Goal: Task Accomplishment & Management: Use online tool/utility

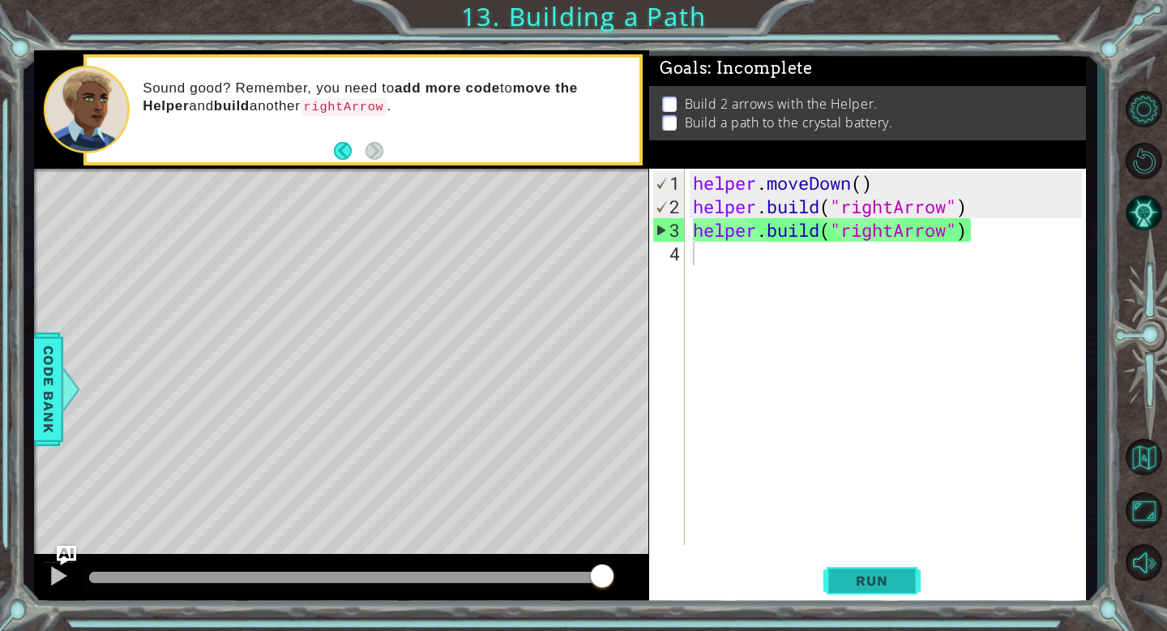
click at [889, 585] on span "Run" at bounding box center [872, 580] width 64 height 16
type textarea "r"
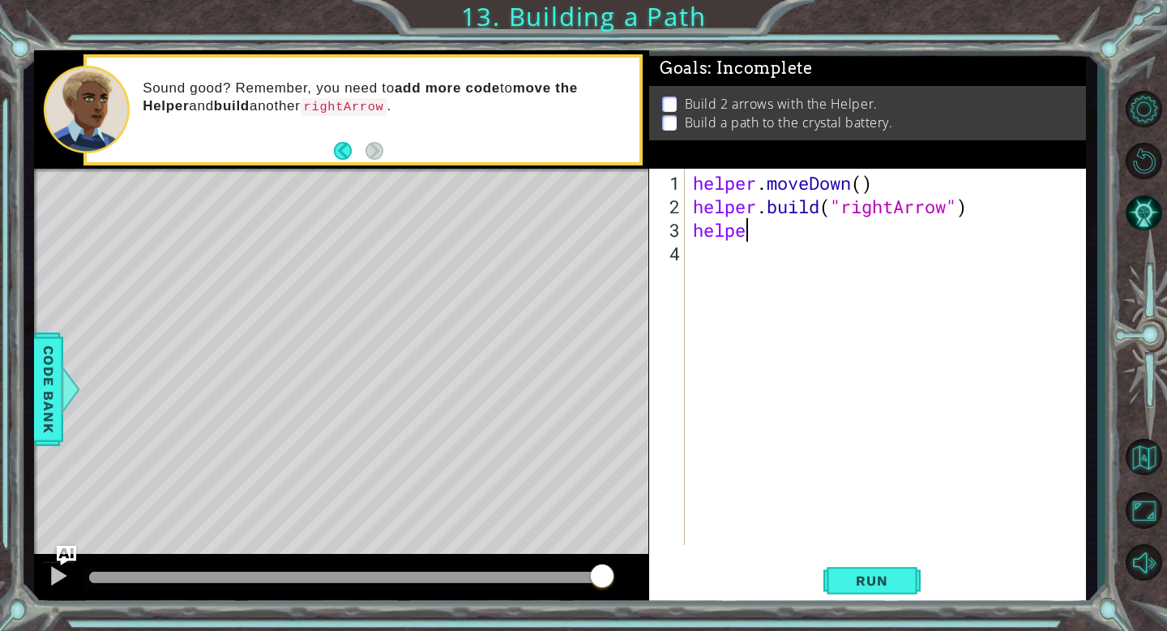
type textarea "h"
type textarea "[DOMAIN_NAME]("rightArrow")"
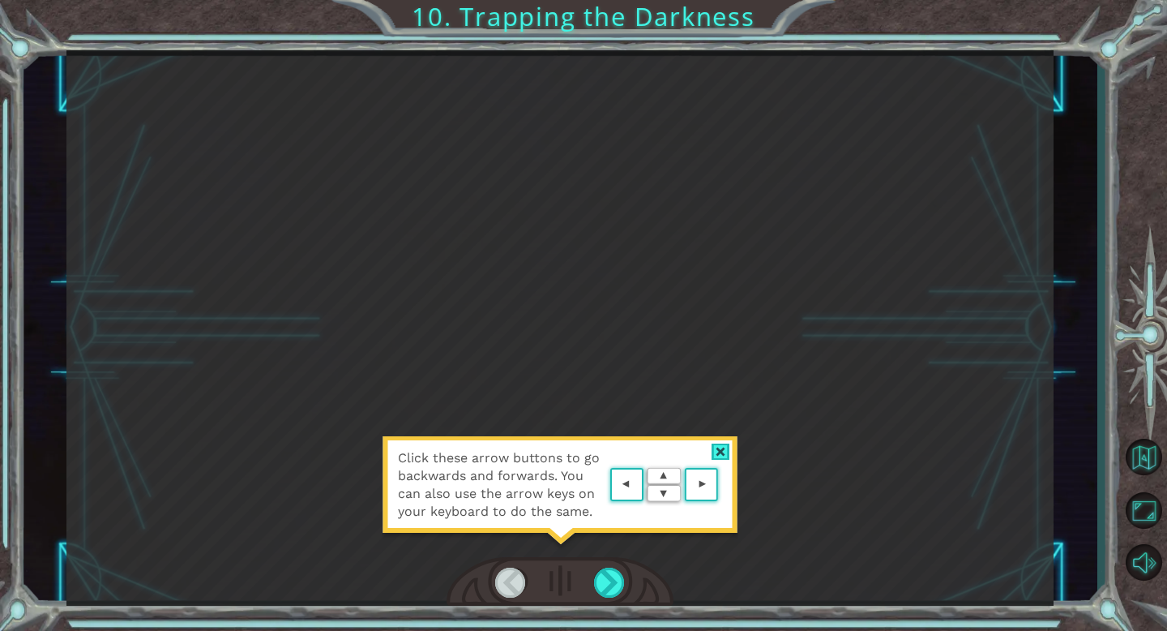
click at [722, 451] on div at bounding box center [721, 451] width 19 height 17
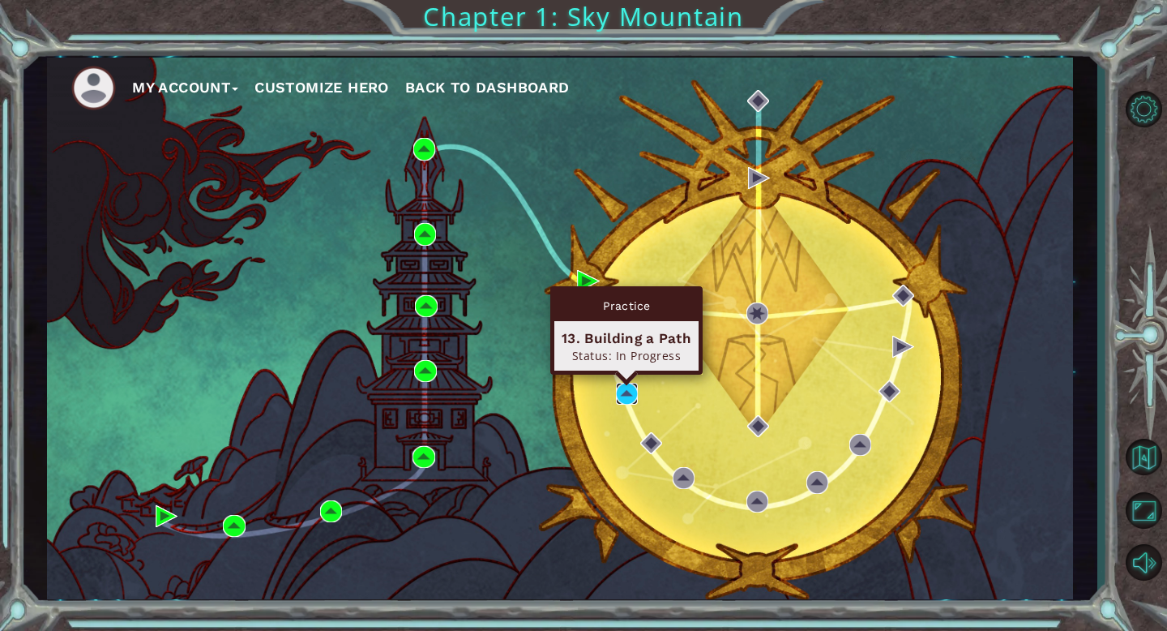
click at [623, 391] on img at bounding box center [627, 394] width 22 height 22
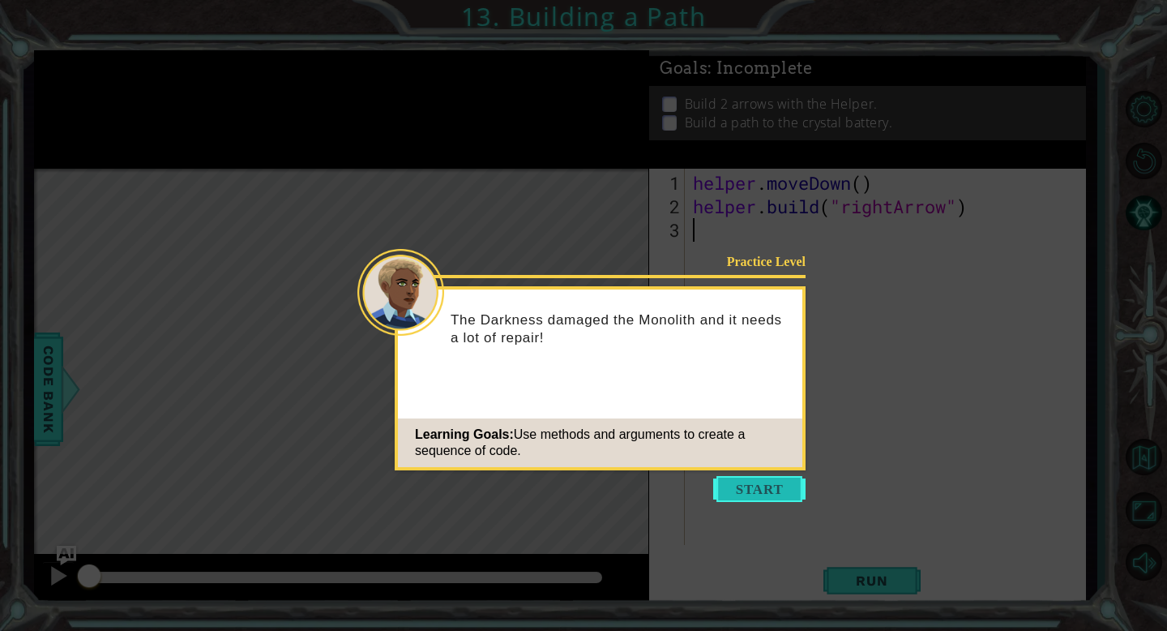
click at [737, 482] on button "Start" at bounding box center [759, 489] width 92 height 26
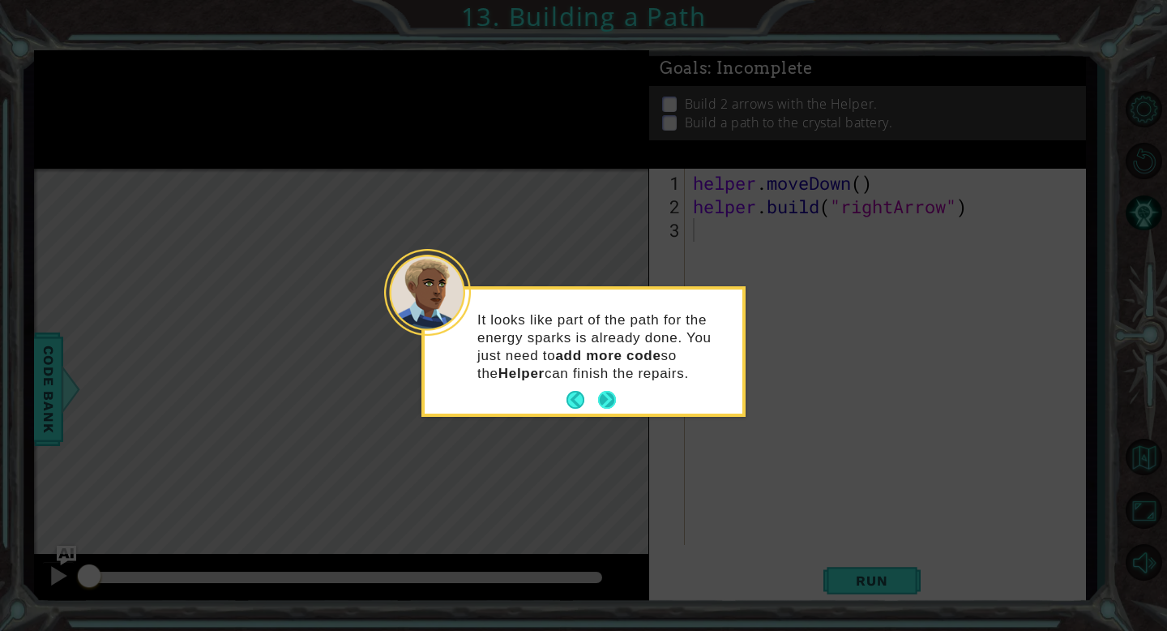
click at [601, 404] on button "Next" at bounding box center [607, 400] width 18 height 18
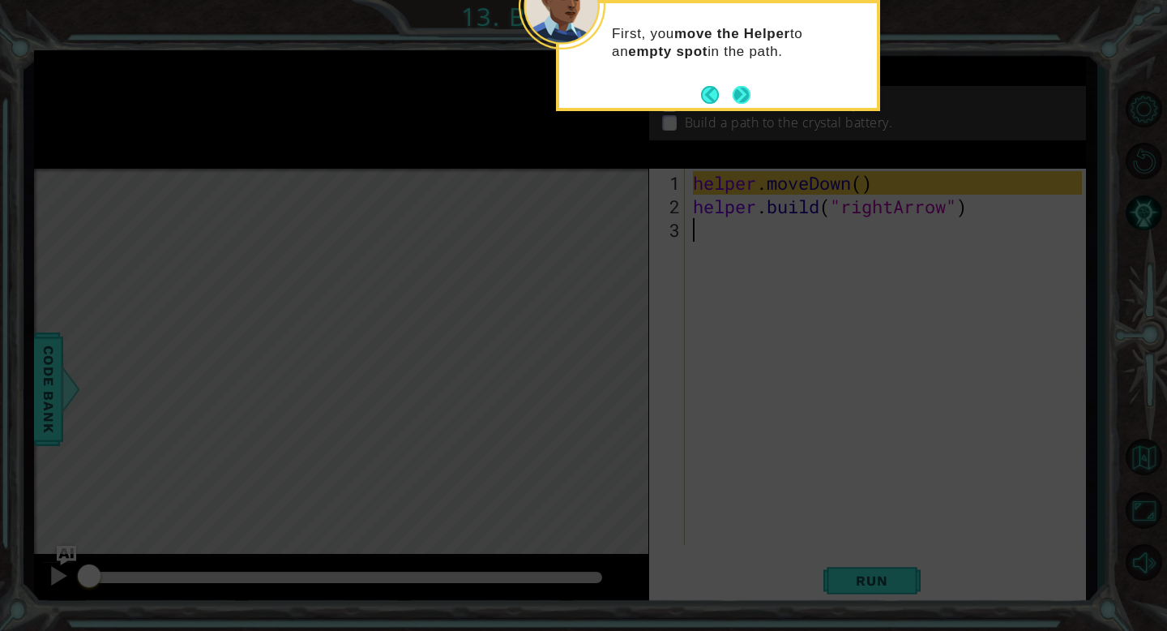
click at [734, 92] on button "Next" at bounding box center [742, 95] width 18 height 18
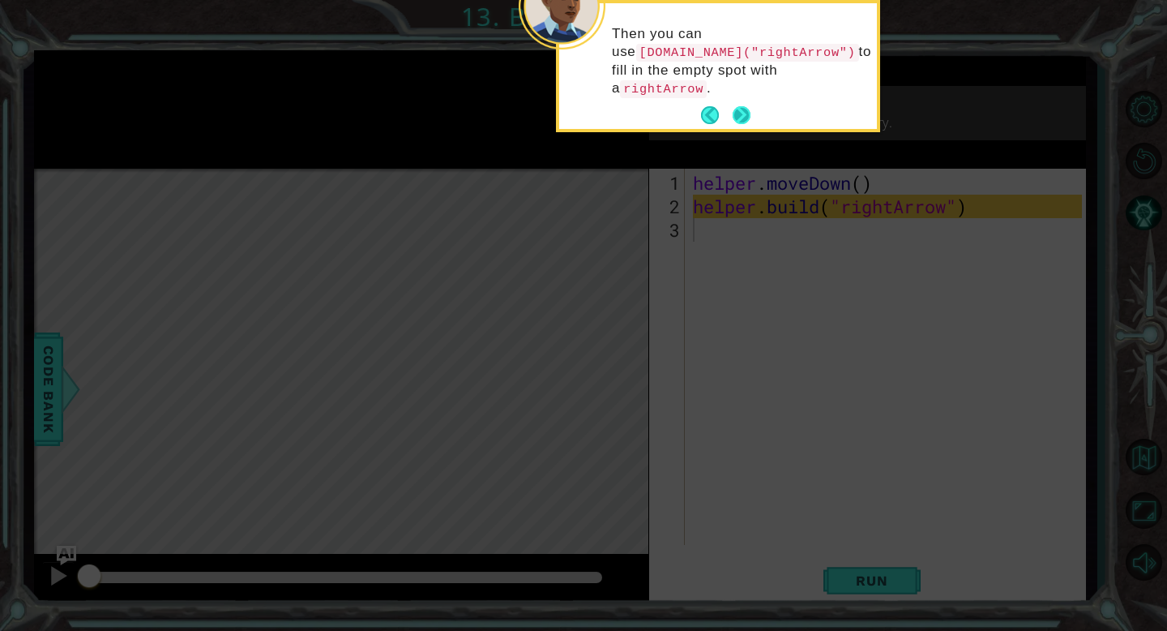
click at [739, 112] on button "Next" at bounding box center [742, 115] width 18 height 18
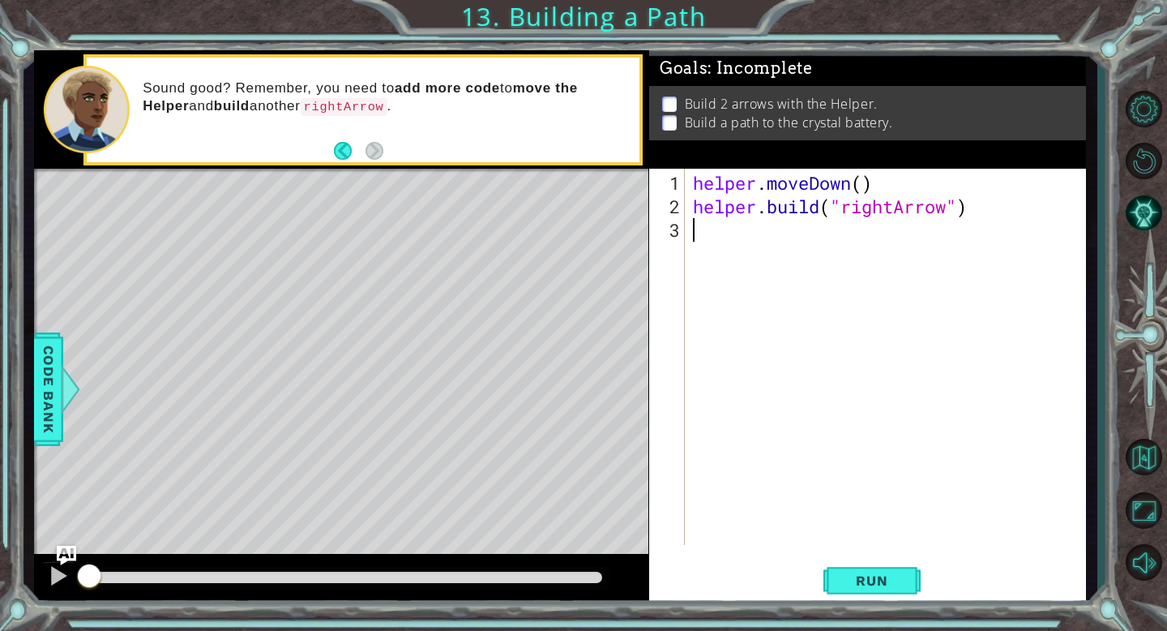
click at [697, 226] on div "helper . moveDown ( ) helper . build ( "rightArrow" )" at bounding box center [890, 382] width 401 height 423
click at [893, 586] on span "Run" at bounding box center [872, 580] width 64 height 16
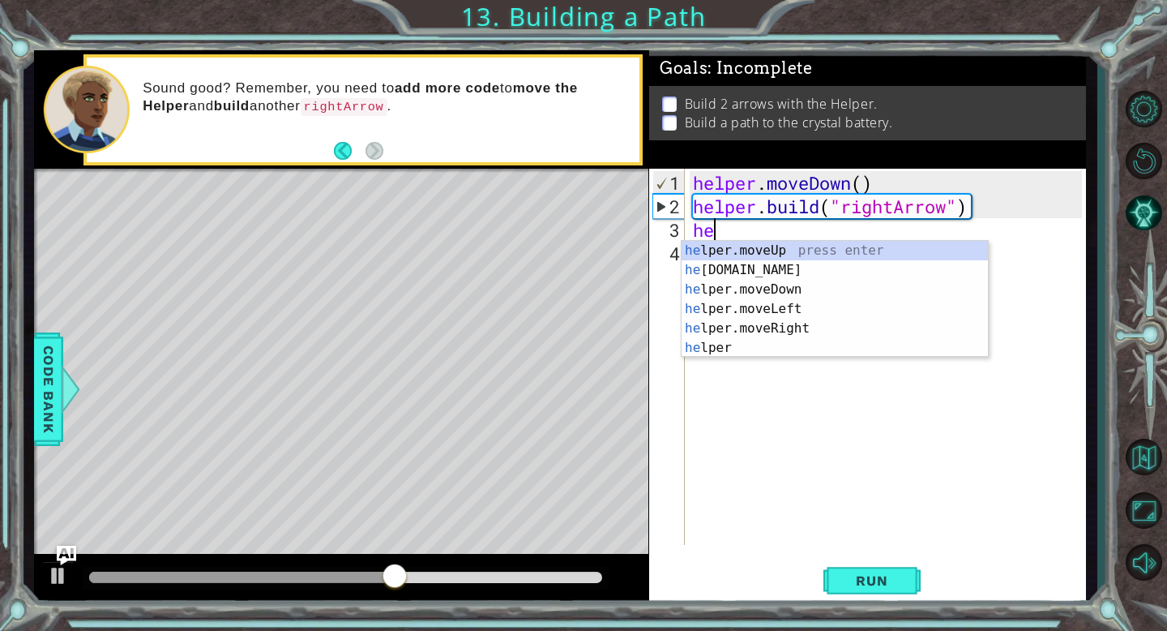
click at [767, 470] on div "helper . moveDown ( ) helper . build ( "rightArrow" ) he" at bounding box center [890, 382] width 401 height 423
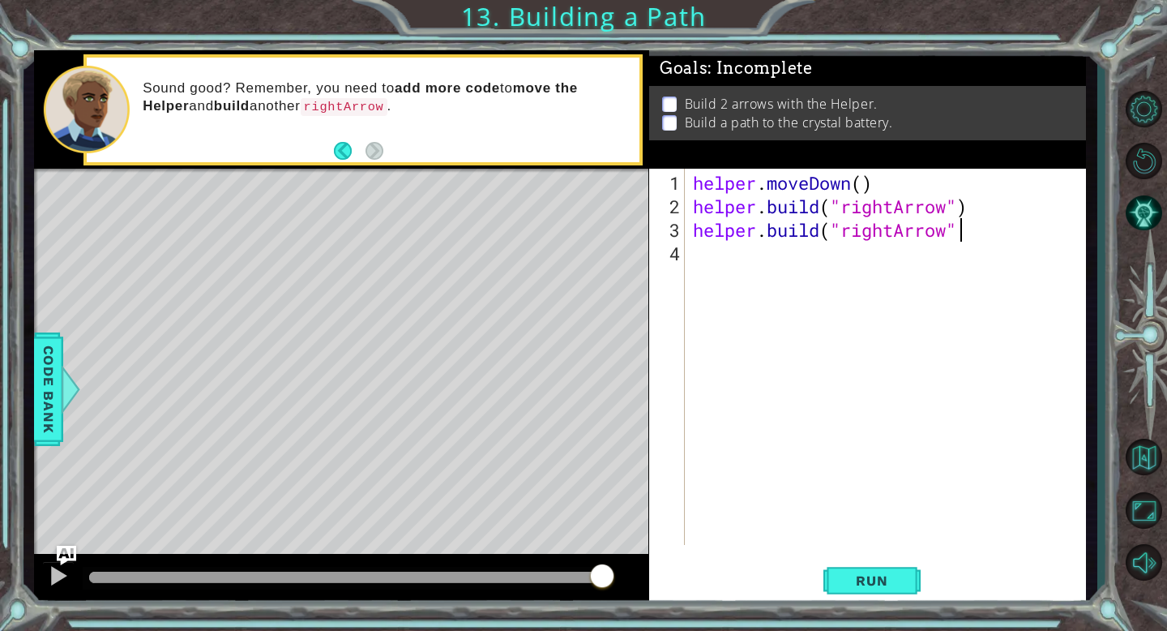
scroll to position [0, 11]
click at [868, 601] on button "Run" at bounding box center [872, 581] width 97 height 44
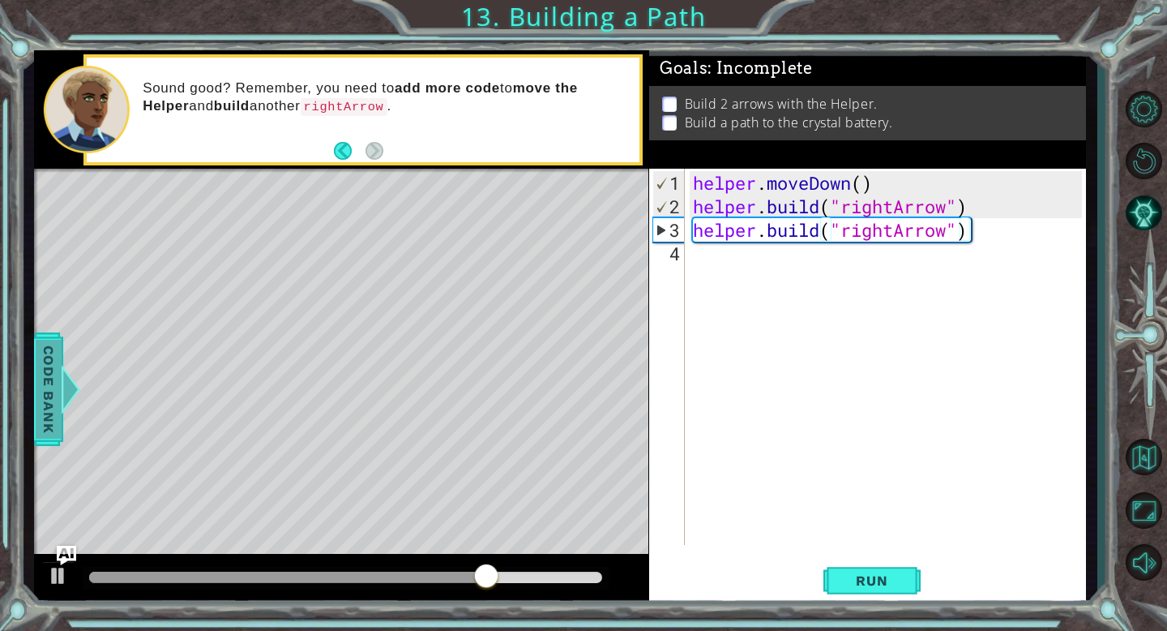
click at [41, 425] on span "Code Bank" at bounding box center [49, 389] width 26 height 99
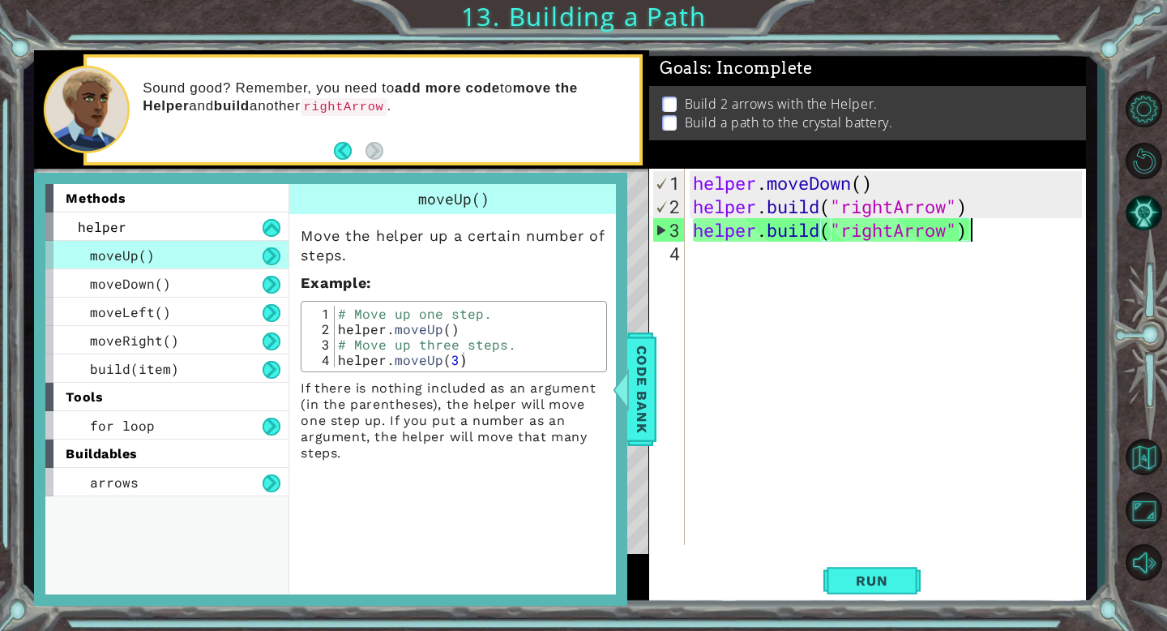
click at [967, 220] on div "helper . moveDown ( ) helper . build ( "rightArrow" ) helper . build ( "rightAr…" at bounding box center [890, 382] width 401 height 423
click at [959, 225] on div "helper . moveDown ( ) helper . build ( "rightArrow" ) helper . build ( "rightAr…" at bounding box center [890, 382] width 401 height 423
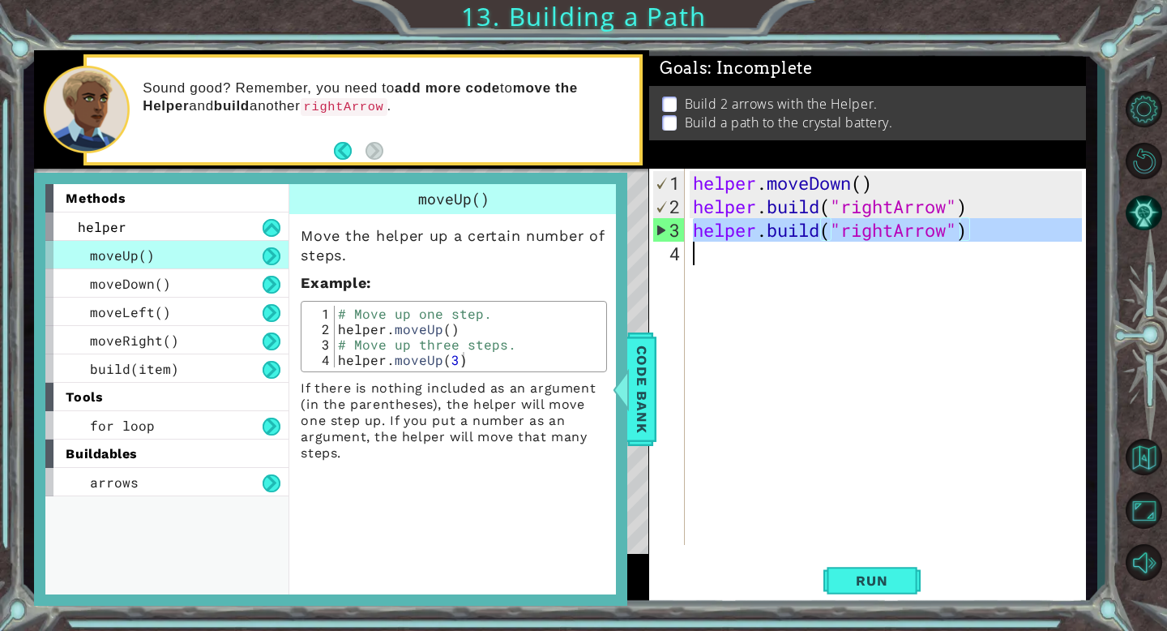
click at [959, 225] on div "helper . moveDown ( ) helper . build ( "rightArrow" ) helper . build ( "rightAr…" at bounding box center [890, 382] width 401 height 423
type textarea "[DOMAIN_NAME]("rightArrow")"
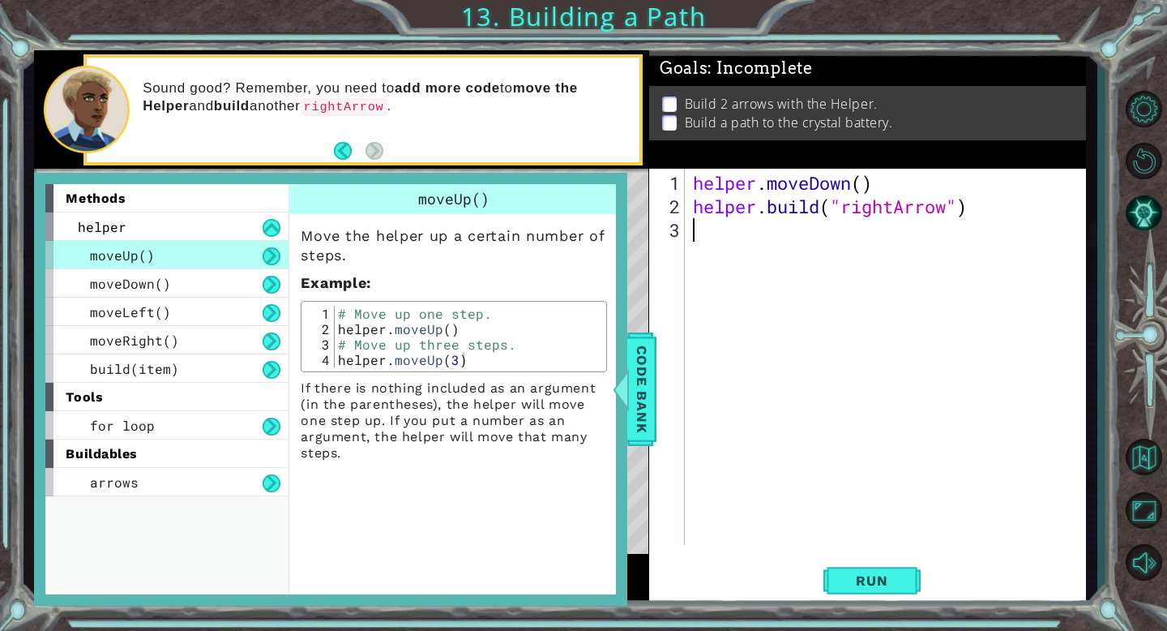
scroll to position [0, 0]
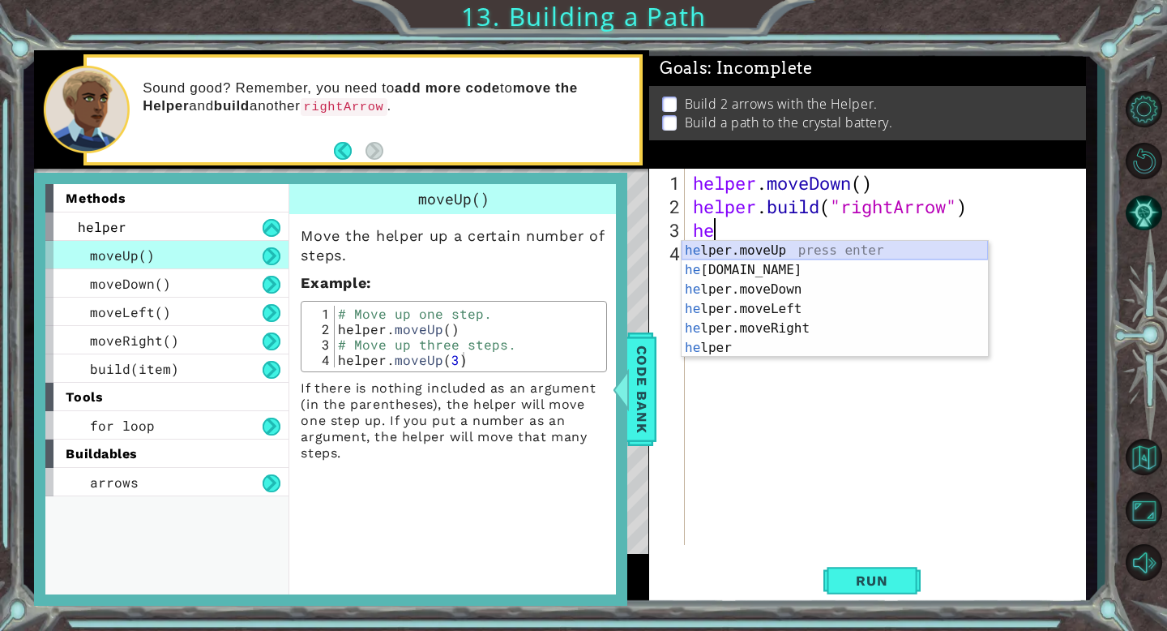
click at [919, 246] on div "he lper.moveUp press enter he [DOMAIN_NAME] press enter he lper.moveDown press …" at bounding box center [835, 319] width 306 height 156
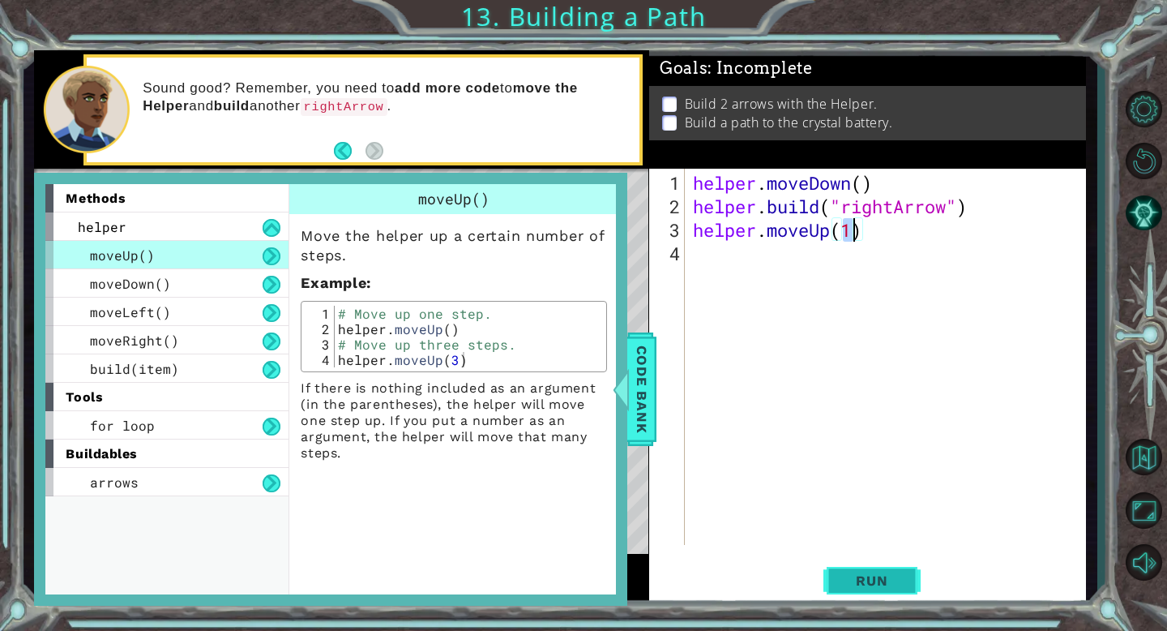
click at [838, 578] on button "Run" at bounding box center [872, 581] width 97 height 44
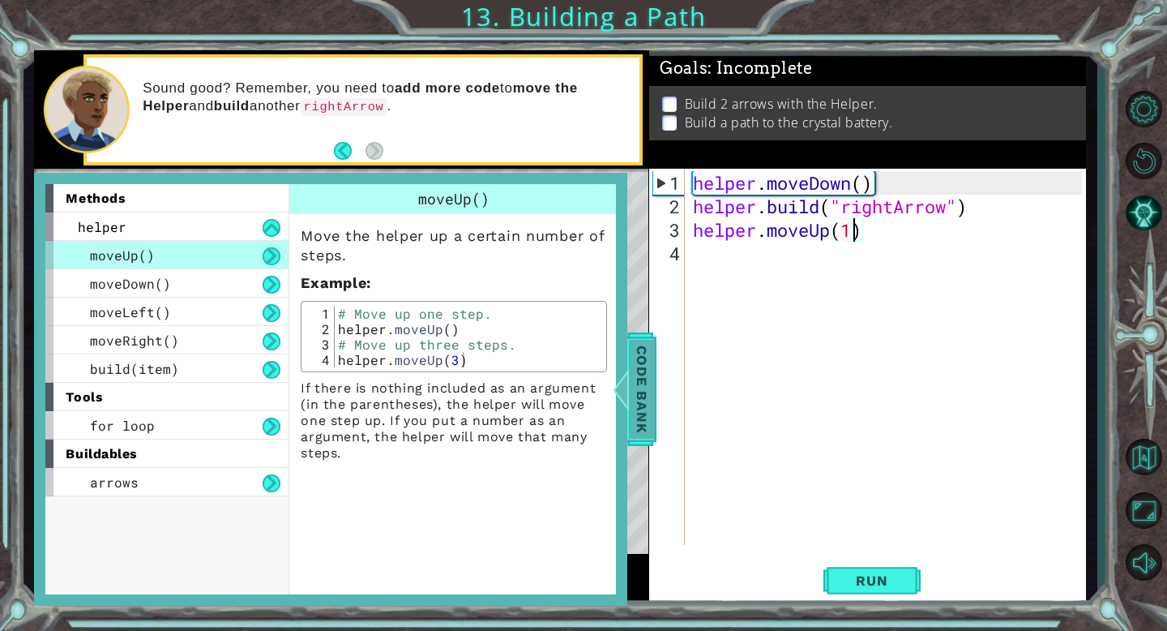
click at [636, 375] on span "Code Bank" at bounding box center [642, 389] width 26 height 99
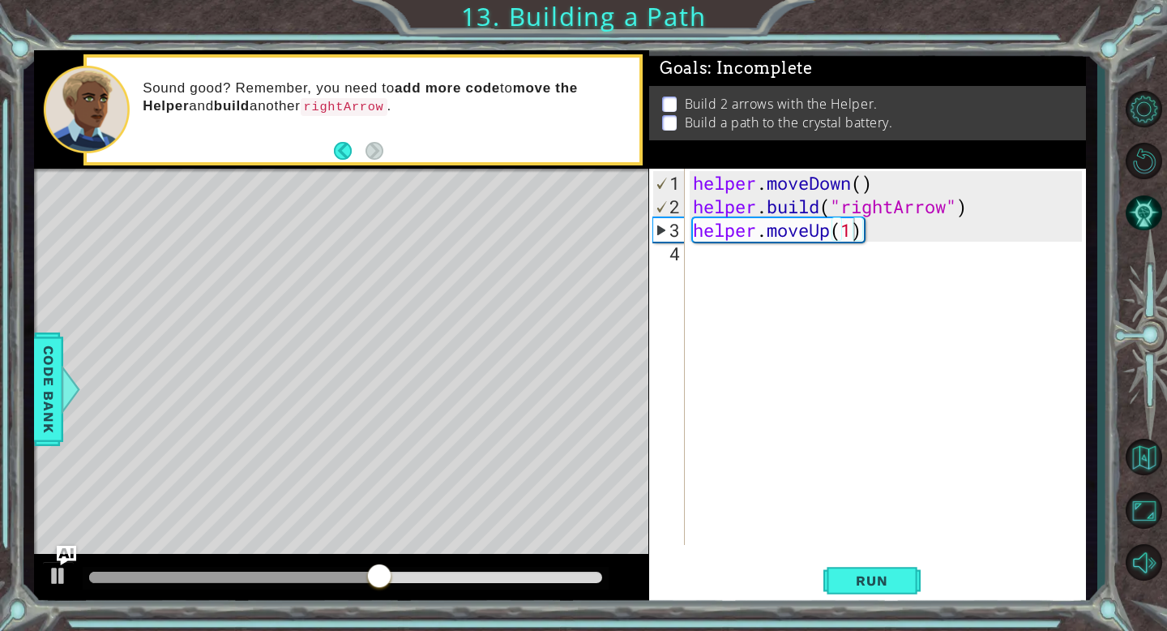
click at [373, 109] on code "rightArrow" at bounding box center [344, 107] width 87 height 18
click at [369, 103] on code "rightArrow" at bounding box center [344, 107] width 87 height 18
click at [1133, 151] on button "Restart Level" at bounding box center [1143, 161] width 47 height 47
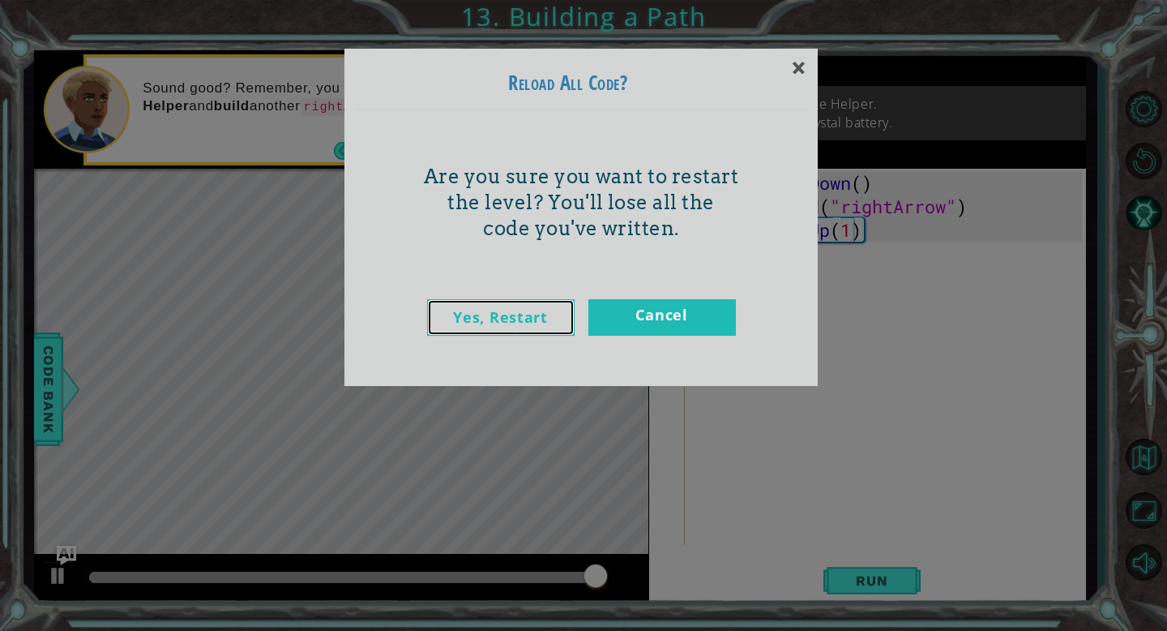
click at [548, 311] on link "Yes, Restart" at bounding box center [501, 317] width 148 height 36
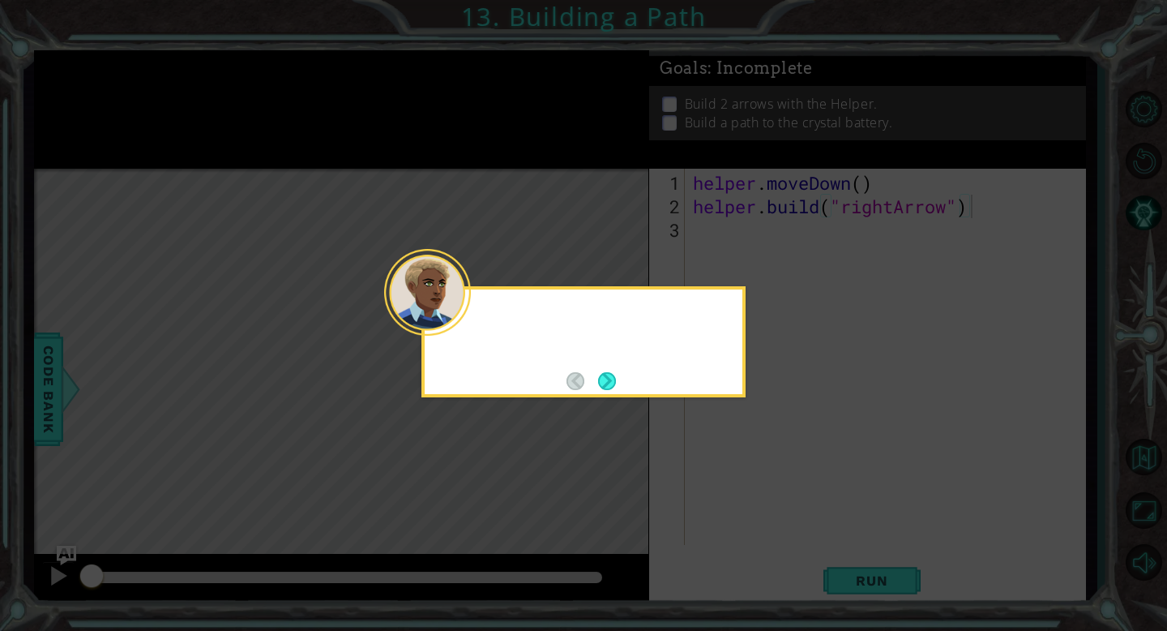
type textarea "[DOMAIN_NAME]("rightArrow")"
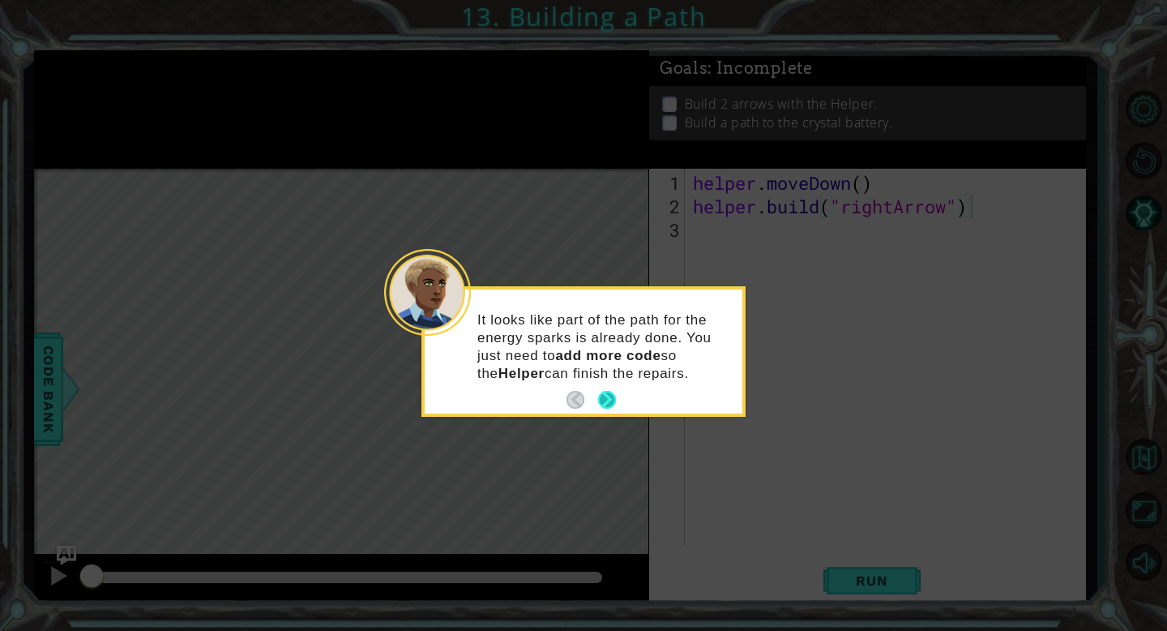
click at [609, 391] on button "Next" at bounding box center [607, 400] width 18 height 18
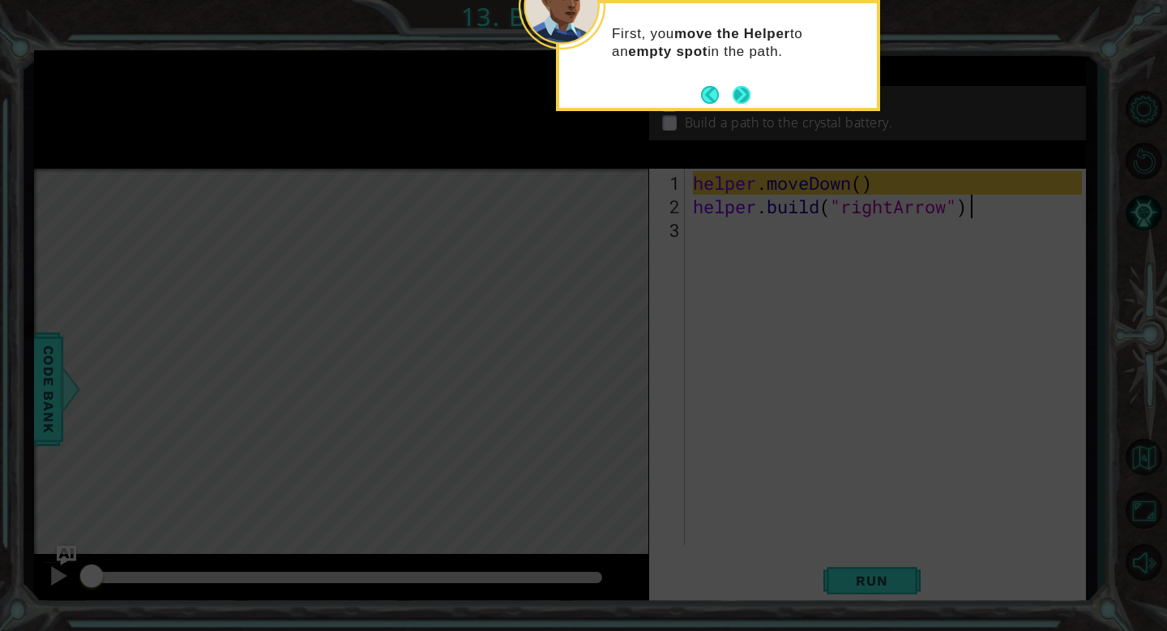
click at [739, 96] on button "Next" at bounding box center [742, 95] width 18 height 18
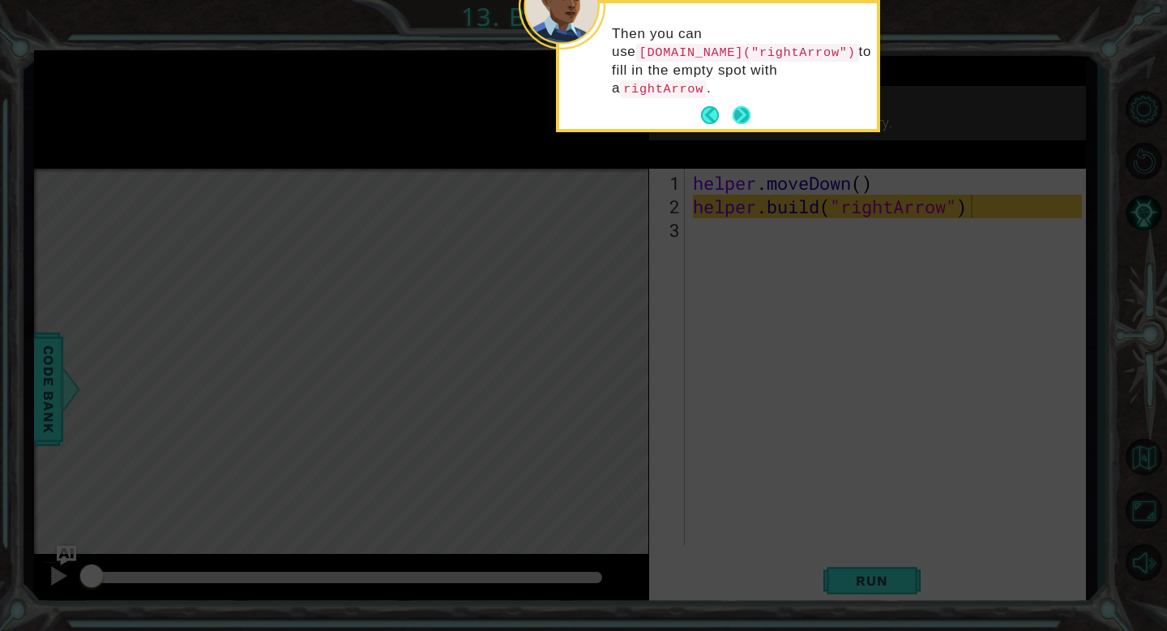
click at [740, 109] on button "Next" at bounding box center [742, 115] width 18 height 18
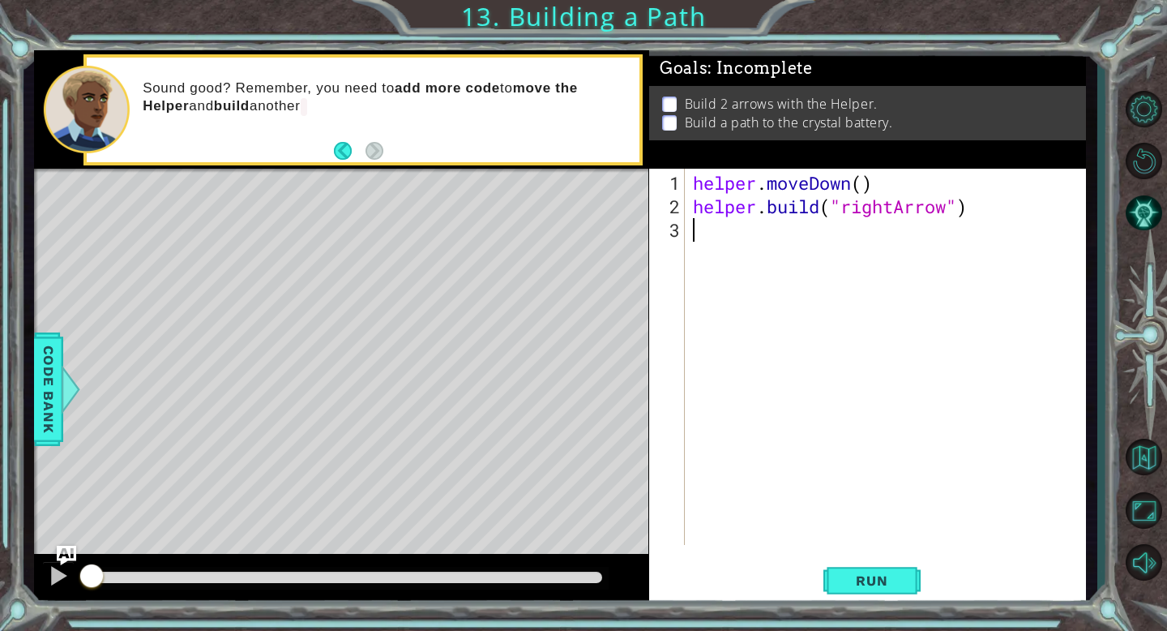
click at [711, 233] on div "helper . moveDown ( ) helper . build ( "rightArrow" )" at bounding box center [890, 382] width 401 height 423
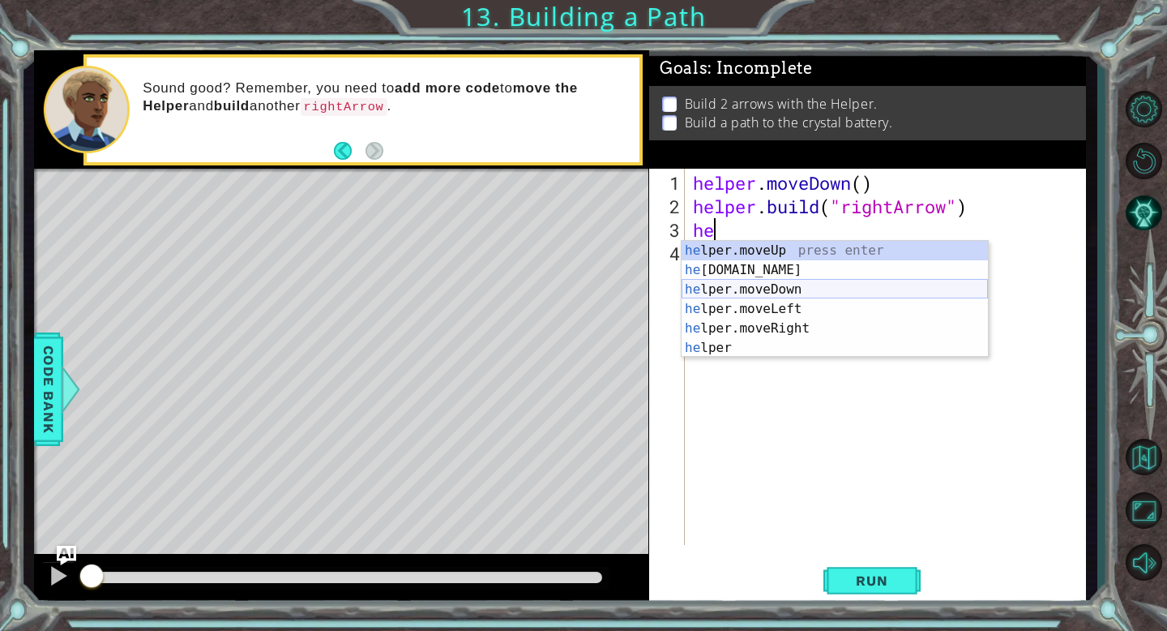
click at [763, 292] on div "he lper.moveUp press enter he [DOMAIN_NAME] press enter he lper.moveDown press …" at bounding box center [835, 319] width 306 height 156
type textarea "helper.moveDown(1)"
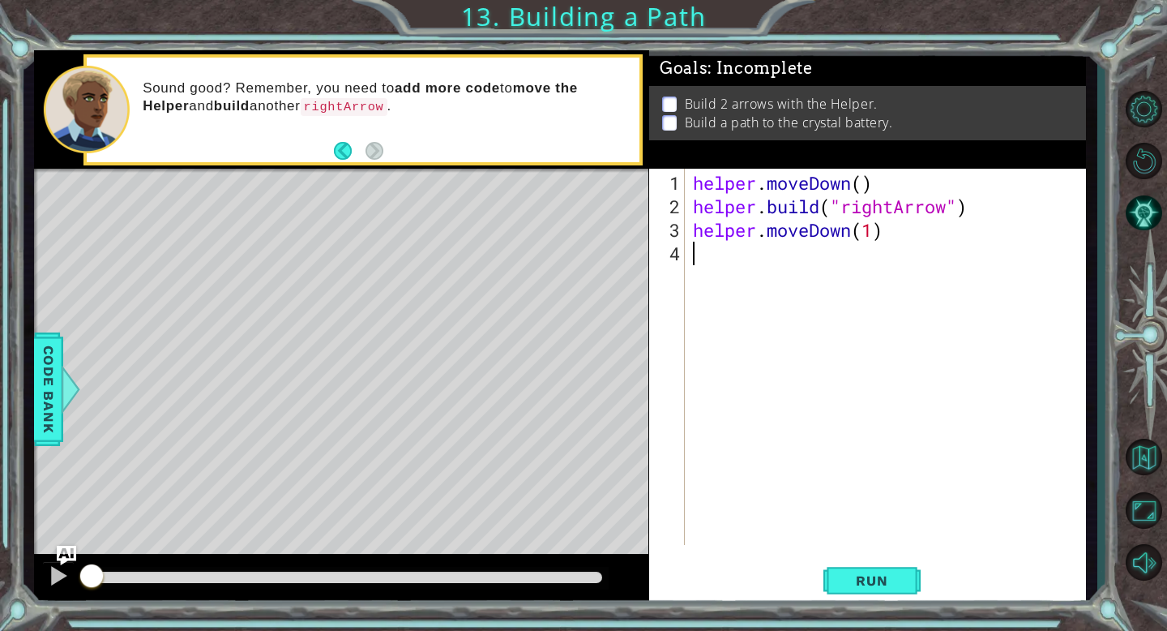
click at [697, 253] on div "helper . moveDown ( ) helper . build ( "rightArrow" ) helper . moveDown ( 1 )" at bounding box center [890, 382] width 401 height 423
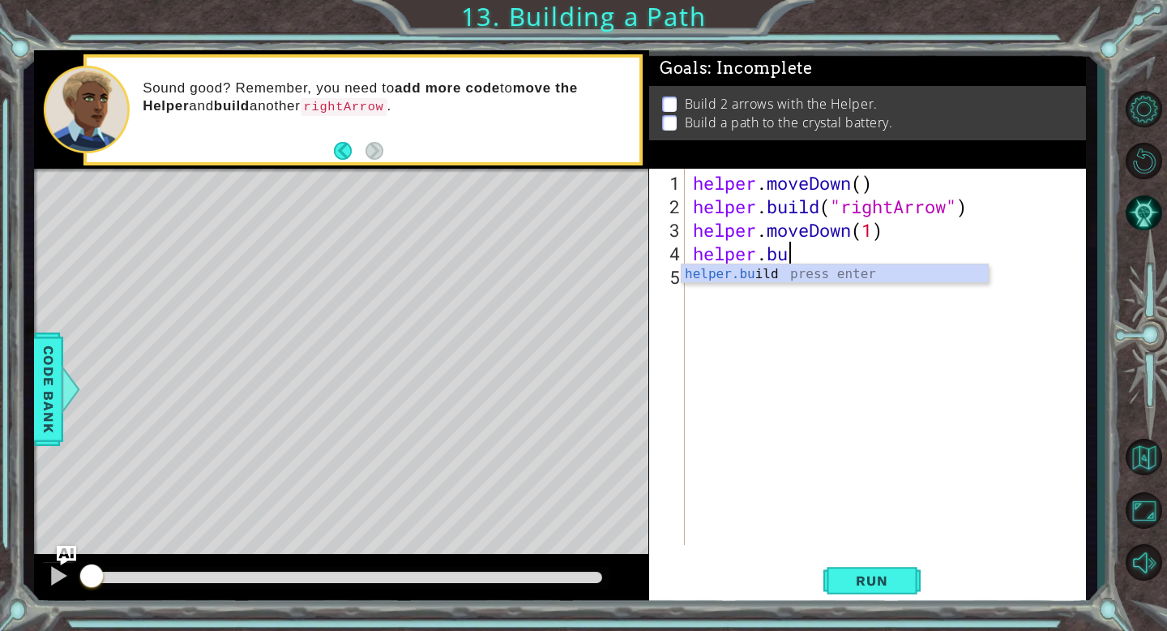
scroll to position [0, 4]
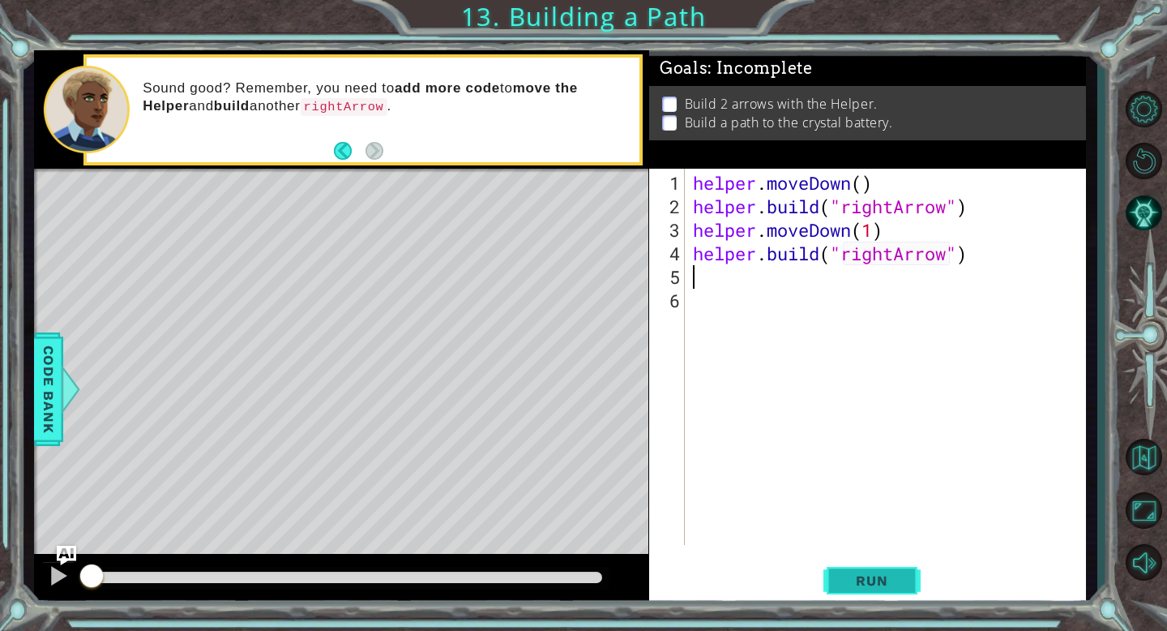
type textarea "[DOMAIN_NAME]("rightArrow")"
click at [851, 563] on button "Run" at bounding box center [872, 581] width 97 height 44
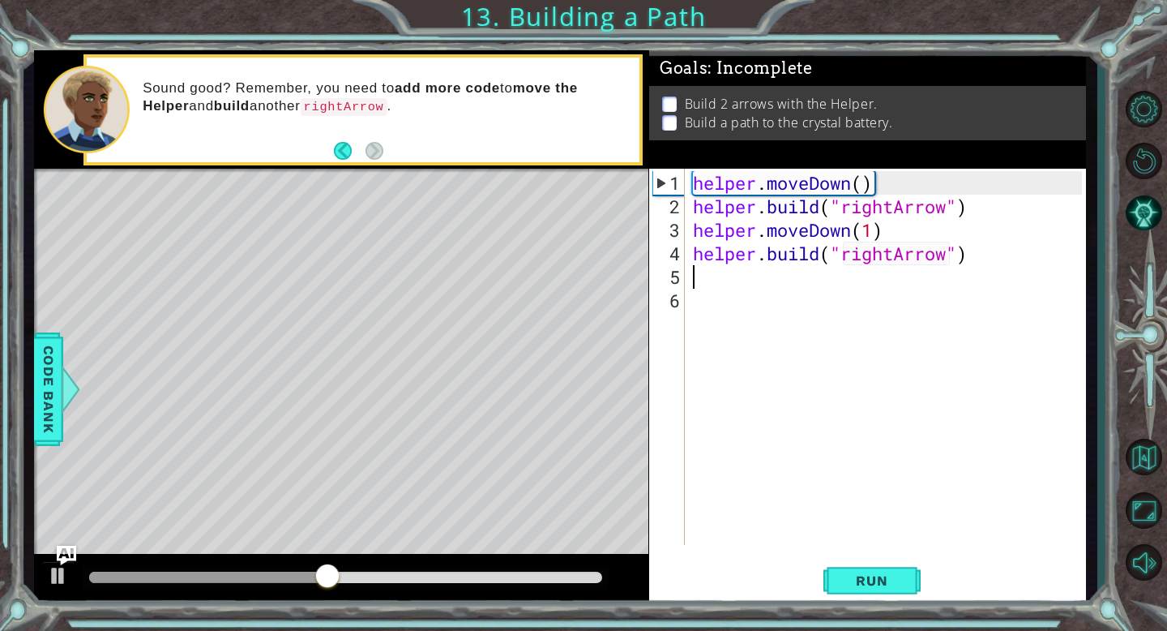
click at [786, 284] on div "helper . moveDown ( ) helper . build ( "rightArrow" ) helper . moveDown ( 1 ) h…" at bounding box center [890, 382] width 401 height 423
click at [710, 306] on div "helper . moveDown ( ) helper . build ( "rightArrow" ) helper . moveDown ( 1 ) h…" at bounding box center [890, 382] width 401 height 423
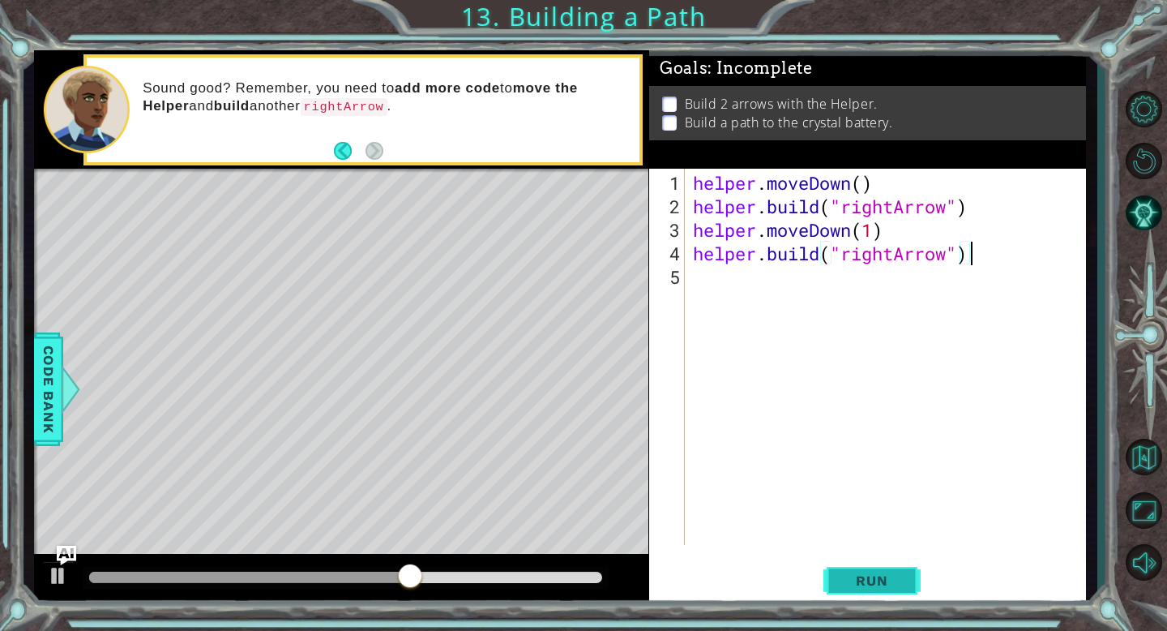
click at [899, 586] on span "Run" at bounding box center [872, 580] width 64 height 16
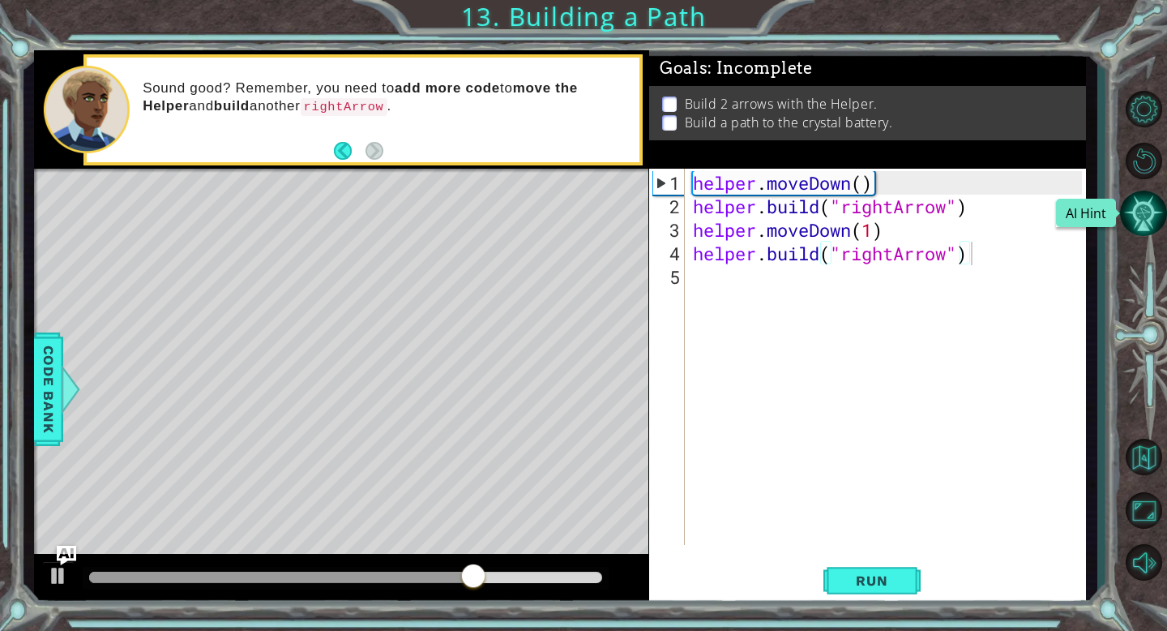
click at [1134, 207] on button "AI Hint" at bounding box center [1143, 213] width 47 height 47
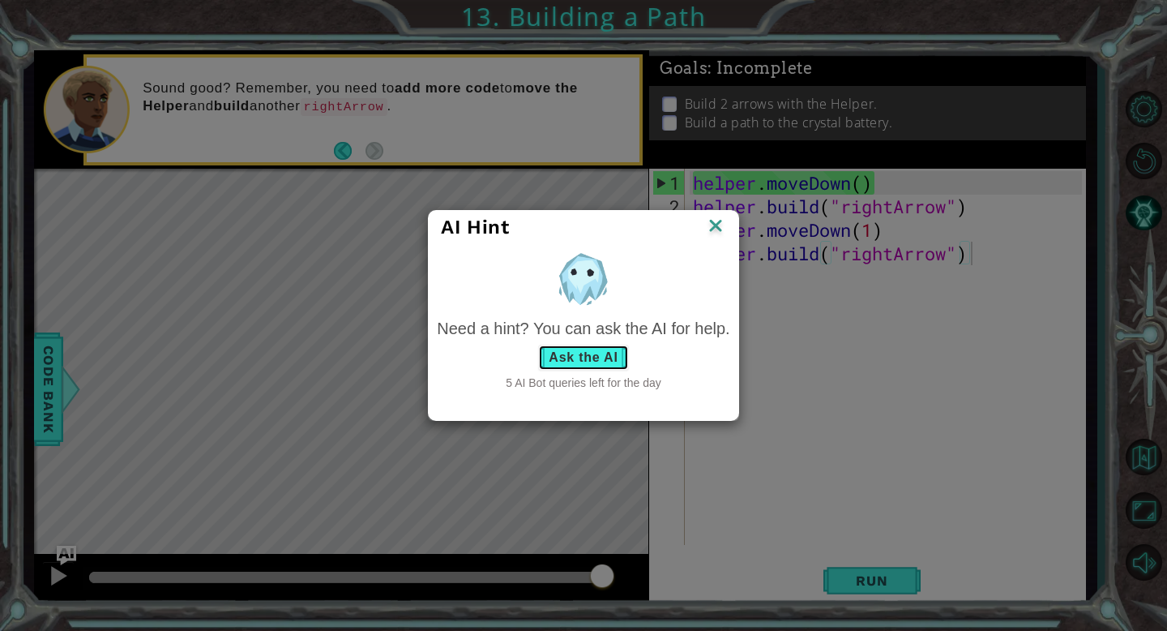
click at [608, 353] on button "Ask the AI" at bounding box center [583, 358] width 90 height 26
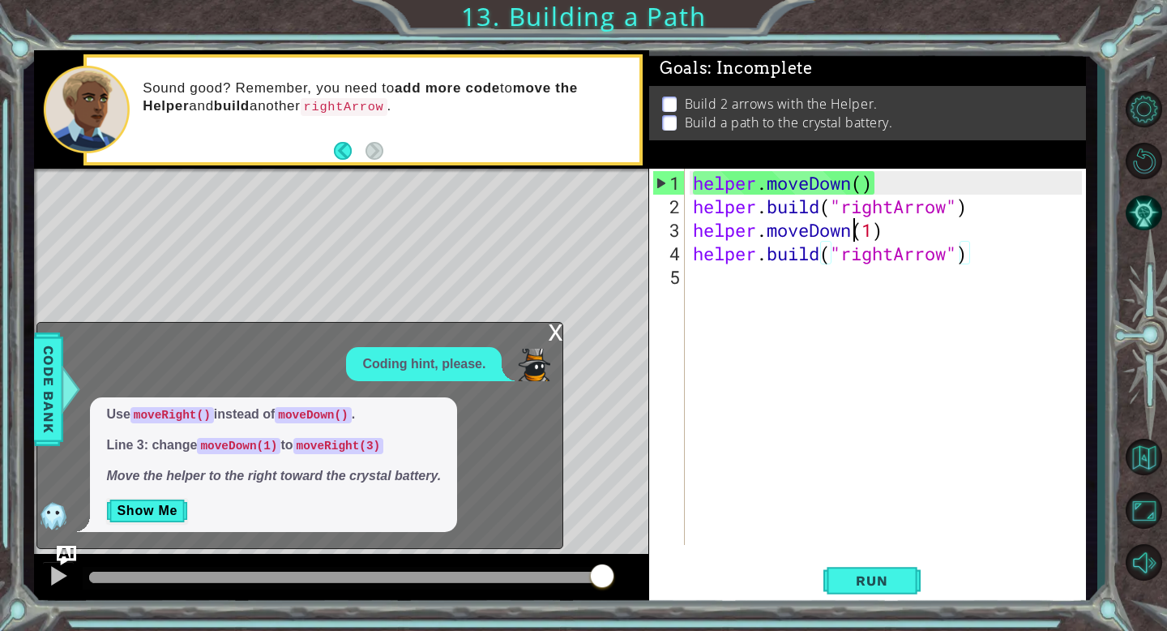
click at [853, 230] on div "helper . moveDown ( ) helper . build ( "rightArrow" ) helper . moveDown ( 1 ) h…" at bounding box center [890, 382] width 401 height 423
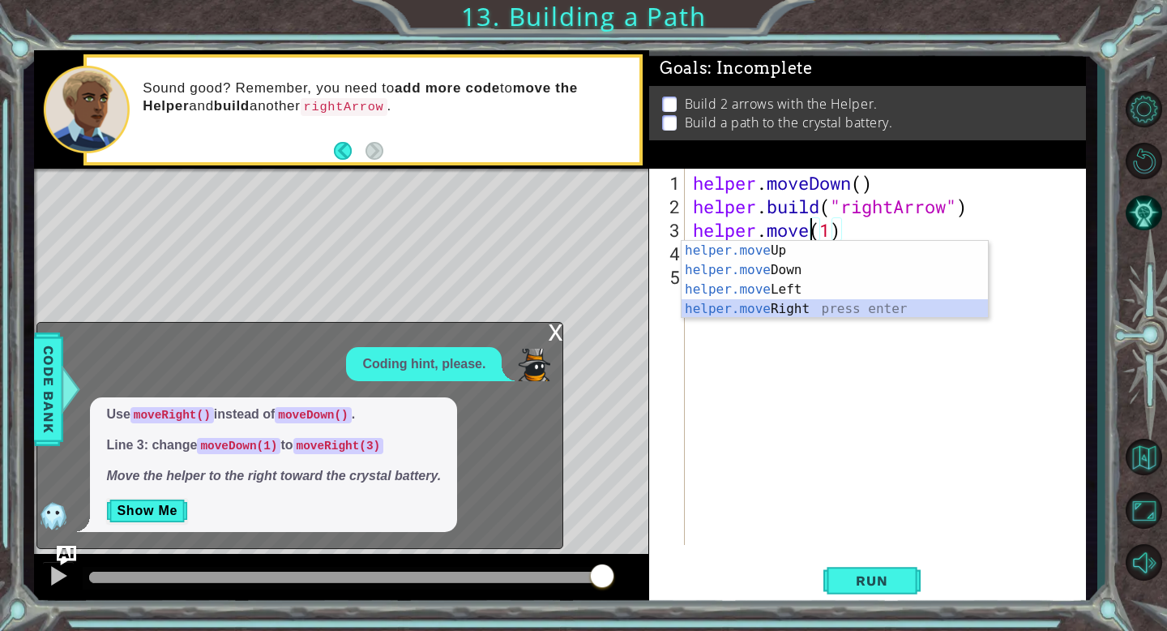
click at [813, 314] on div "helper.move Up press enter helper.move Down press enter helper.move Left press …" at bounding box center [835, 299] width 306 height 117
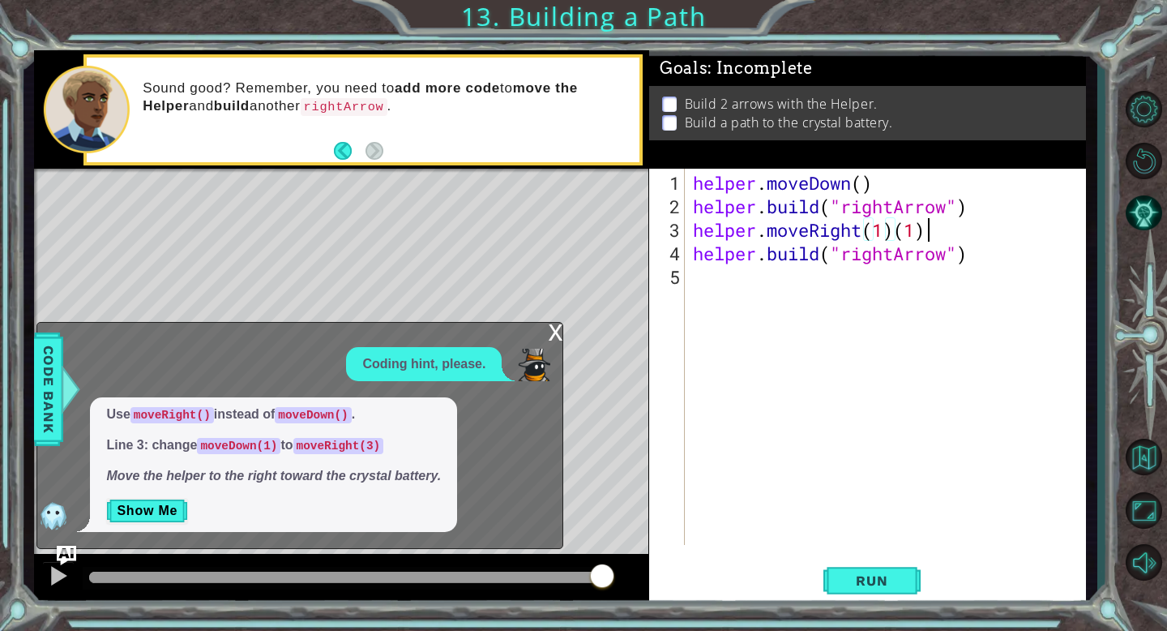
click at [925, 224] on div "helper . moveDown ( ) helper . build ( "rightArrow" ) helper . moveRight ( 1 ) …" at bounding box center [890, 382] width 401 height 423
type textarea "helper.moveRight(3)"
click at [161, 516] on button "Show Me" at bounding box center [147, 511] width 82 height 26
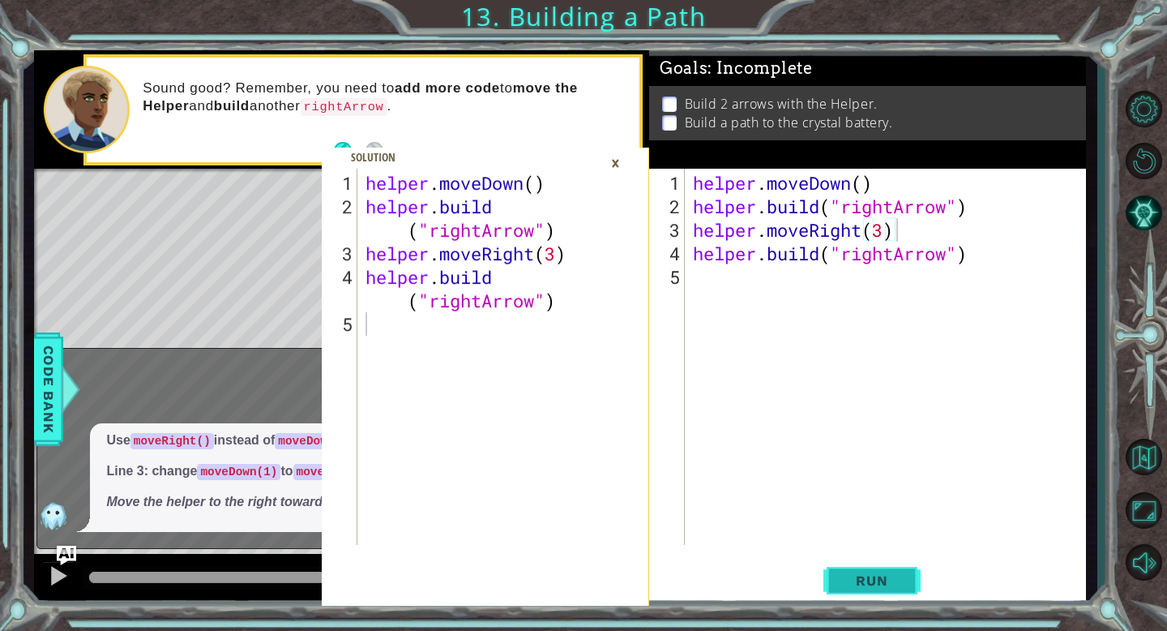
click at [897, 571] on button "Run" at bounding box center [872, 581] width 97 height 44
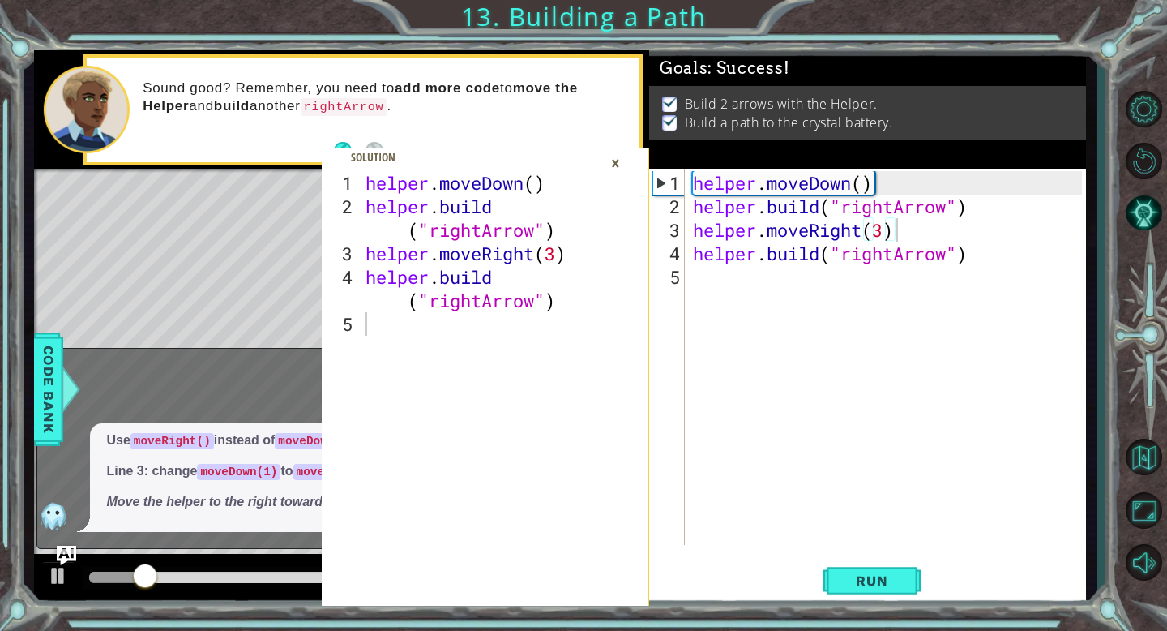
click at [615, 162] on div "×" at bounding box center [615, 163] width 25 height 28
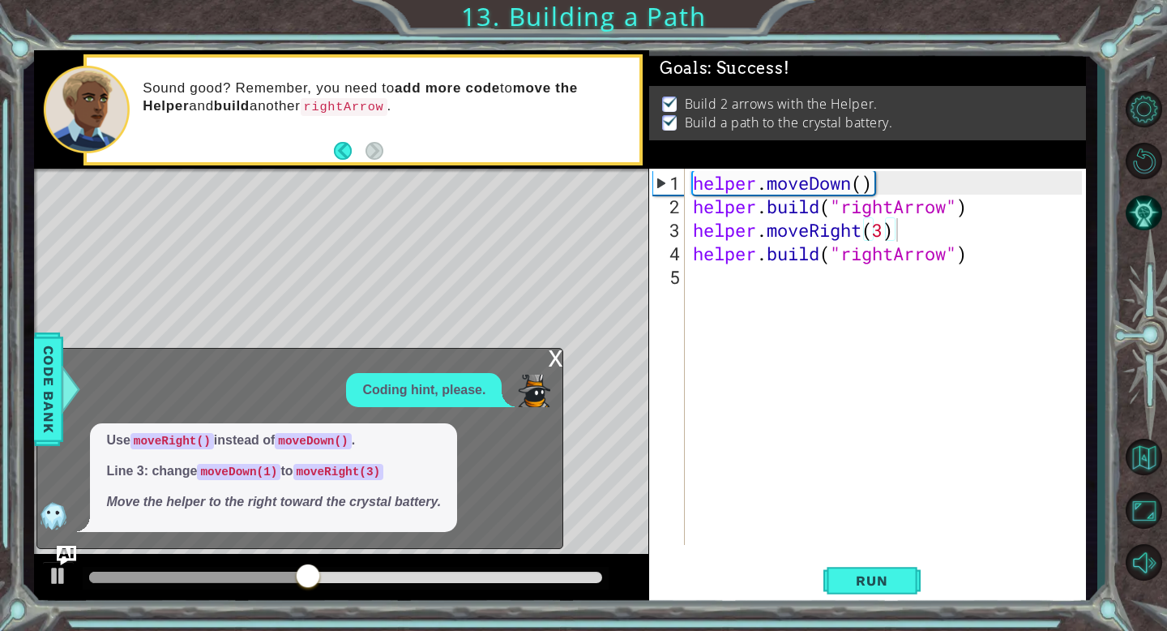
click at [555, 351] on div "x" at bounding box center [555, 357] width 15 height 16
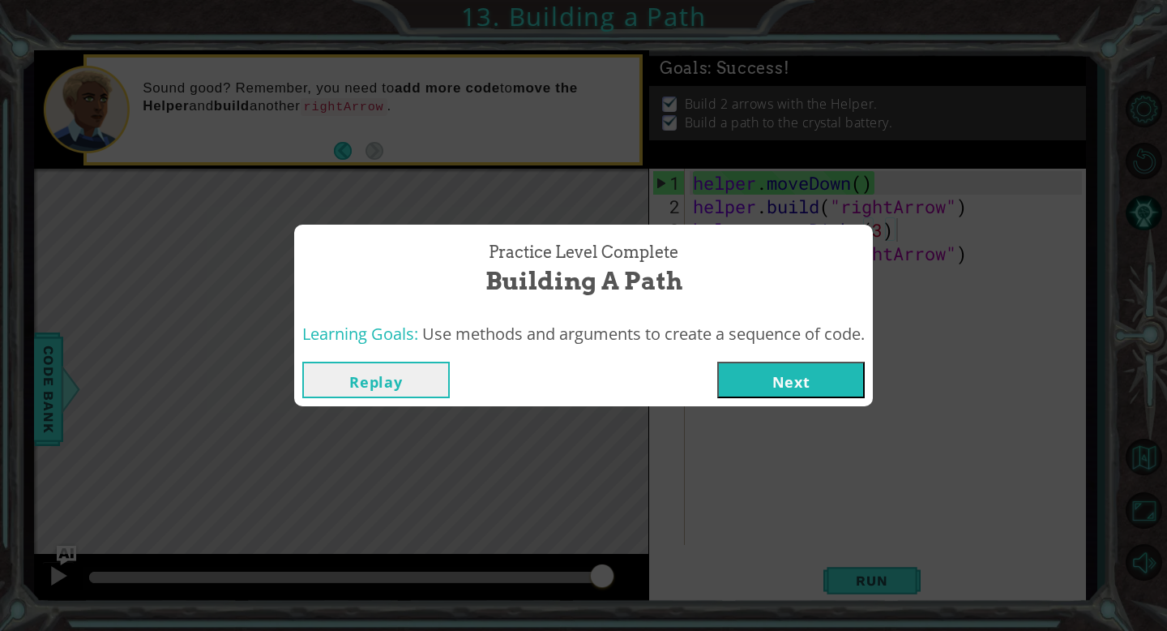
click at [773, 386] on button "Next" at bounding box center [792, 380] width 148 height 36
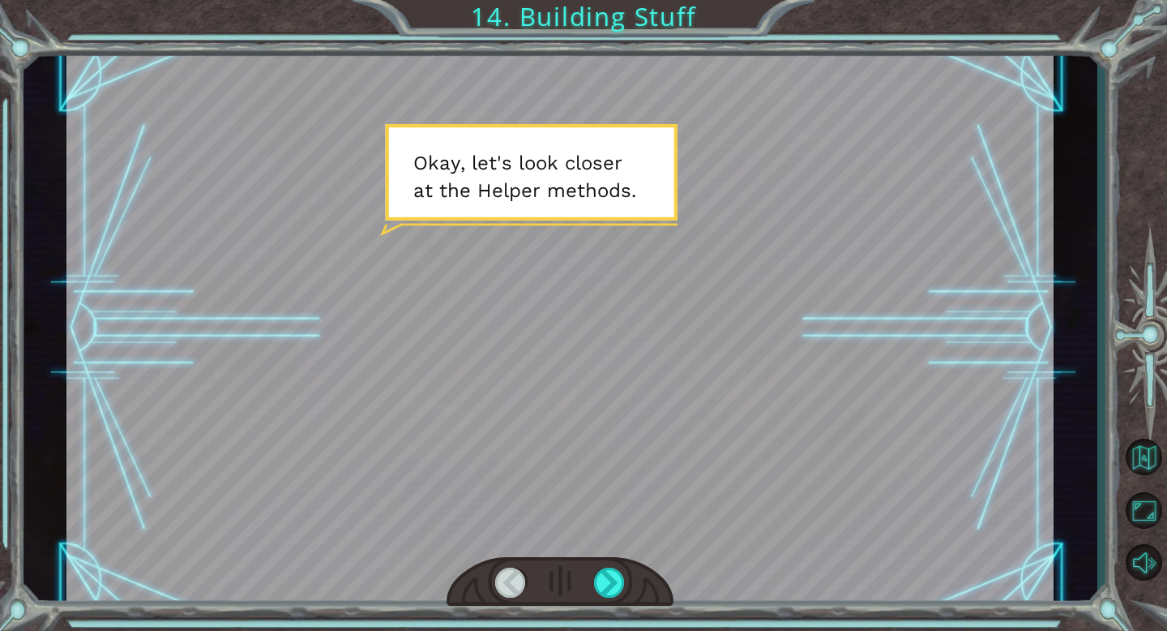
click at [591, 579] on div at bounding box center [560, 582] width 227 height 50
click at [607, 589] on div at bounding box center [610, 583] width 32 height 30
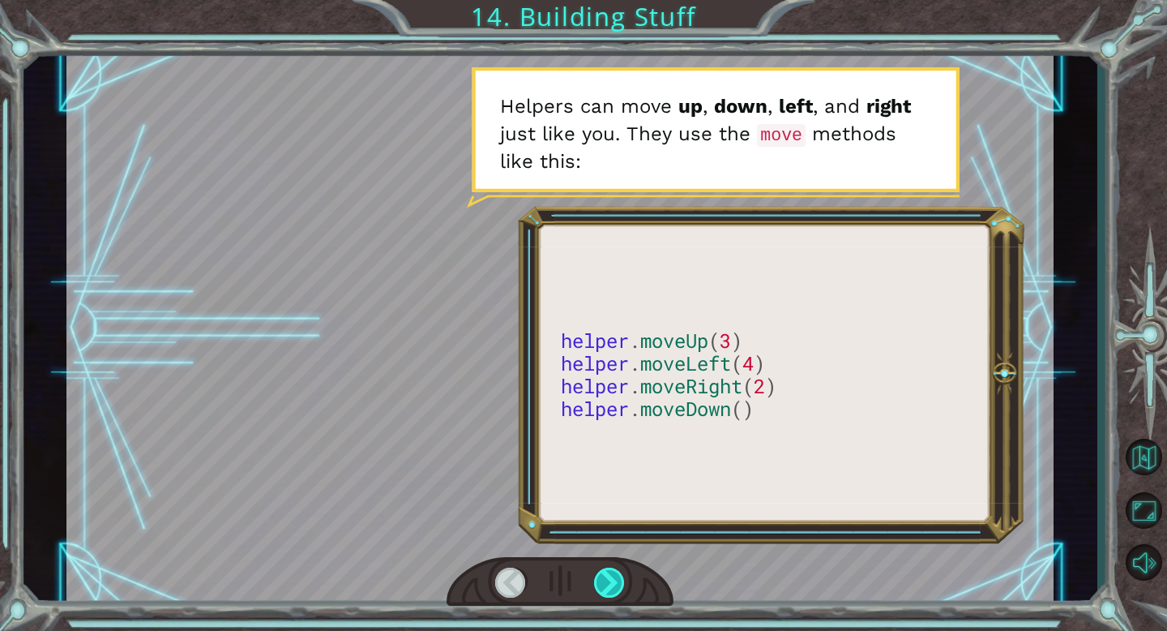
click at [602, 589] on div at bounding box center [610, 583] width 32 height 30
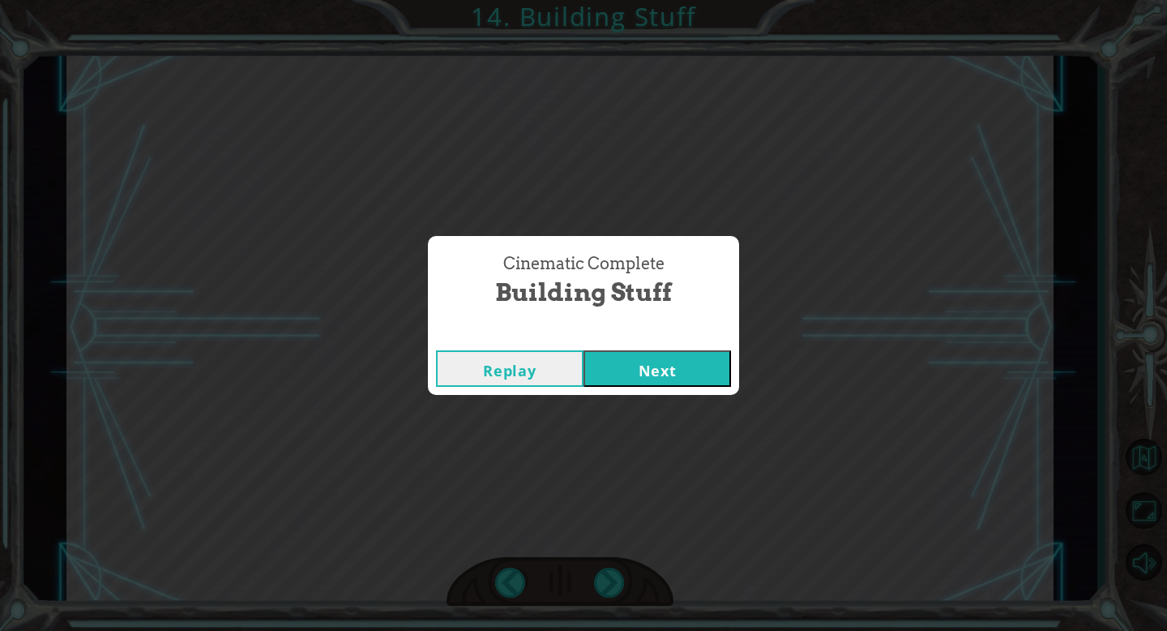
click at [682, 377] on button "Next" at bounding box center [658, 368] width 148 height 36
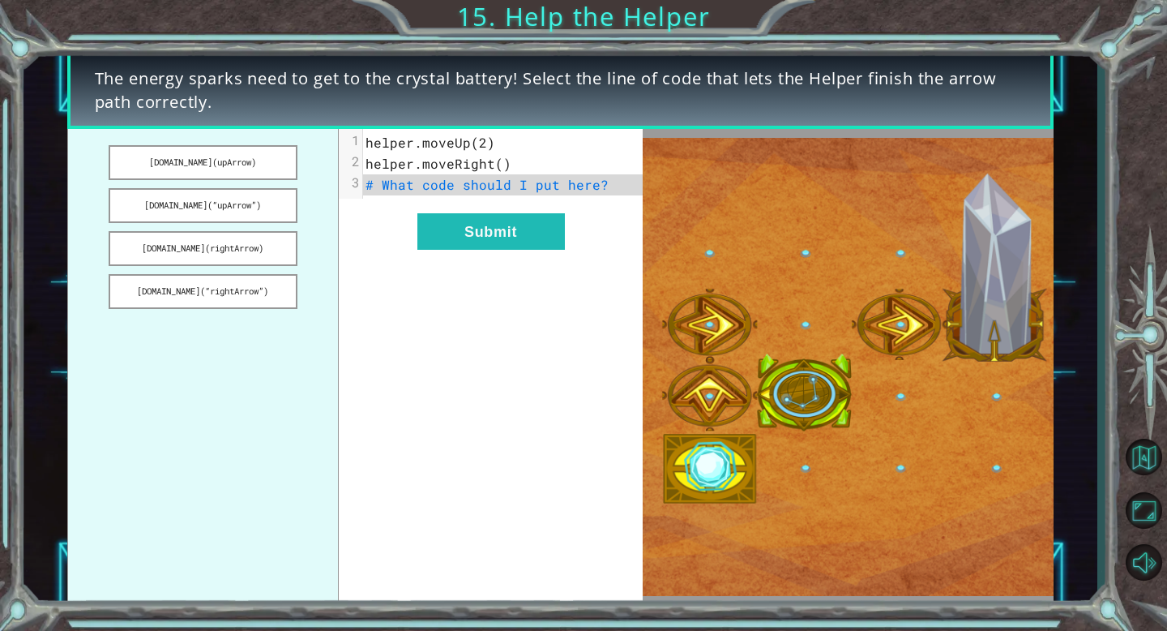
drag, startPoint x: 246, startPoint y: 289, endPoint x: 450, endPoint y: 189, distance: 227.0
click at [454, 189] on div "[DOMAIN_NAME](upArrow) [DOMAIN_NAME](“upArrow”) [DOMAIN_NAME](rightArrow) [DOMA…" at bounding box center [355, 367] width 576 height 477
click at [257, 291] on button "[DOMAIN_NAME](“rightArrow”)" at bounding box center [203, 291] width 189 height 35
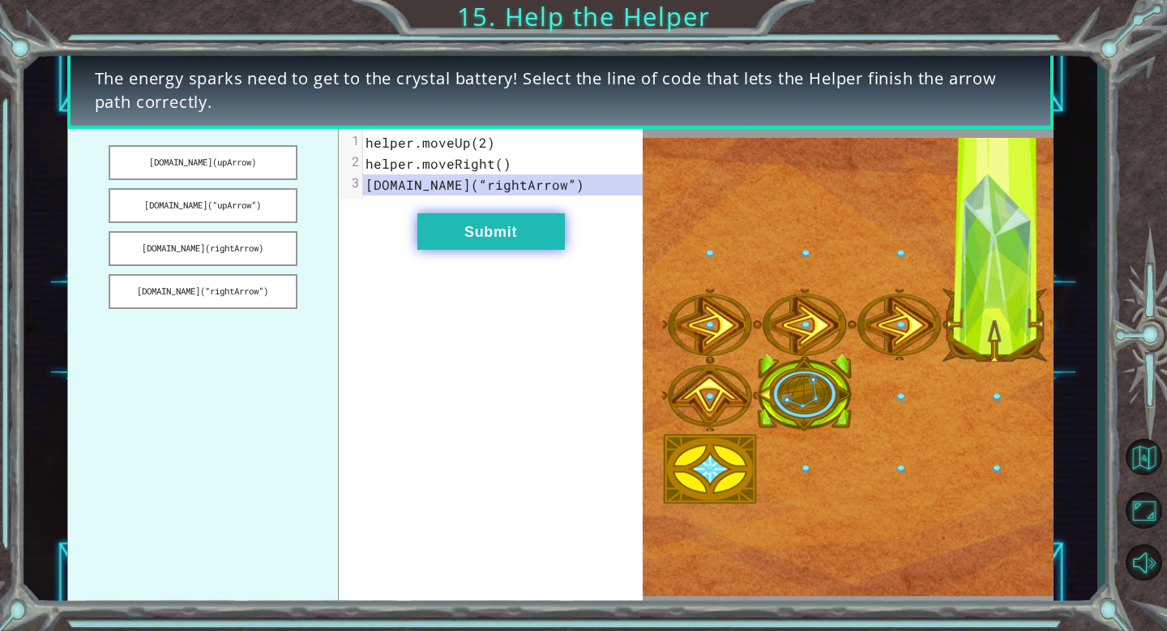
click at [449, 236] on button "Submit" at bounding box center [492, 231] width 148 height 36
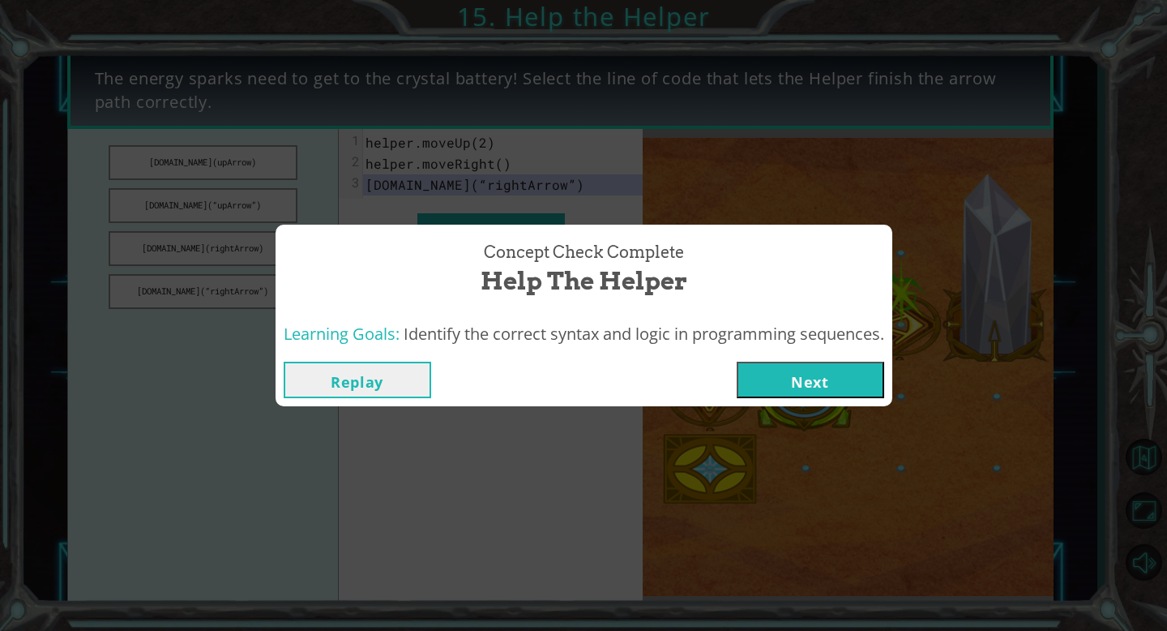
click at [811, 383] on button "Next" at bounding box center [811, 380] width 148 height 36
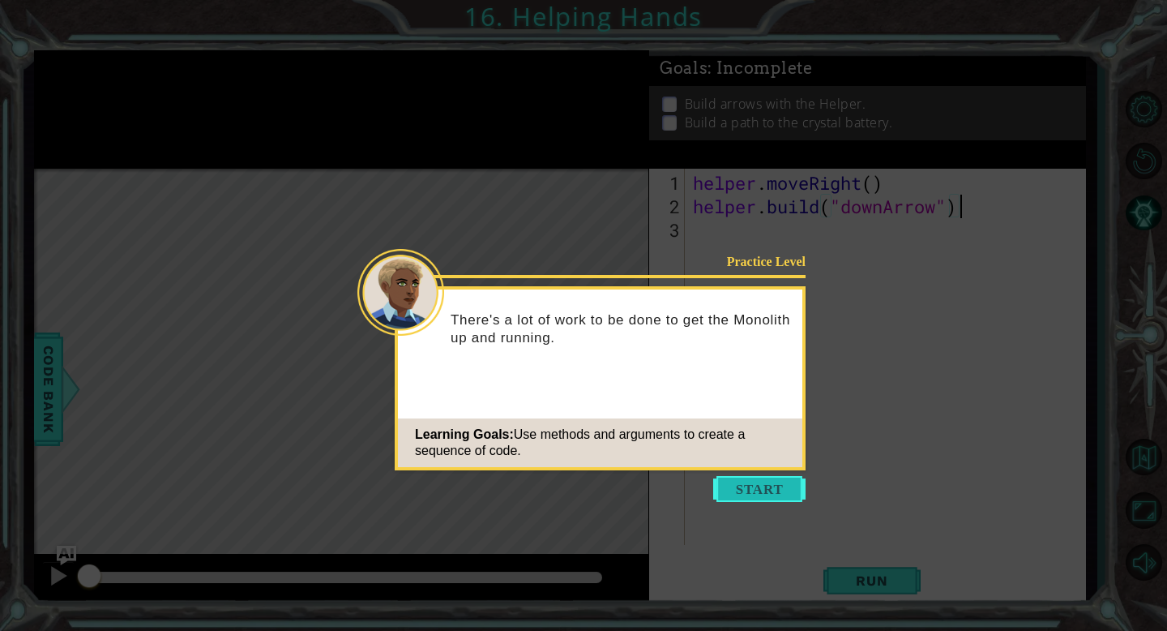
click at [773, 491] on button "Start" at bounding box center [759, 489] width 92 height 26
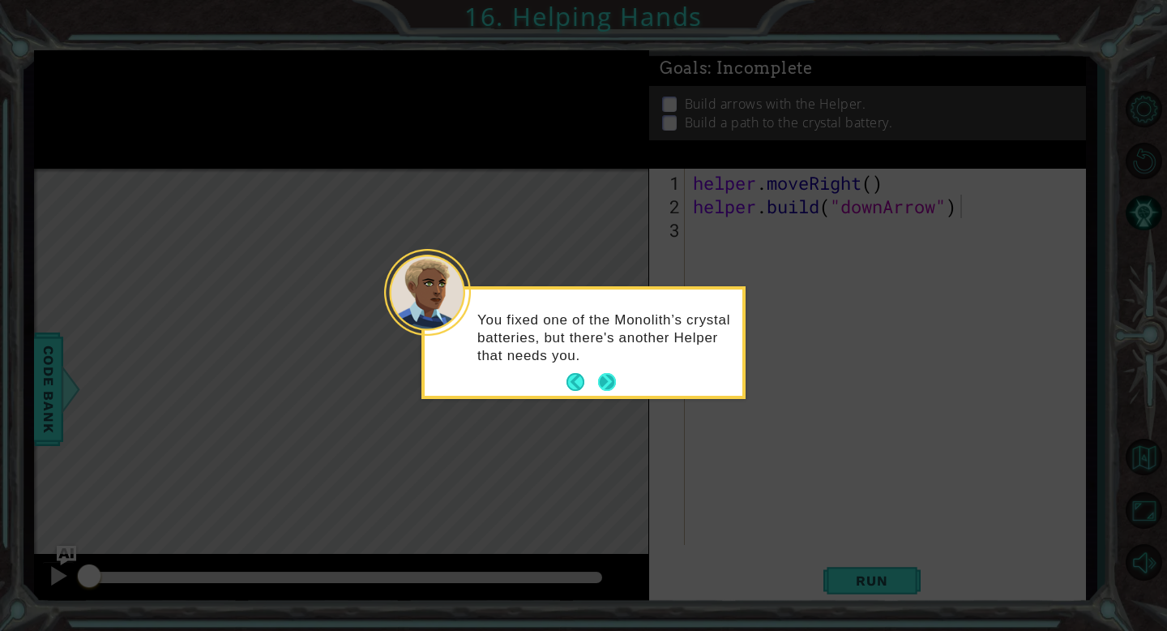
click at [606, 377] on button "Next" at bounding box center [607, 382] width 18 height 18
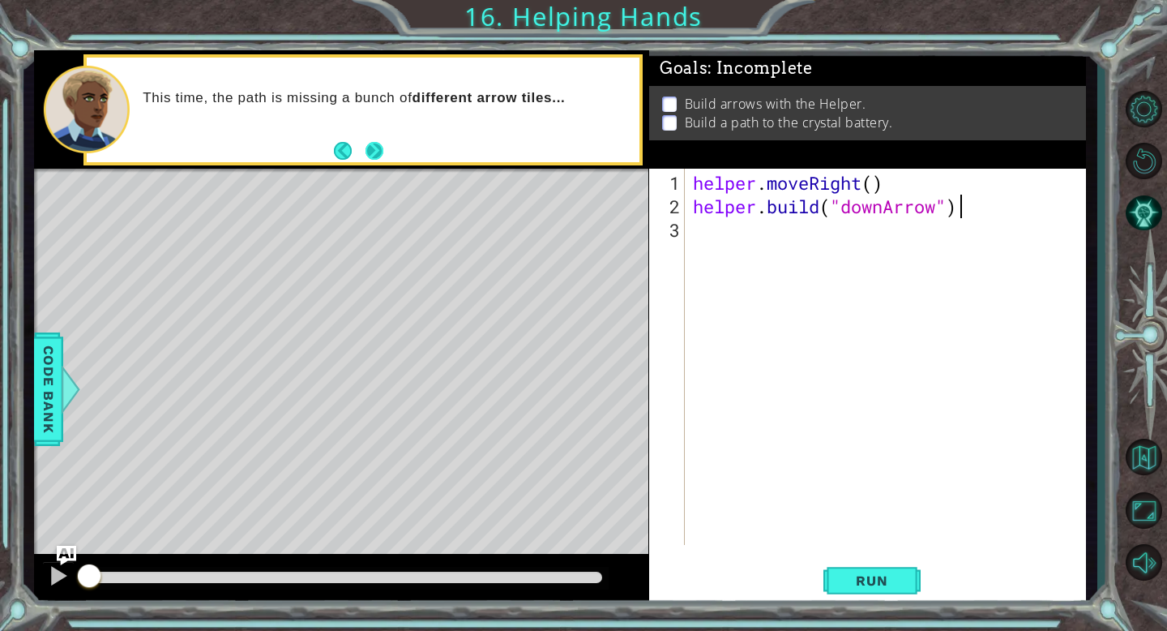
click at [375, 148] on button "Next" at bounding box center [374, 151] width 18 height 18
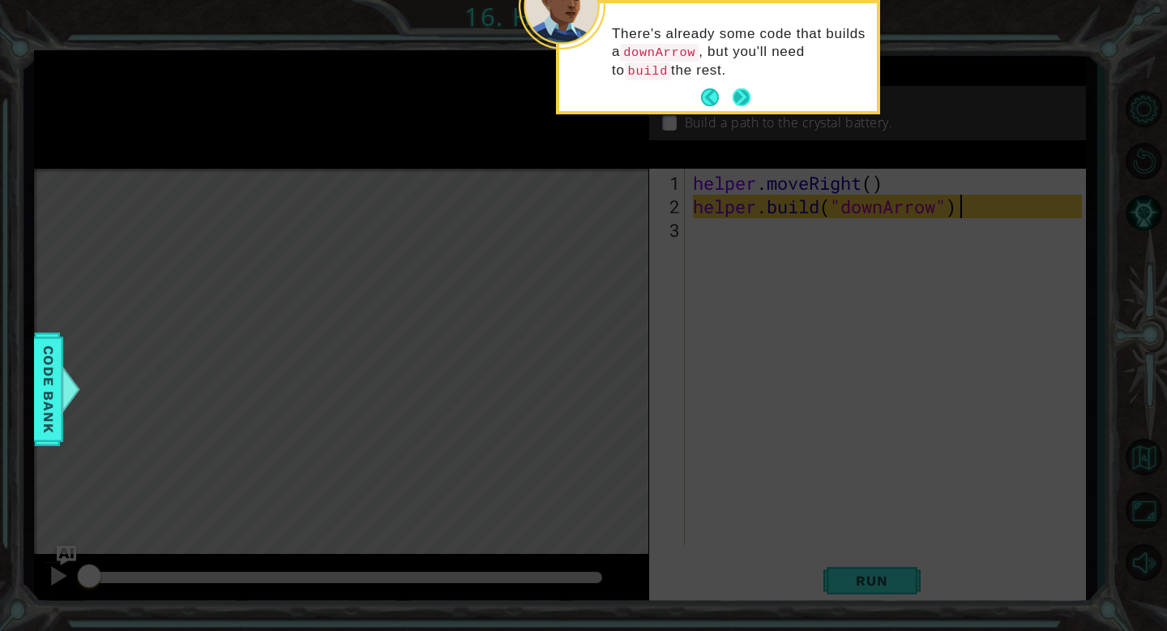
click at [739, 99] on button "Next" at bounding box center [742, 97] width 18 height 18
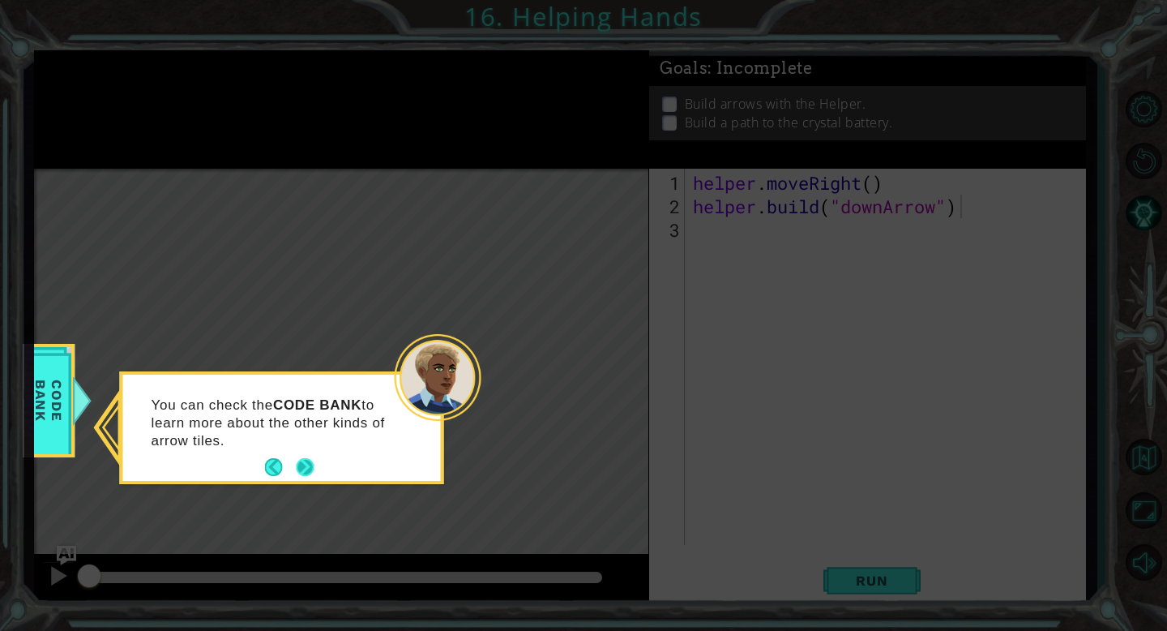
click at [299, 462] on button "Next" at bounding box center [305, 467] width 18 height 18
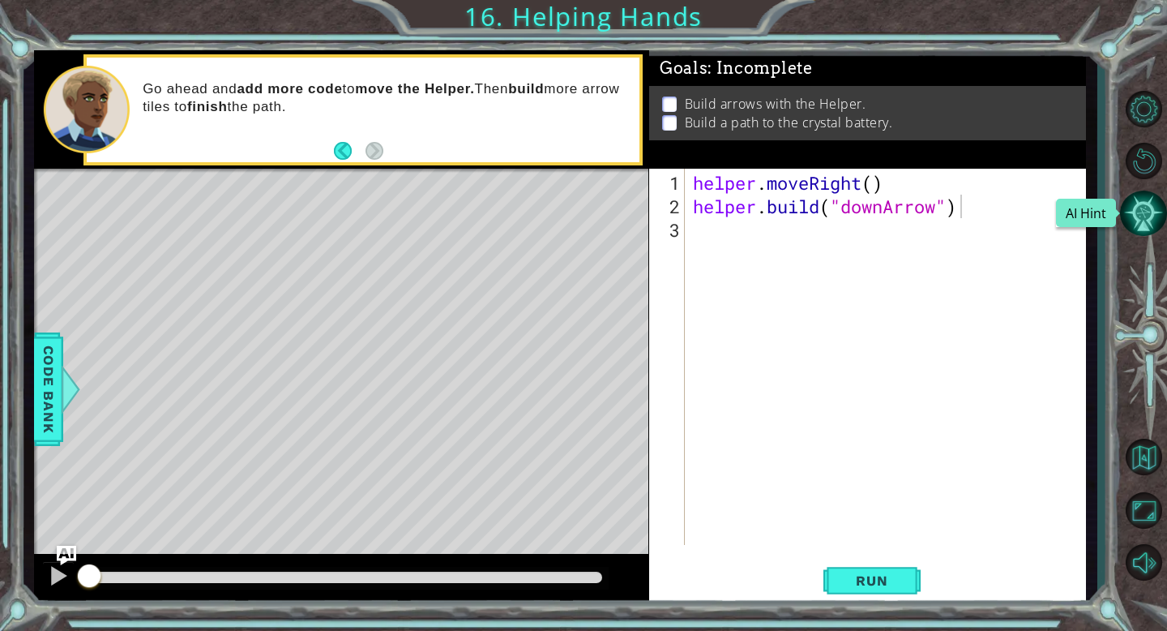
click at [1148, 218] on button "AI Hint" at bounding box center [1143, 213] width 47 height 47
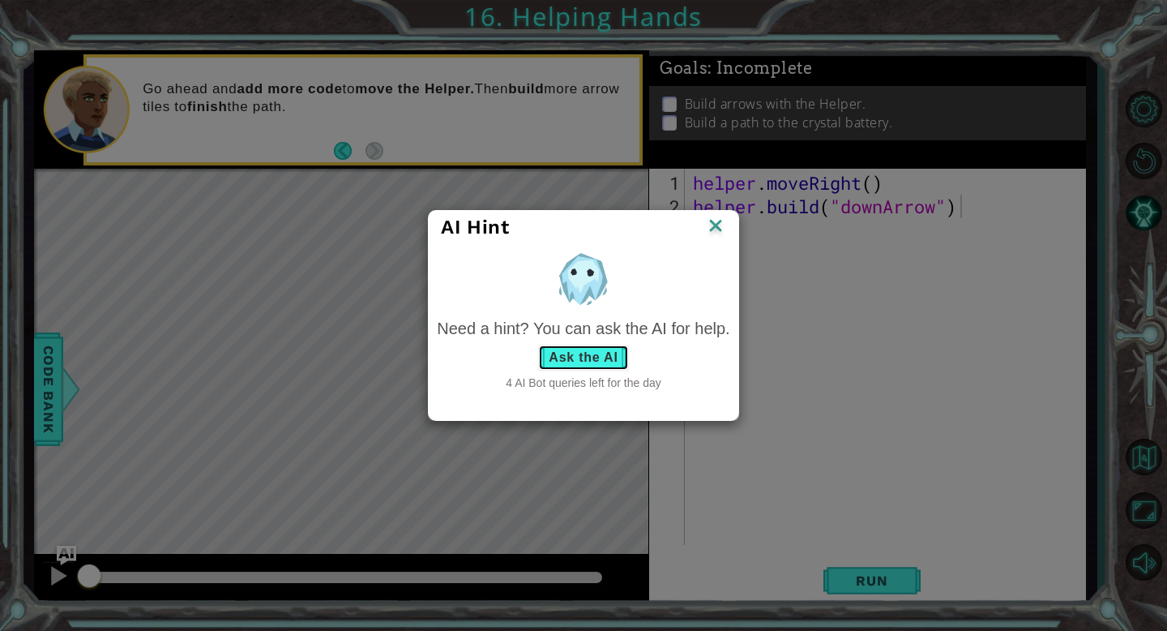
click at [602, 360] on button "Ask the AI" at bounding box center [583, 358] width 90 height 26
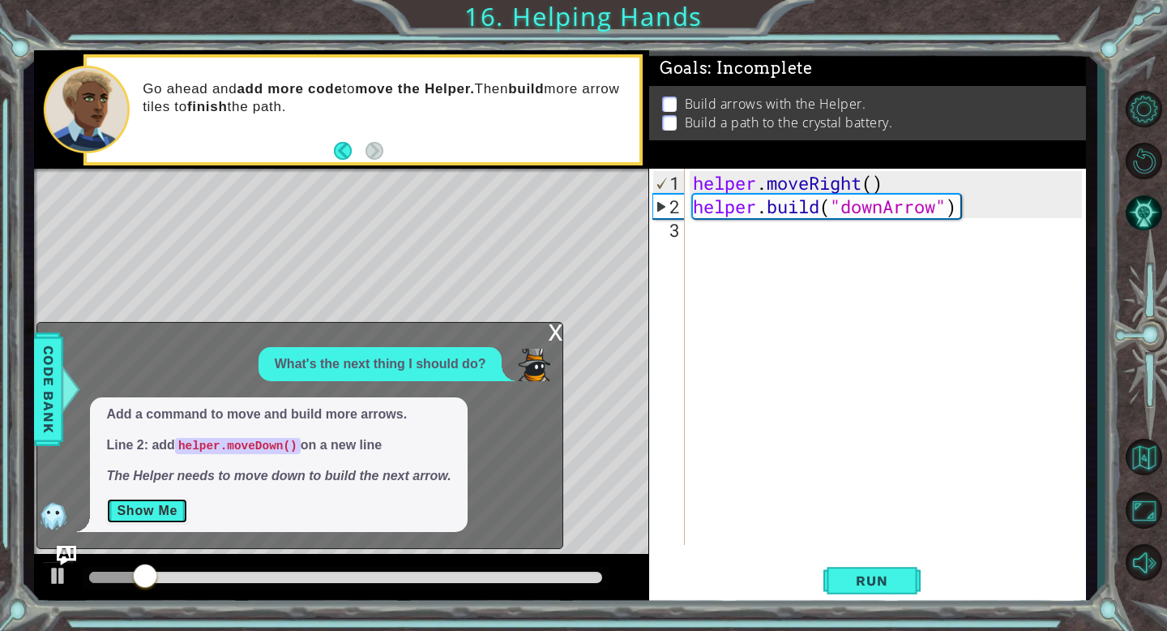
click at [152, 501] on button "Show Me" at bounding box center [147, 511] width 82 height 26
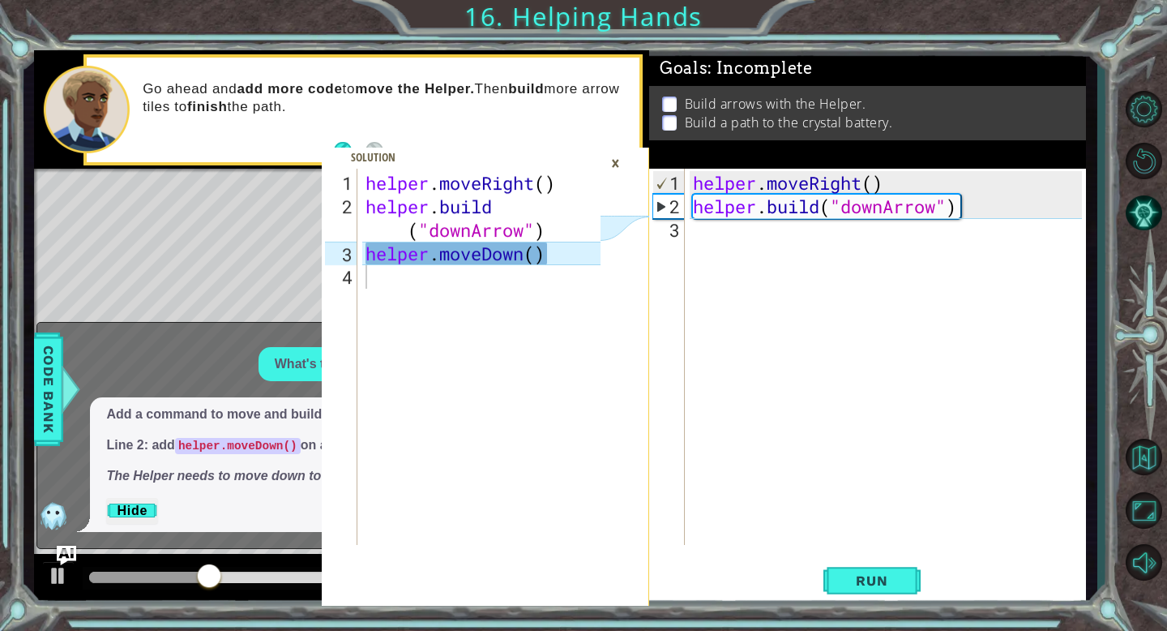
click at [738, 242] on div "helper . moveRight ( ) helper . build ( "downArrow" )" at bounding box center [890, 382] width 401 height 423
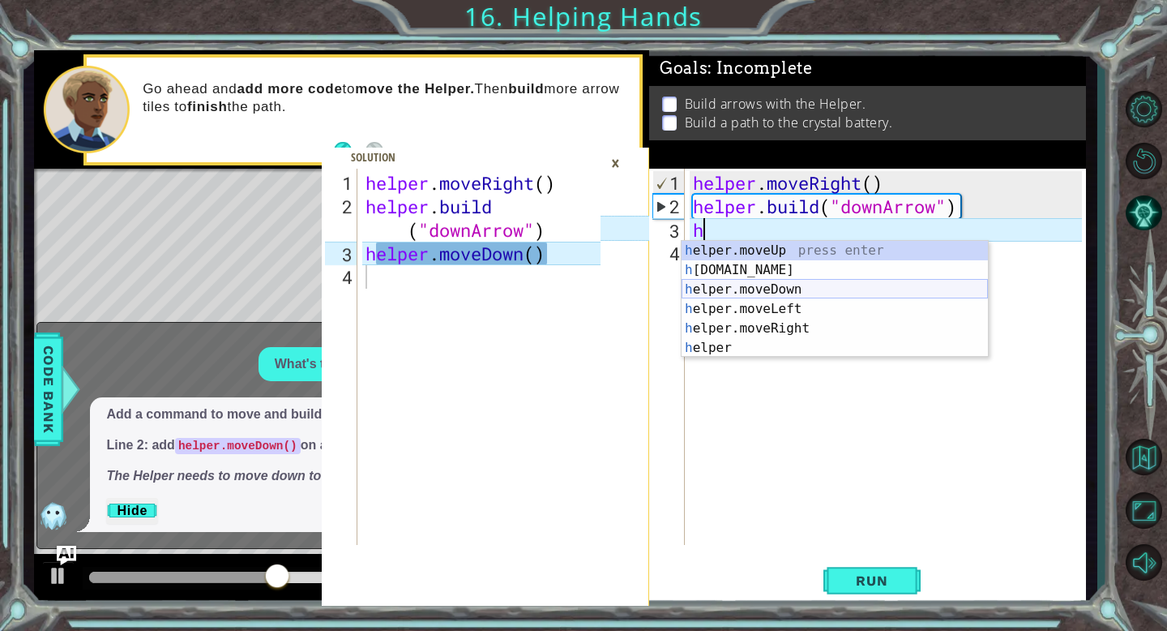
click at [737, 289] on div "h elper.moveUp press enter h [DOMAIN_NAME] press enter h elper.moveDown press e…" at bounding box center [835, 319] width 306 height 156
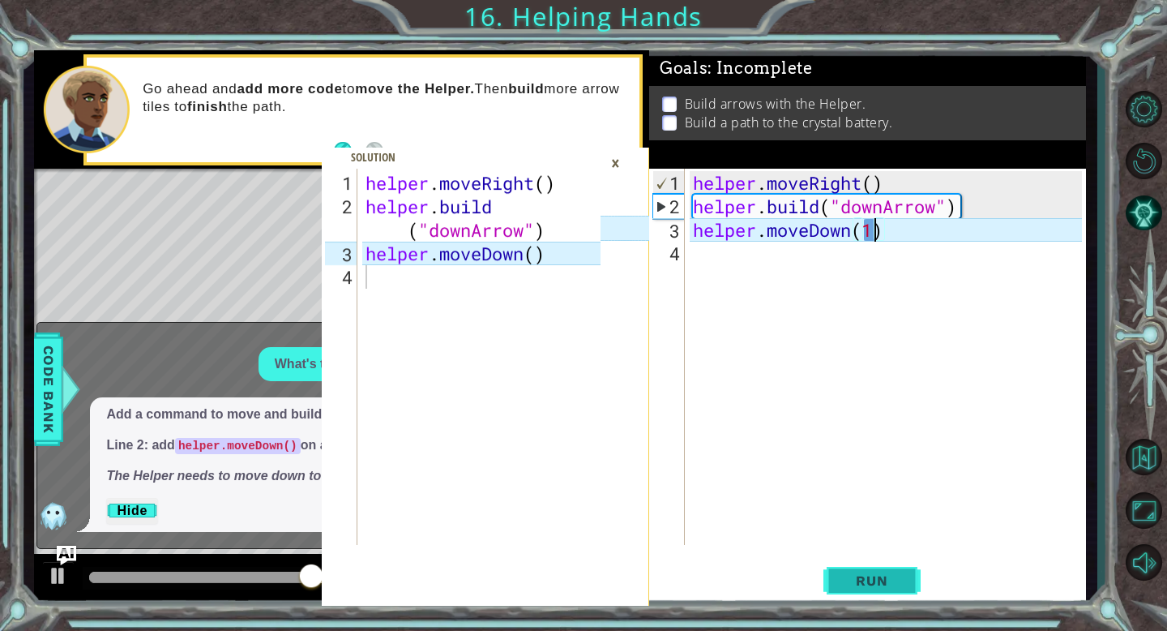
type textarea "helper.moveDown(1)"
click at [881, 581] on span "Run" at bounding box center [872, 580] width 64 height 16
click at [614, 162] on div "×" at bounding box center [615, 163] width 25 height 28
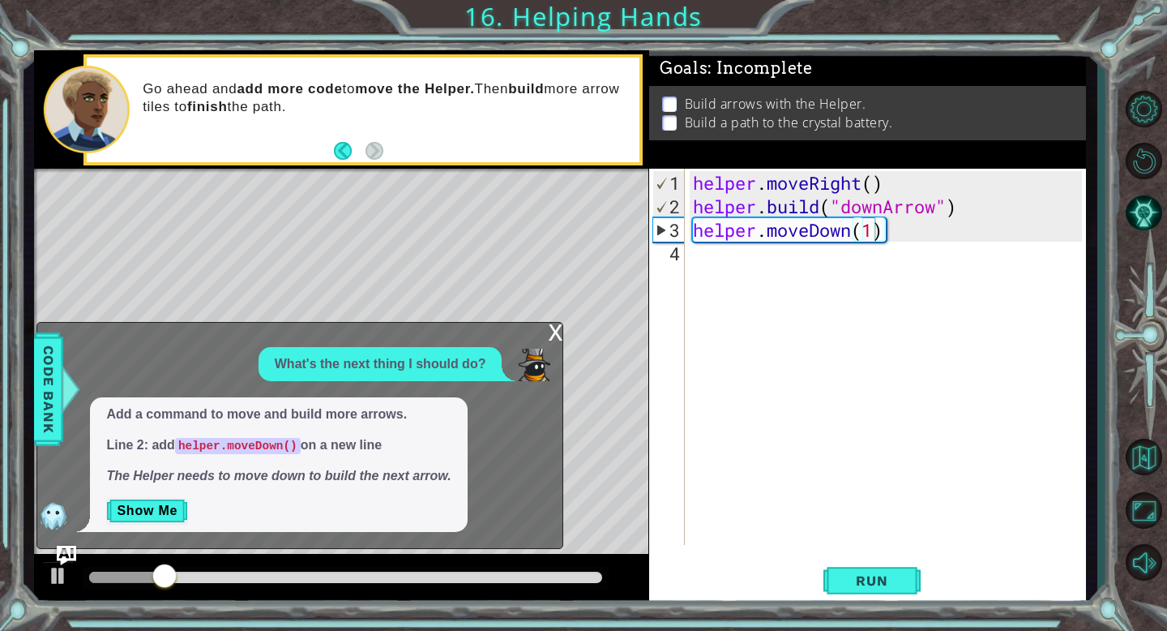
click at [552, 326] on div "x" at bounding box center [555, 331] width 15 height 16
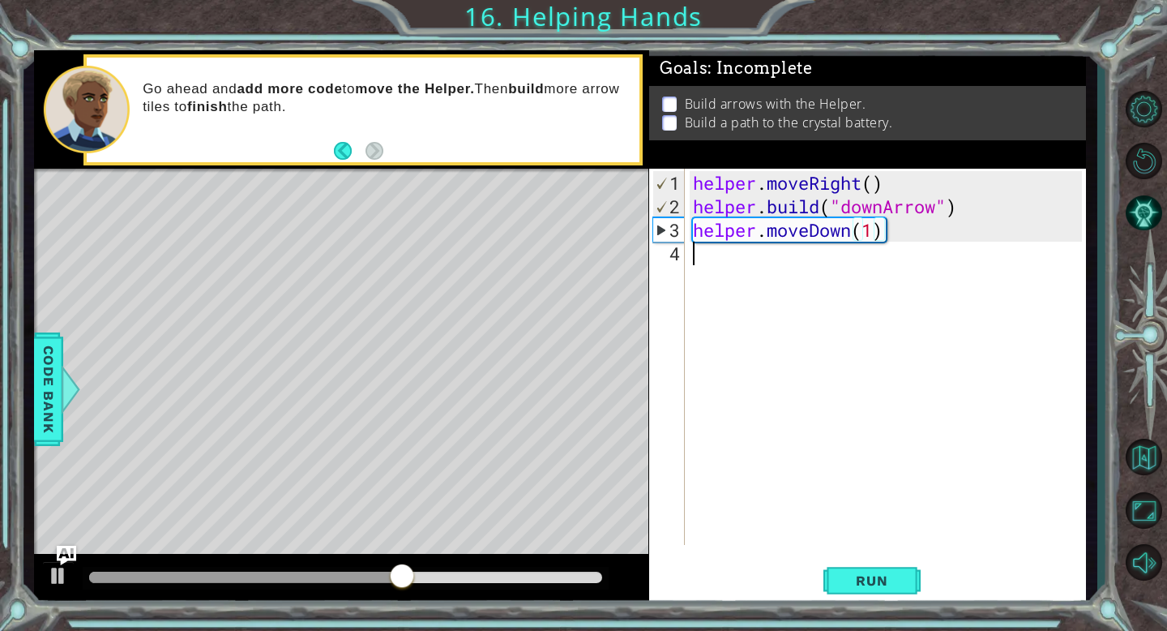
click at [696, 251] on div "helper . moveRight ( ) helper . build ( "downArrow" ) helper . moveDown ( 1 )" at bounding box center [890, 382] width 401 height 423
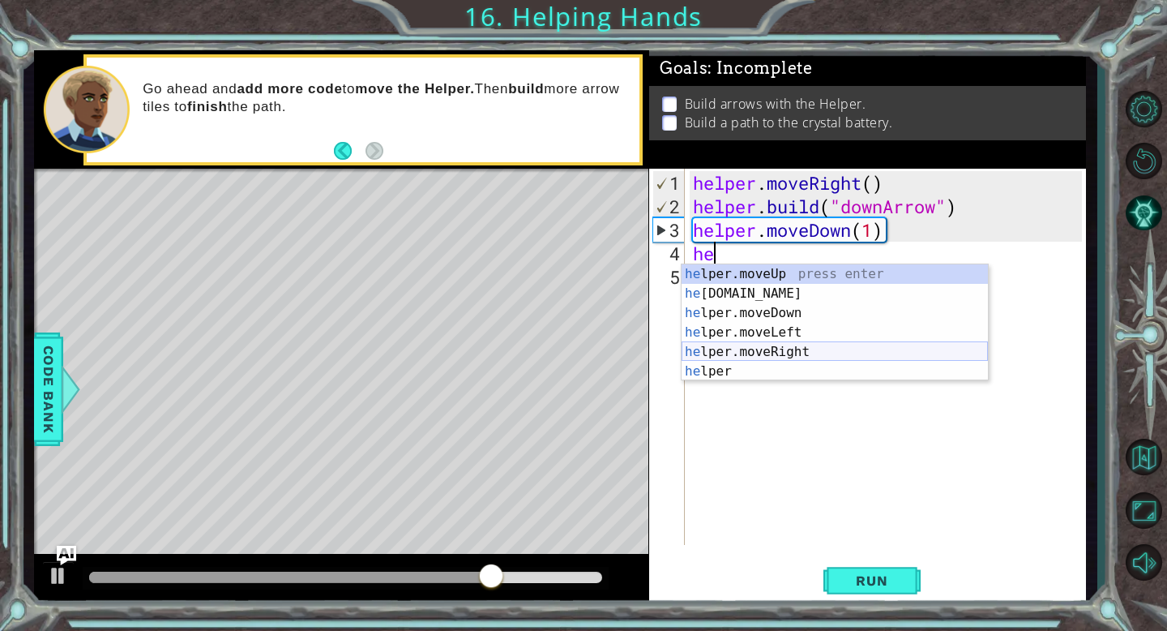
click at [790, 351] on div "he lper.moveUp press enter he [DOMAIN_NAME] press enter he lper.moveDown press …" at bounding box center [835, 342] width 306 height 156
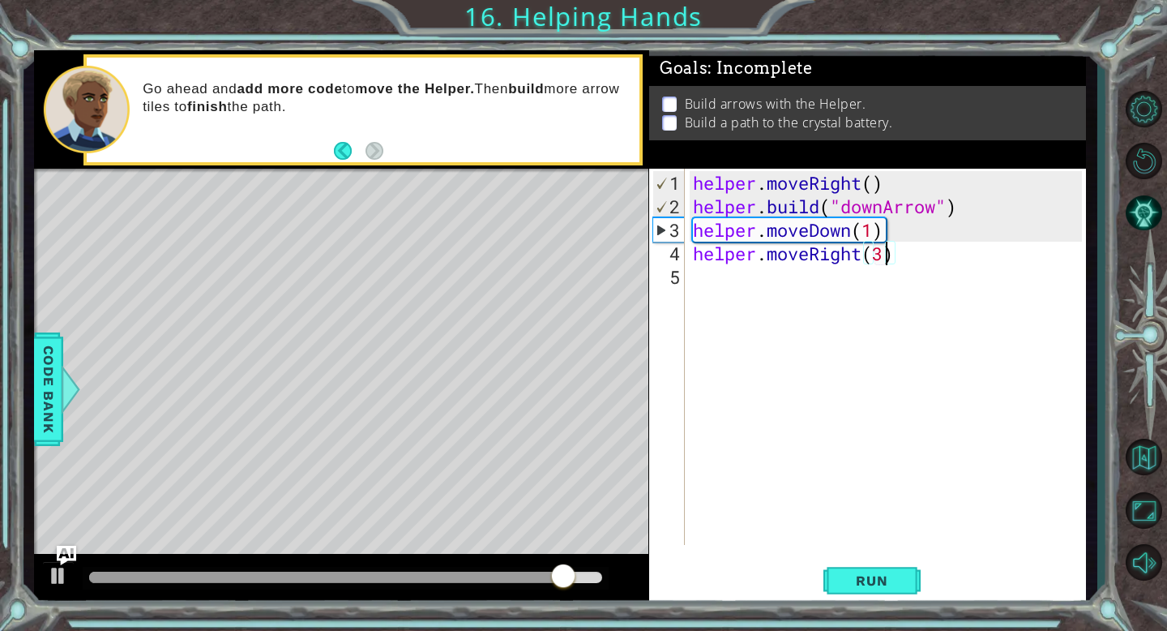
scroll to position [0, 8]
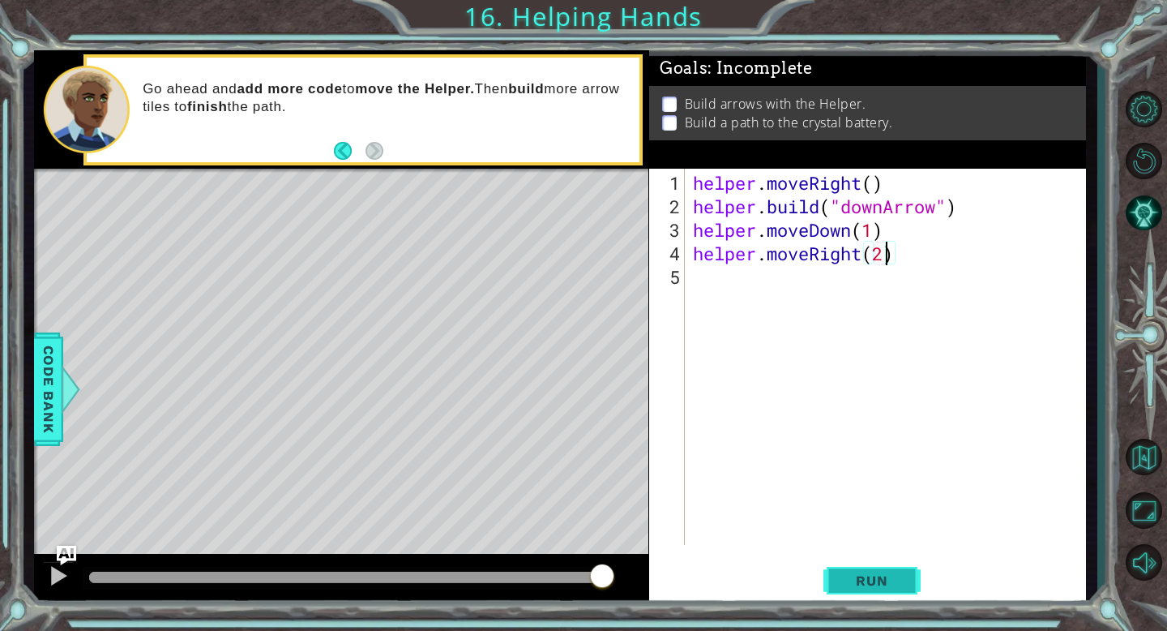
click at [888, 571] on button "Run" at bounding box center [872, 581] width 97 height 44
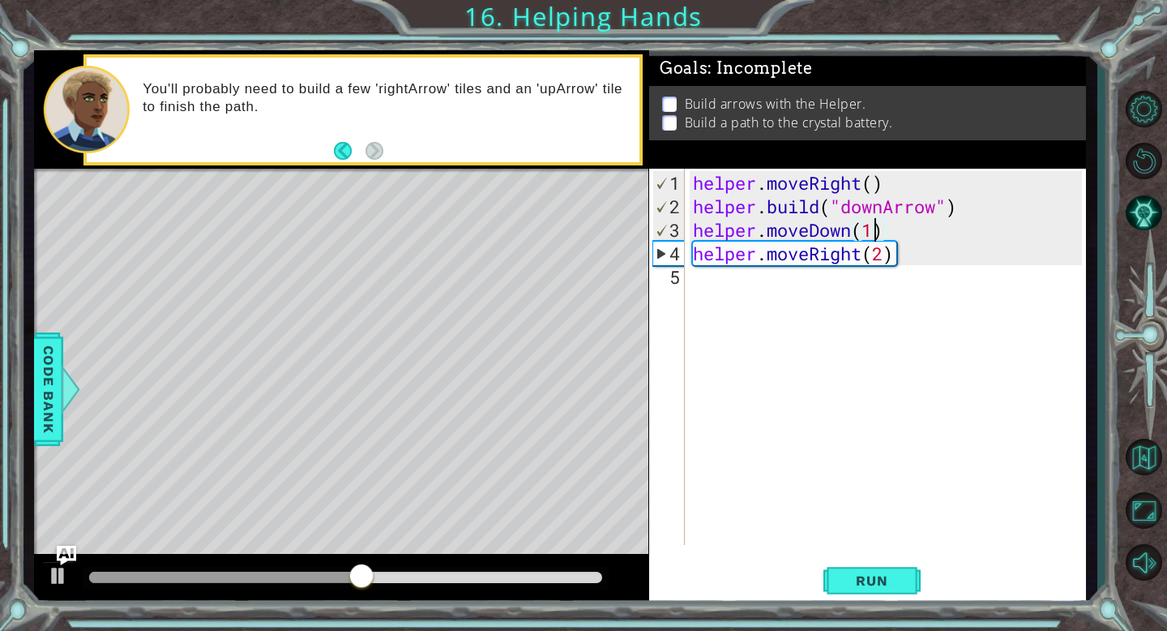
click at [880, 227] on div "helper . moveRight ( ) helper . build ( "downArrow" ) helper . moveDown ( 1 ) h…" at bounding box center [890, 382] width 401 height 423
type textarea "helper.moveDown(1)"
click at [894, 233] on div "helper . moveRight ( ) helper . build ( "downArrow" ) helper . moveDown ( 1 ) h…" at bounding box center [890, 382] width 401 height 423
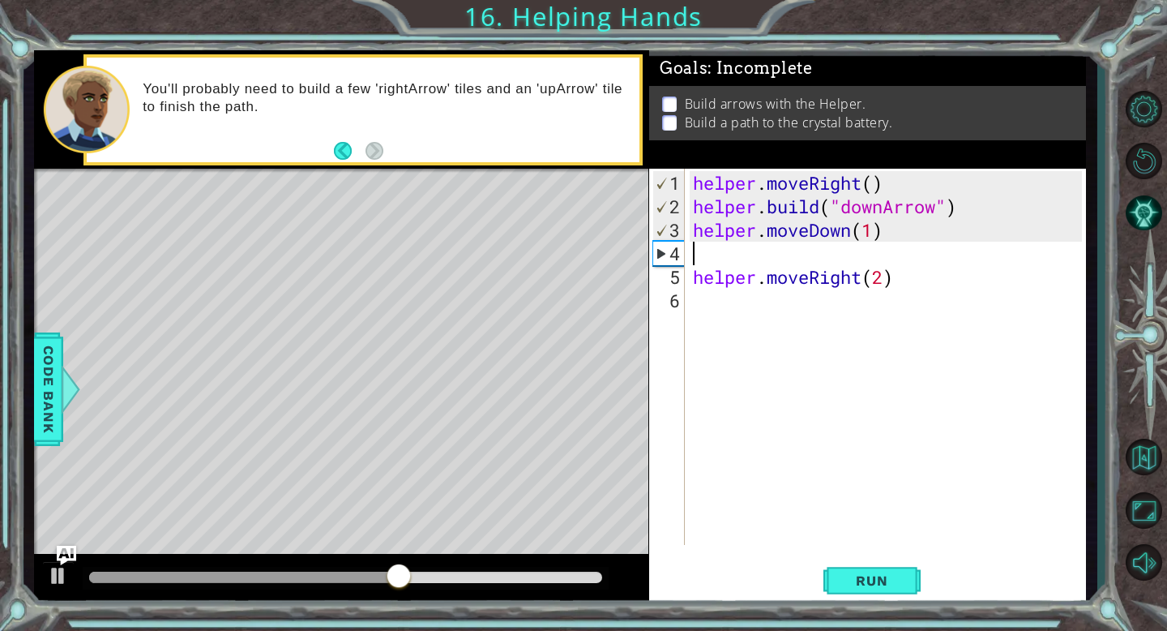
scroll to position [0, 0]
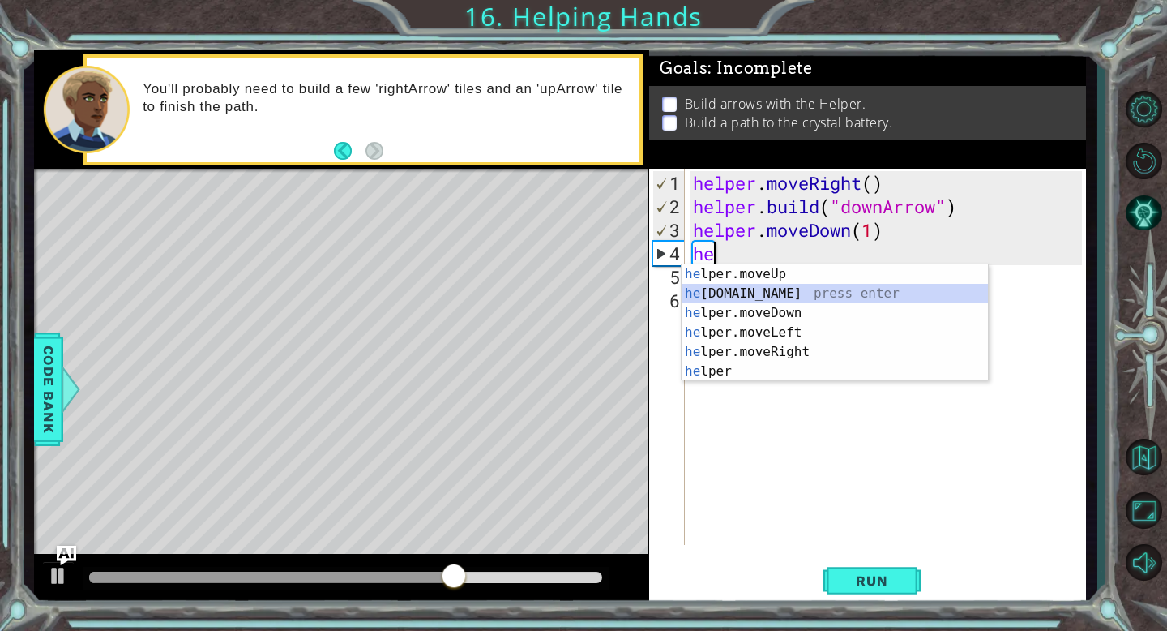
click at [850, 296] on div "he lper.moveUp press enter he [DOMAIN_NAME] press enter he lper.moveDown press …" at bounding box center [835, 342] width 306 height 156
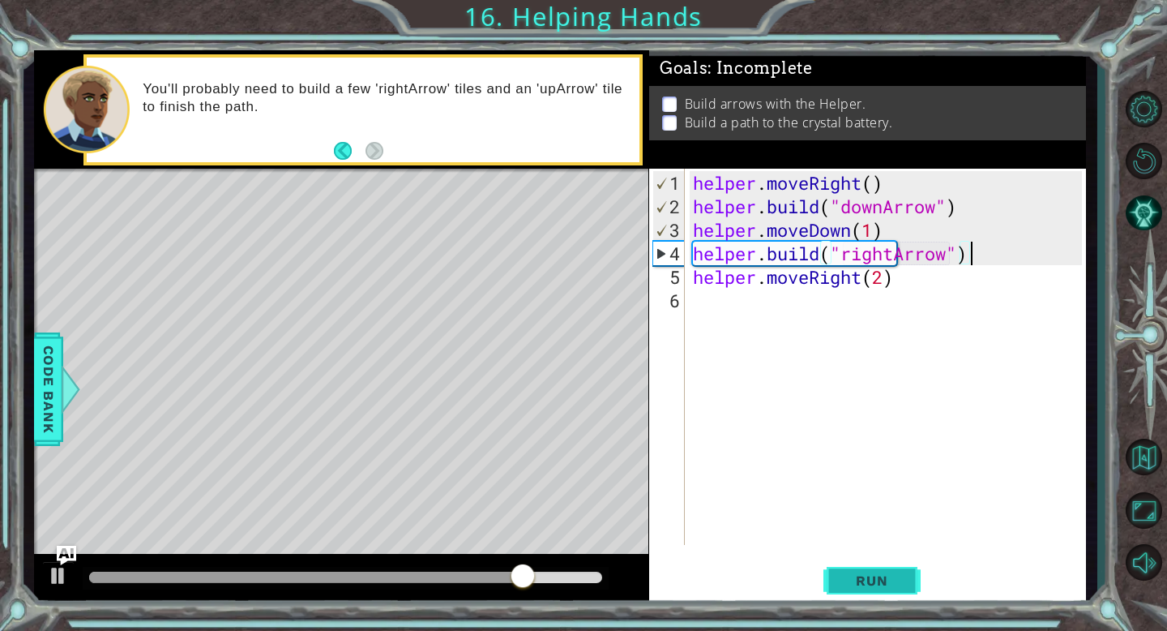
type textarea "[DOMAIN_NAME]("rightArrow")"
click at [888, 582] on span "Run" at bounding box center [872, 580] width 64 height 16
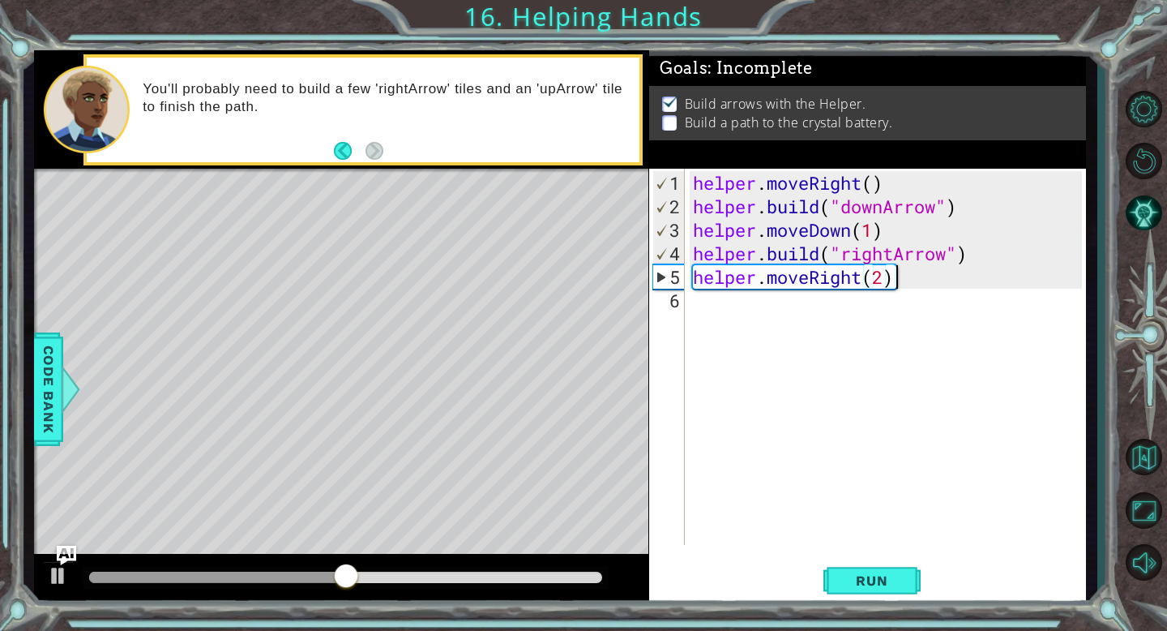
click at [909, 276] on div "helper . moveRight ( ) helper . build ( "downArrow" ) helper . moveDown ( 1 ) h…" at bounding box center [890, 382] width 401 height 423
type textarea "helper.moveRight(2)"
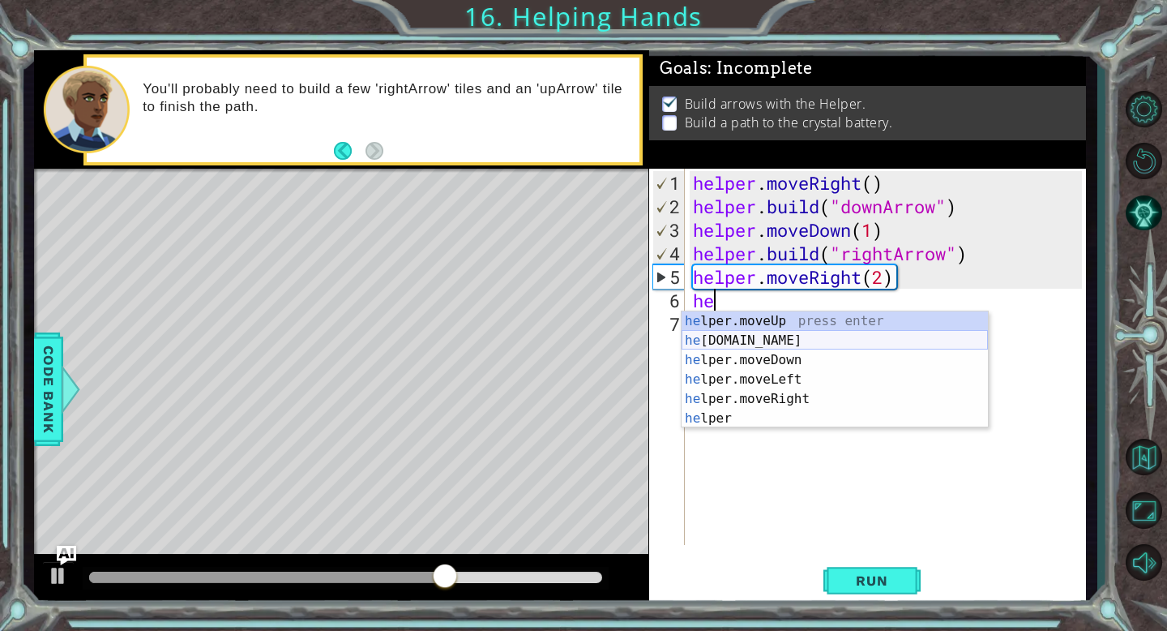
click at [805, 339] on div "he lper.moveUp press enter he [DOMAIN_NAME] press enter he lper.moveDown press …" at bounding box center [835, 389] width 306 height 156
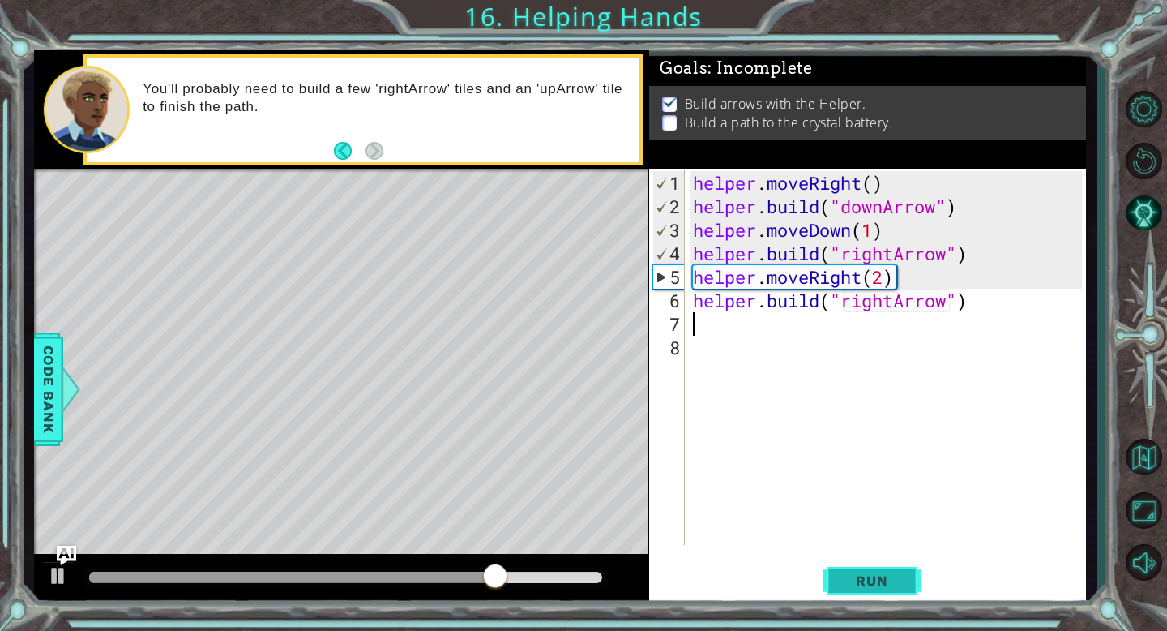
type textarea "[DOMAIN_NAME]("rightArrow")"
click at [894, 585] on span "Run" at bounding box center [872, 580] width 64 height 16
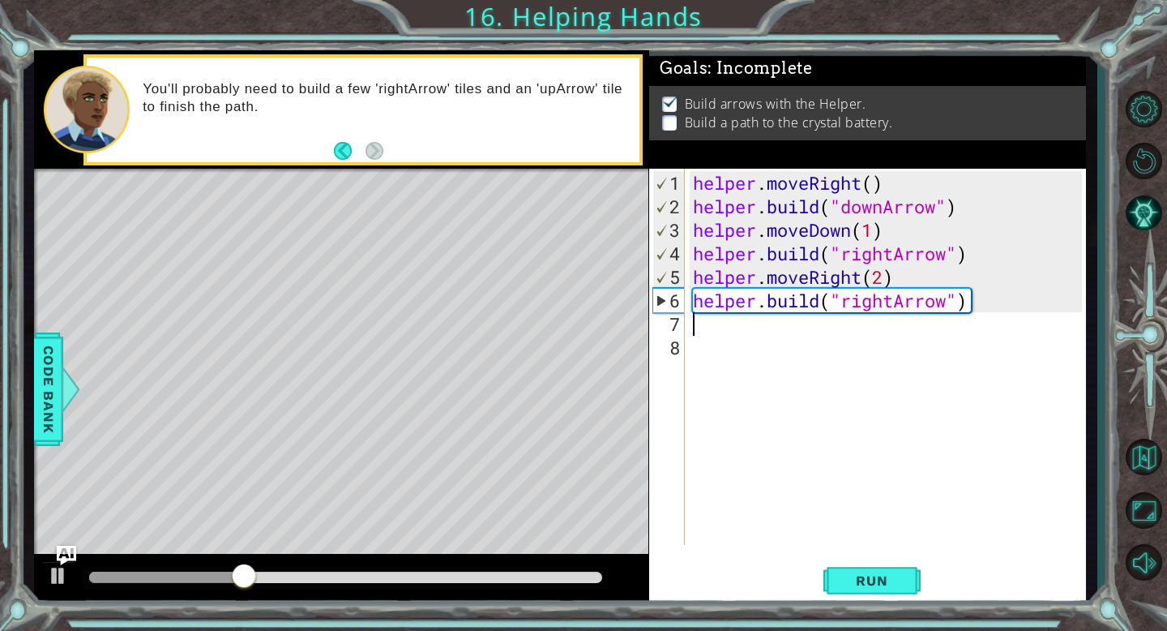
click at [882, 277] on div "helper . moveRight ( ) helper . build ( "downArrow" ) helper . moveDown ( 1 ) h…" at bounding box center [890, 382] width 401 height 423
click at [863, 589] on button "Run" at bounding box center [872, 581] width 97 height 44
click at [974, 299] on div "helper . moveRight ( ) helper . build ( "downArrow" ) helper . moveDown ( 1 ) h…" at bounding box center [890, 382] width 401 height 423
type textarea "[DOMAIN_NAME]("rightArrow")"
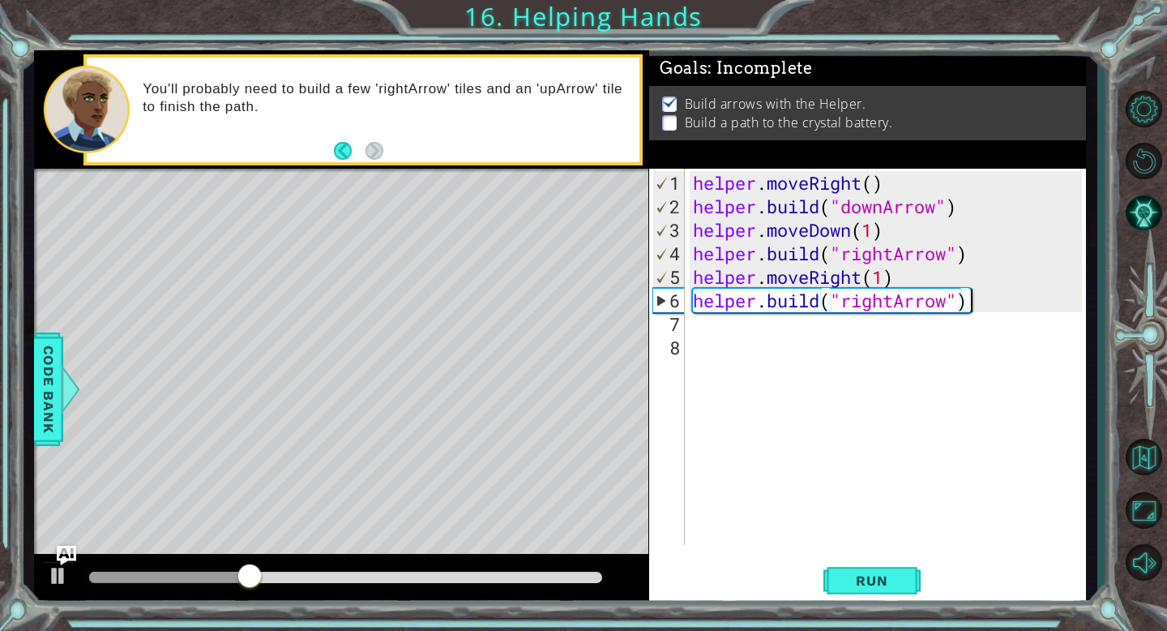
scroll to position [0, 0]
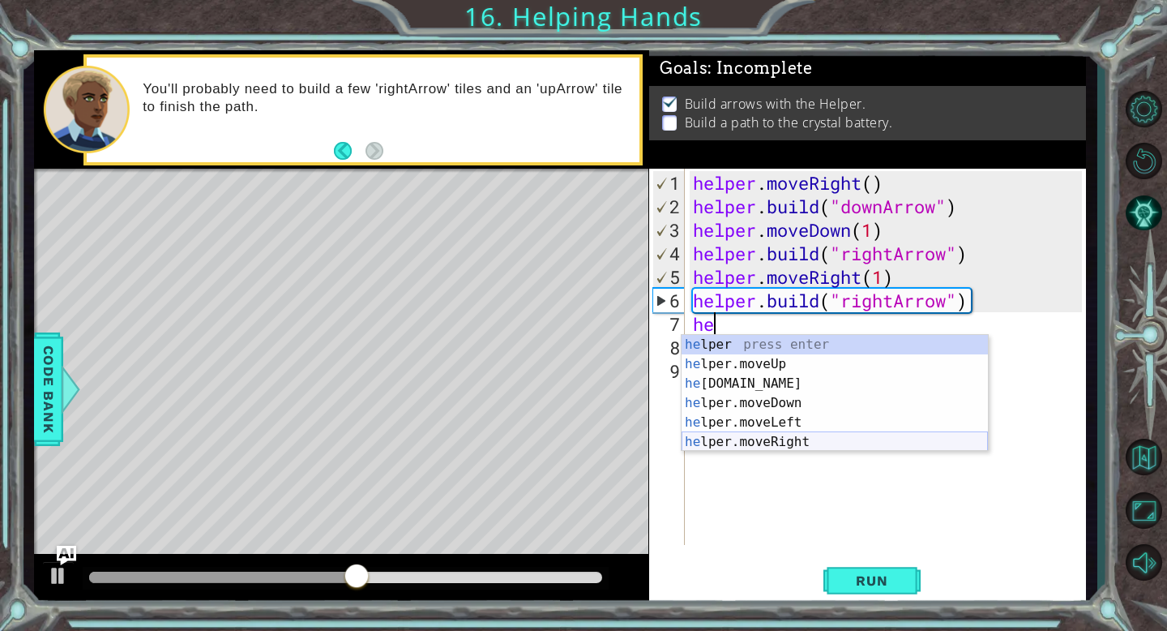
click at [809, 440] on div "he lper press enter he lper.moveUp press enter he [DOMAIN_NAME] press enter he …" at bounding box center [835, 413] width 306 height 156
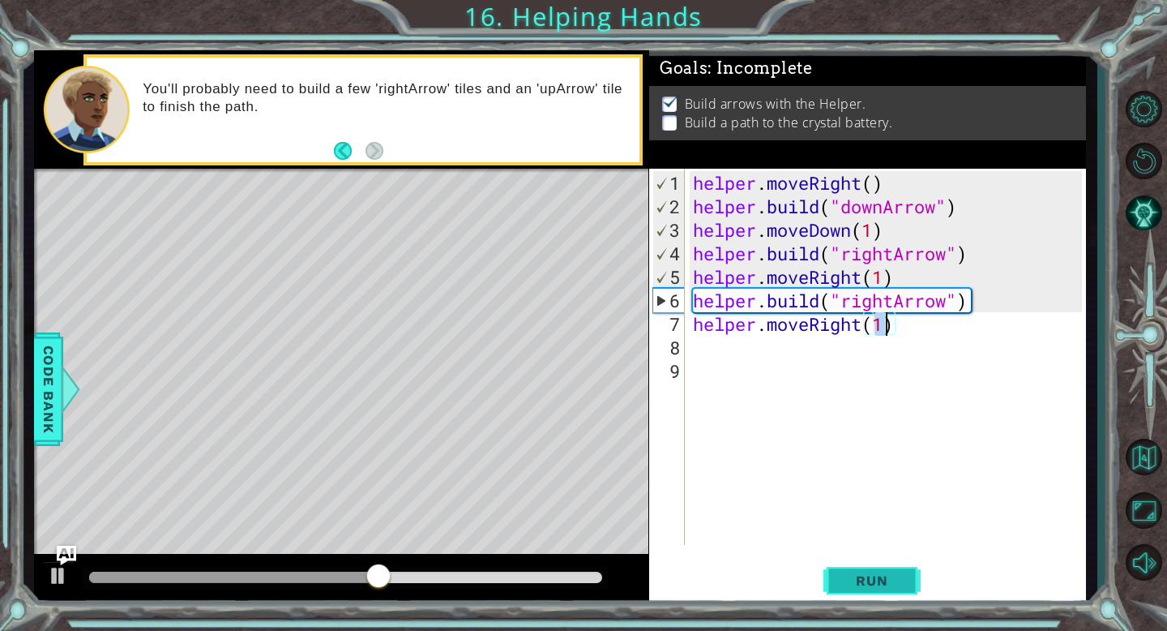
type textarea "helper.moveRight(1)"
click at [848, 581] on span "Run" at bounding box center [872, 580] width 64 height 16
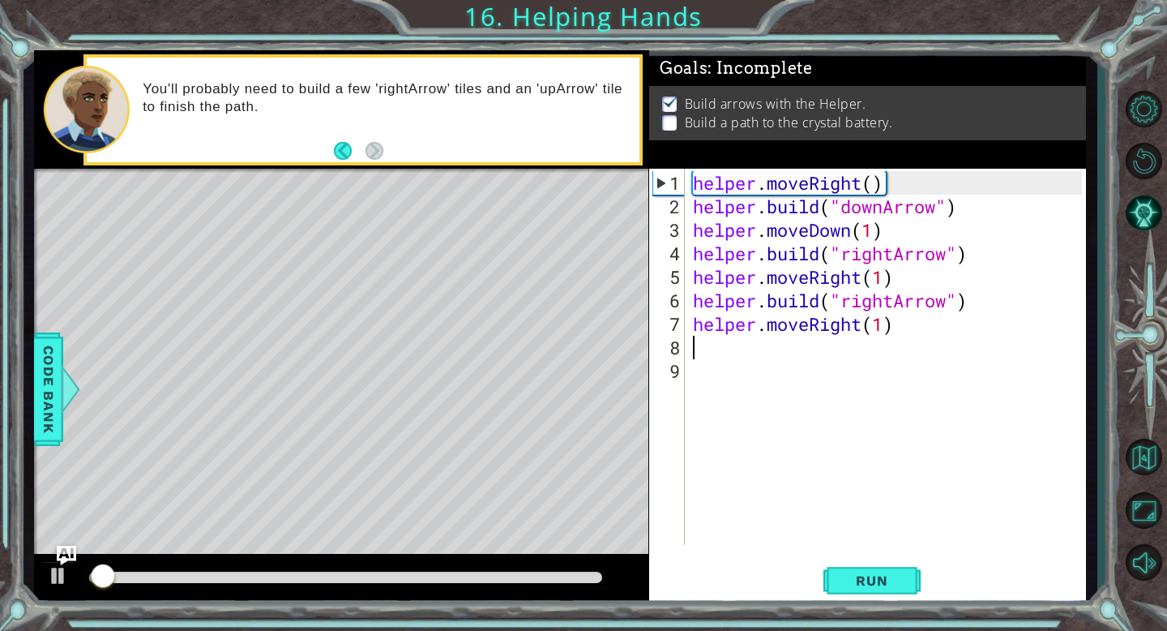
click at [924, 336] on div "helper . moveRight ( ) helper . build ( "downArrow" ) helper . moveDown ( 1 ) h…" at bounding box center [890, 382] width 401 height 423
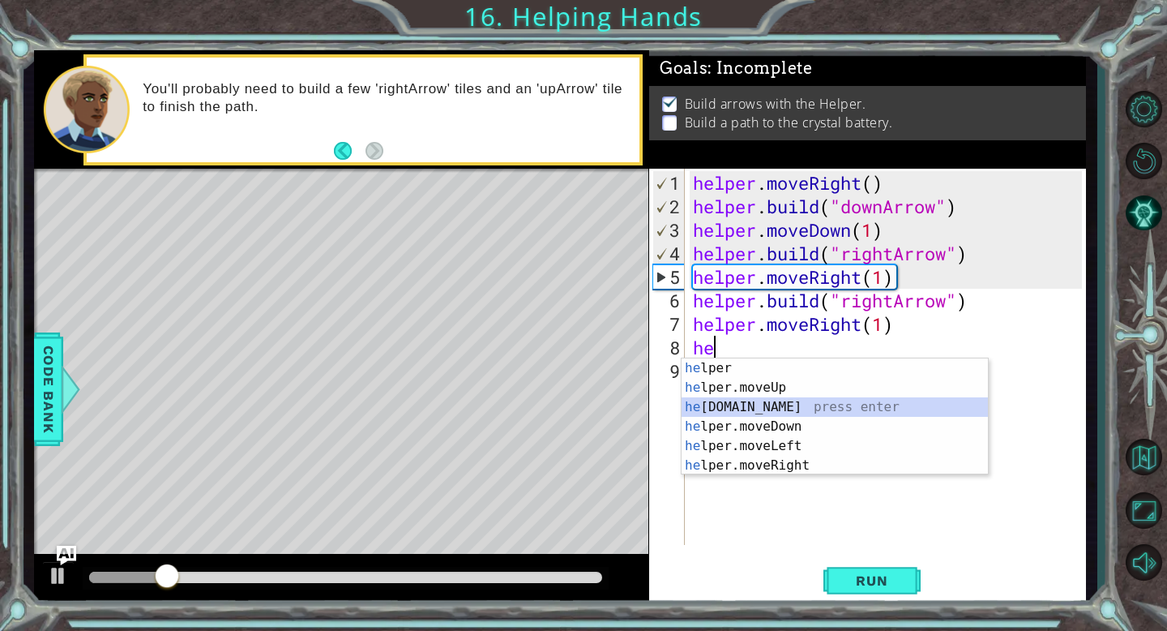
click at [829, 408] on div "he lper press enter he lper.moveUp press enter he [DOMAIN_NAME] press enter he …" at bounding box center [835, 436] width 306 height 156
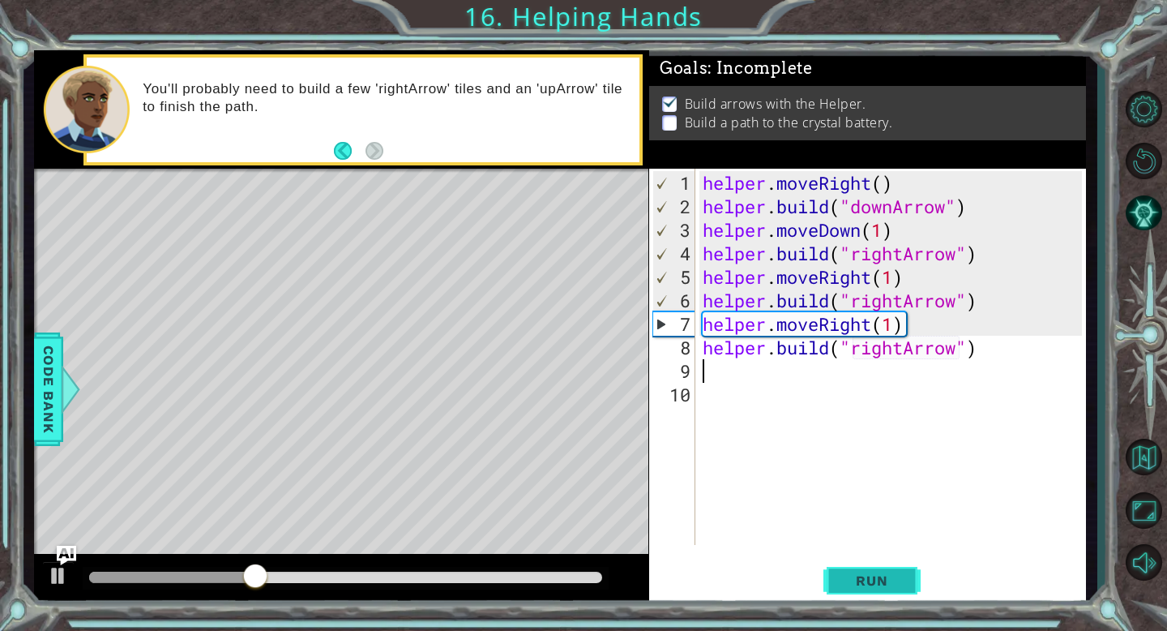
type textarea "[DOMAIN_NAME]("rightArrow")"
click at [874, 582] on span "Run" at bounding box center [872, 580] width 64 height 16
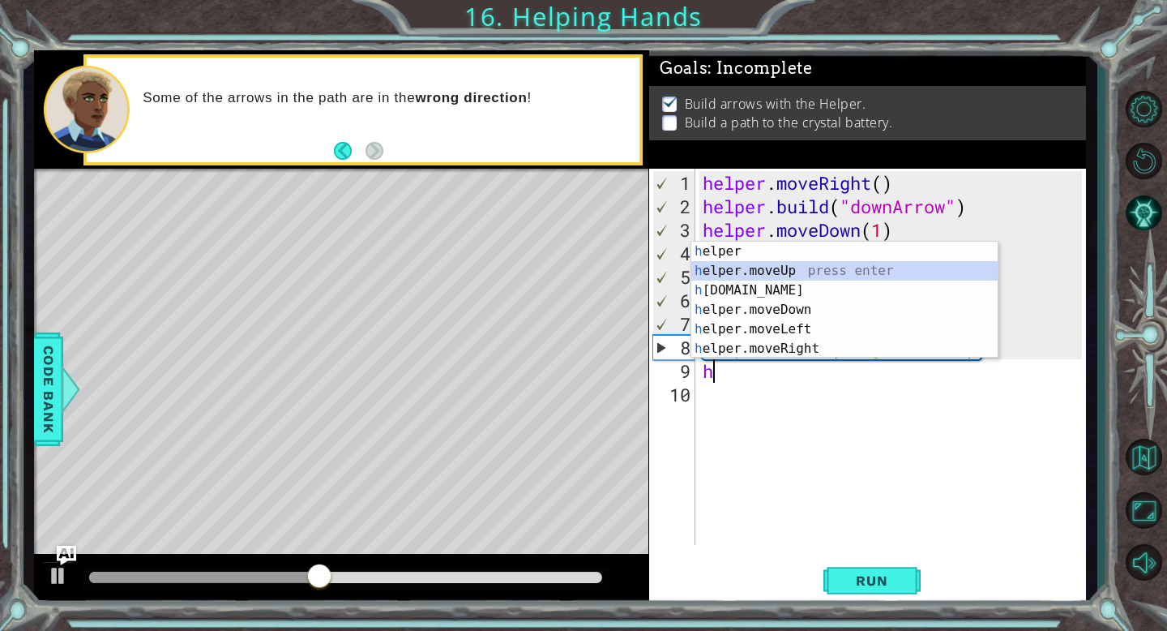
click at [791, 271] on div "h elper press enter h elper.moveUp press enter h [DOMAIN_NAME] press enter h el…" at bounding box center [845, 320] width 306 height 156
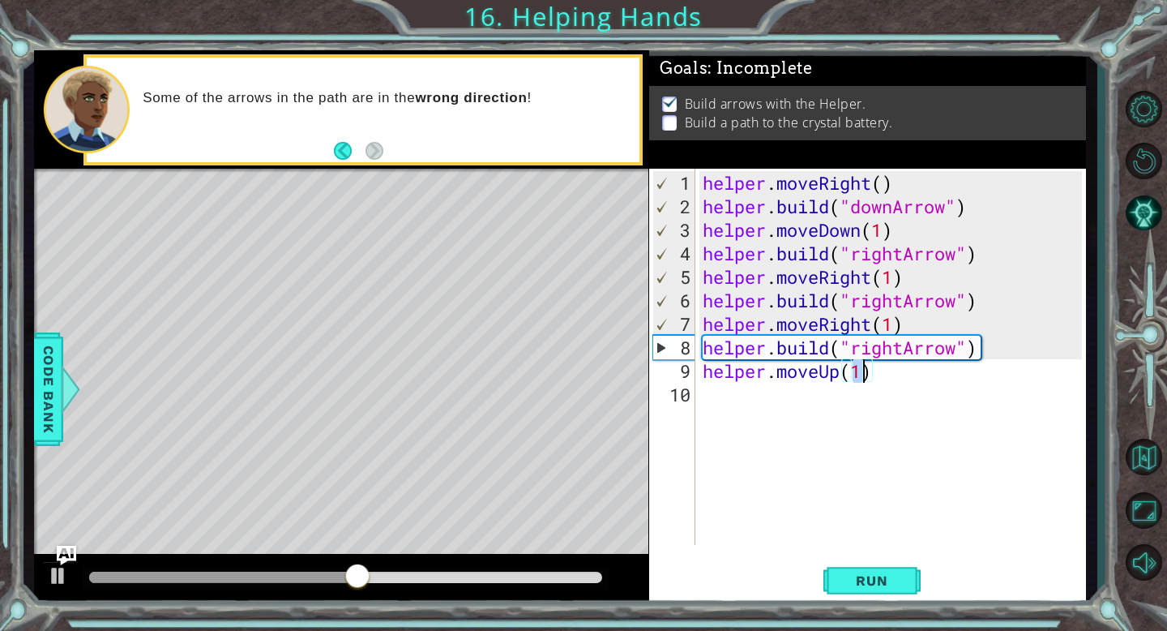
type textarea "helper.moveUp(2)"
click at [880, 582] on span "Run" at bounding box center [872, 580] width 64 height 16
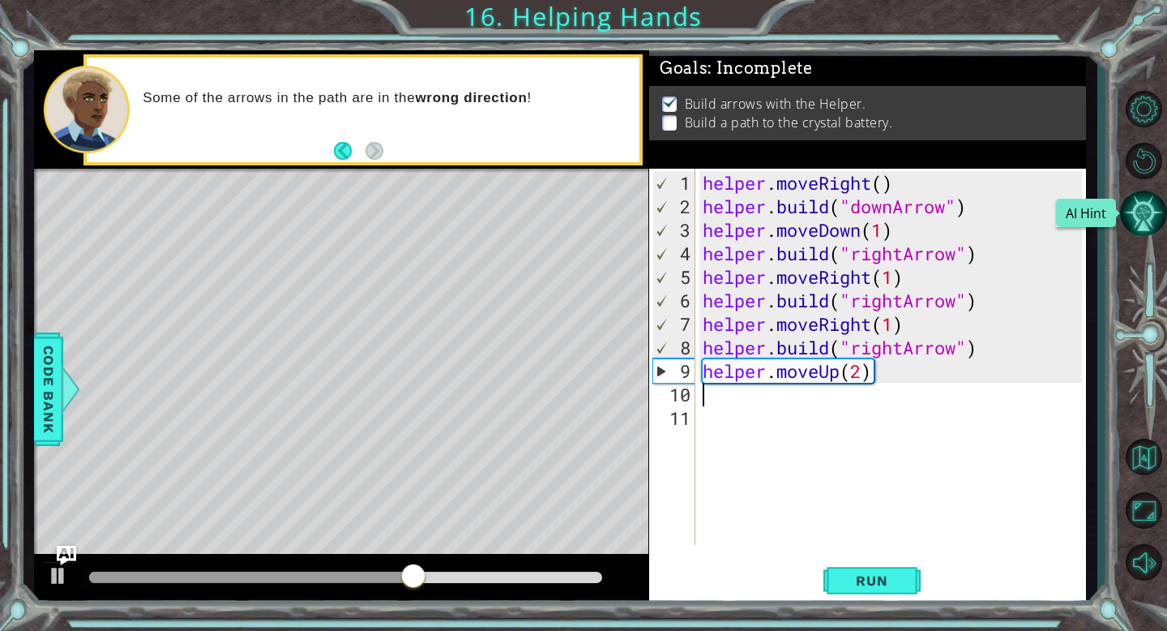
click at [1143, 210] on button "AI Hint" at bounding box center [1143, 213] width 47 height 47
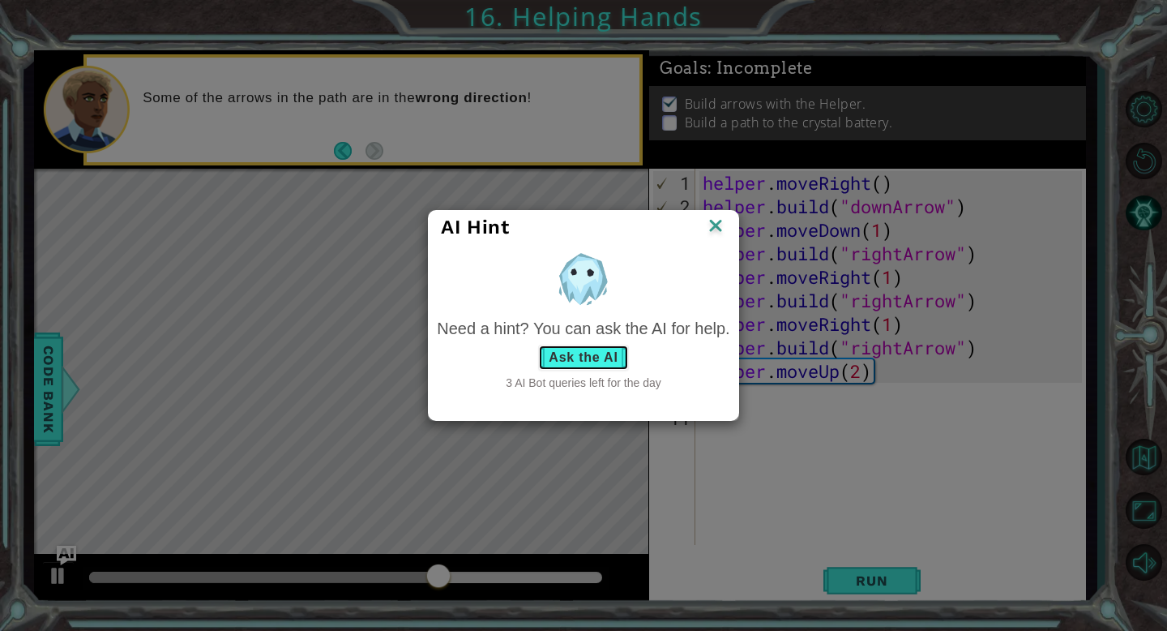
click at [600, 354] on button "Ask the AI" at bounding box center [583, 358] width 90 height 26
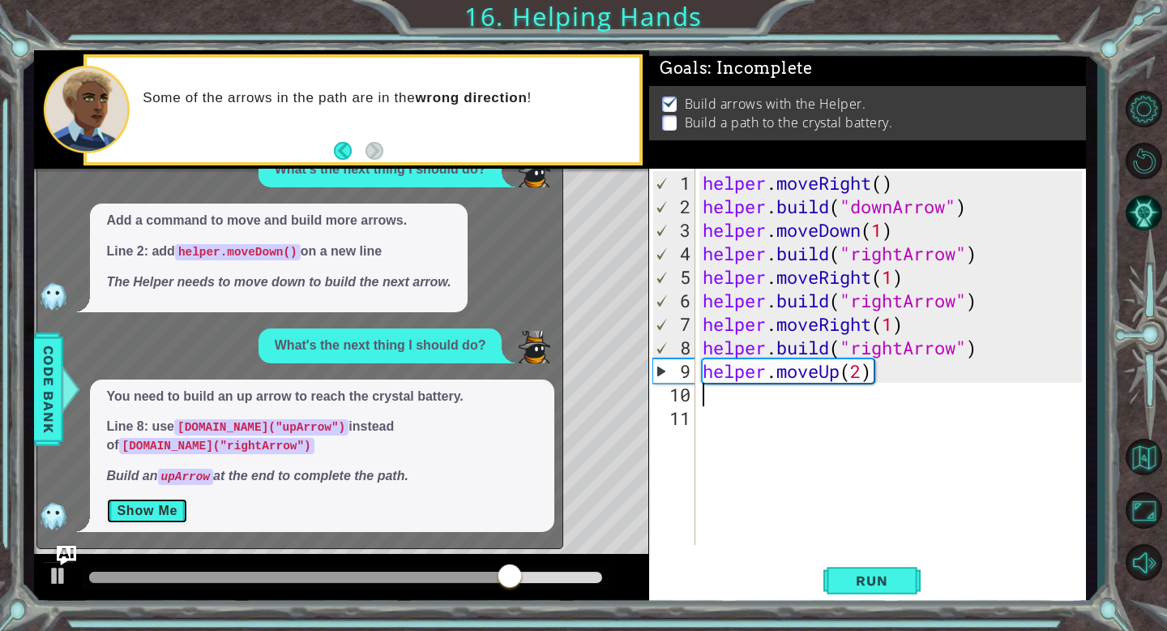
click at [161, 508] on button "Show Me" at bounding box center [147, 511] width 82 height 26
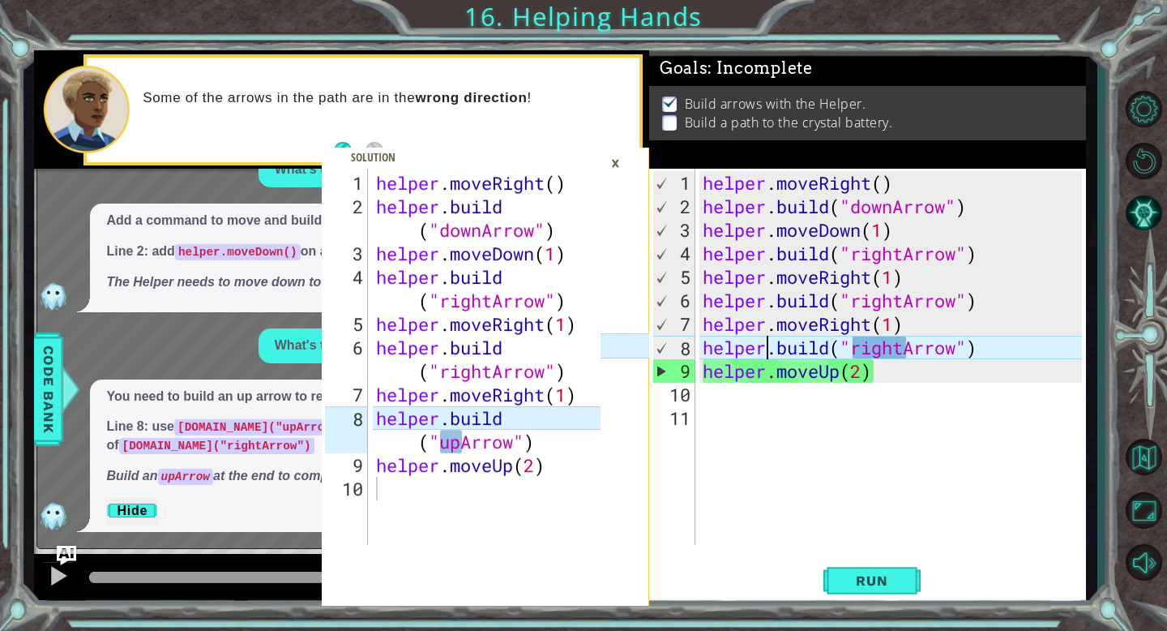
click at [764, 350] on div "helper . moveRight ( ) helper . build ( "downArrow" ) helper . moveDown ( 1 ) h…" at bounding box center [895, 382] width 391 height 423
click at [891, 348] on div "helper . moveRight ( ) helper . build ( "downArrow" ) helper . moveDown ( 1 ) h…" at bounding box center [895, 382] width 391 height 423
click at [885, 348] on div "helper . moveRight ( ) helper . build ( "downArrow" ) helper . moveDown ( 1 ) h…" at bounding box center [895, 382] width 391 height 423
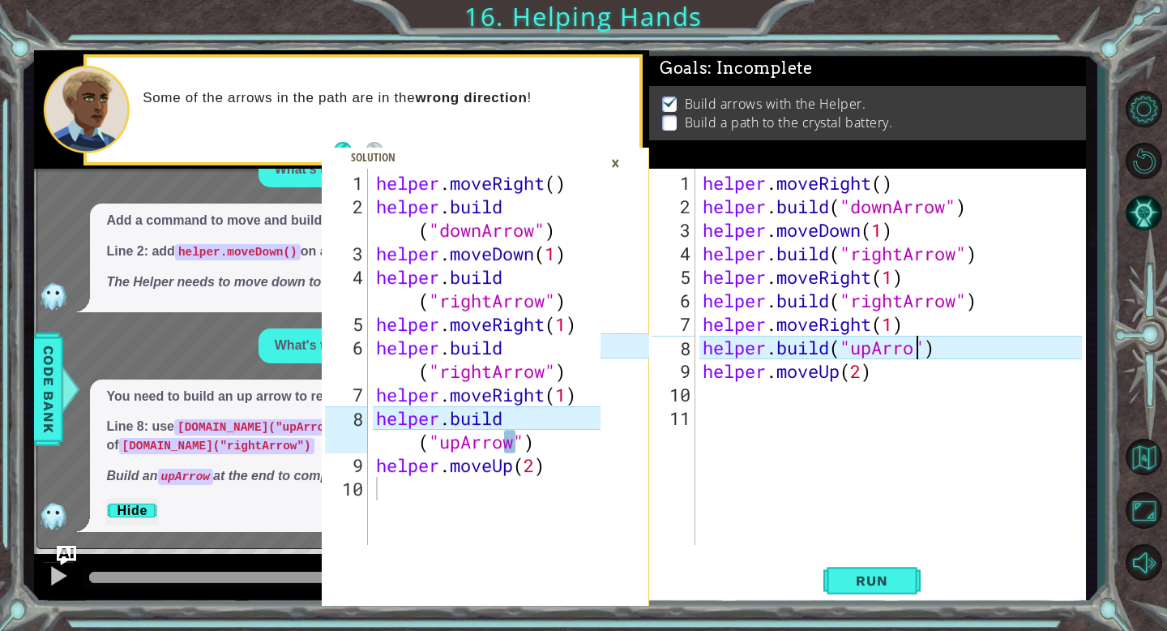
scroll to position [0, 10]
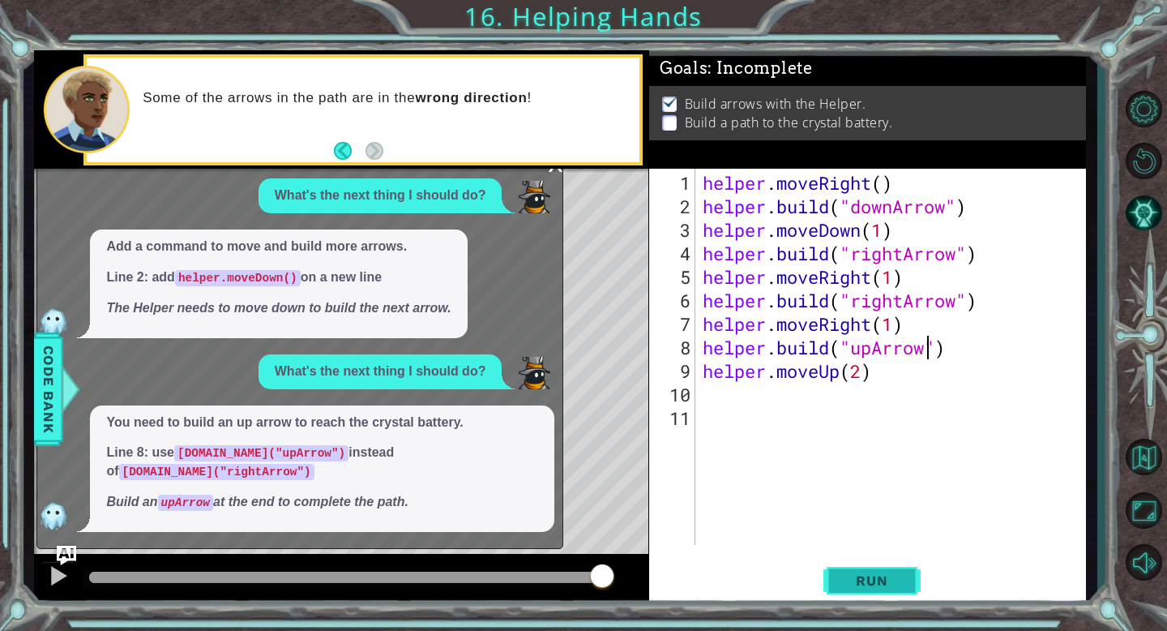
type textarea "[DOMAIN_NAME]("upArrow")"
click at [876, 579] on span "Run" at bounding box center [872, 580] width 64 height 16
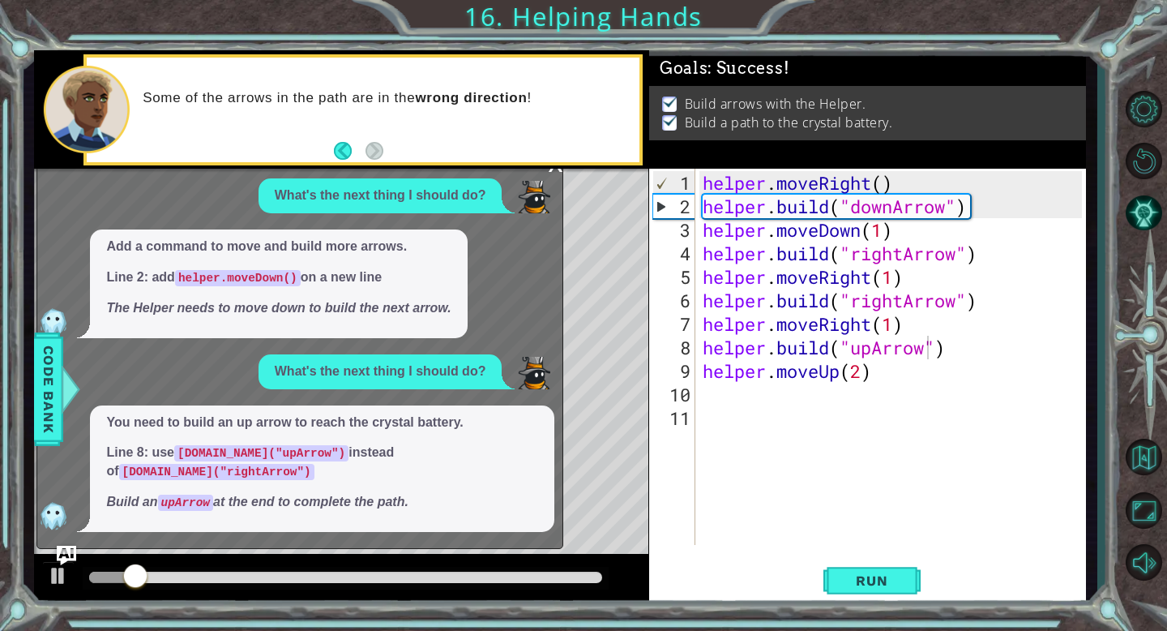
click at [551, 165] on div "Some of the arrows in the path are in the wrong direction !" at bounding box center [363, 109] width 559 height 111
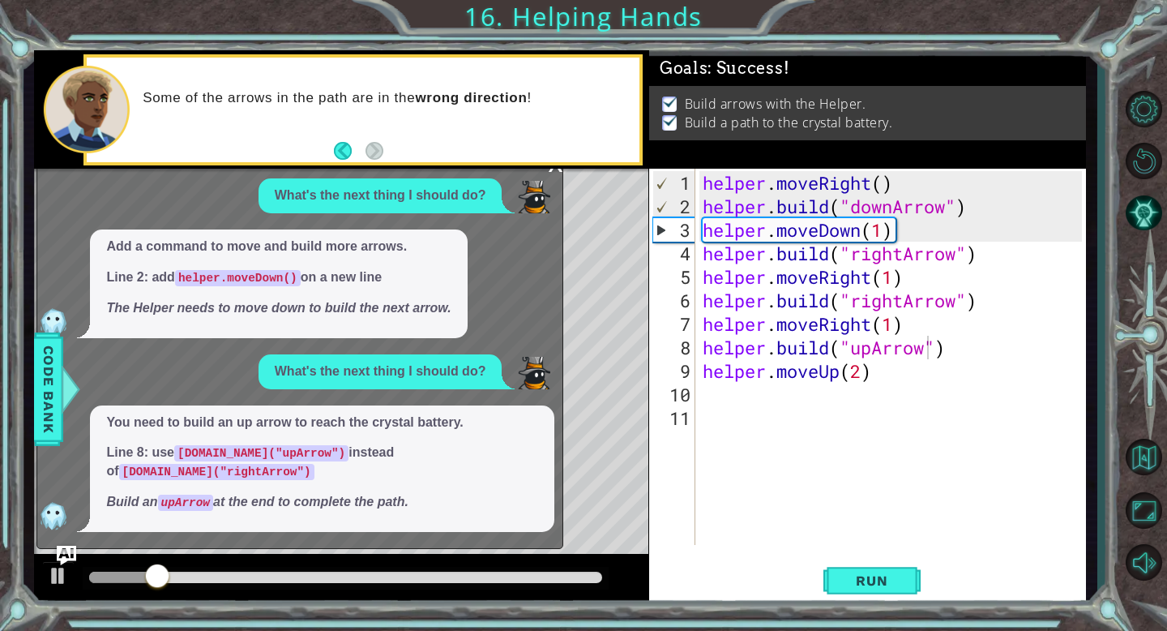
click at [555, 166] on div "Some of the arrows in the path are in the wrong direction !" at bounding box center [341, 109] width 615 height 118
click at [555, 169] on div "x" at bounding box center [555, 162] width 15 height 16
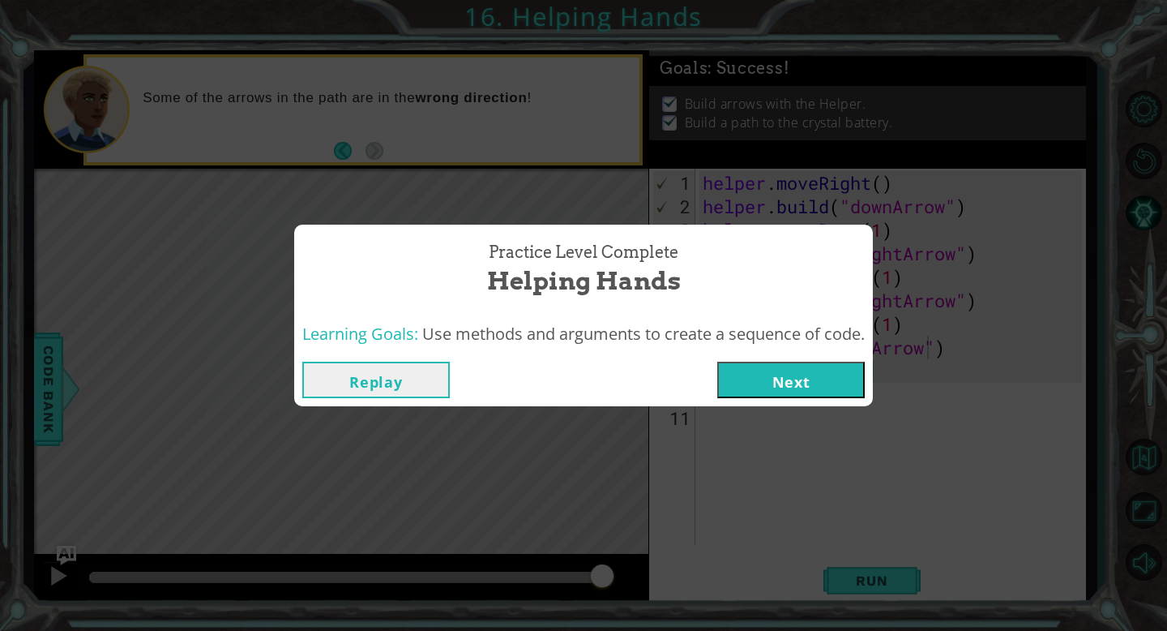
click at [738, 392] on button "Next" at bounding box center [792, 380] width 148 height 36
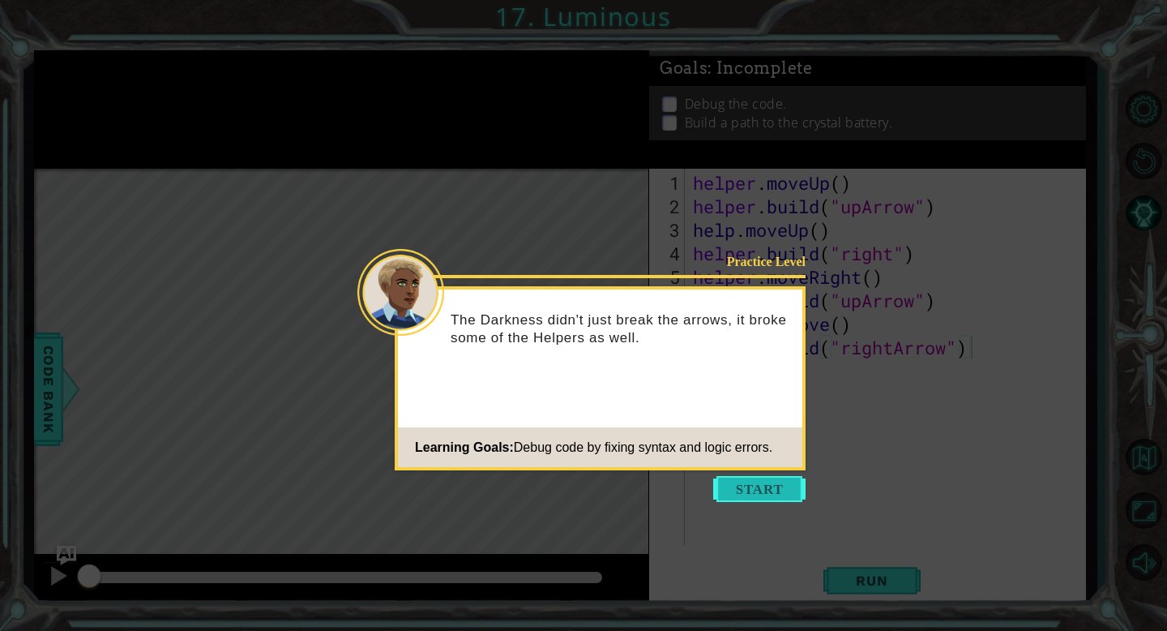
click at [742, 487] on button "Start" at bounding box center [759, 489] width 92 height 26
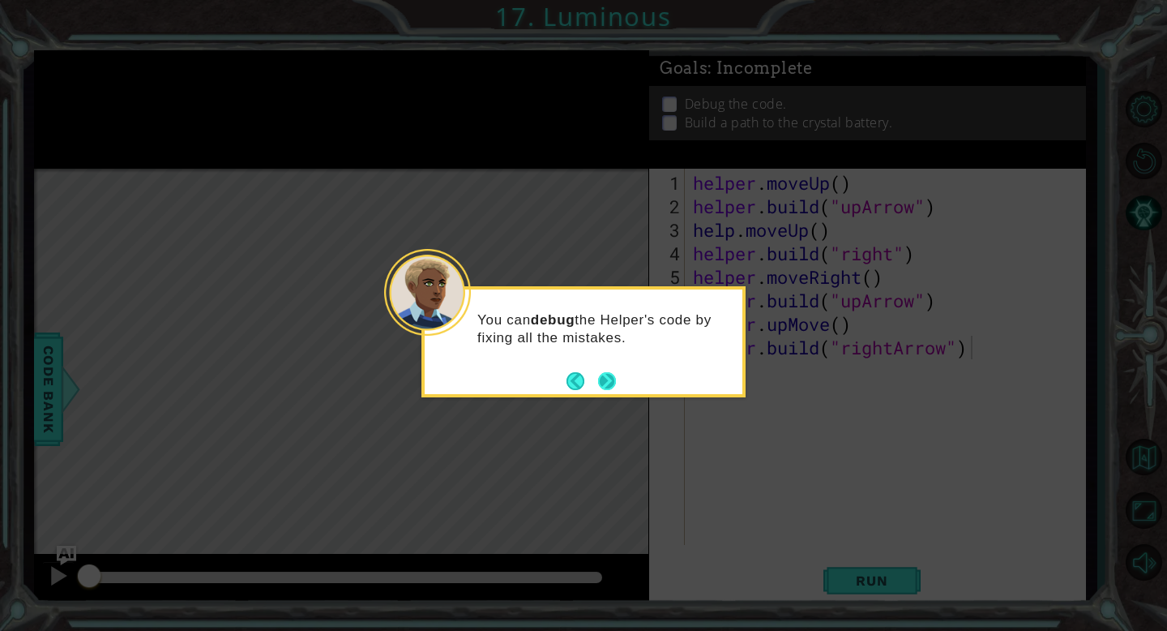
click at [610, 378] on button "Next" at bounding box center [607, 381] width 18 height 18
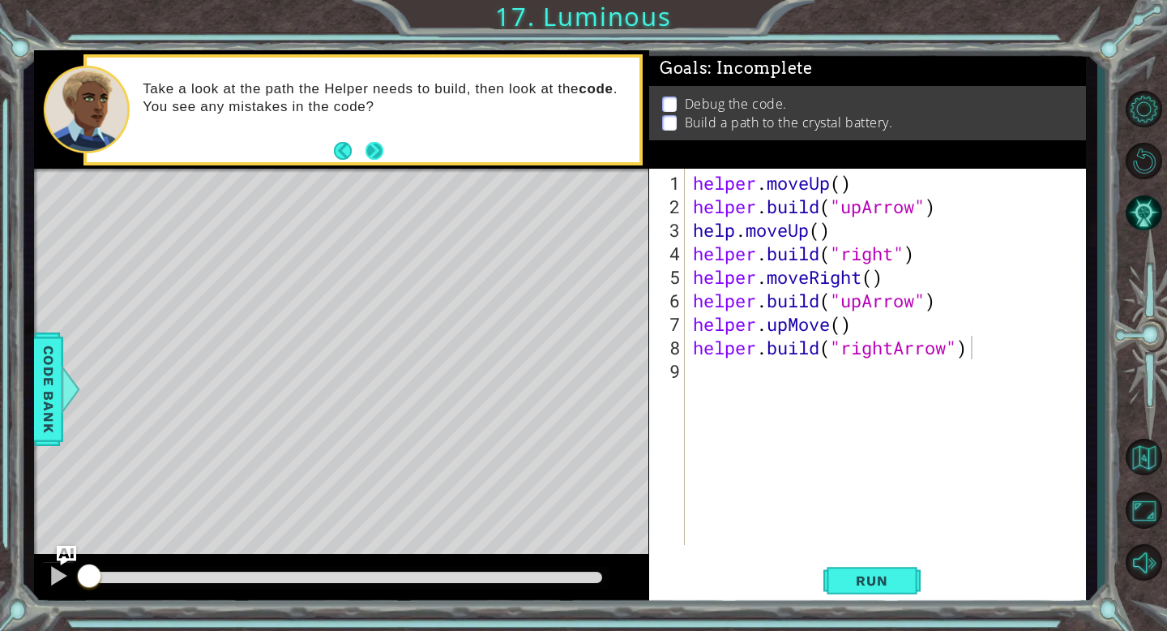
click at [371, 159] on button "Next" at bounding box center [374, 150] width 19 height 19
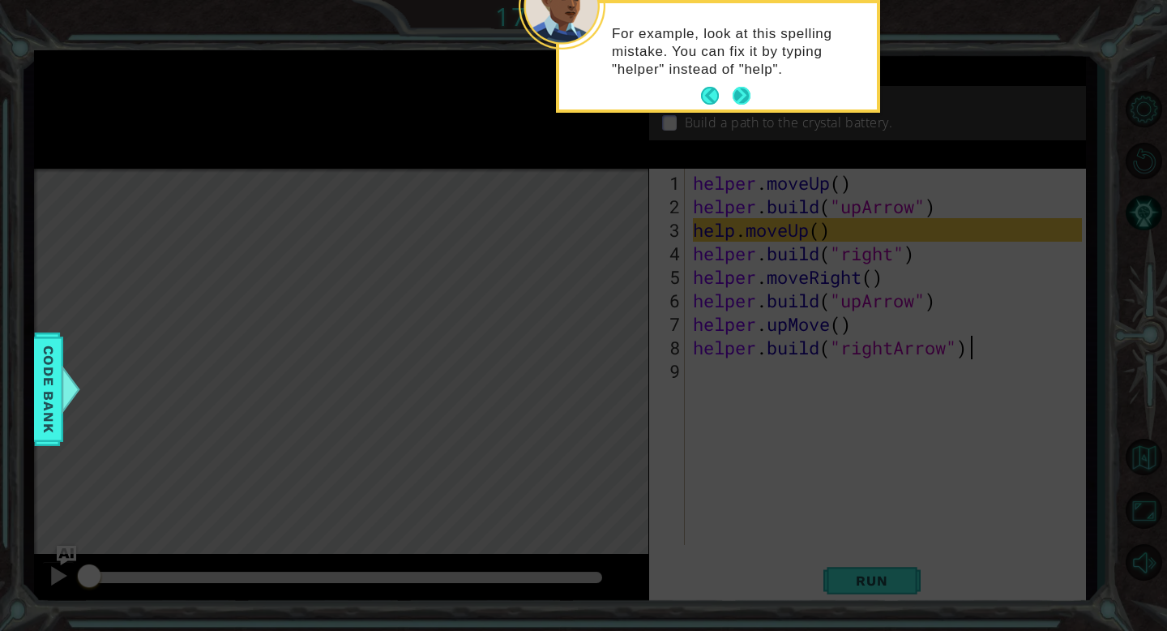
click at [743, 103] on button "Next" at bounding box center [742, 96] width 18 height 18
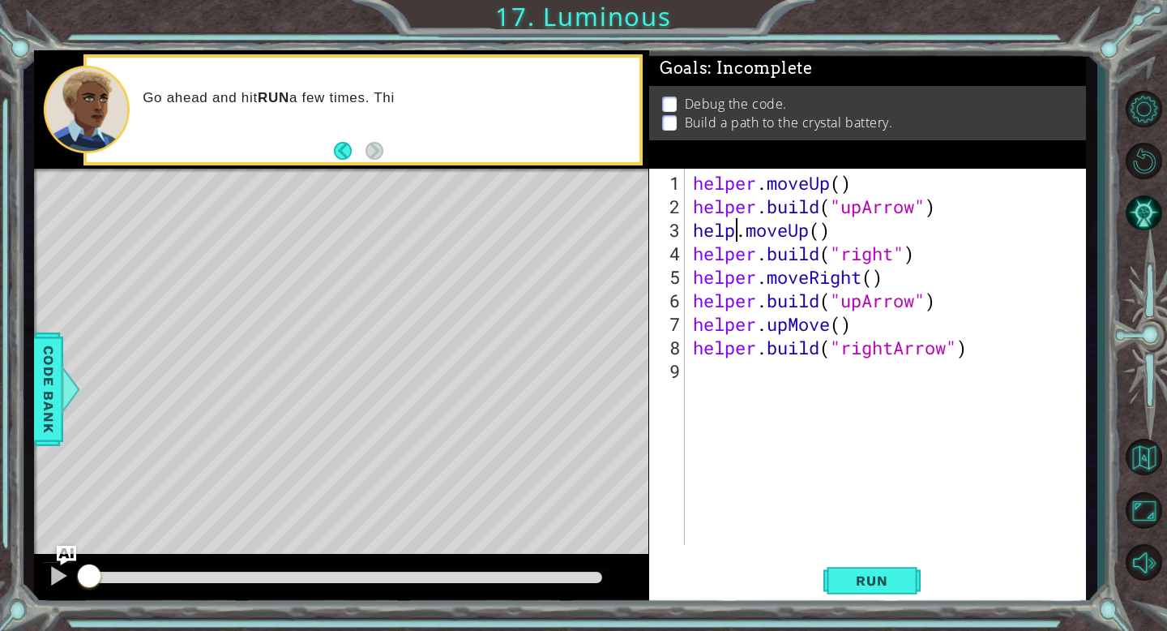
click at [736, 233] on div "helper . moveUp ( ) helper . build ( "upArrow" ) help . moveUp ( ) helper . bui…" at bounding box center [890, 382] width 401 height 423
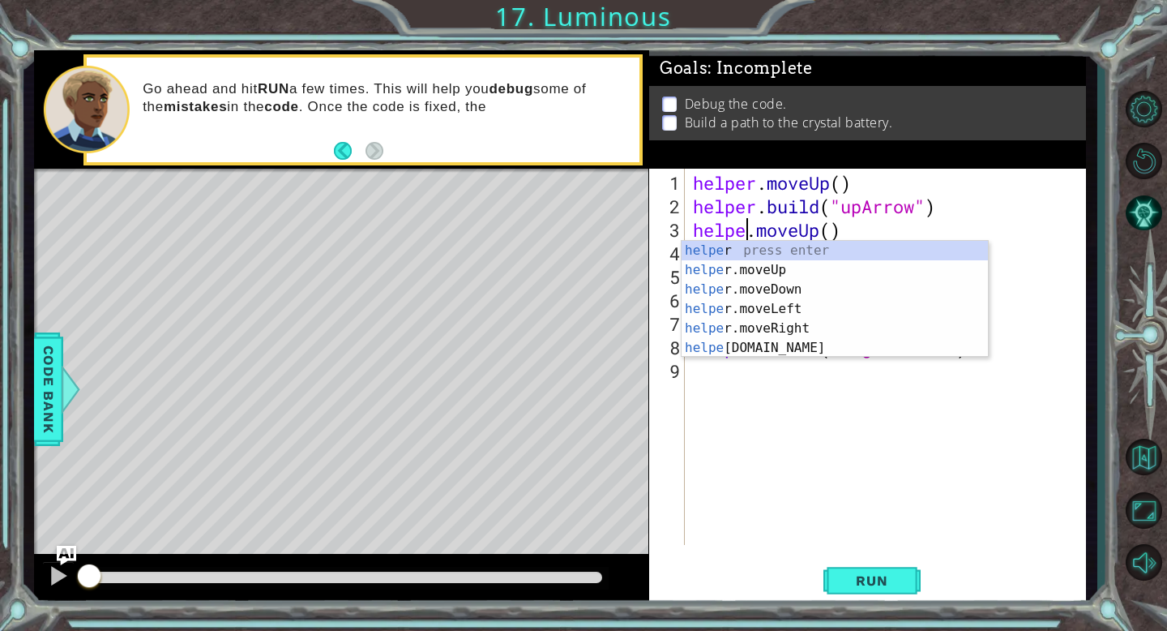
type textarea "helper.moveUp()"
click at [825, 506] on div "helper . moveUp ( ) helper . build ( "upArrow" ) helper . moveUp ( ) helper . b…" at bounding box center [890, 382] width 401 height 423
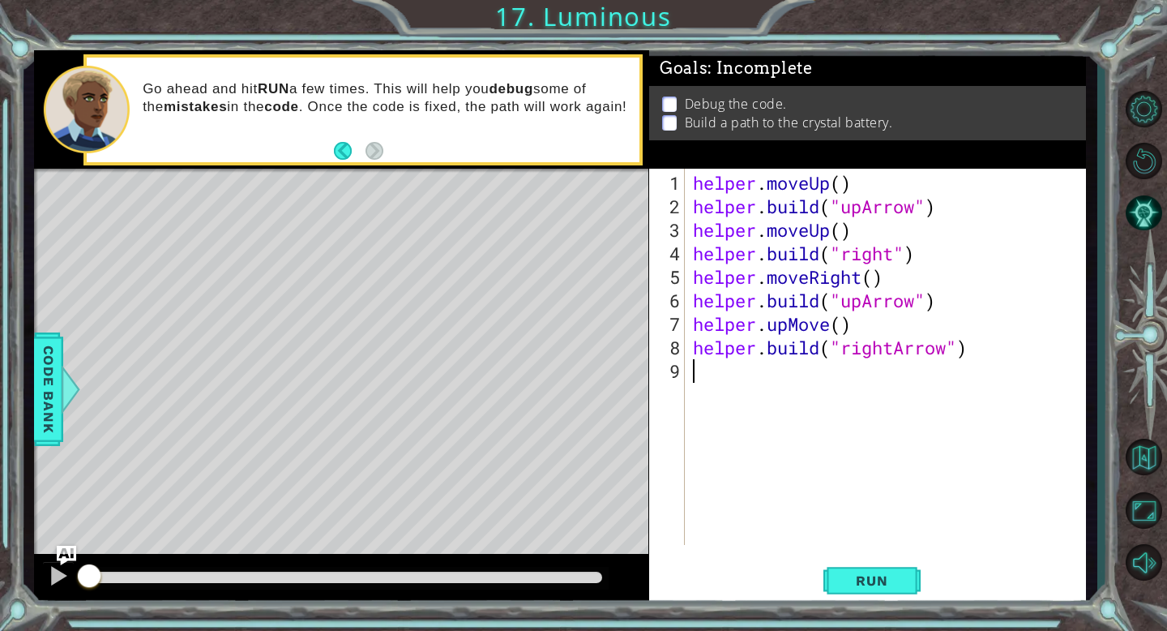
scroll to position [0, 0]
click at [864, 563] on button "Run" at bounding box center [872, 581] width 97 height 44
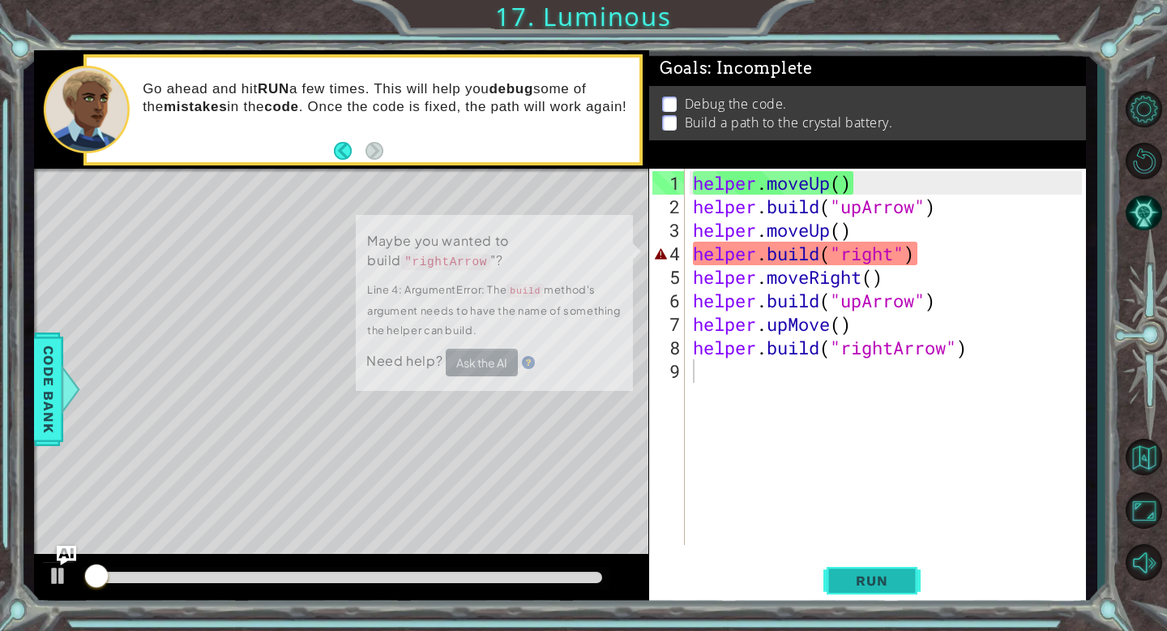
click at [869, 580] on span "Run" at bounding box center [872, 580] width 64 height 16
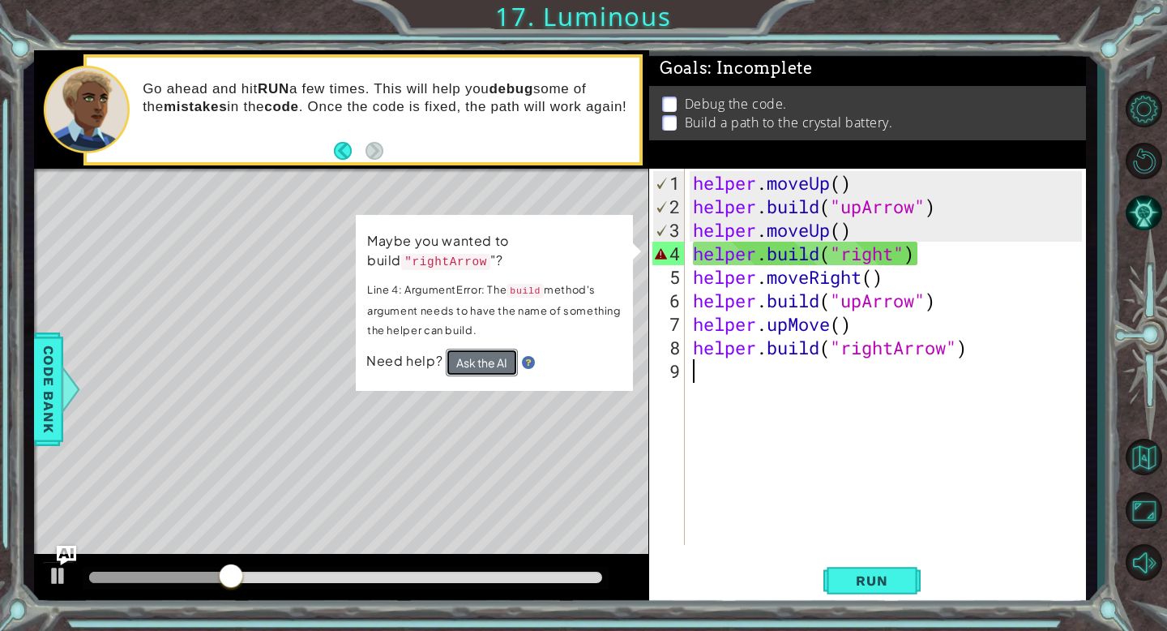
click at [480, 369] on button "Ask the AI" at bounding box center [481, 362] width 72 height 28
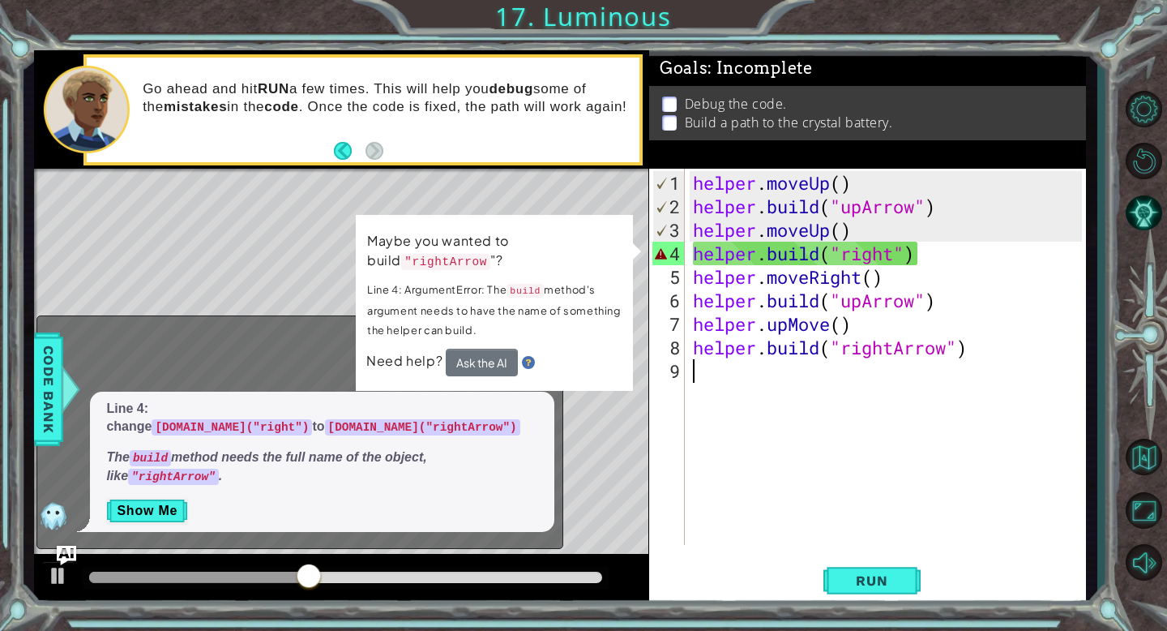
click at [898, 251] on div "helper . moveUp ( ) helper . build ( "upArrow" ) helper . moveUp ( ) helper . b…" at bounding box center [890, 382] width 401 height 423
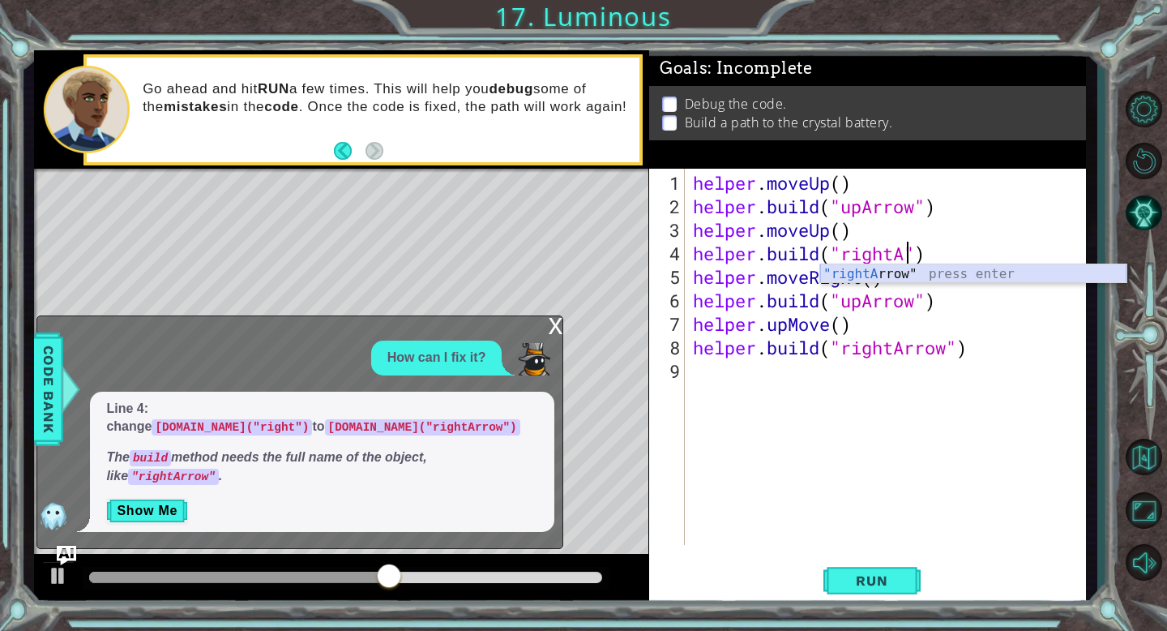
click at [899, 272] on div ""rightA rrow" press enter" at bounding box center [973, 293] width 306 height 58
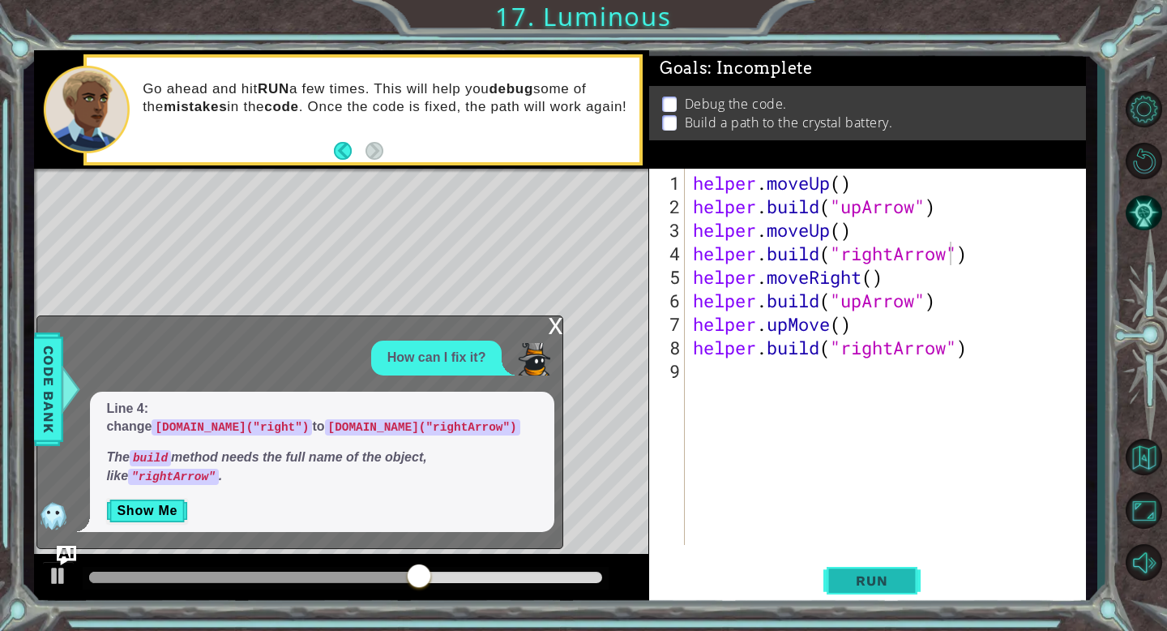
click at [872, 583] on span "Run" at bounding box center [872, 580] width 64 height 16
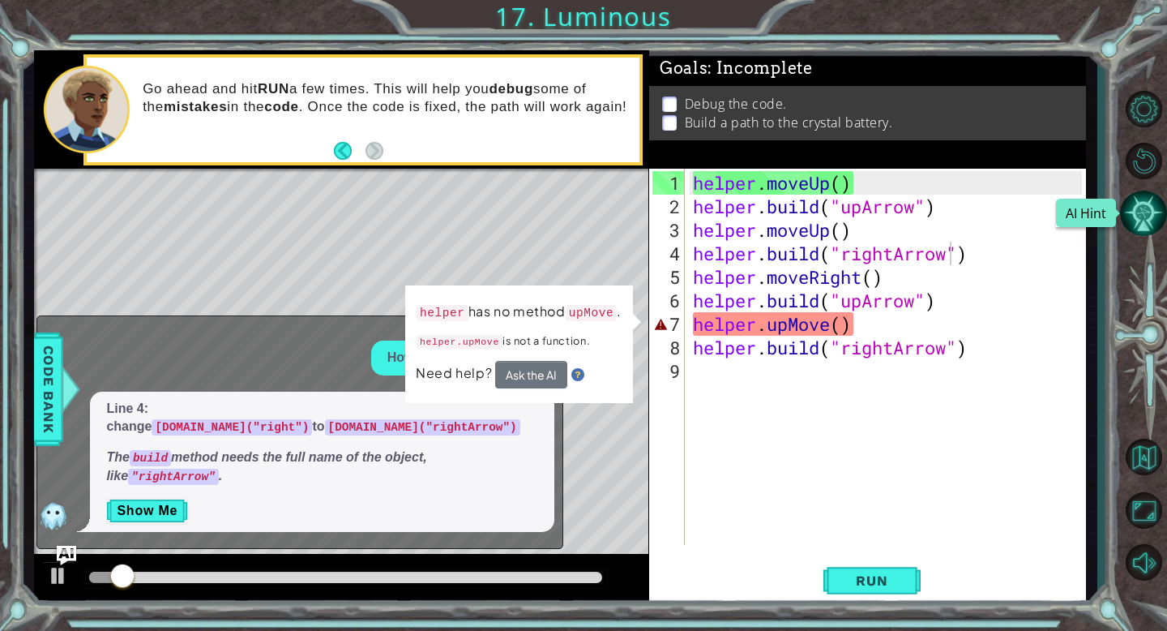
click at [1150, 215] on button "AI Hint" at bounding box center [1143, 213] width 47 height 47
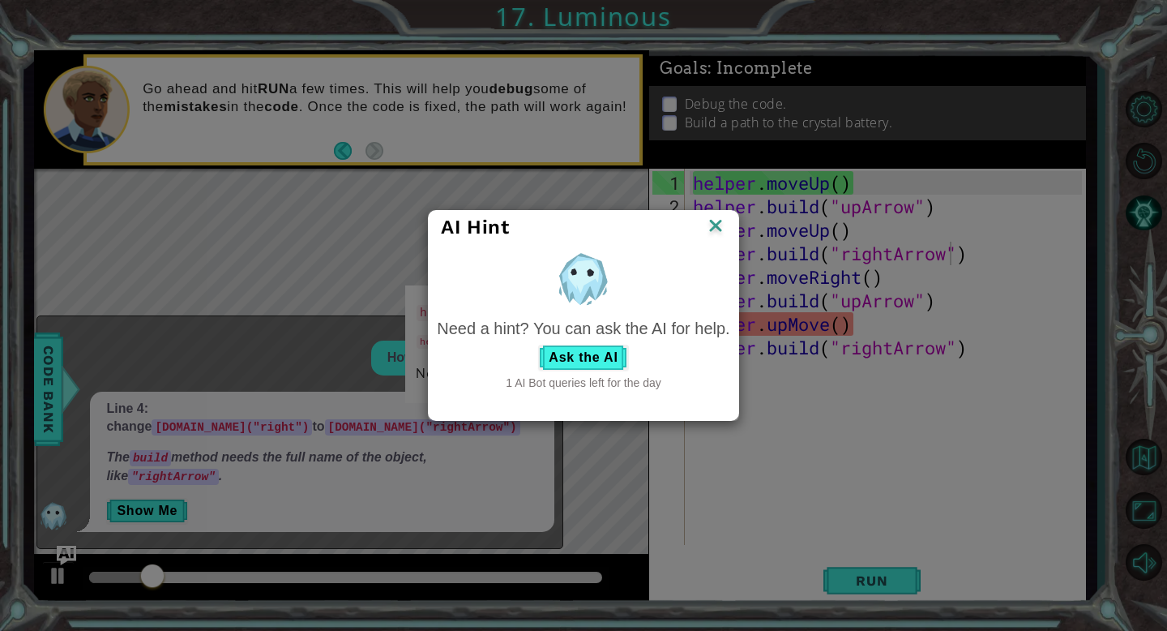
click at [717, 226] on img at bounding box center [715, 227] width 21 height 24
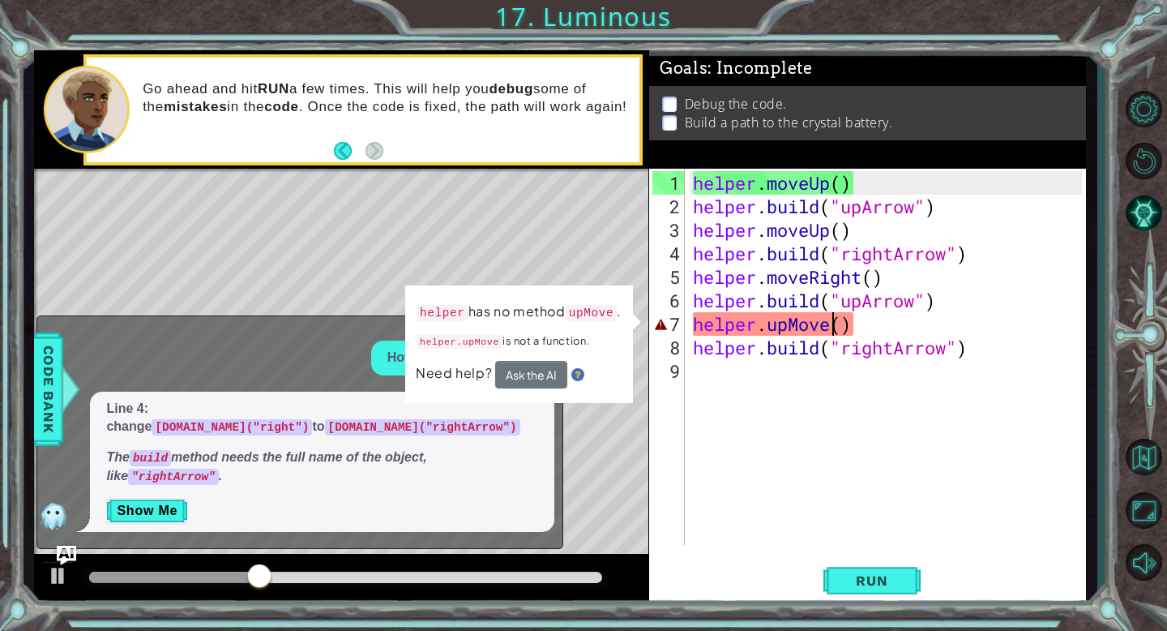
click at [832, 327] on div "helper . moveUp ( ) helper . build ( "upArrow" ) helper . moveUp ( ) helper . b…" at bounding box center [890, 382] width 401 height 423
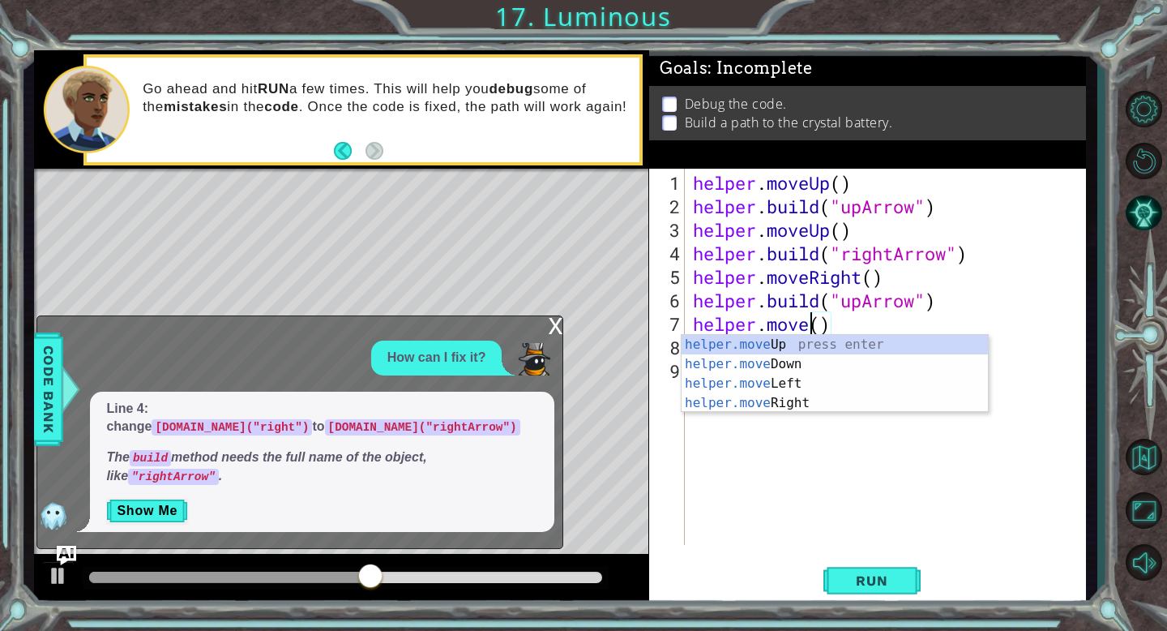
scroll to position [0, 5]
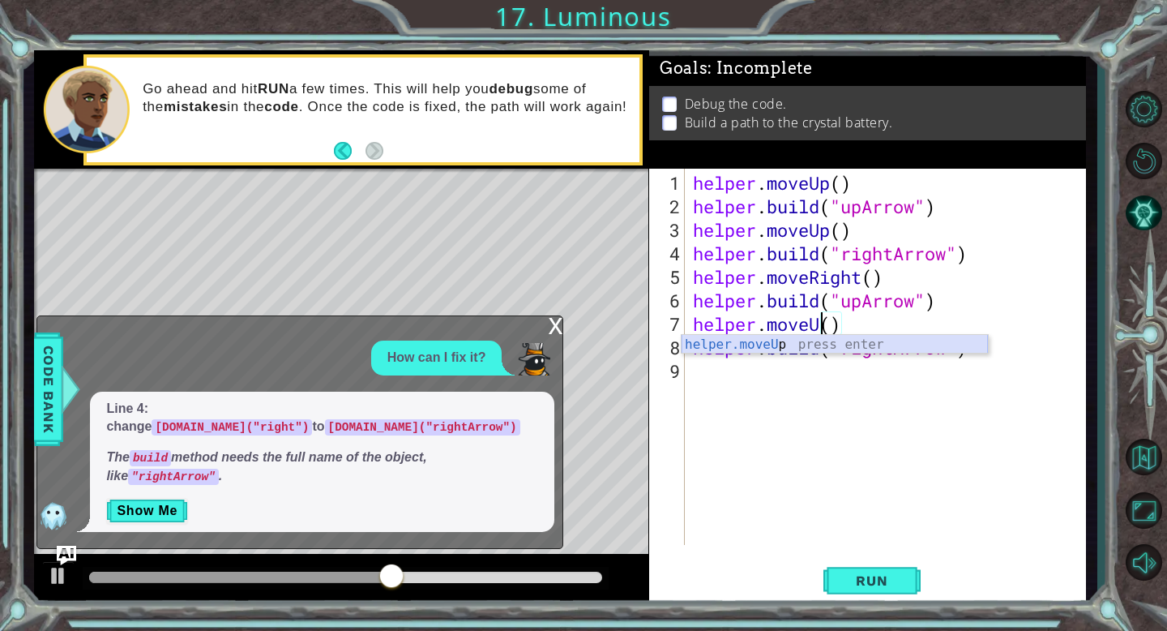
click at [839, 348] on div "helper.moveU p press enter" at bounding box center [835, 364] width 306 height 58
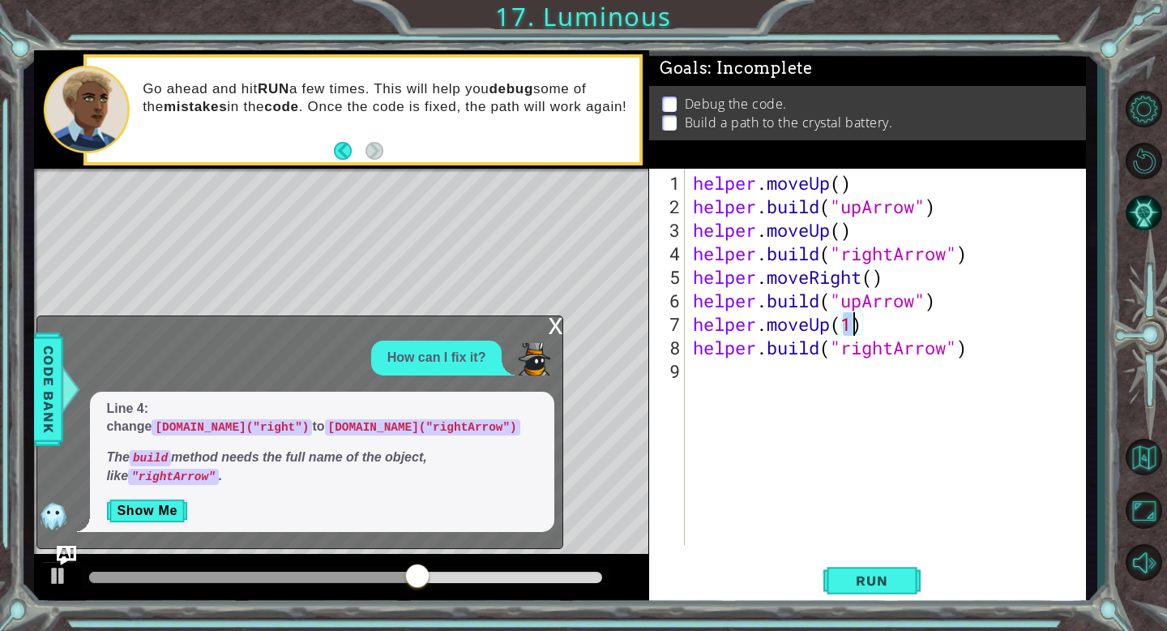
type textarea "helper.moveUp(1)"
click at [553, 323] on div "x" at bounding box center [555, 324] width 15 height 16
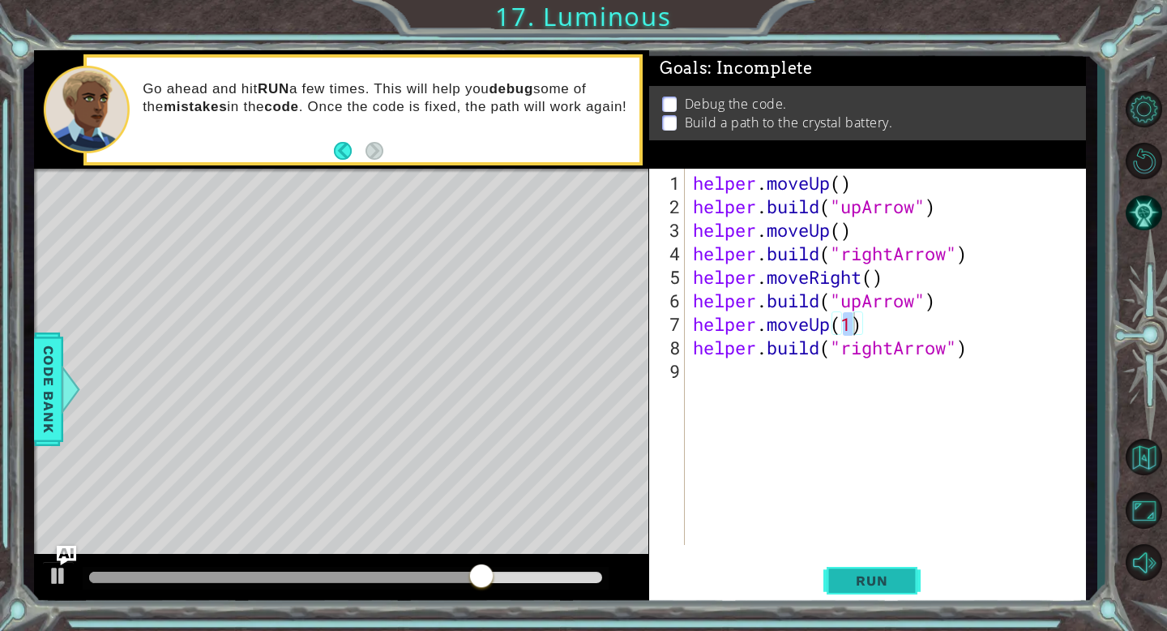
click at [896, 577] on span "Run" at bounding box center [872, 580] width 64 height 16
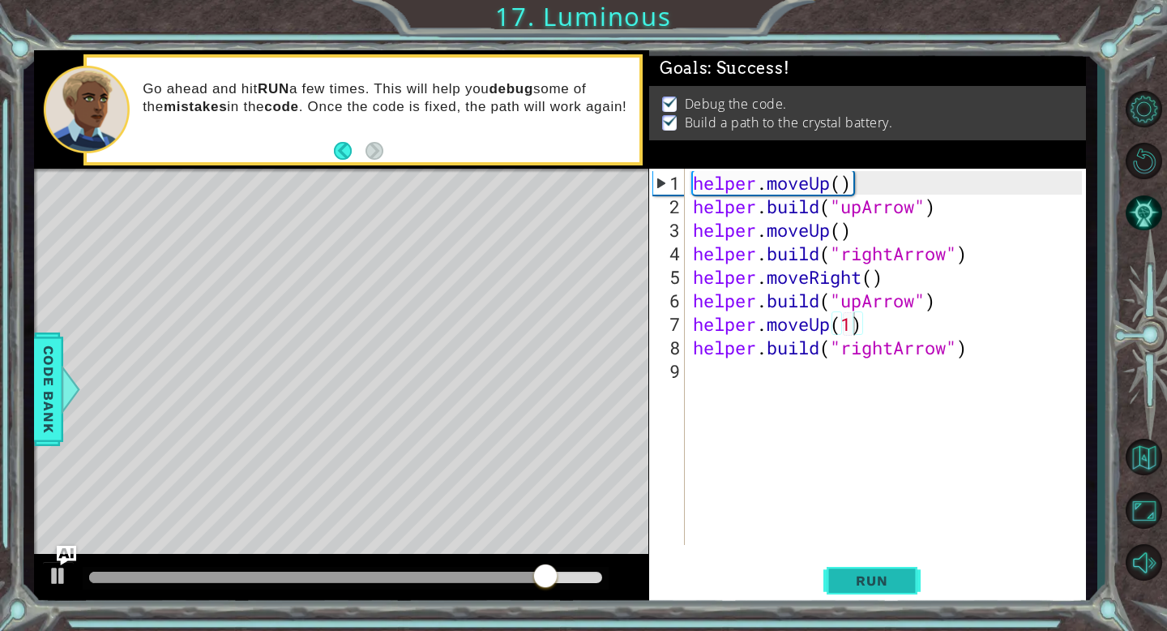
click at [885, 597] on button "Run" at bounding box center [872, 581] width 97 height 44
click at [781, 362] on div "helper . moveUp ( ) helper . build ( "upArrow" ) helper . moveUp ( ) helper . b…" at bounding box center [890, 382] width 401 height 423
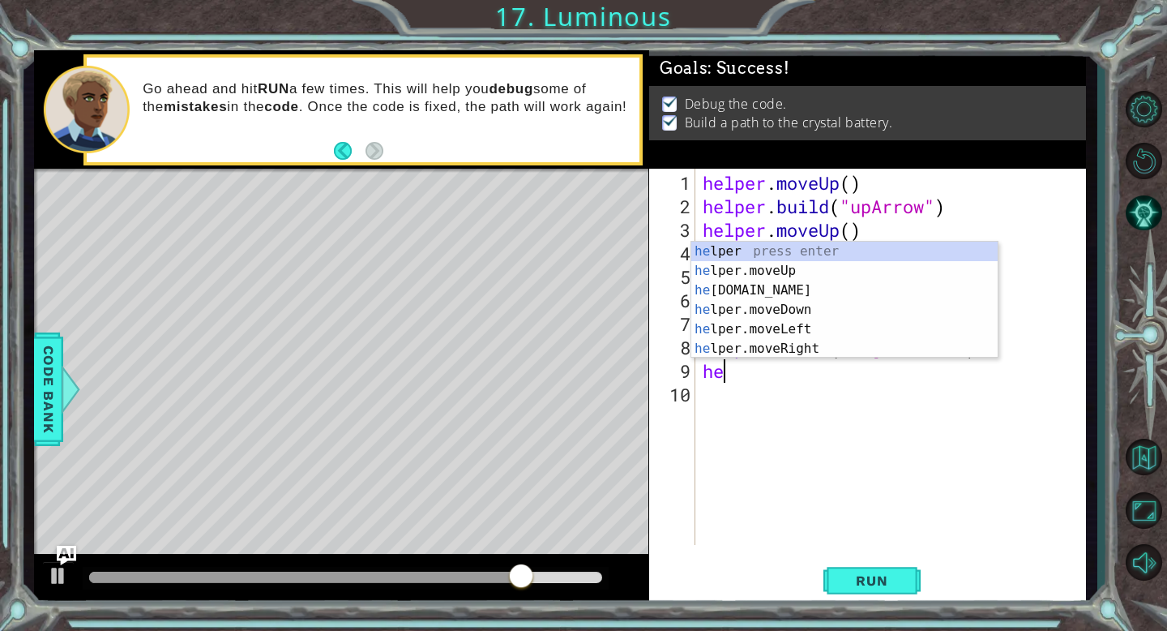
scroll to position [0, 0]
click at [814, 347] on div "hel per press enter hel per.moveUp press enter [GEOGRAPHIC_DATA] per.moveDown p…" at bounding box center [845, 320] width 306 height 156
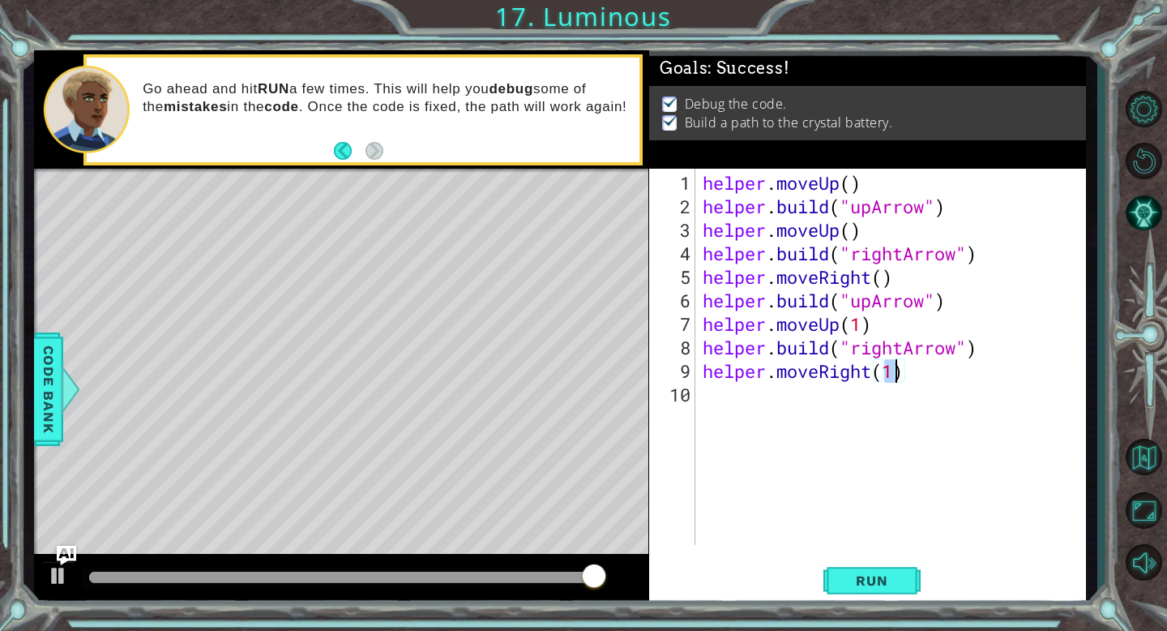
type textarea "helper.moveRight(1)"
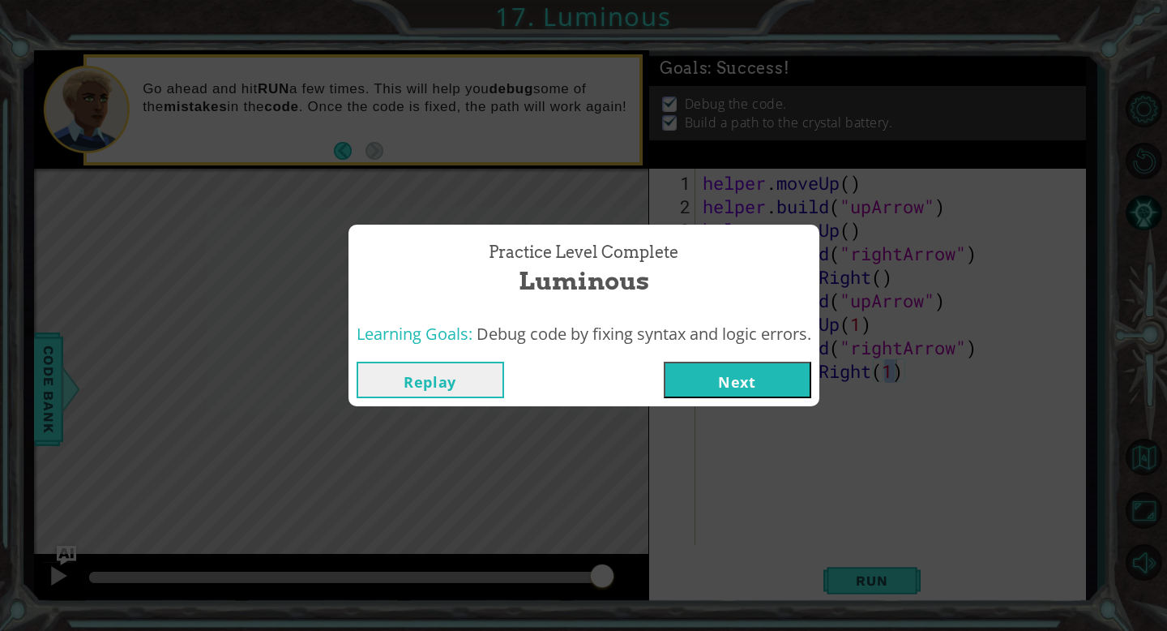
click at [803, 387] on button "Next" at bounding box center [738, 380] width 148 height 36
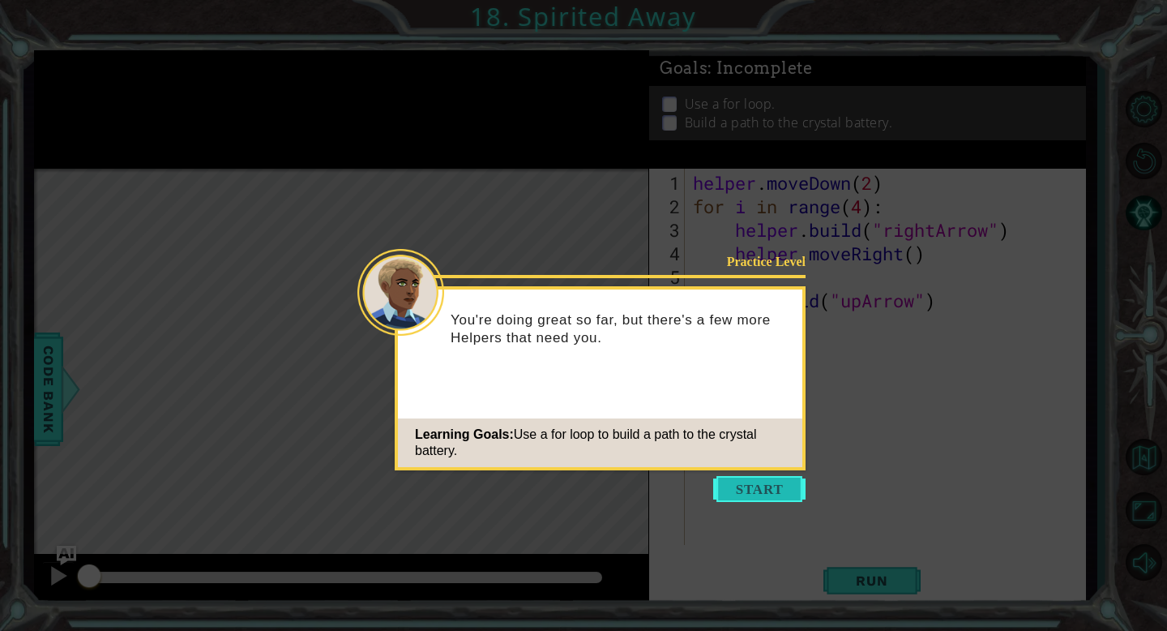
click at [735, 490] on button "Start" at bounding box center [759, 489] width 92 height 26
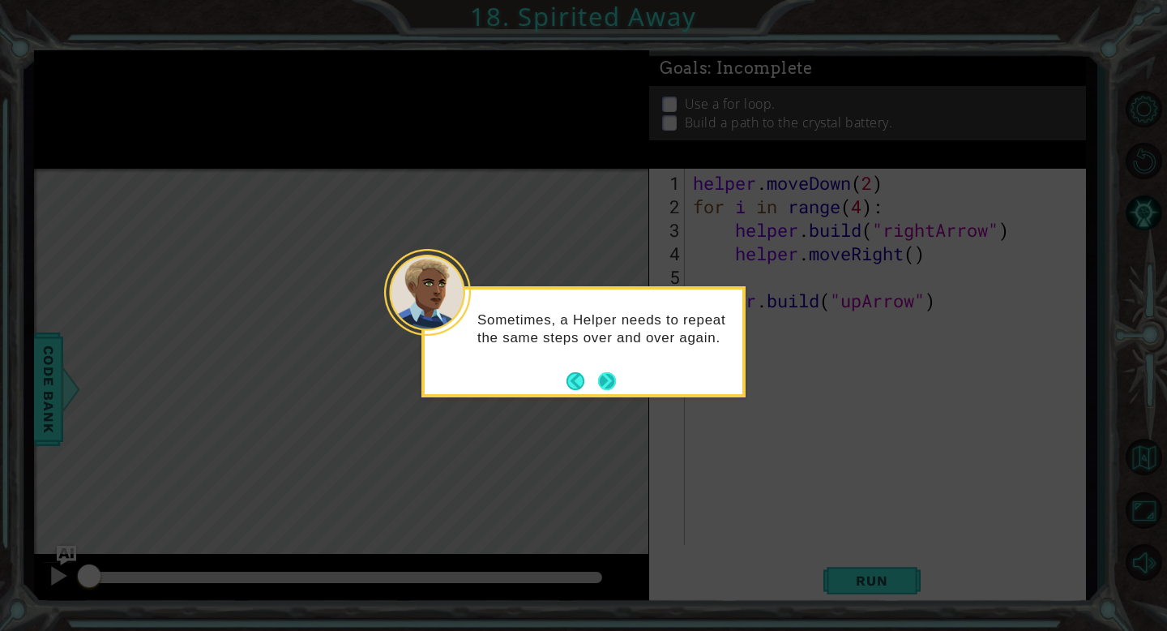
click at [608, 372] on button "Next" at bounding box center [607, 381] width 18 height 18
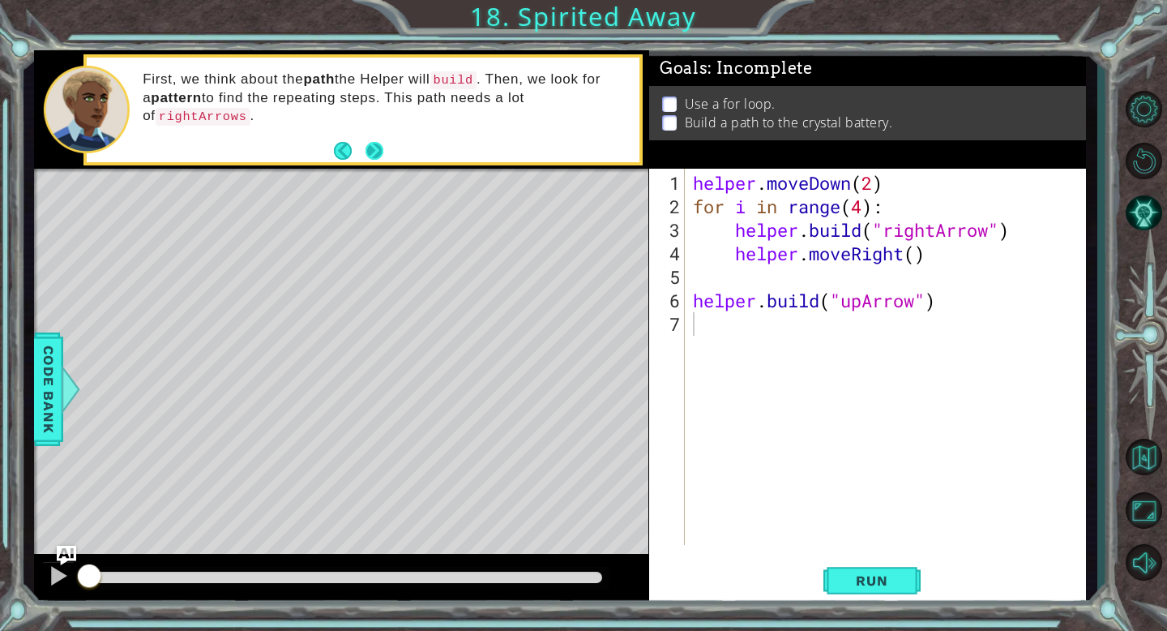
click at [372, 148] on button "Next" at bounding box center [375, 151] width 18 height 18
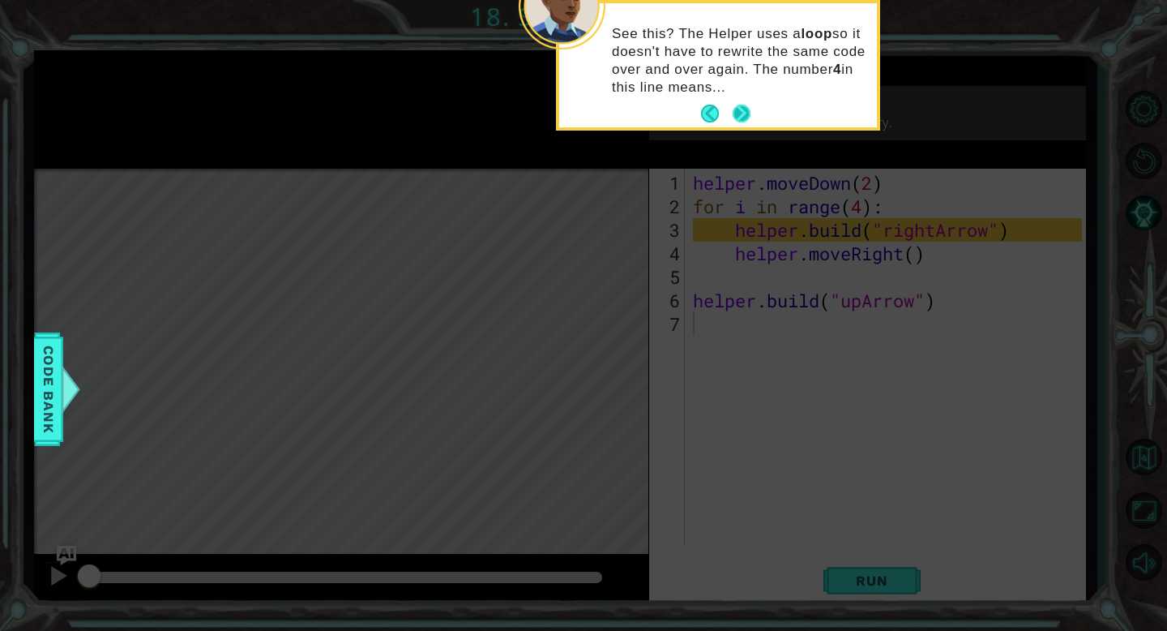
click at [741, 109] on button "Next" at bounding box center [742, 114] width 18 height 18
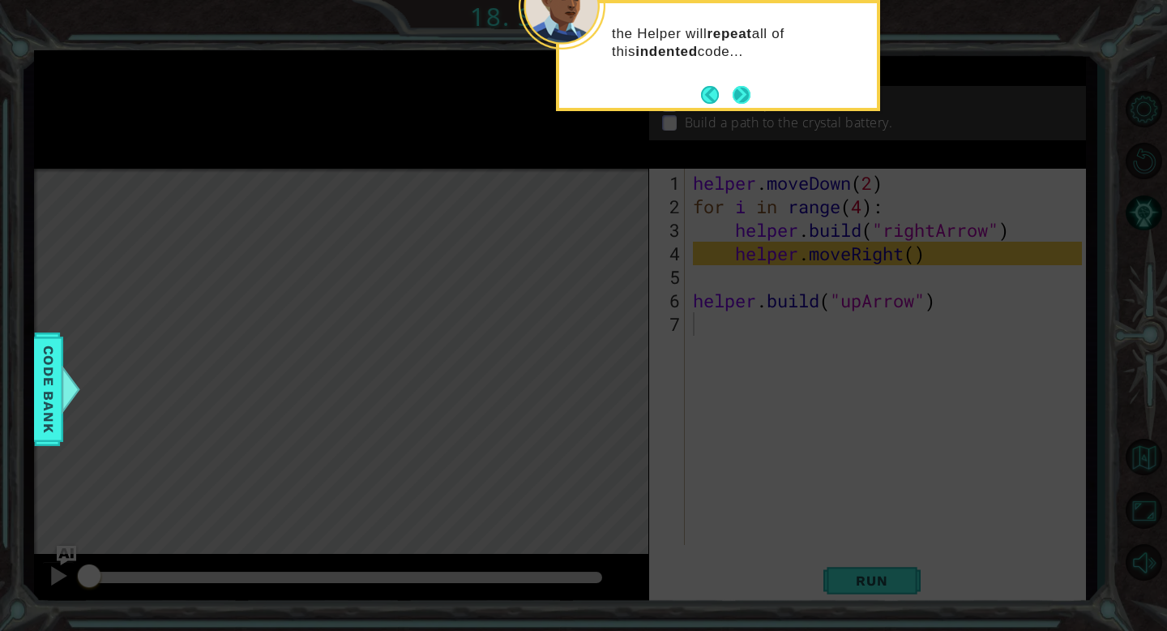
click at [741, 99] on button "Next" at bounding box center [741, 94] width 19 height 19
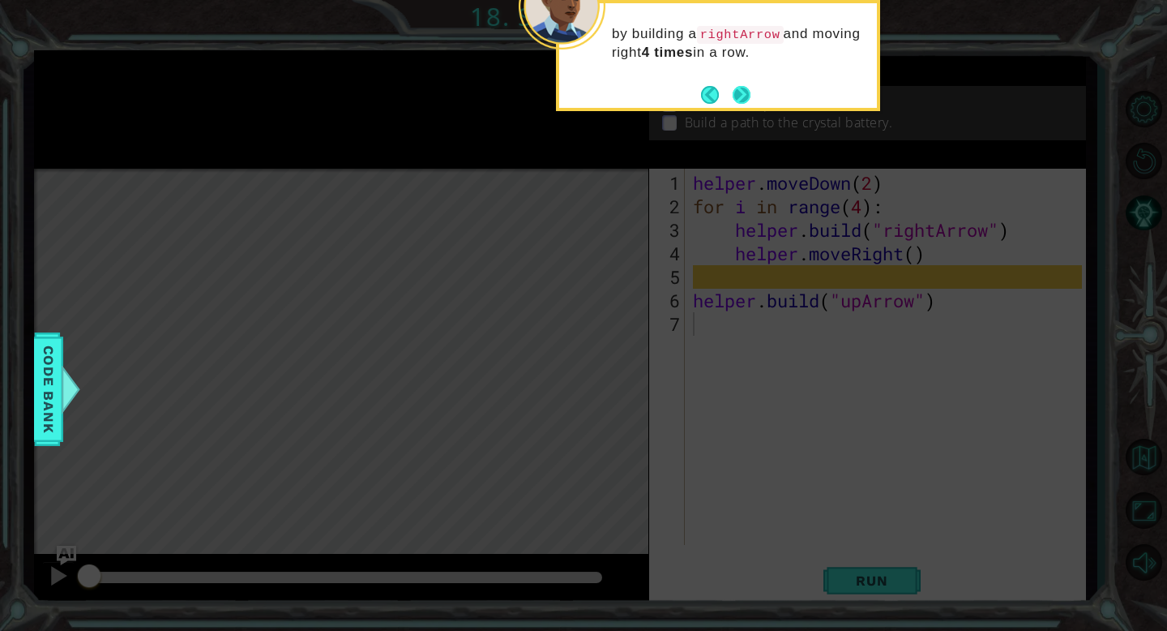
click at [743, 100] on button "Next" at bounding box center [742, 95] width 18 height 18
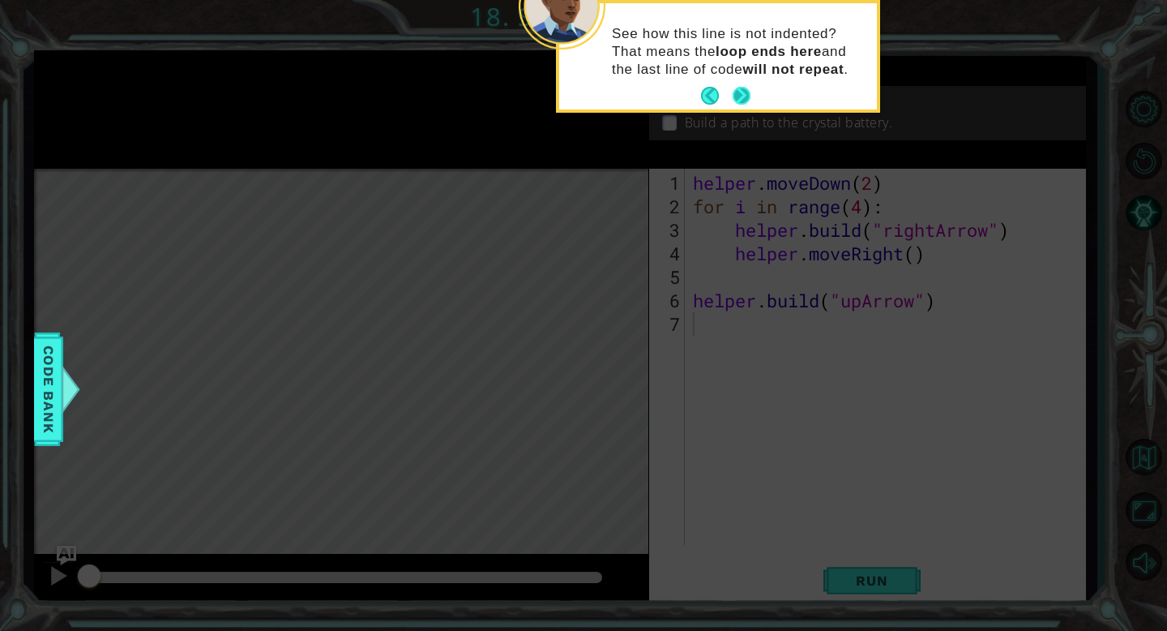
click at [740, 98] on button "Next" at bounding box center [742, 96] width 18 height 18
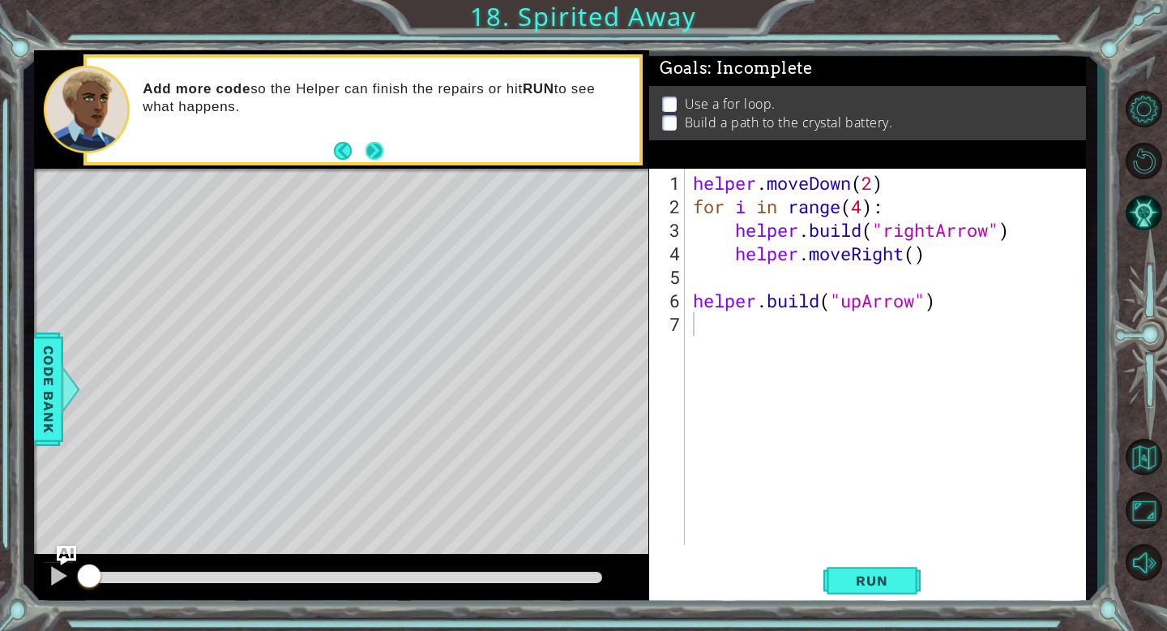
click at [373, 151] on button "Next" at bounding box center [375, 151] width 18 height 18
click at [867, 582] on span "Run" at bounding box center [872, 580] width 64 height 16
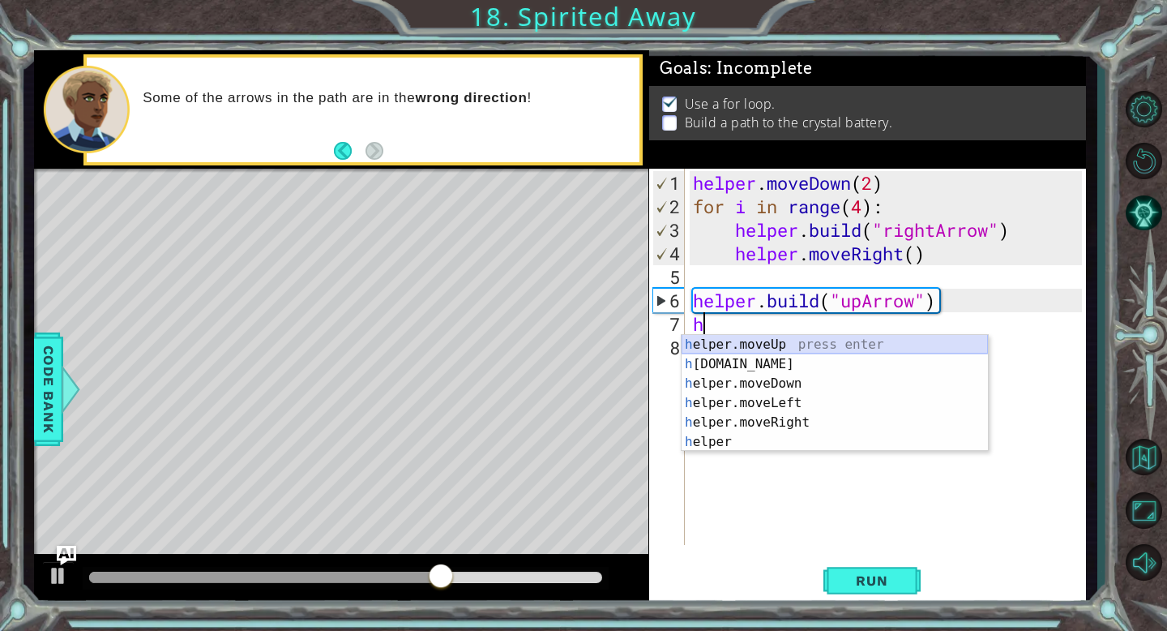
click at [799, 346] on div "h elper.moveUp press enter h [DOMAIN_NAME] press enter h elper.moveDown press e…" at bounding box center [835, 413] width 306 height 156
type textarea "helper.moveUp(1)"
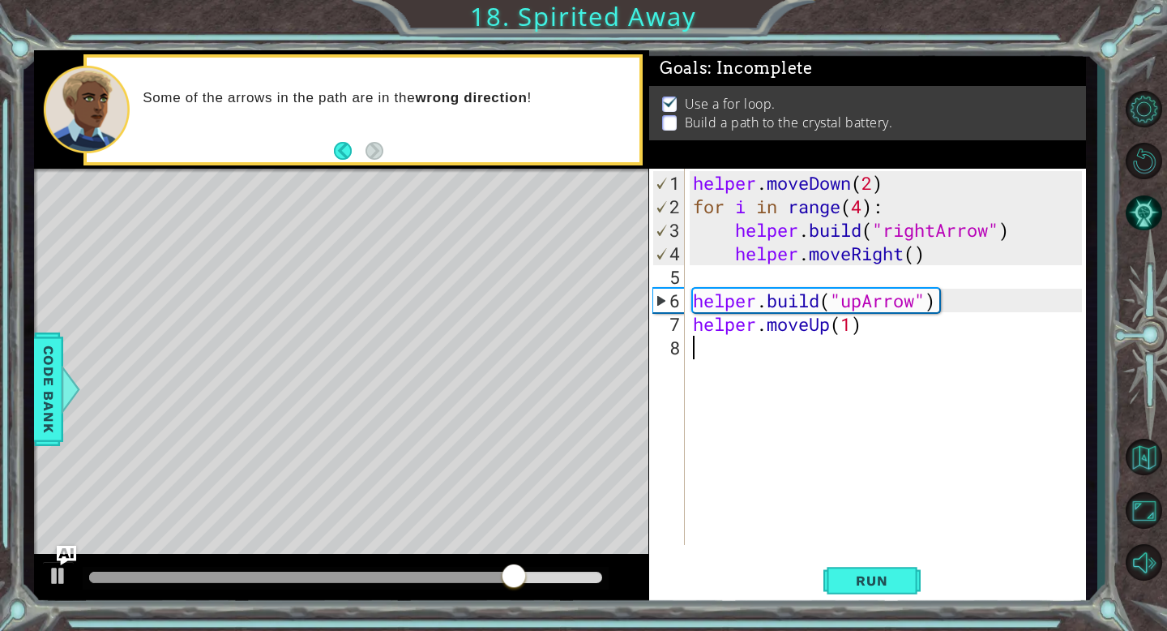
click at [786, 361] on div "helper . moveDown ( 2 ) for i in range ( 4 ) : helper . build ( "rightArrow" ) …" at bounding box center [890, 382] width 401 height 423
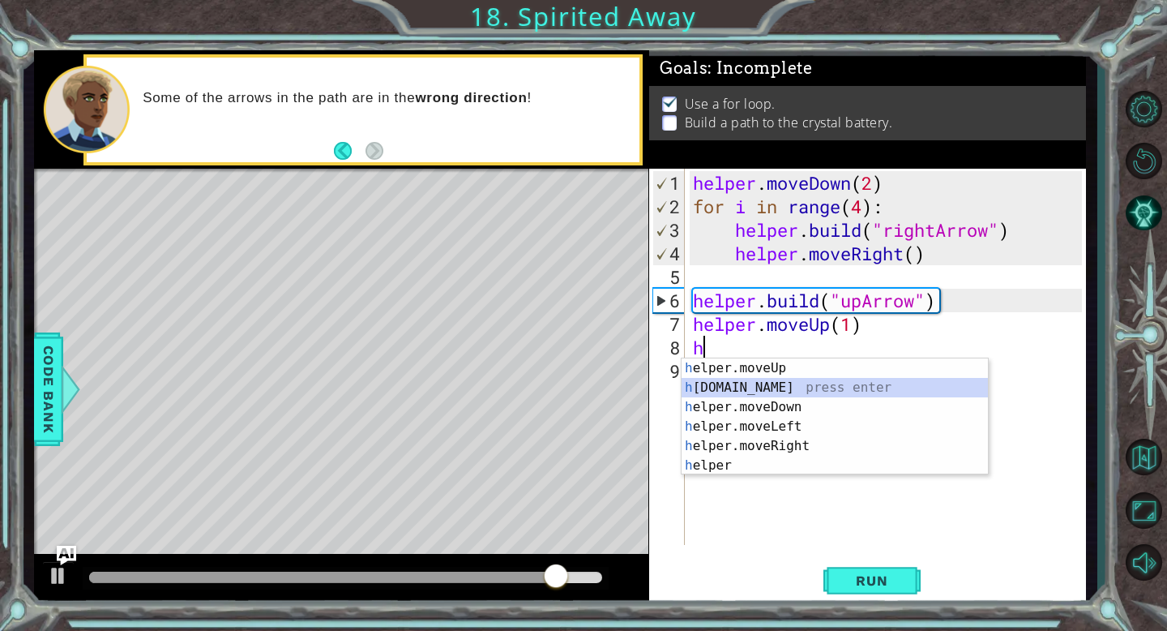
click at [800, 384] on div "h elper.moveUp press enter h [DOMAIN_NAME] press enter h elper.moveDown press e…" at bounding box center [835, 436] width 306 height 156
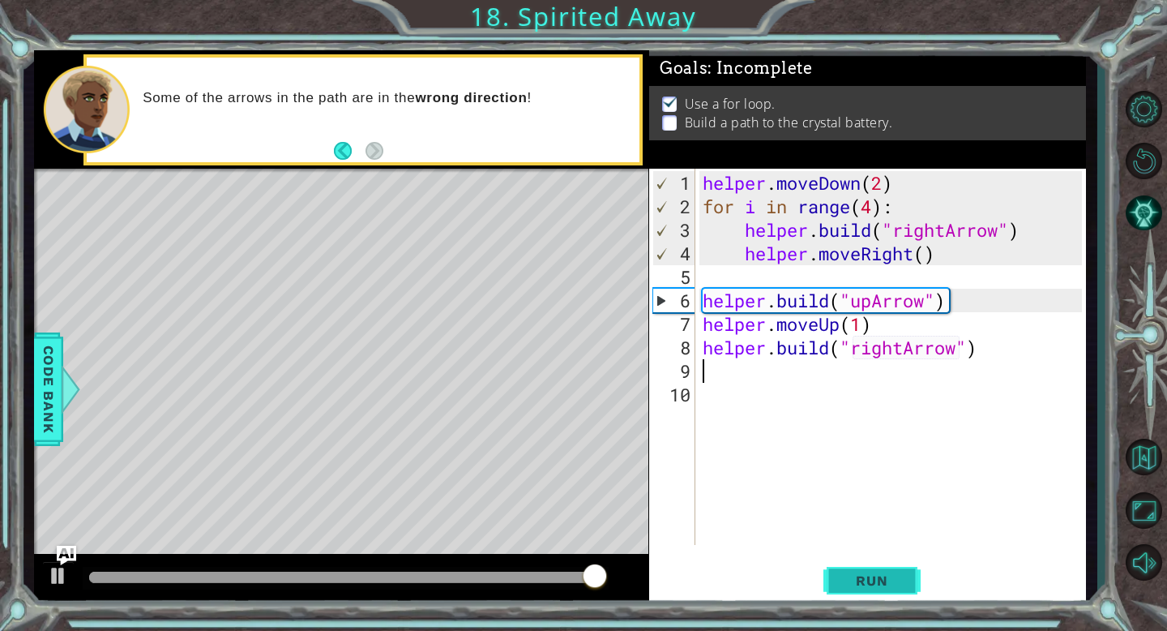
type textarea "[DOMAIN_NAME]("rightArrow")"
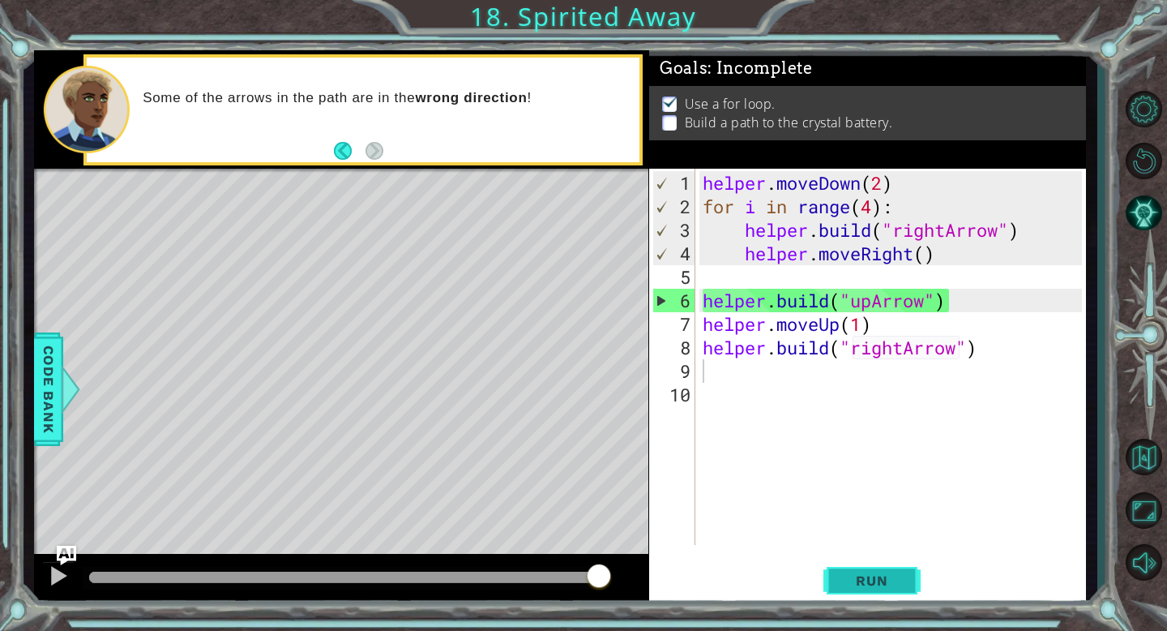
click at [902, 585] on span "Run" at bounding box center [872, 580] width 64 height 16
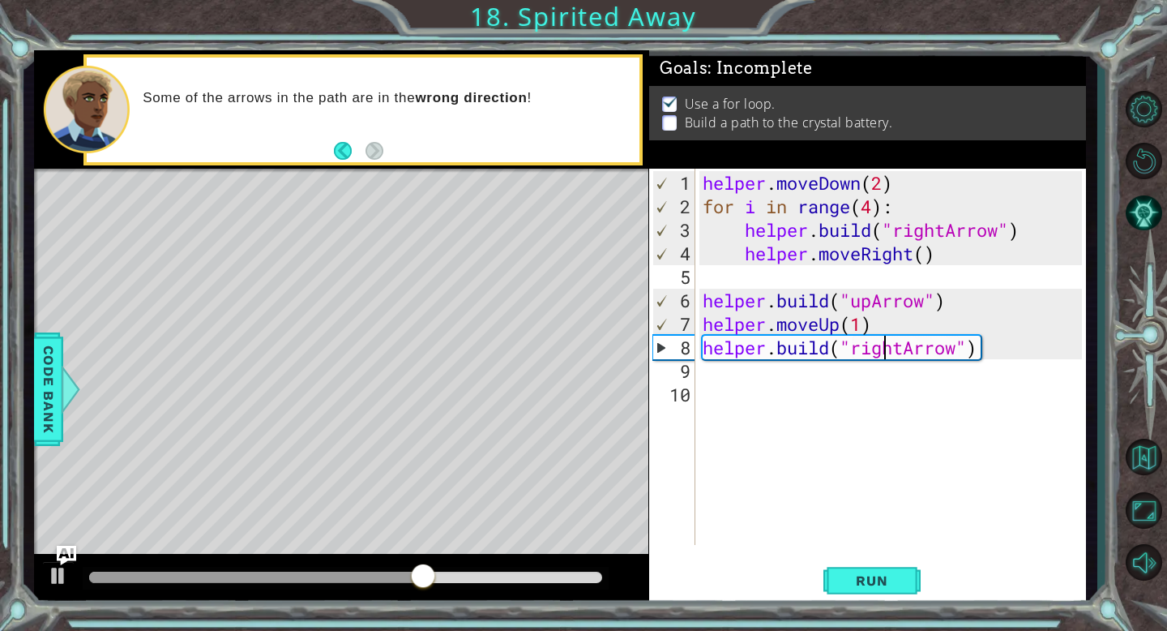
click at [889, 347] on div "helper . moveDown ( 2 ) for i in range ( 4 ) : helper . build ( "rightArrow" ) …" at bounding box center [895, 382] width 391 height 423
click at [906, 344] on div "helper . moveDown ( 2 ) for i in range ( 4 ) : helper . build ( "rightArrow" ) …" at bounding box center [895, 382] width 391 height 423
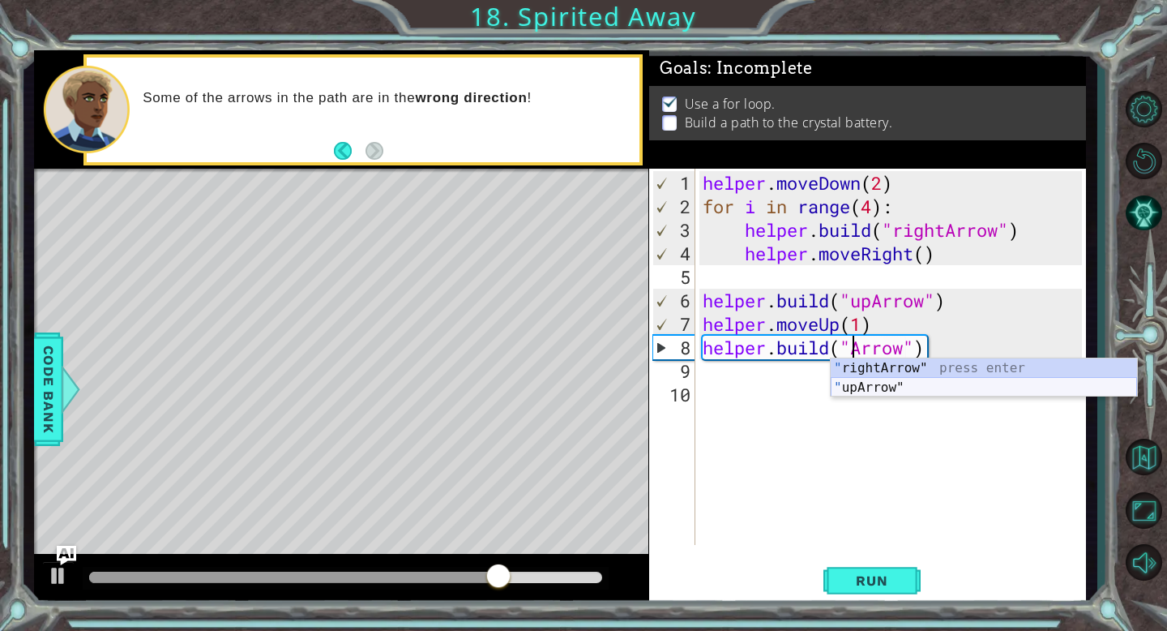
click at [906, 388] on div "" rightArrow" press enter " upArrow" press enter" at bounding box center [984, 397] width 306 height 78
type textarea "[DOMAIN_NAME]("upArrow")"
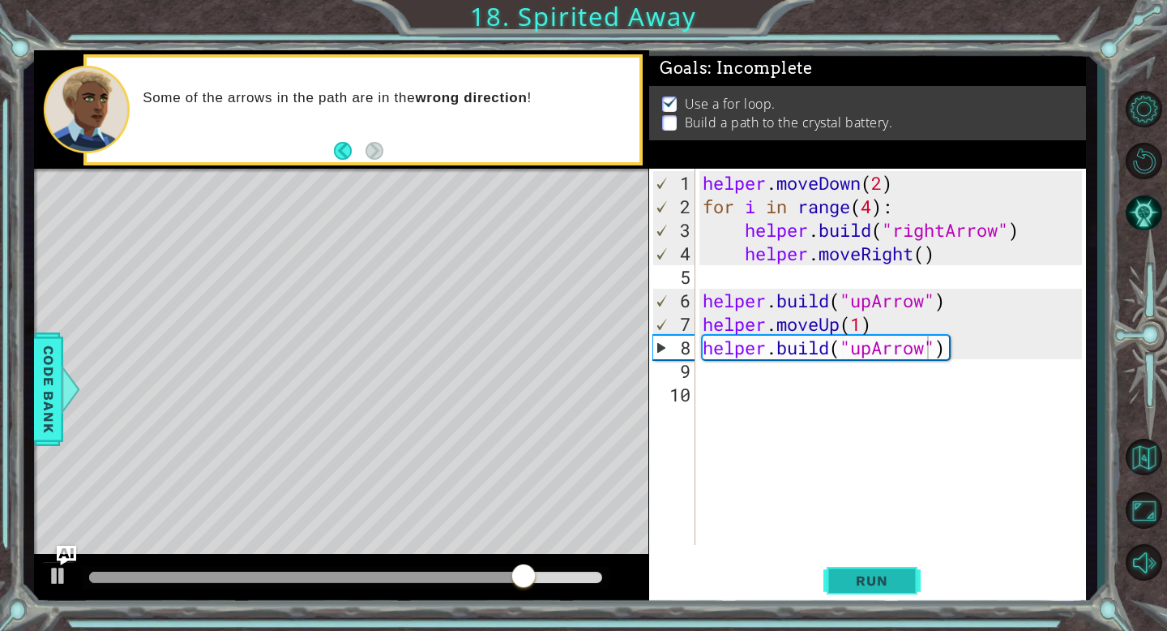
click at [876, 582] on span "Run" at bounding box center [872, 580] width 64 height 16
click at [734, 382] on div "helper . moveDown ( 2 ) for i in range ( 4 ) : helper . build ( "rightArrow" ) …" at bounding box center [895, 382] width 391 height 423
click at [730, 374] on div "helper . moveDown ( 2 ) for i in range ( 4 ) : helper . build ( "rightArrow" ) …" at bounding box center [895, 382] width 391 height 423
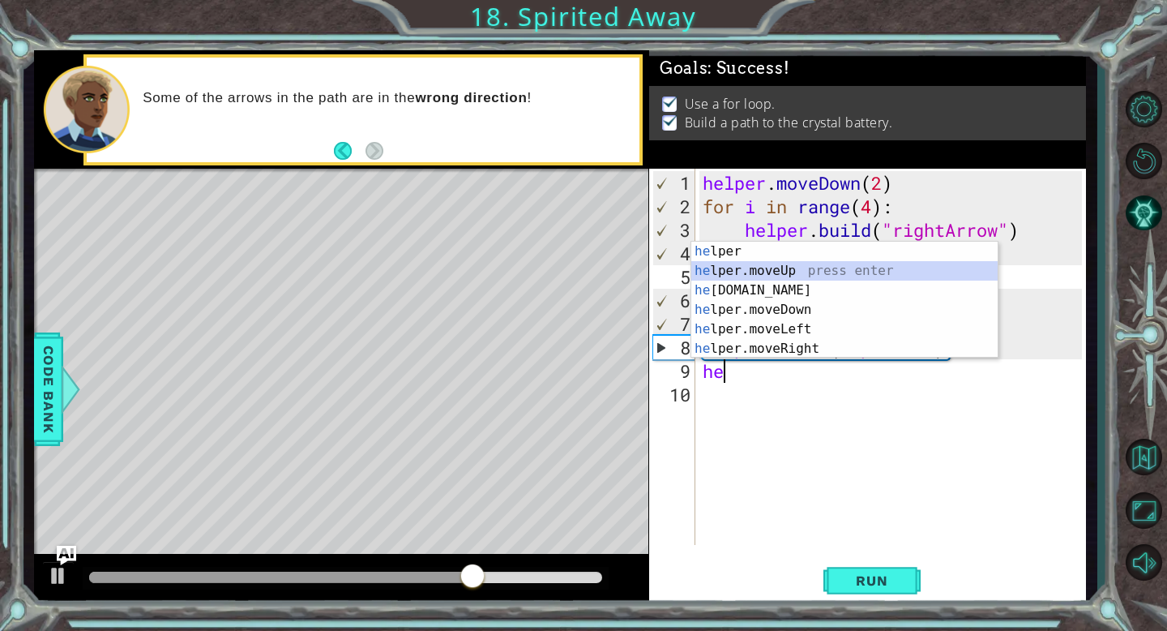
click at [784, 270] on div "he lper press enter he lper.moveUp press enter he [DOMAIN_NAME] press enter he …" at bounding box center [845, 320] width 306 height 156
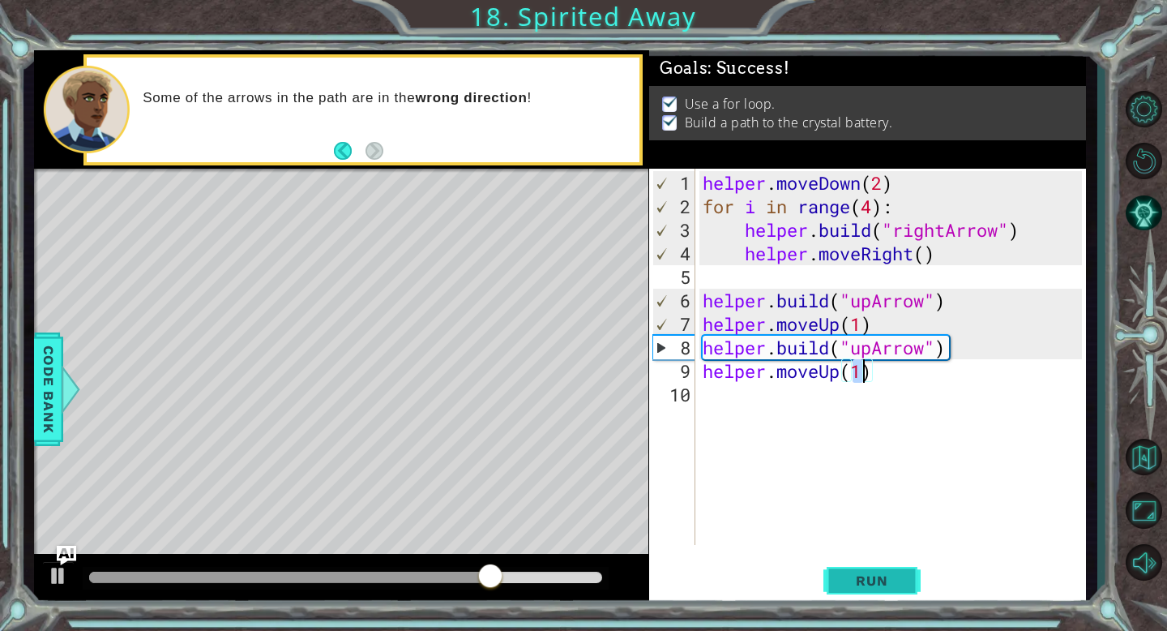
type textarea "helper.moveUp(1)"
click at [886, 577] on span "Run" at bounding box center [872, 580] width 64 height 16
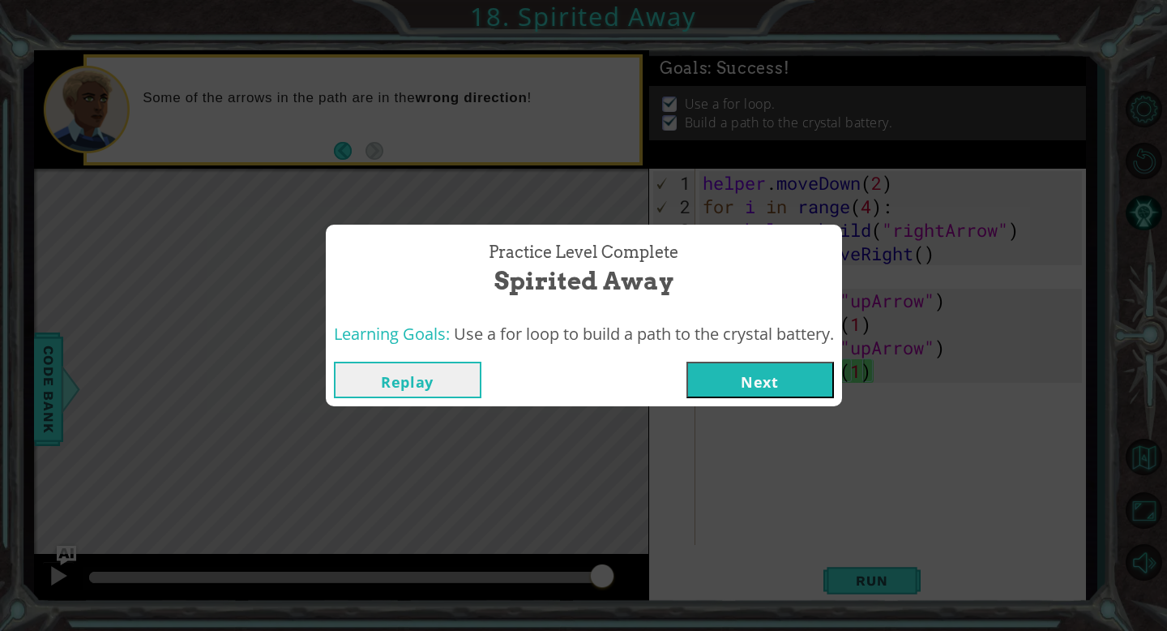
click at [792, 384] on button "Next" at bounding box center [761, 380] width 148 height 36
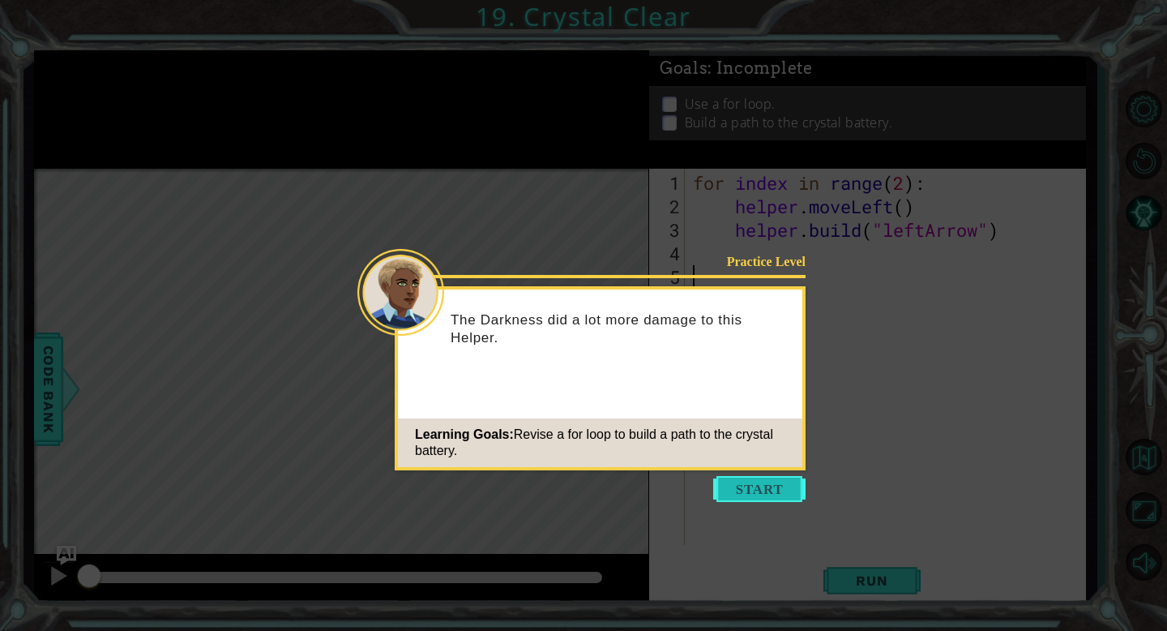
click at [776, 481] on button "Start" at bounding box center [759, 489] width 92 height 26
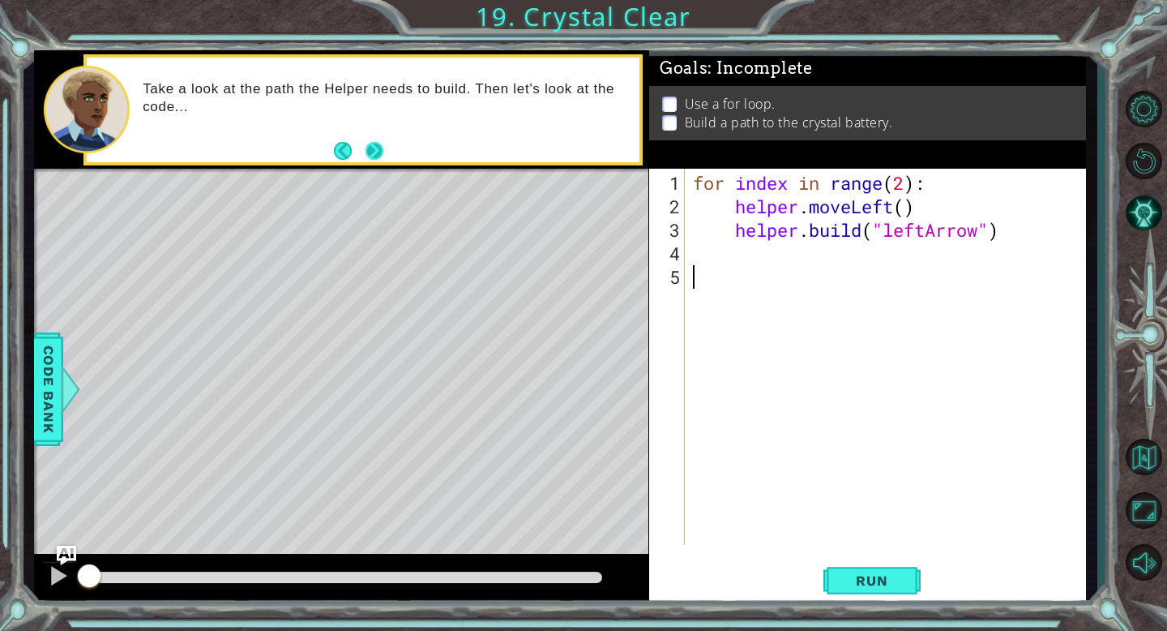
click at [375, 149] on button "Next" at bounding box center [375, 151] width 18 height 18
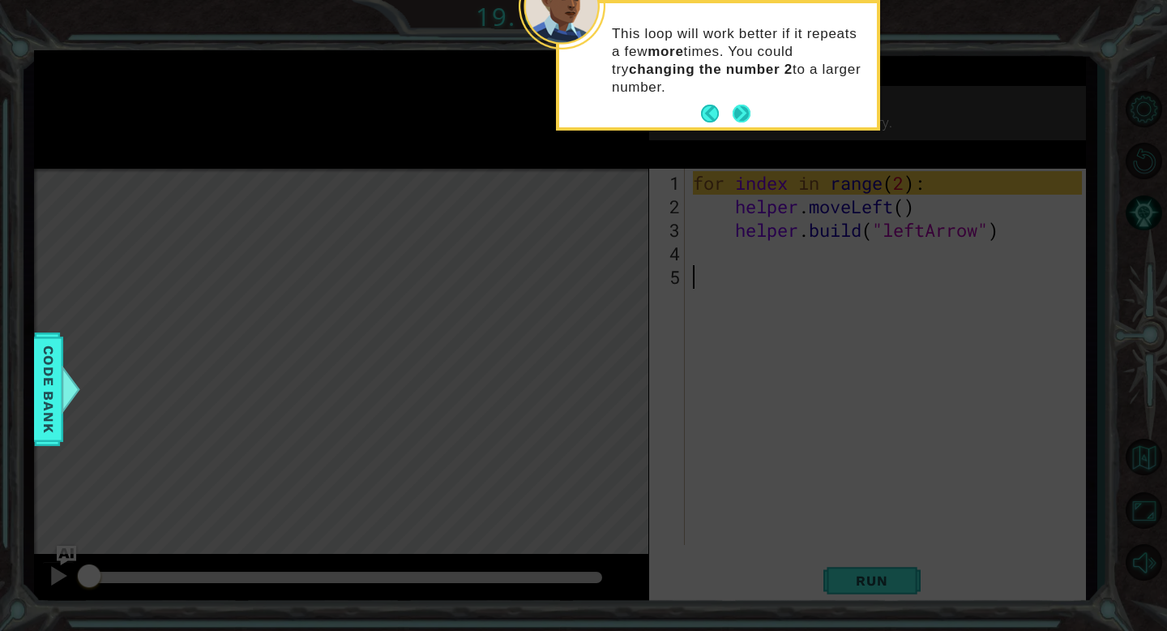
click at [734, 116] on button "Next" at bounding box center [742, 114] width 18 height 18
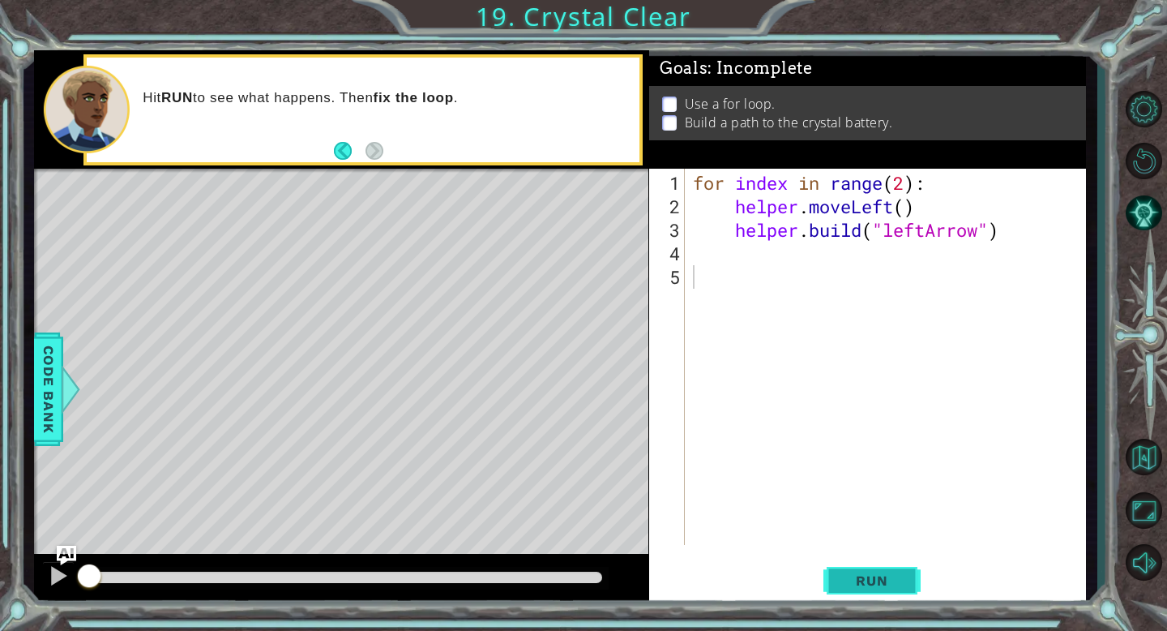
click at [873, 578] on span "Run" at bounding box center [872, 580] width 64 height 16
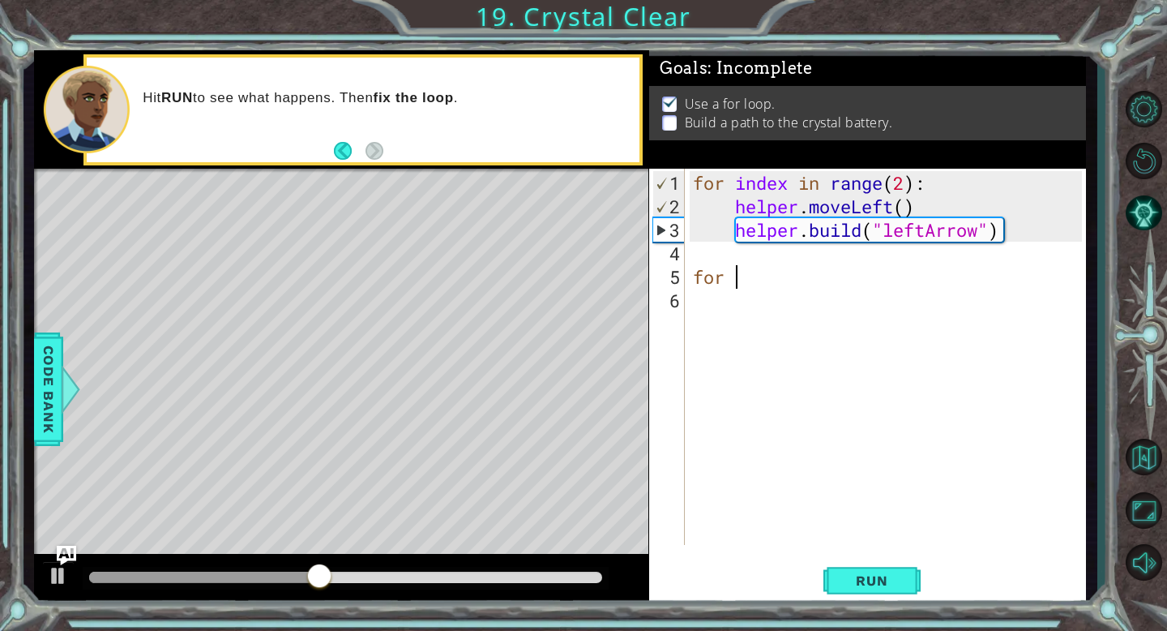
scroll to position [0, 2]
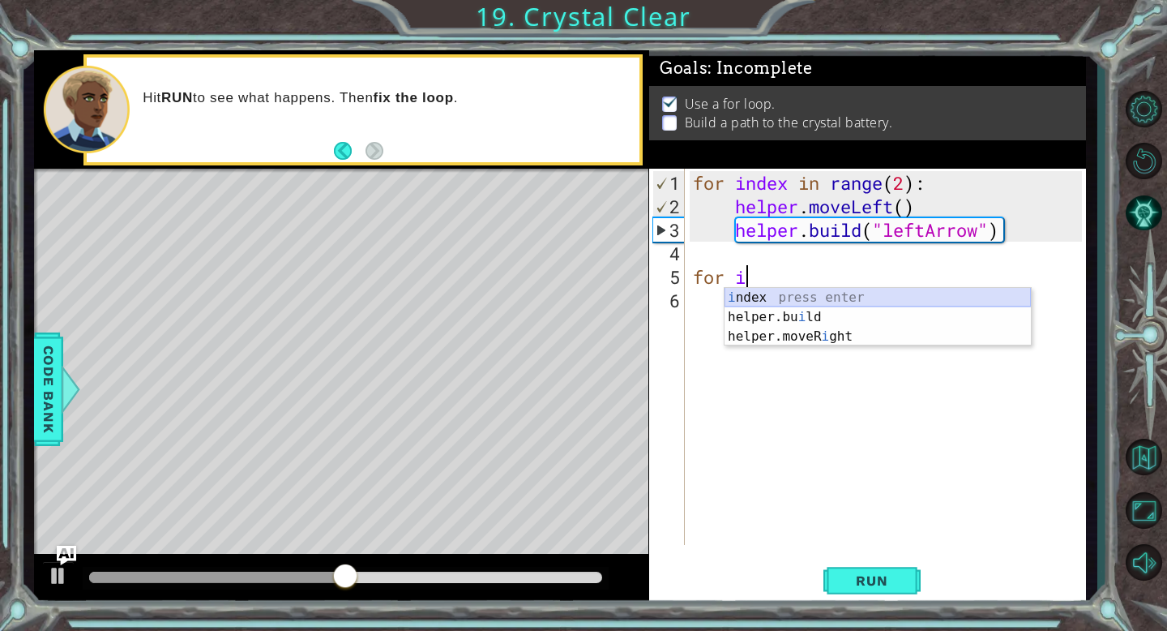
click at [755, 301] on div "i ndex press enter helper.bu i ld press enter helper.moveR i ght press enter" at bounding box center [878, 336] width 306 height 97
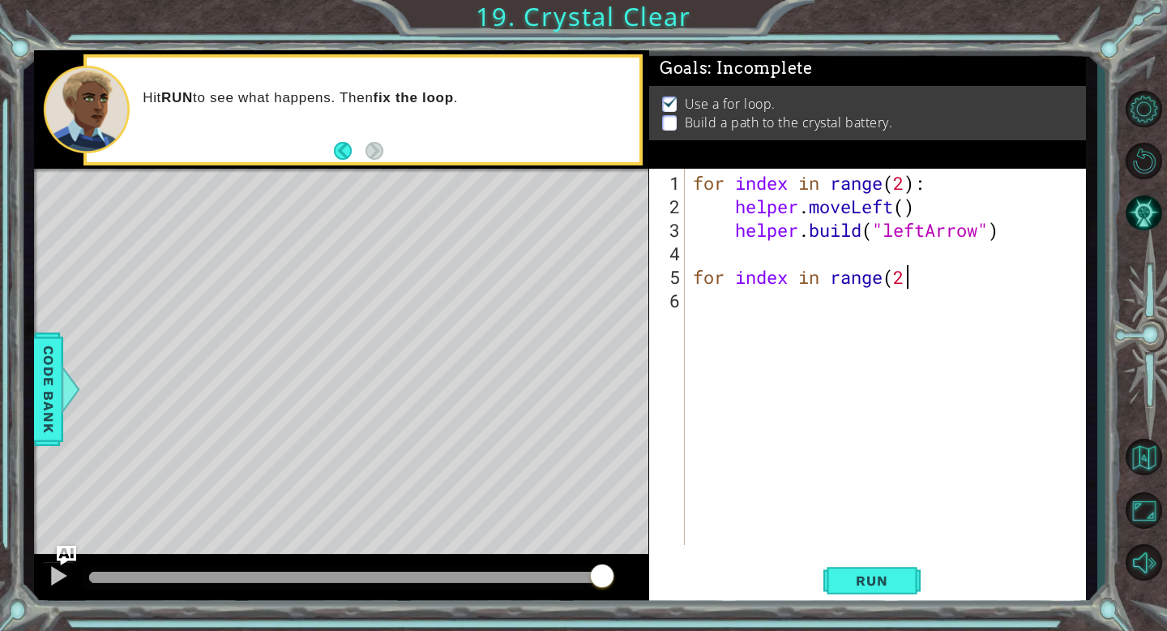
scroll to position [0, 9]
type textarea "for index in range(2)"
click at [755, 300] on div "for index in range ( 2 ) : helper . moveLeft ( ) helper . build ( "leftArrow" )…" at bounding box center [890, 382] width 401 height 423
click at [902, 575] on span "Run" at bounding box center [872, 580] width 64 height 16
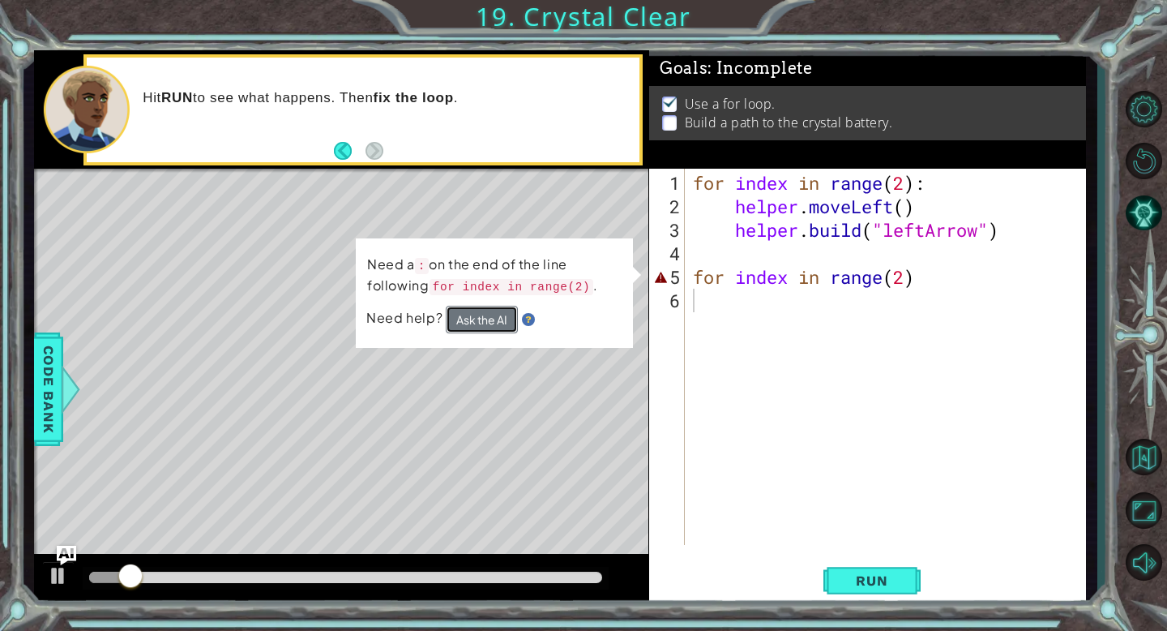
click at [476, 327] on button "Ask the AI" at bounding box center [482, 320] width 72 height 28
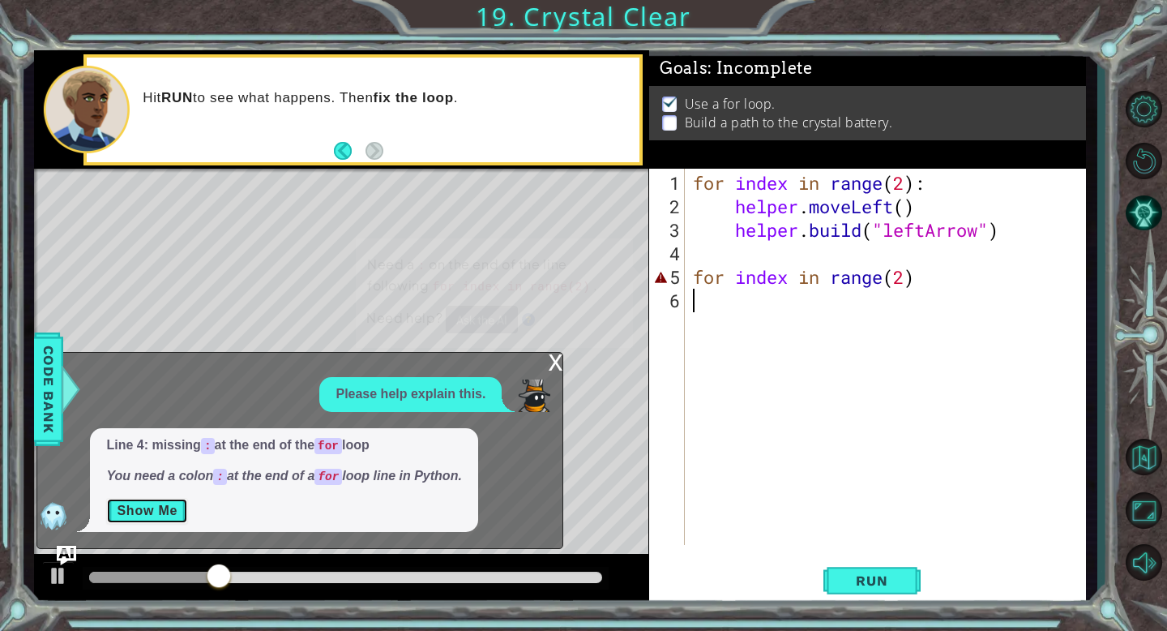
click at [176, 513] on button "Show Me" at bounding box center [147, 511] width 82 height 26
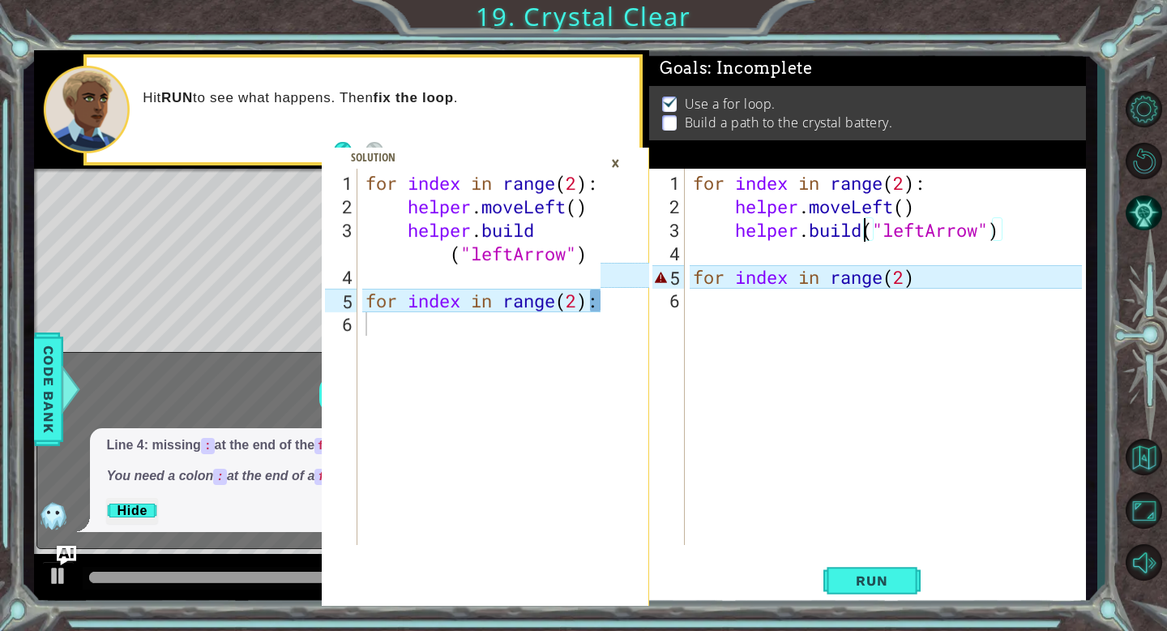
click at [869, 232] on div "for index in range ( 2 ) : helper . moveLeft ( ) helper . build ( "leftArrow" )…" at bounding box center [890, 382] width 401 height 423
type textarea "("leftArrow")"
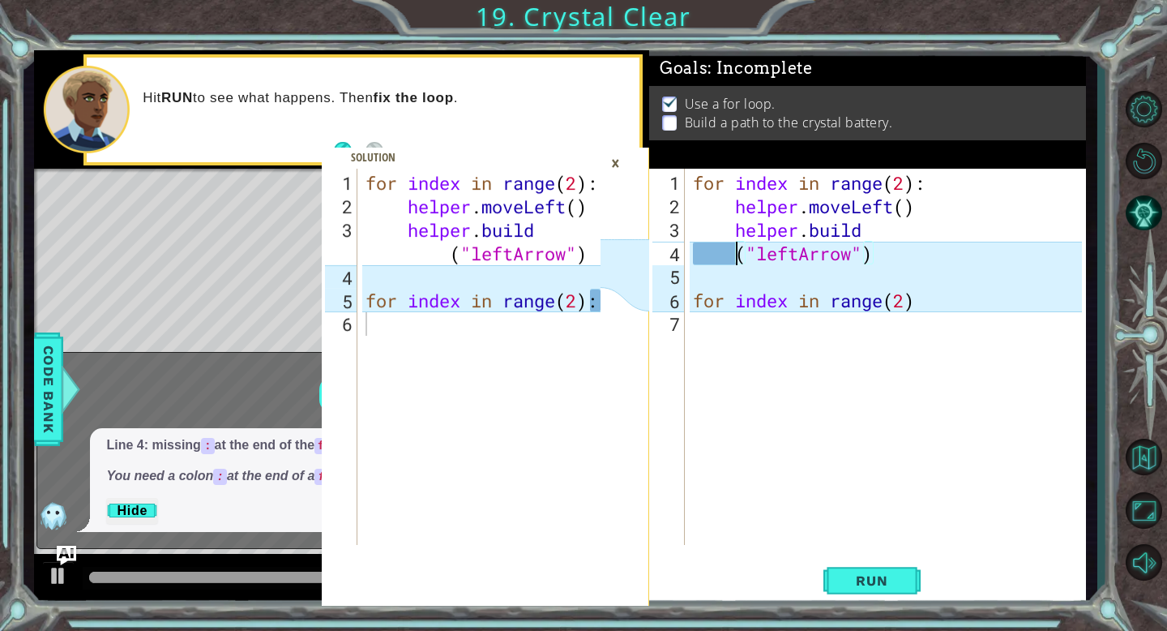
click at [921, 345] on div "for index in range ( 2 ) : helper . moveLeft ( ) helper . build ( "leftArrow" )…" at bounding box center [890, 382] width 401 height 423
click at [733, 258] on div "for index in range ( 2 ) : helper . moveLeft ( ) helper . build ( "leftArrow" )…" at bounding box center [890, 382] width 401 height 423
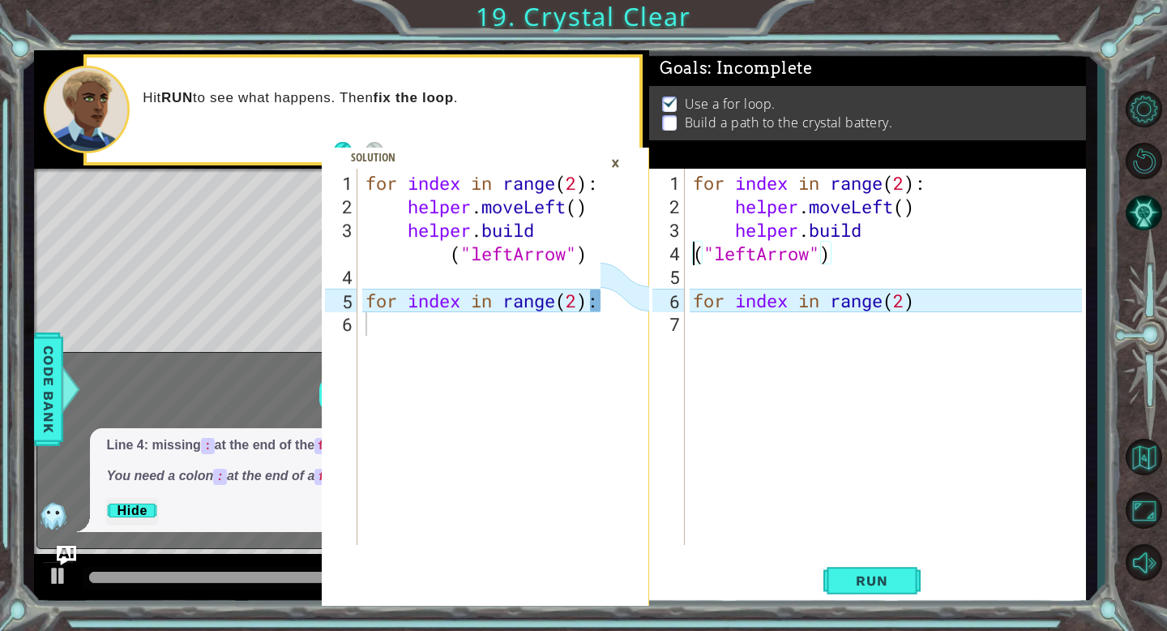
type textarea "[DOMAIN_NAME]("leftArrow")"
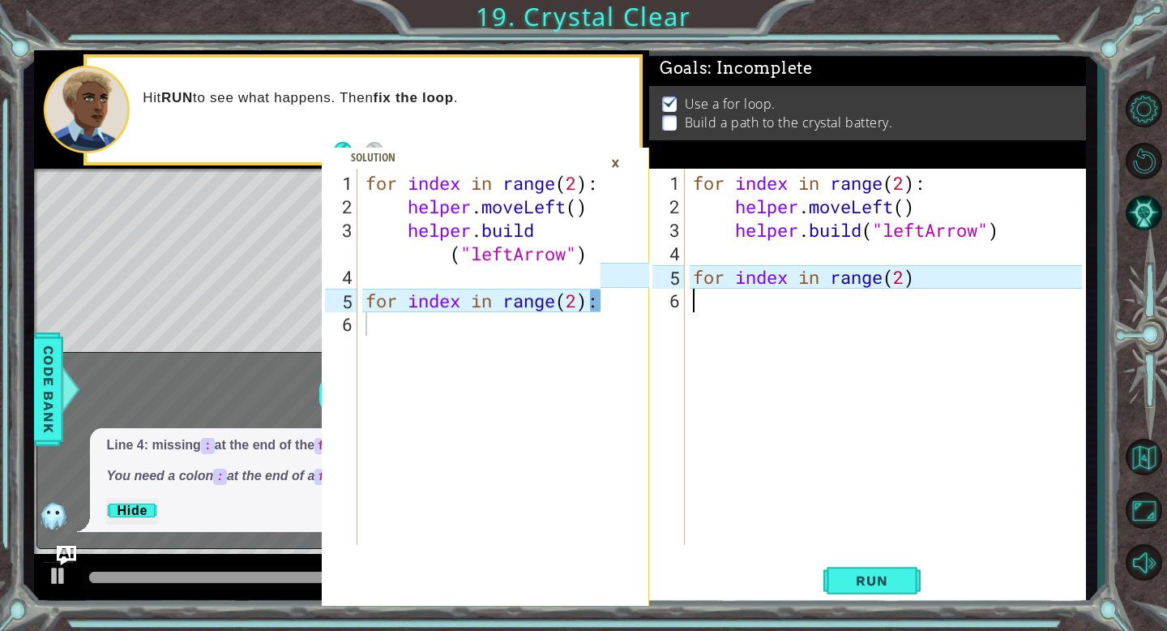
click at [733, 357] on div "for index in range ( 2 ) : helper . moveLeft ( ) helper . build ( "leftArrow" )…" at bounding box center [890, 382] width 401 height 423
click at [756, 336] on div "for index in range ( 2 ) : helper . moveLeft ( ) helper . build ( "leftArrow" )…" at bounding box center [890, 382] width 401 height 423
click at [910, 276] on div "for index in range ( 2 ) : helper . moveLeft ( ) helper . build ( "leftArrow" )…" at bounding box center [890, 382] width 401 height 423
click at [911, 276] on div "for index in range ( 2 ) : helper . moveLeft ( ) helper . build ( "leftArrow" )…" at bounding box center [890, 382] width 401 height 423
click at [918, 276] on div "for index in range ( 2 ) : helper . moveLeft ( ) helper . build ( "leftArrow" )…" at bounding box center [890, 382] width 401 height 423
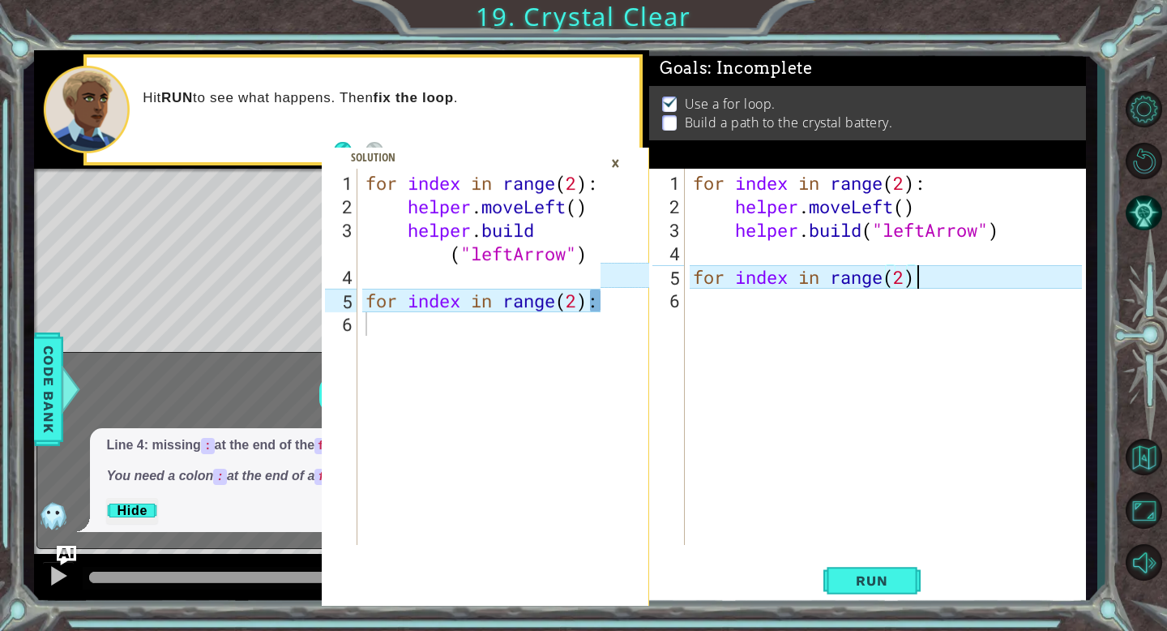
scroll to position [0, 10]
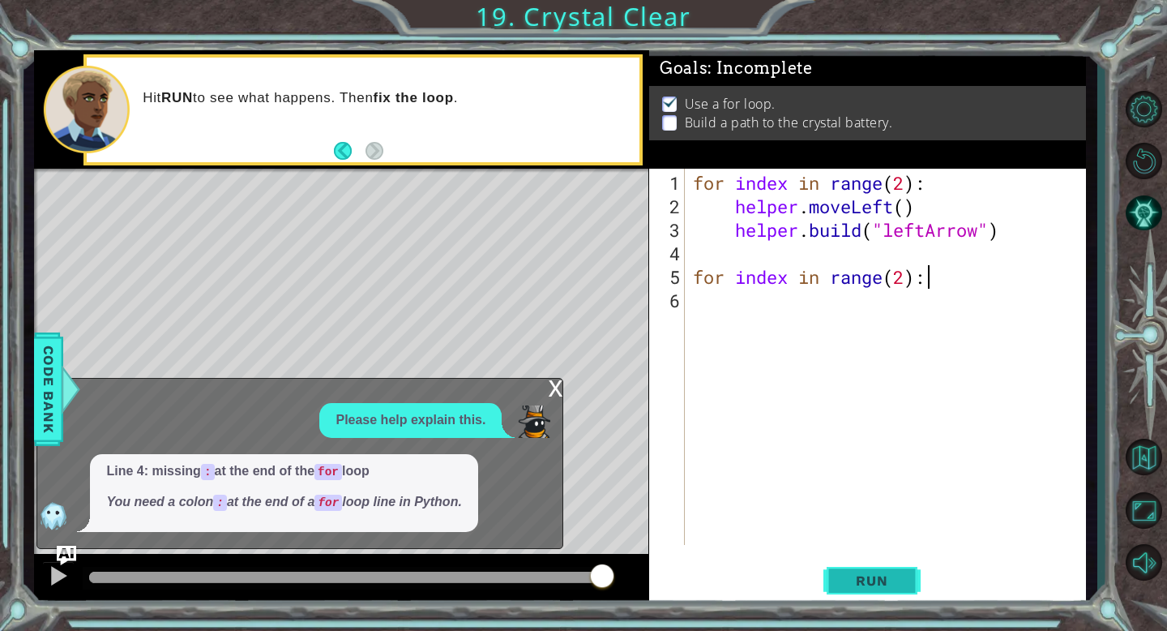
type textarea "for index in range(2):"
click at [902, 573] on span "Run" at bounding box center [872, 580] width 64 height 16
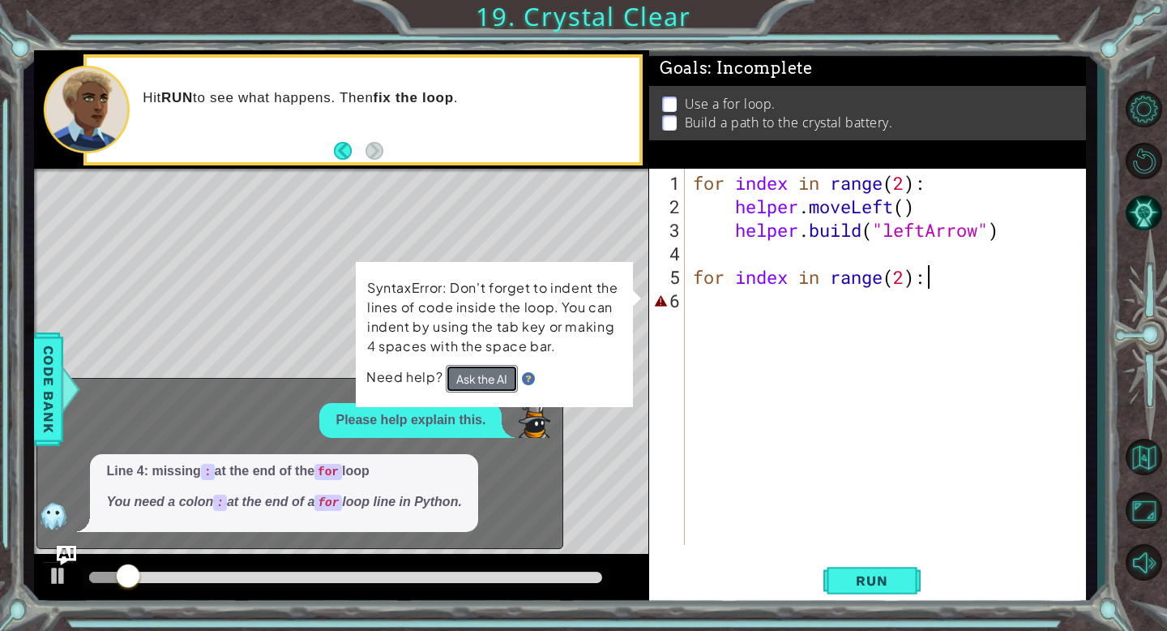
click at [484, 372] on button "Ask the AI" at bounding box center [482, 379] width 72 height 28
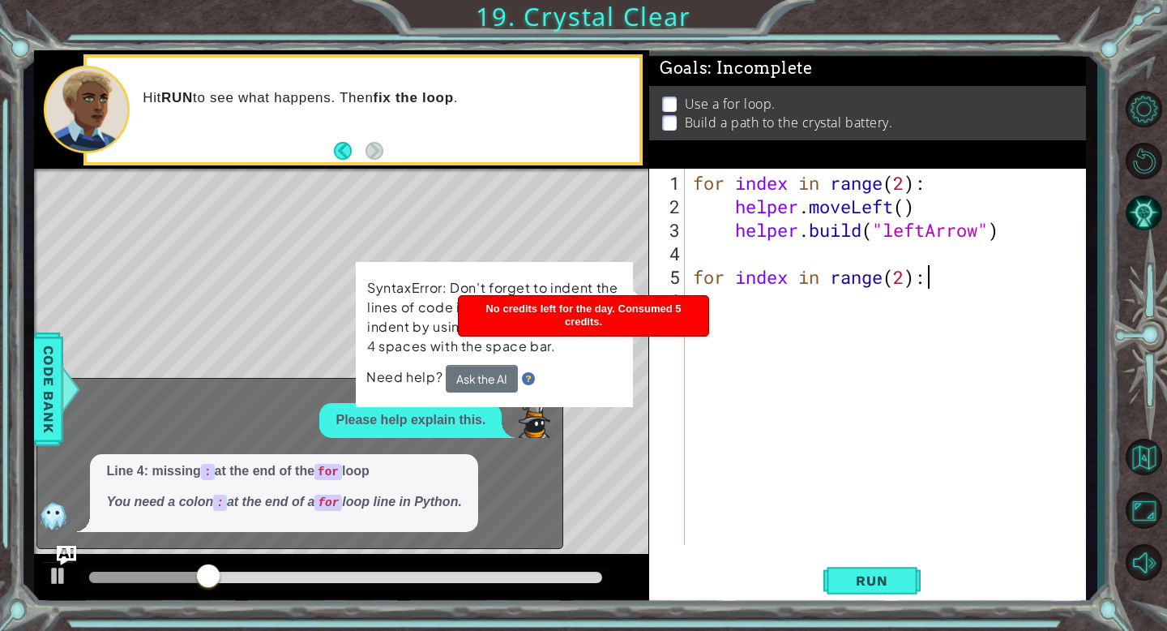
click at [527, 374] on img at bounding box center [528, 378] width 13 height 13
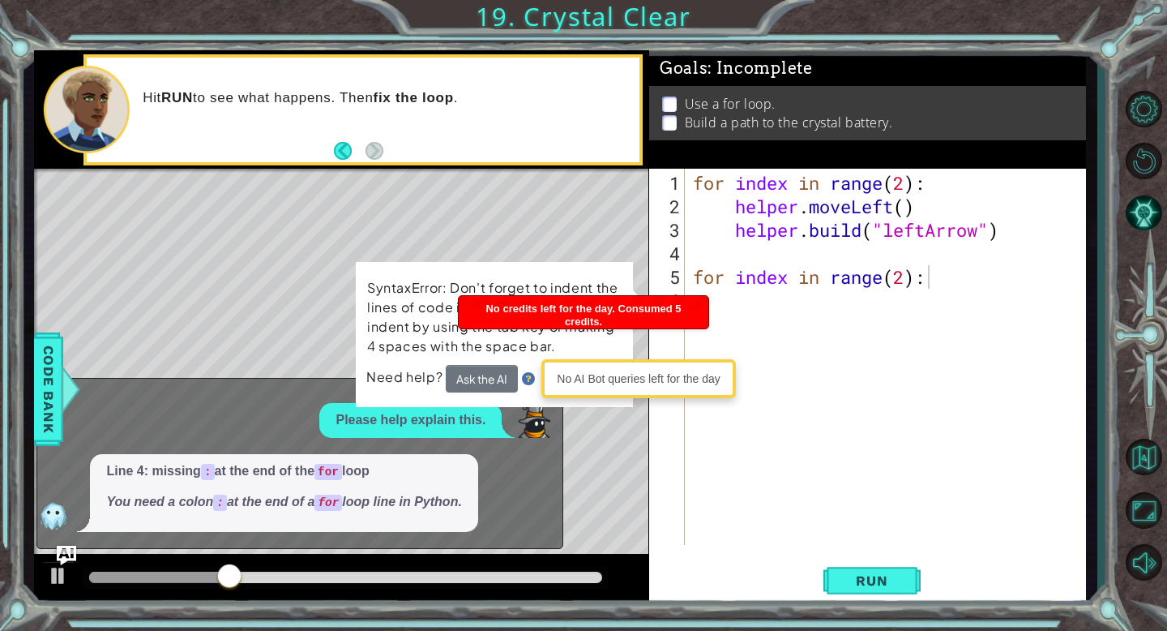
click at [532, 381] on img at bounding box center [528, 378] width 13 height 13
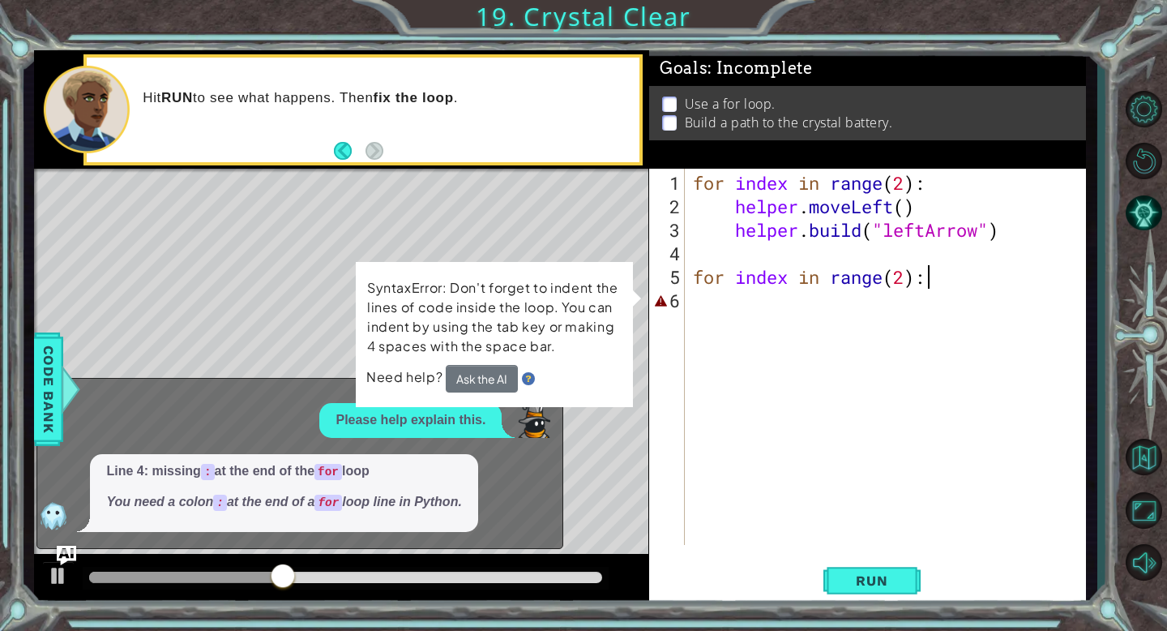
click at [627, 323] on div "SyntaxError: Don't forget to indent the lines of code inside the loop. You can …" at bounding box center [494, 334] width 277 height 145
click at [889, 302] on div "for index in range ( 2 ) : helper . moveLeft ( ) helper . build ( "leftArrow" )…" at bounding box center [890, 382] width 401 height 423
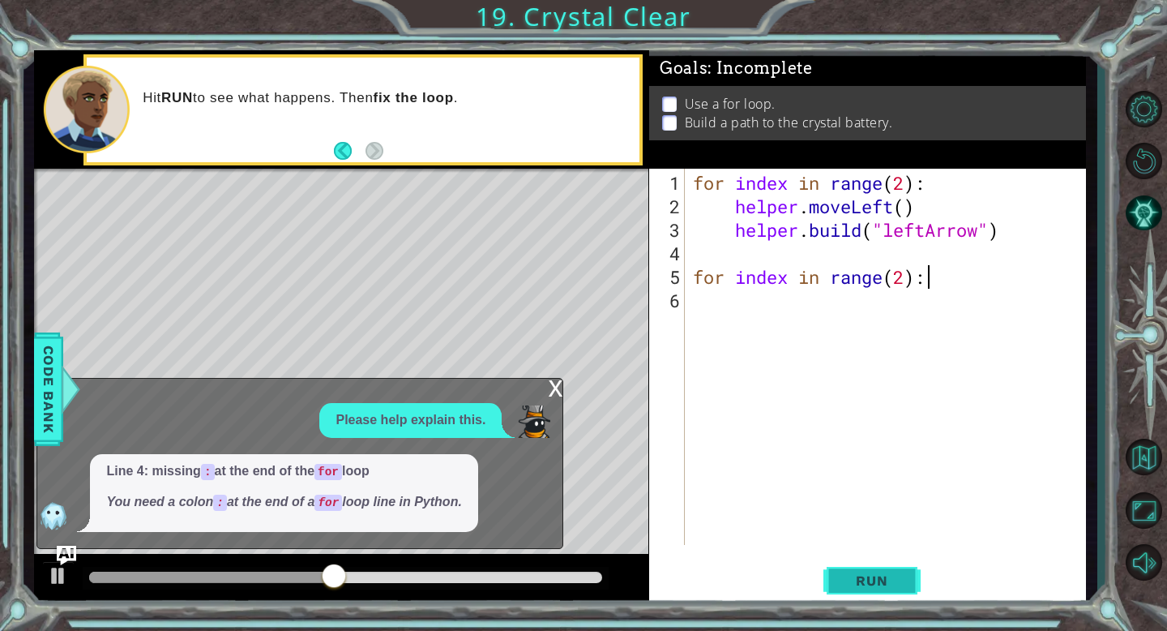
click at [875, 566] on button "Run" at bounding box center [872, 581] width 97 height 44
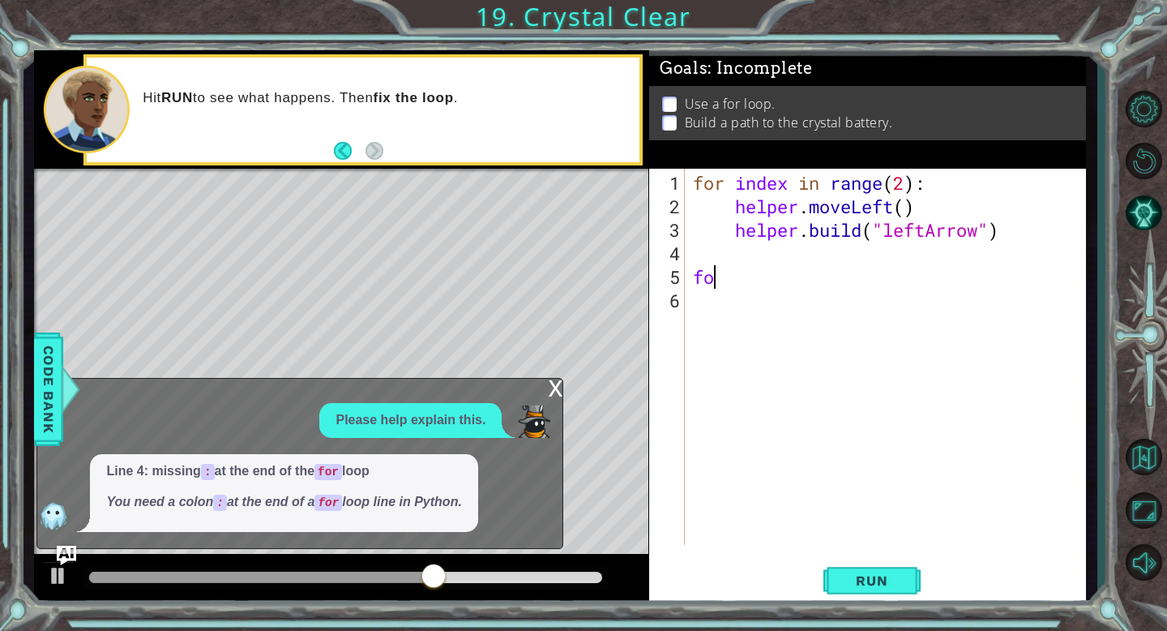
type textarea "f"
click at [559, 380] on div "x" at bounding box center [555, 387] width 15 height 16
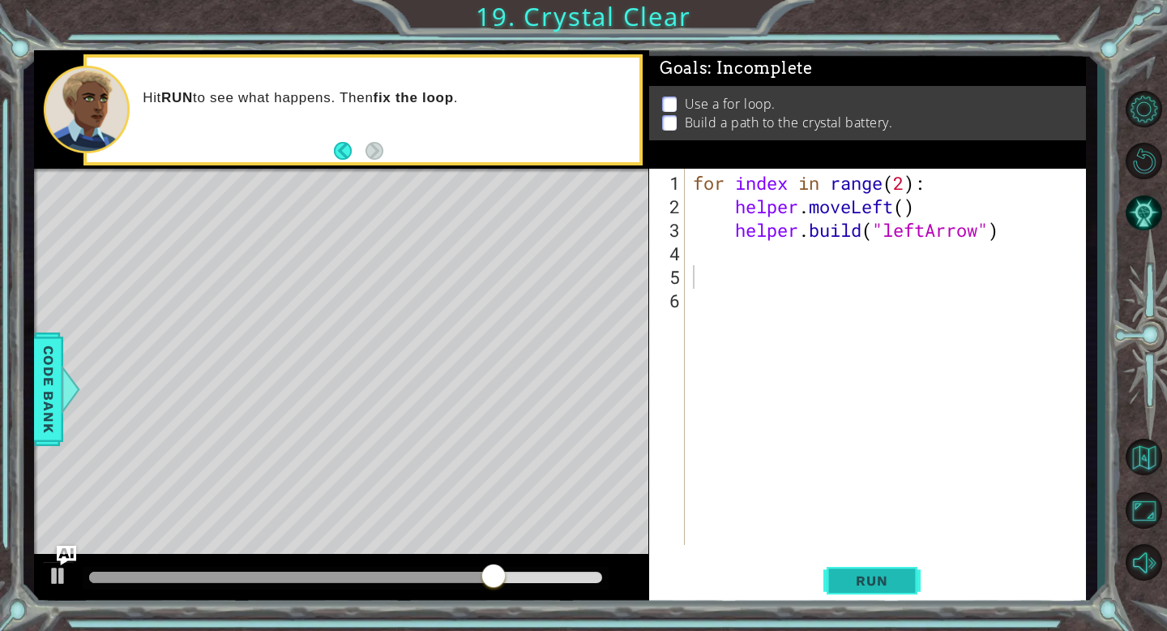
click at [902, 572] on button "Run" at bounding box center [872, 581] width 97 height 44
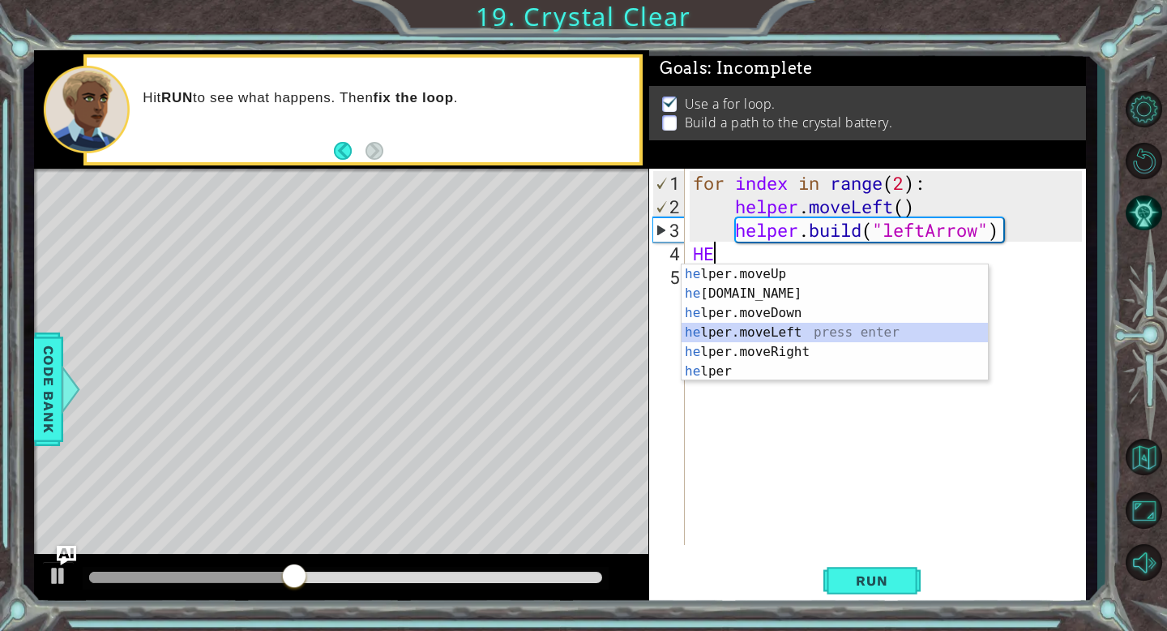
click at [784, 331] on div "he lper.moveUp press enter he [DOMAIN_NAME] press enter he lper.moveDown press …" at bounding box center [835, 342] width 306 height 156
type textarea "helper.moveLeft(1)"
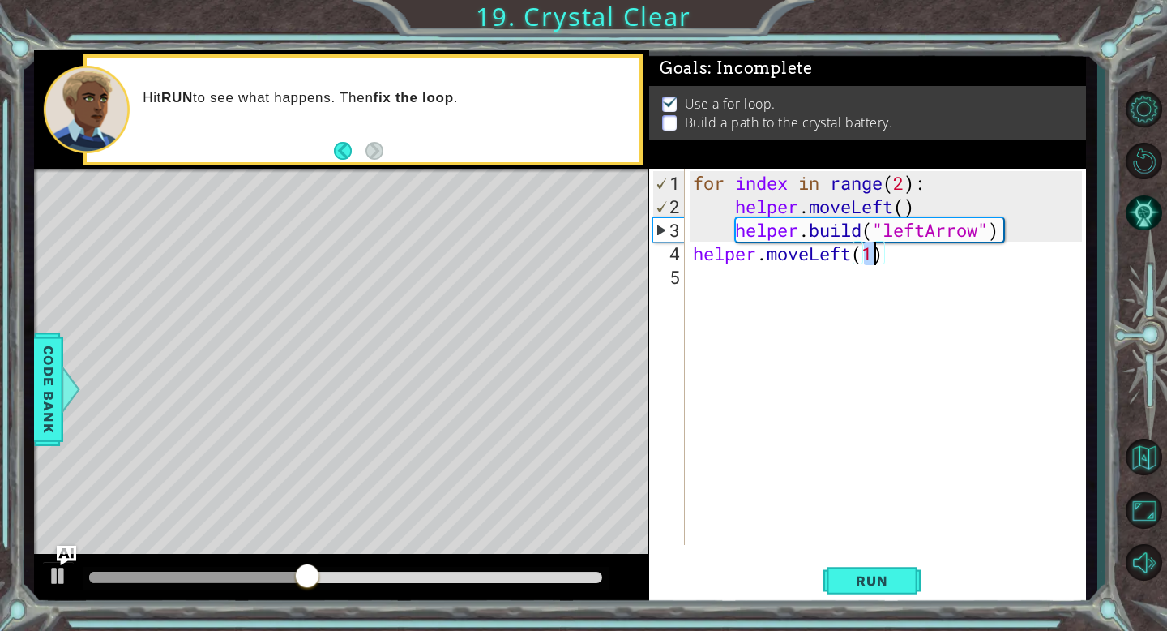
click at [729, 270] on div "for index in range ( 2 ) : helper . moveLeft ( ) helper . build ( "leftArrow" )…" at bounding box center [890, 382] width 401 height 423
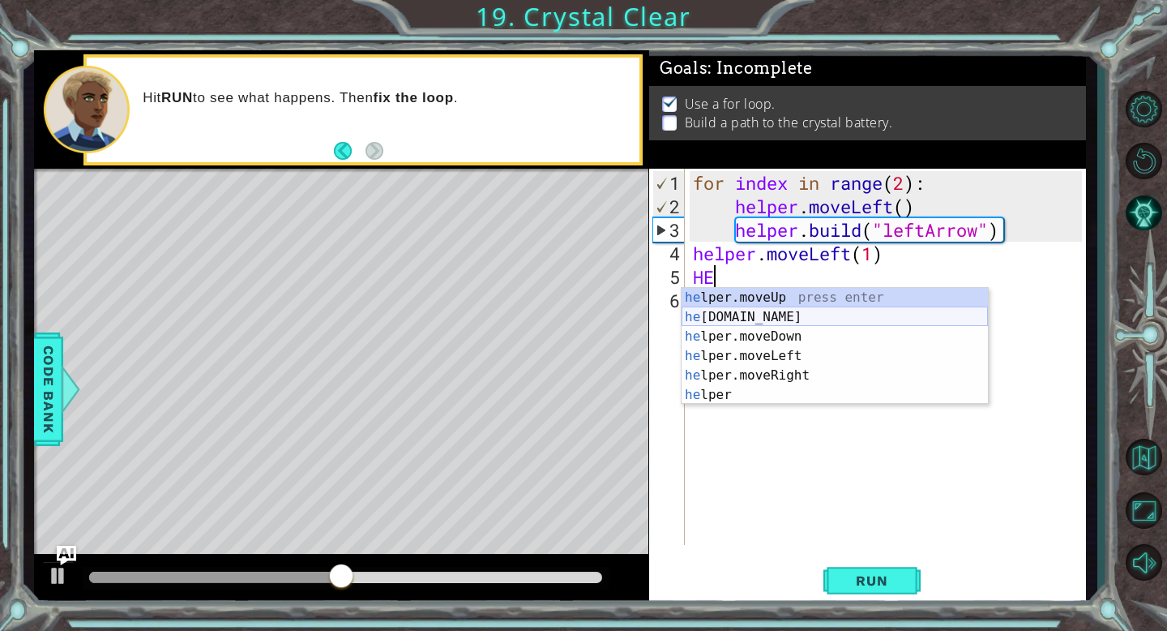
click at [779, 319] on div "he lper.moveUp press enter he [DOMAIN_NAME] press enter he lper.moveDown press …" at bounding box center [835, 366] width 306 height 156
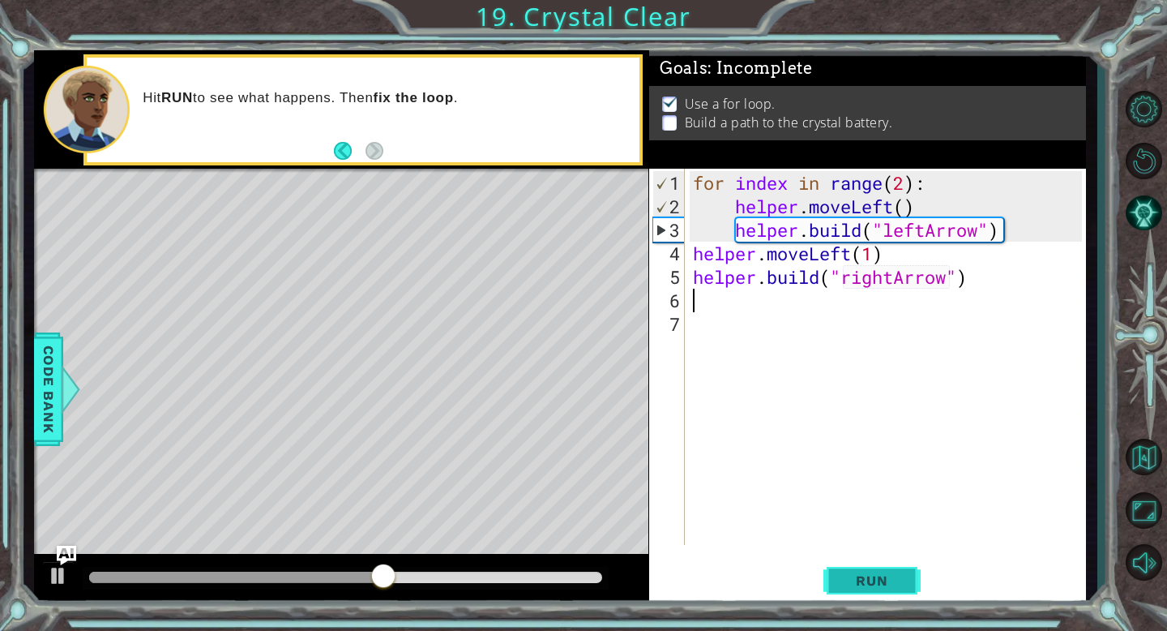
type textarea "[DOMAIN_NAME]("rightArrow")"
click at [860, 584] on span "Run" at bounding box center [872, 580] width 64 height 16
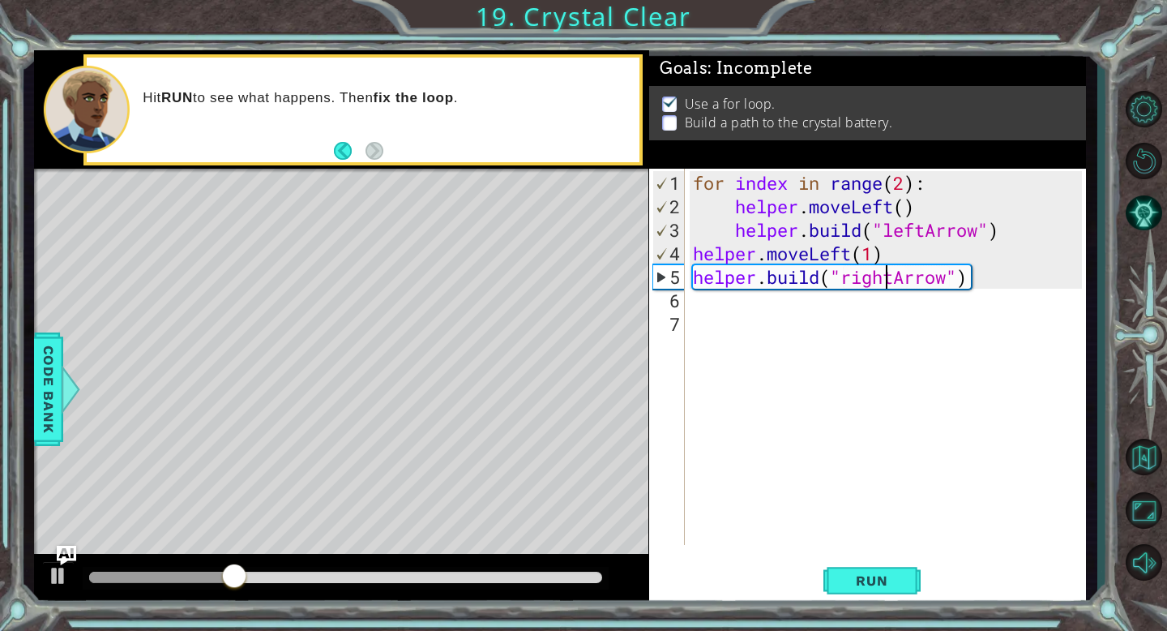
click at [884, 280] on div "for index in range ( 2 ) : helper . moveLeft ( ) helper . build ( "leftArrow" )…" at bounding box center [890, 382] width 401 height 423
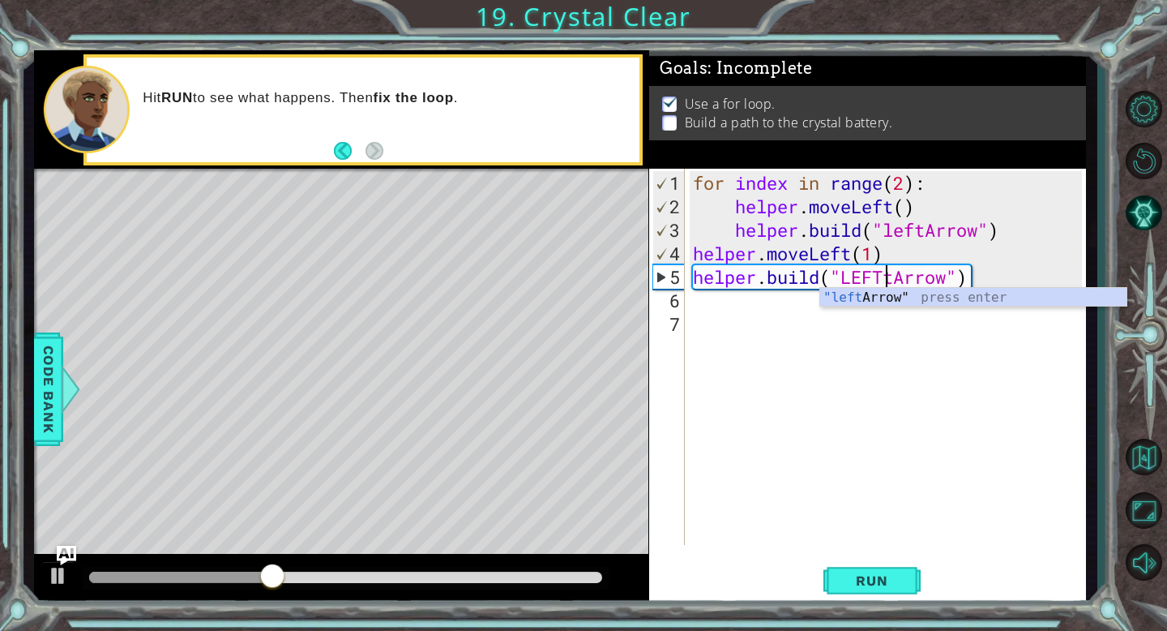
scroll to position [0, 8]
click at [842, 291] on div ""left Arrow" press enter" at bounding box center [973, 317] width 306 height 58
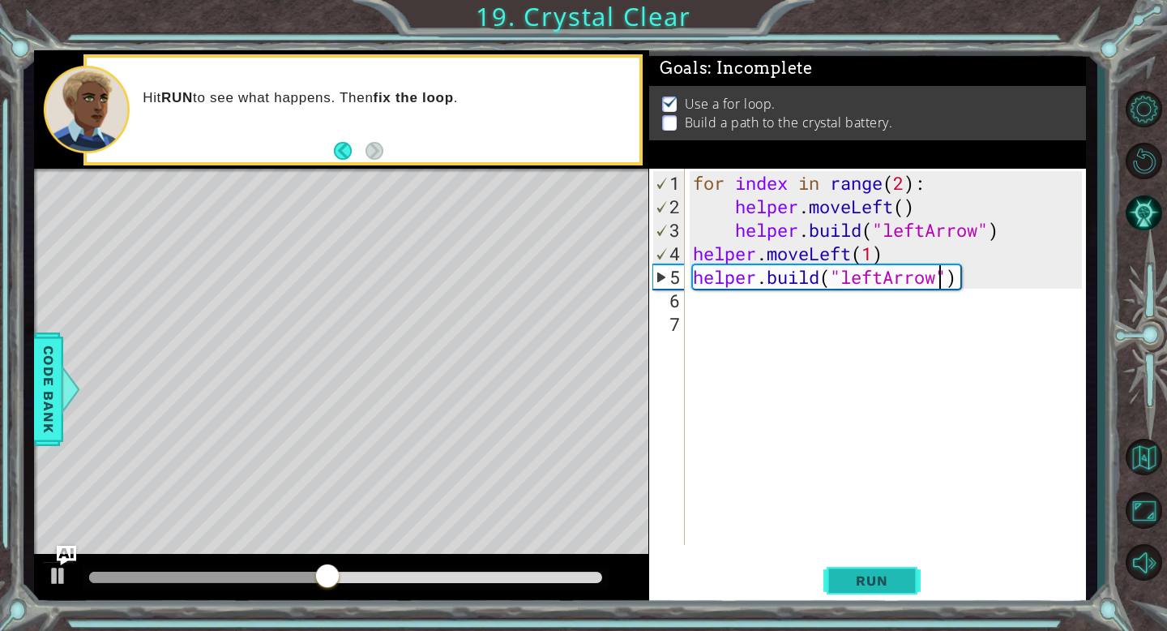
type textarea "[DOMAIN_NAME]("leftArrow")"
click at [868, 575] on span "Run" at bounding box center [872, 580] width 64 height 16
click at [985, 285] on div "for index in range ( 2 ) : helper . moveLeft ( ) helper . build ( "leftArrow" )…" at bounding box center [890, 382] width 401 height 423
click at [973, 274] on div "for index in range ( 2 ) : helper . moveLeft ( ) helper . build ( "leftArrow" )…" at bounding box center [890, 382] width 401 height 423
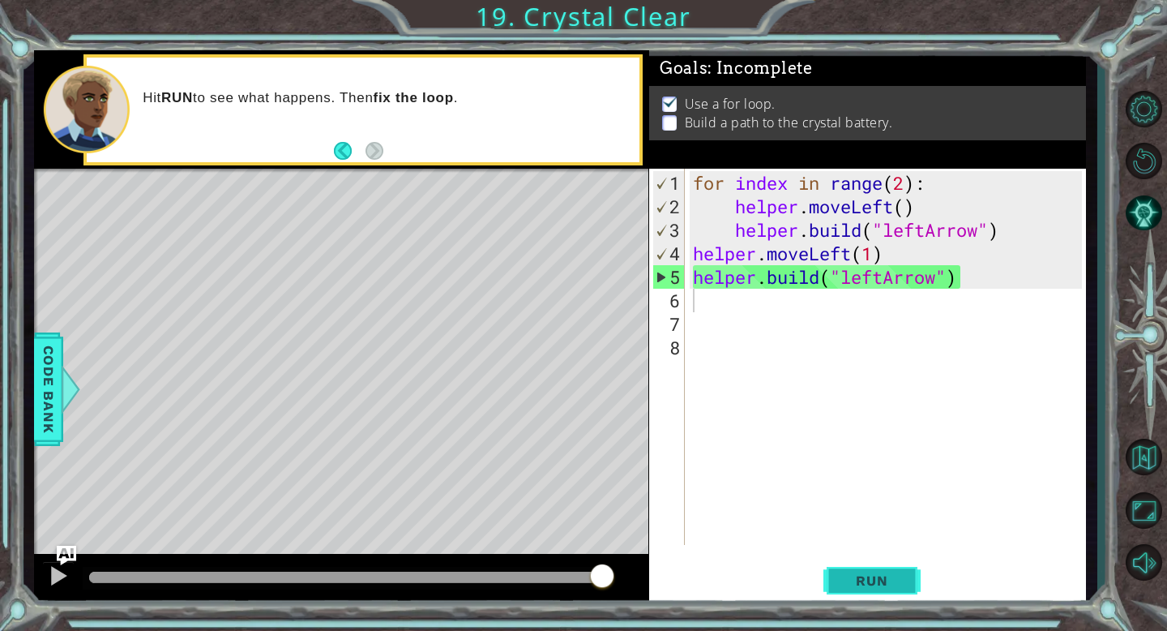
click at [880, 590] on button "Run" at bounding box center [872, 581] width 97 height 44
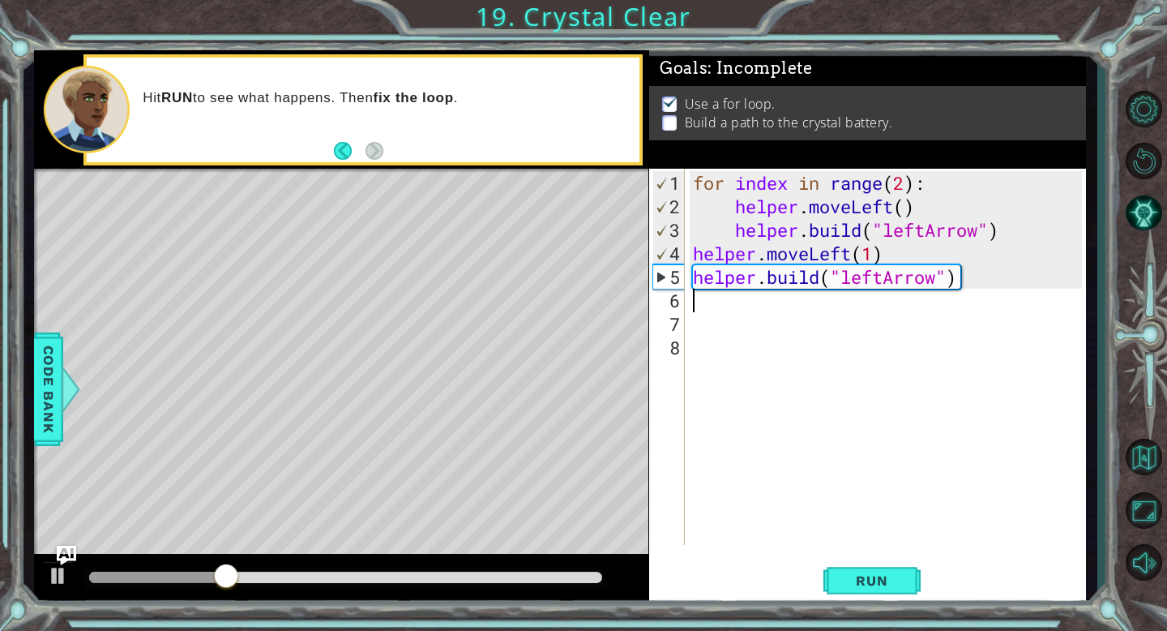
click at [966, 280] on div "for index in range ( 2 ) : helper . moveLeft ( ) helper . build ( "leftArrow" )…" at bounding box center [890, 382] width 401 height 423
type textarea "[DOMAIN_NAME]("leftArrow")"
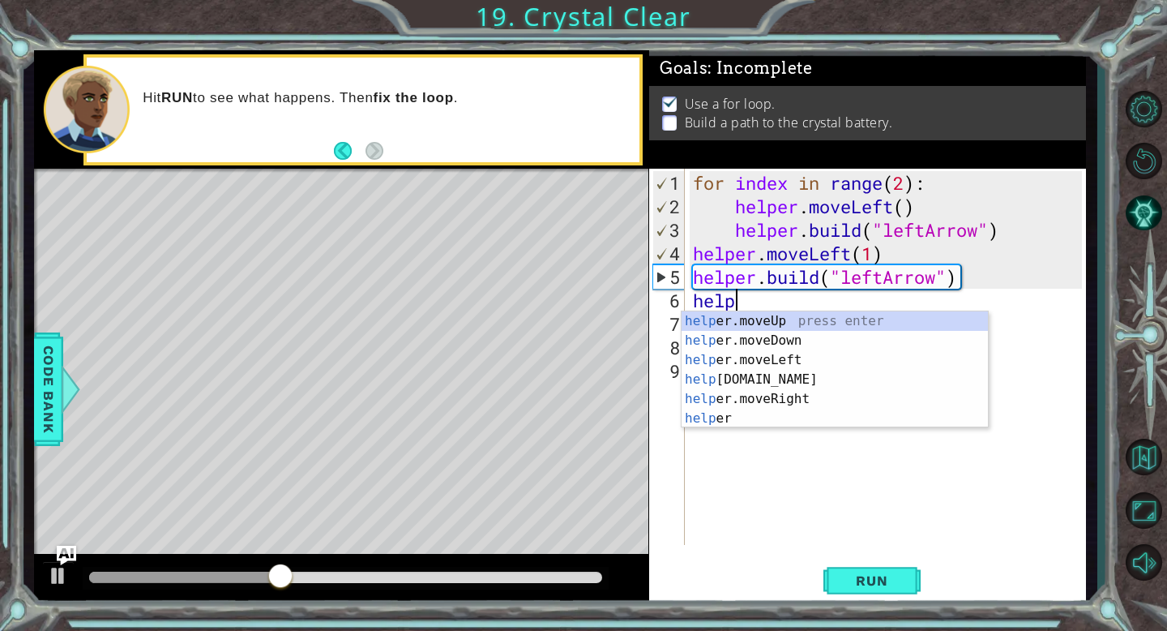
scroll to position [0, 1]
click at [876, 352] on div "help er.moveUp press enter help er.moveDown press enter help er.moveLeft press …" at bounding box center [835, 389] width 306 height 156
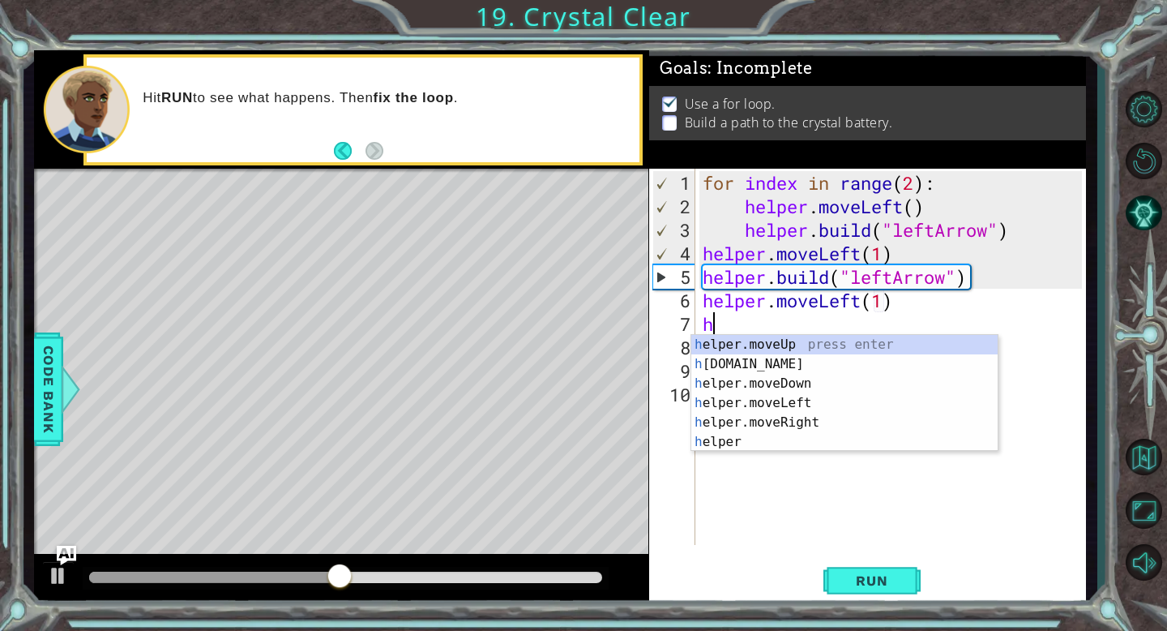
scroll to position [0, 9]
click at [790, 361] on div "he lper.moveUp press enter he [DOMAIN_NAME] press enter he lper.moveDown press …" at bounding box center [845, 413] width 306 height 156
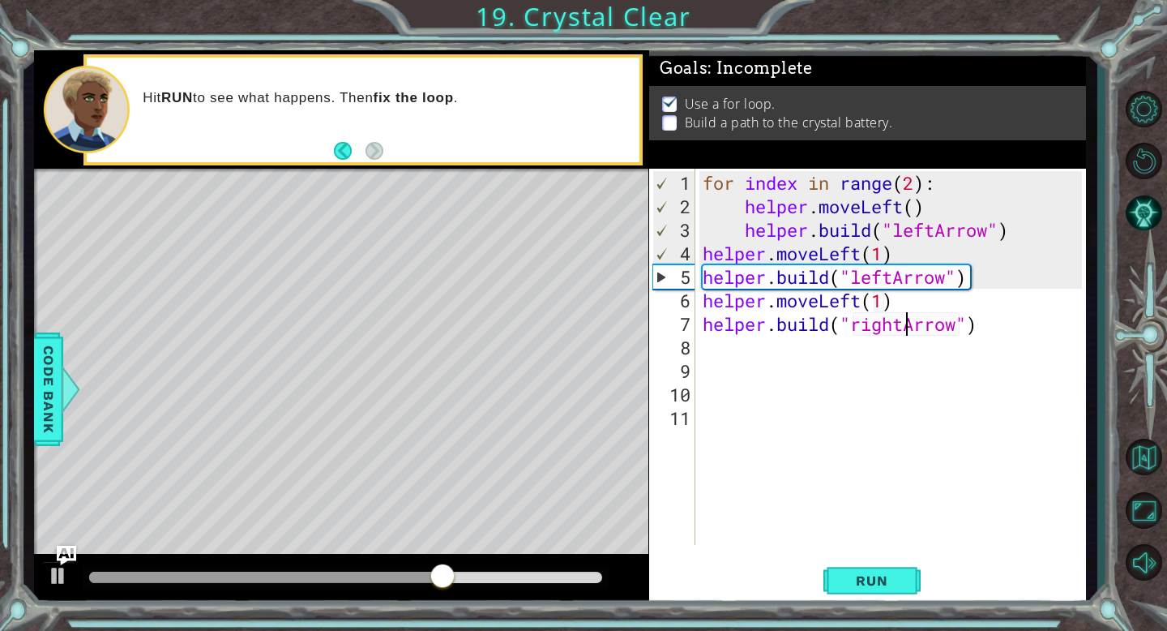
click at [907, 326] on div "for index in range ( 2 ) : helper . moveLeft ( ) helper . build ( "leftArrow" )…" at bounding box center [895, 382] width 391 height 423
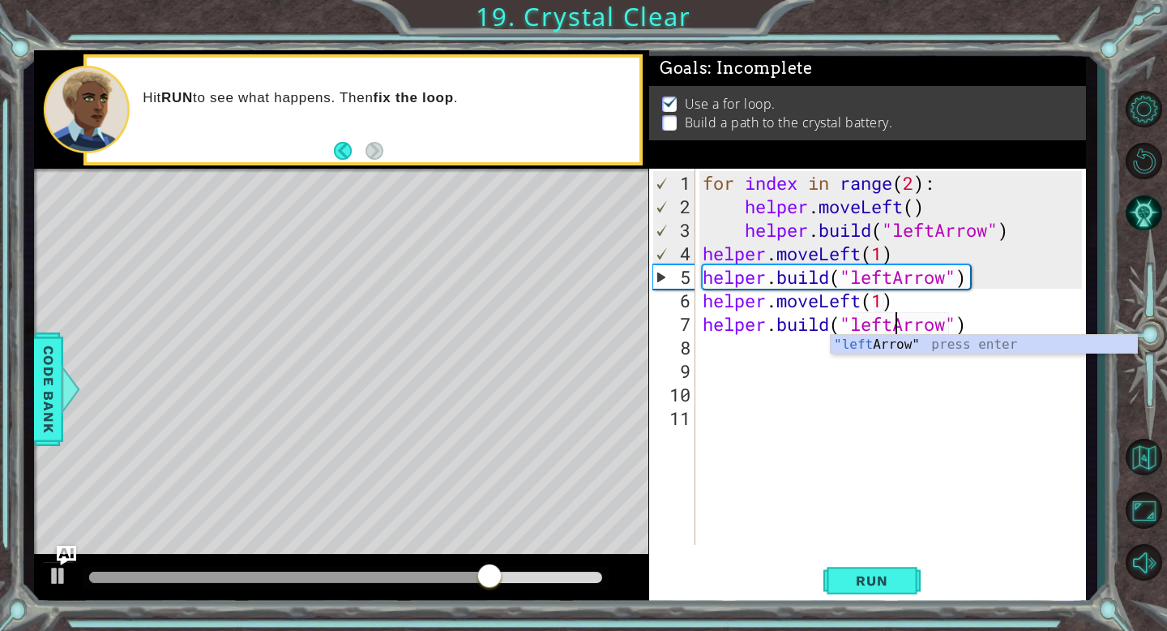
scroll to position [0, 8]
click at [939, 345] on div ""left Arrow" press enter" at bounding box center [984, 364] width 306 height 58
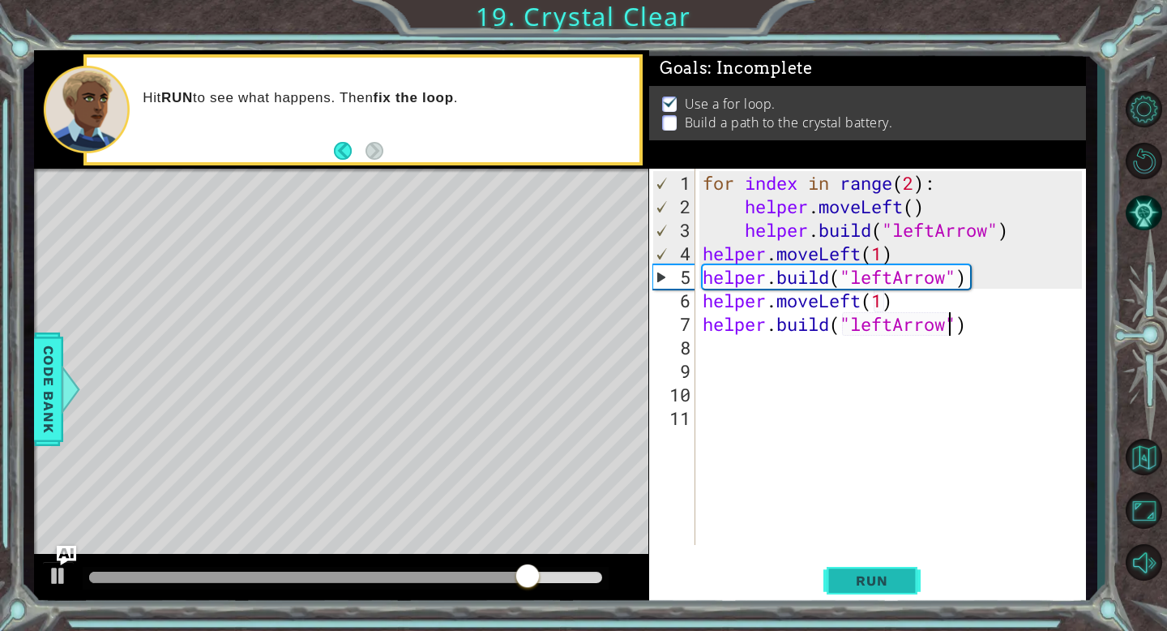
type textarea "[DOMAIN_NAME]("leftArrow")"
click at [899, 585] on span "Run" at bounding box center [872, 580] width 64 height 16
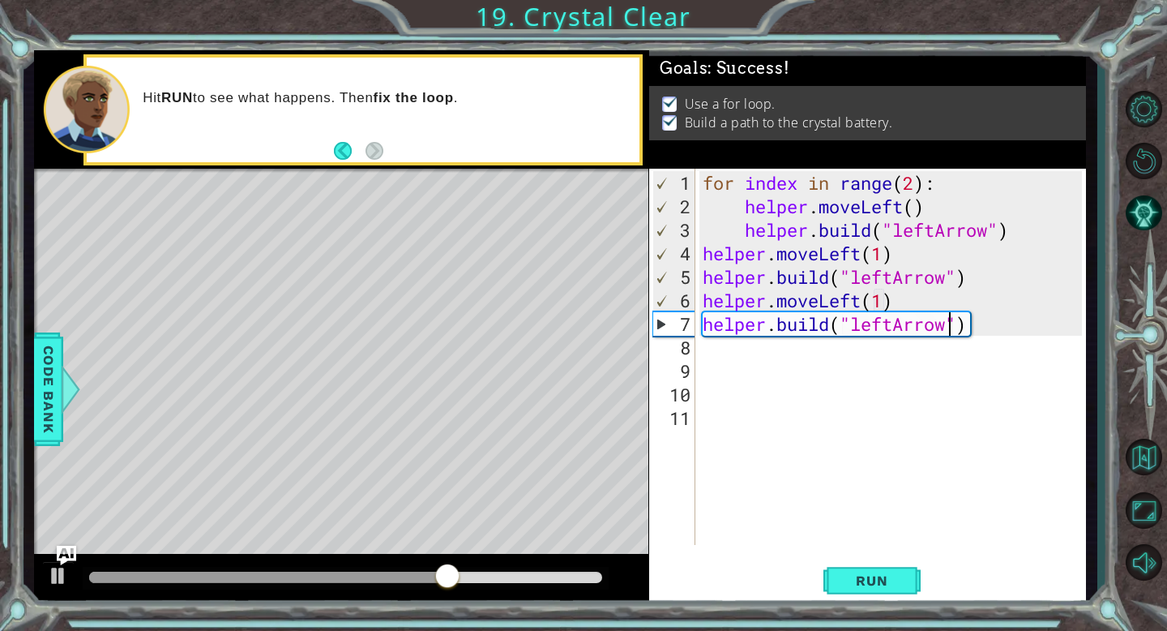
click at [748, 348] on div "for index in range ( 2 ) : helper . moveLeft ( ) helper . build ( "leftArrow" )…" at bounding box center [895, 382] width 391 height 423
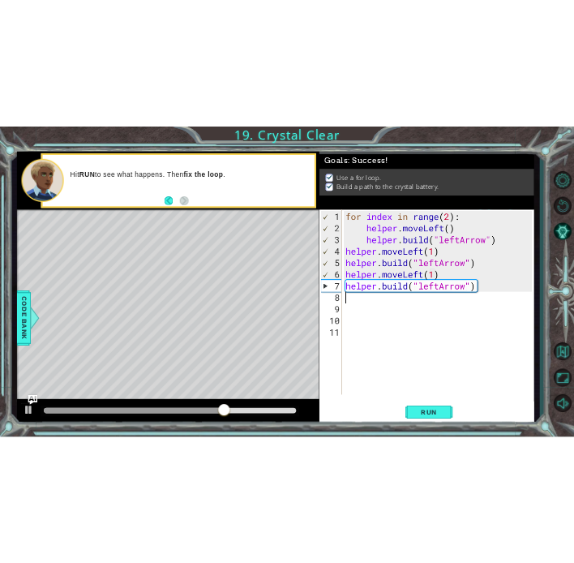
scroll to position [0, 0]
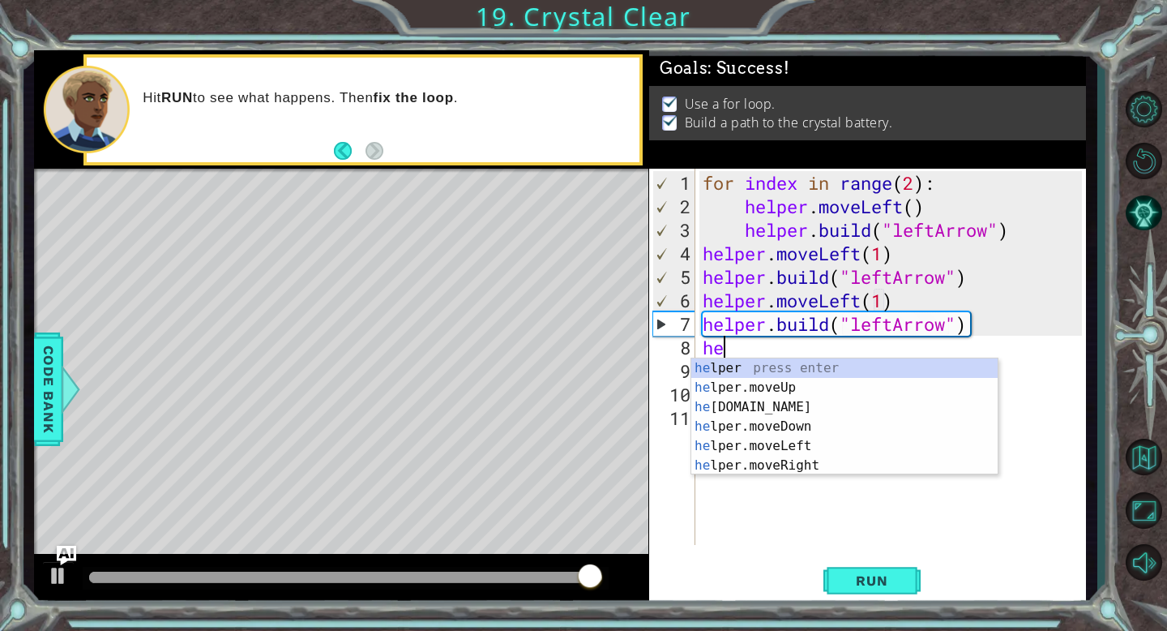
type textarea "he"
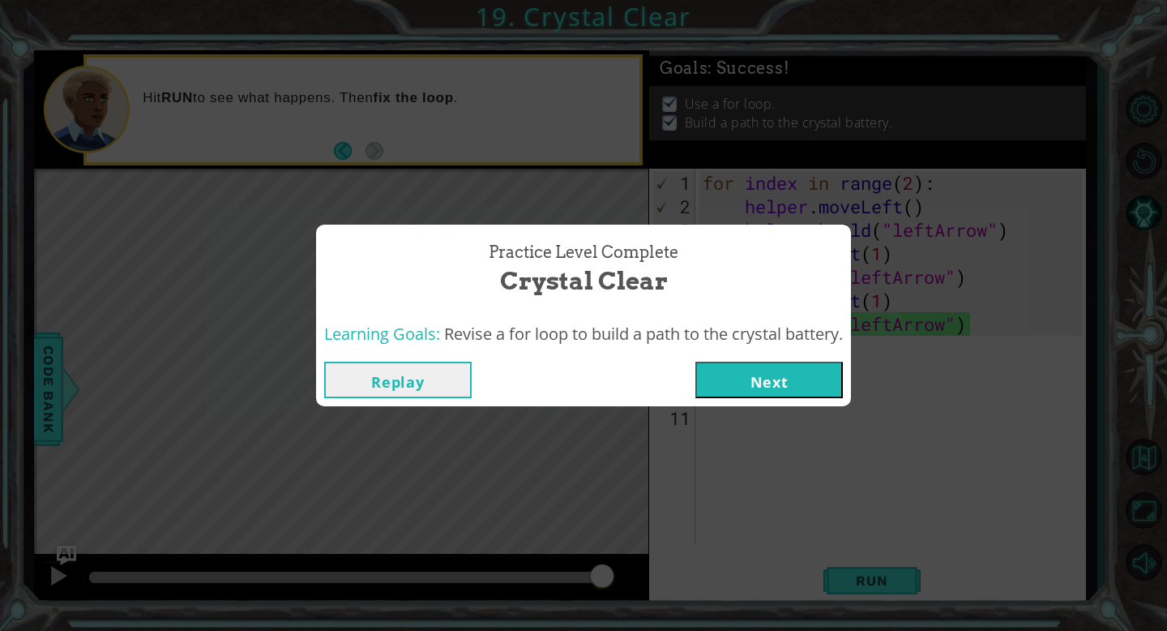
click at [801, 383] on button "Next" at bounding box center [770, 380] width 148 height 36
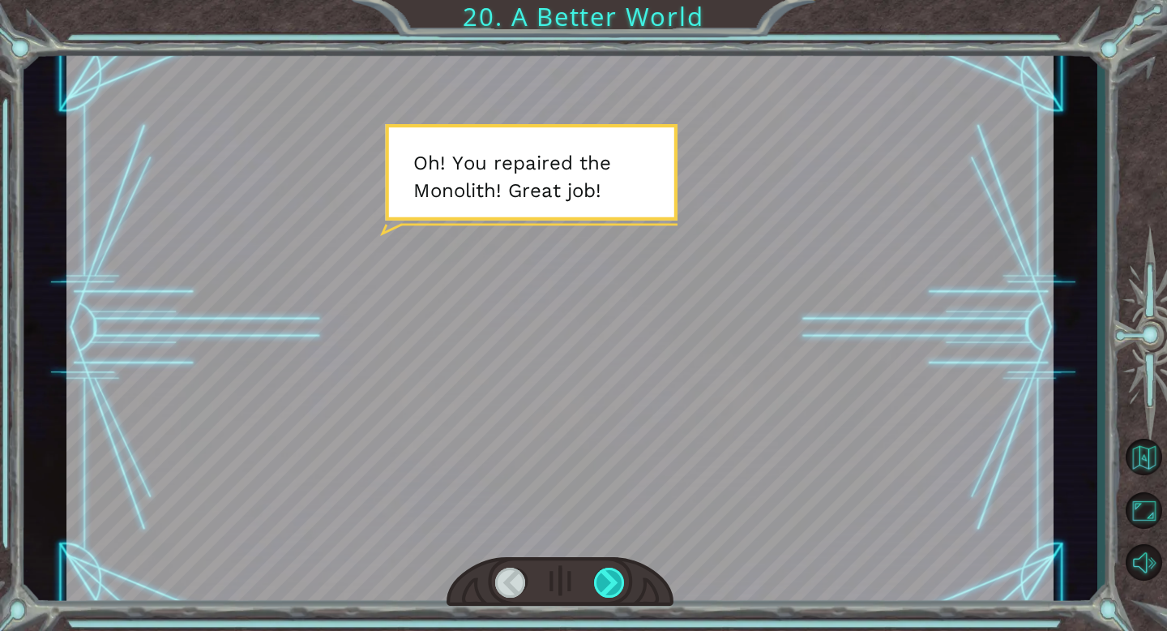
click at [619, 576] on div at bounding box center [610, 583] width 32 height 30
click at [610, 582] on div at bounding box center [610, 583] width 32 height 30
click at [1142, 459] on button "Back to Map" at bounding box center [1143, 456] width 47 height 47
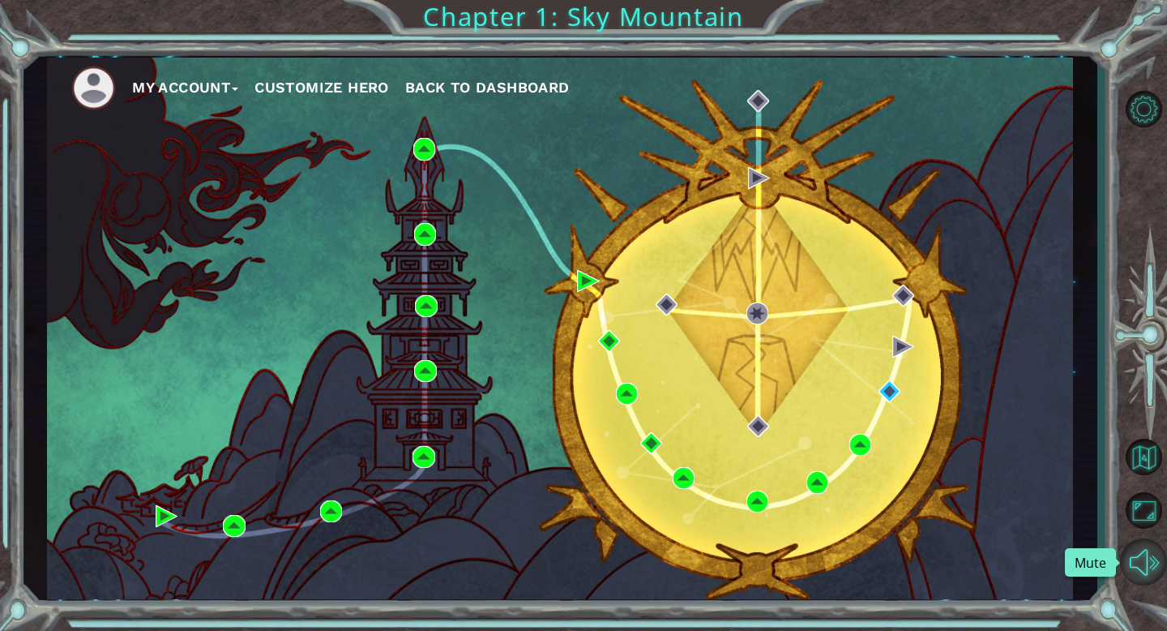
click at [1146, 555] on button "Mute" at bounding box center [1143, 561] width 47 height 47
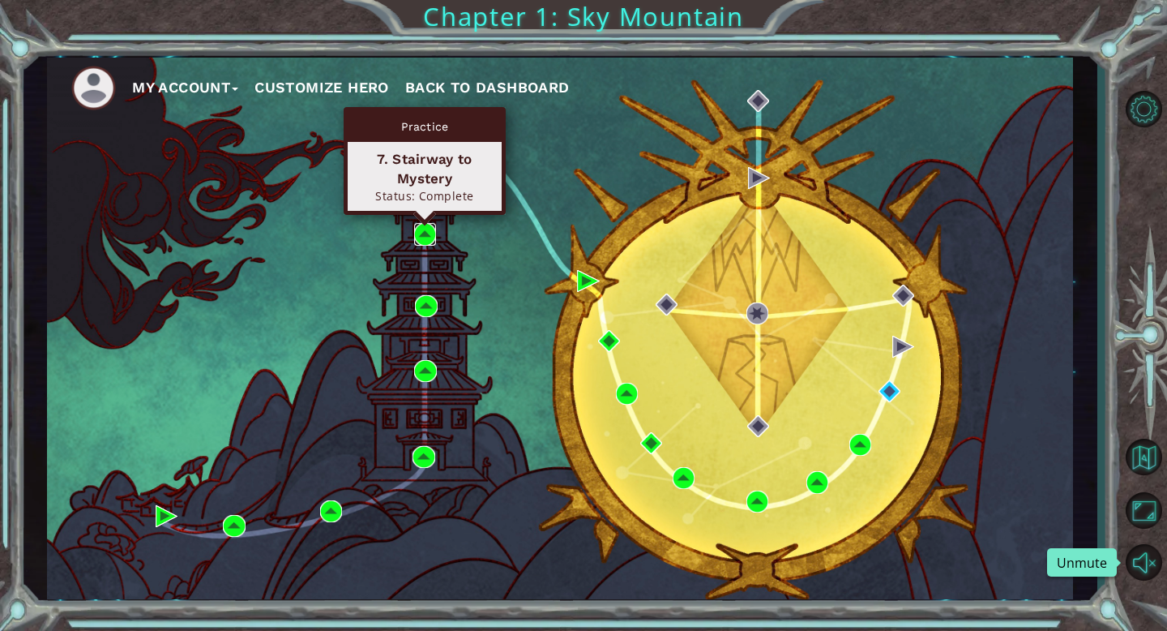
click at [423, 237] on img at bounding box center [425, 234] width 22 height 22
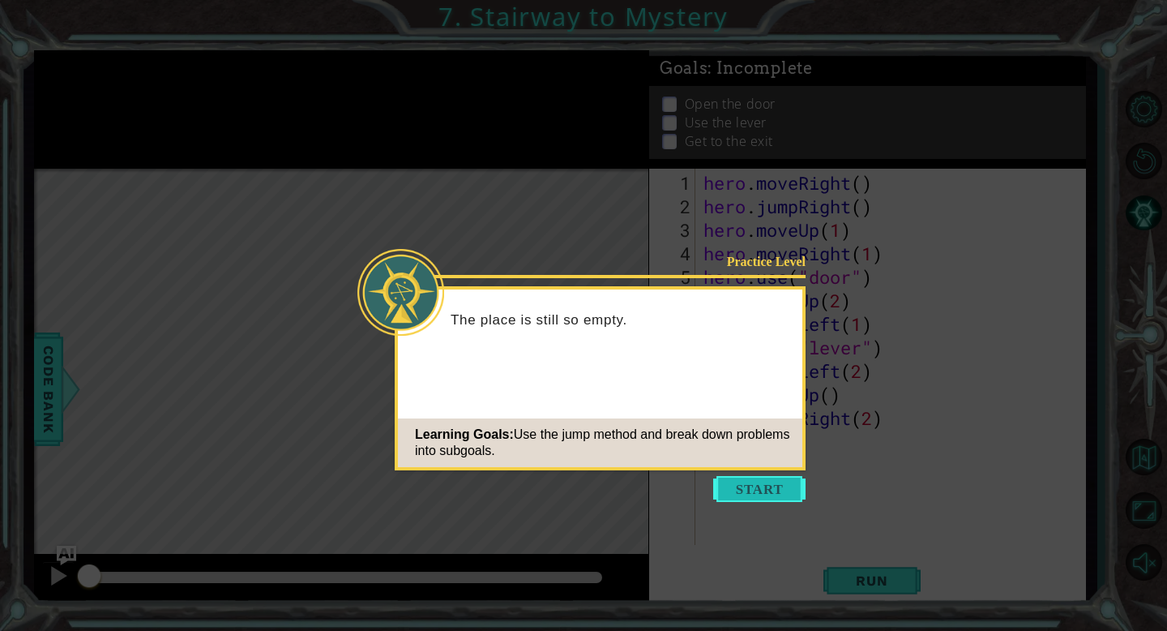
click at [760, 500] on button "Start" at bounding box center [759, 489] width 92 height 26
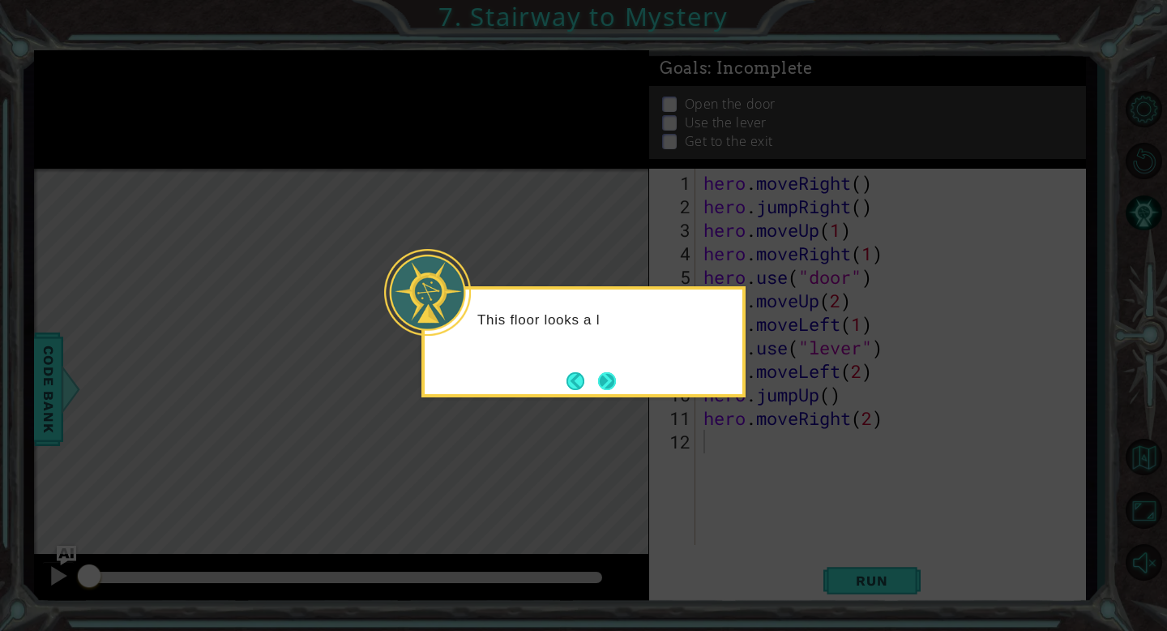
click at [606, 381] on button "Next" at bounding box center [607, 381] width 18 height 18
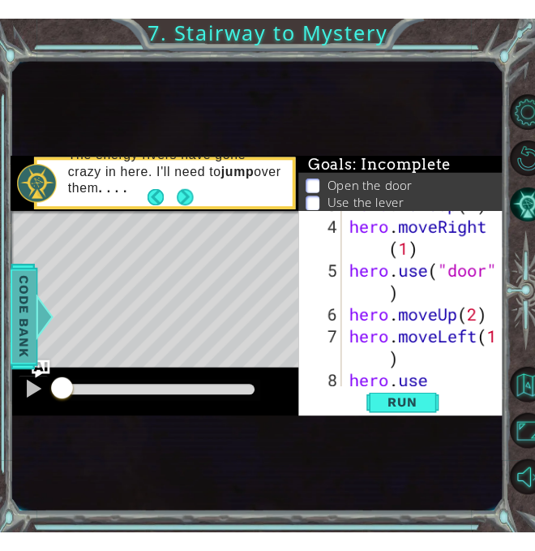
scroll to position [114, 0]
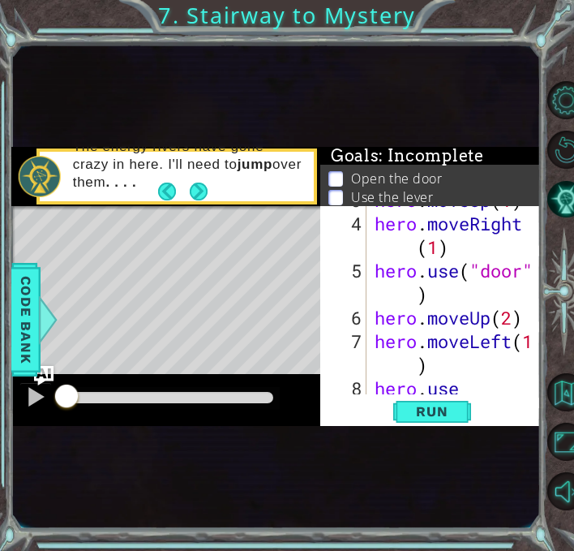
drag, startPoint x: 8, startPoint y: 232, endPoint x: 29, endPoint y: 232, distance: 21.1
click at [29, 232] on div "1 ההההההההההההההההההההההההההההההההההההההההההההההההההההההההההההההההההההההההההההה…" at bounding box center [287, 275] width 574 height 551
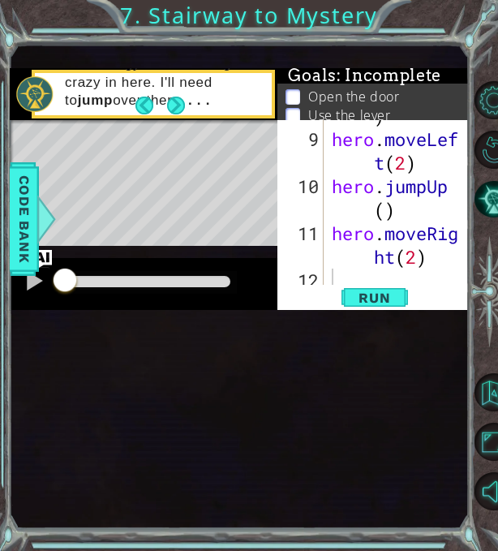
scroll to position [400, 0]
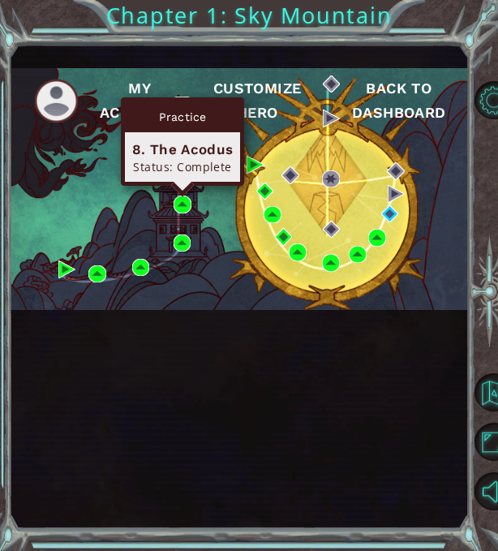
click at [184, 114] on img at bounding box center [182, 104] width 17 height 17
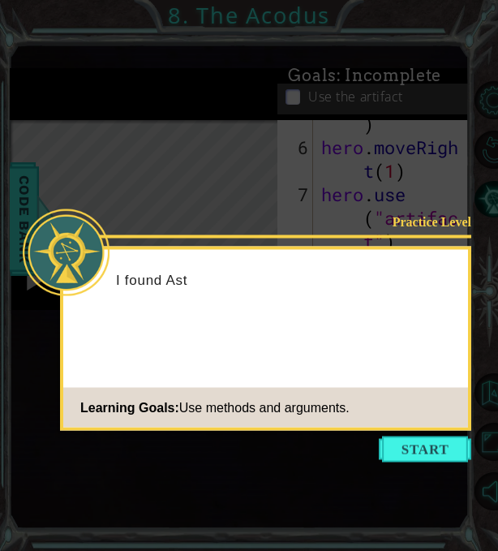
scroll to position [235, 0]
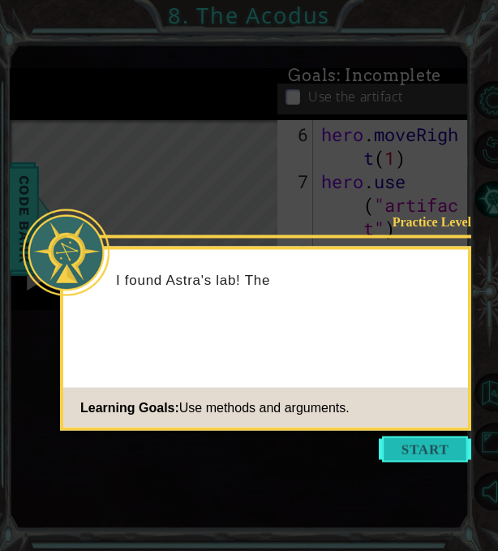
click at [418, 452] on button "Start" at bounding box center [425, 449] width 92 height 26
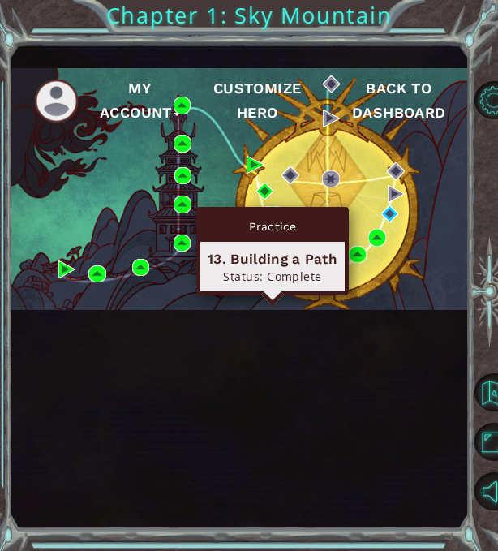
click at [272, 223] on img at bounding box center [271, 214] width 17 height 17
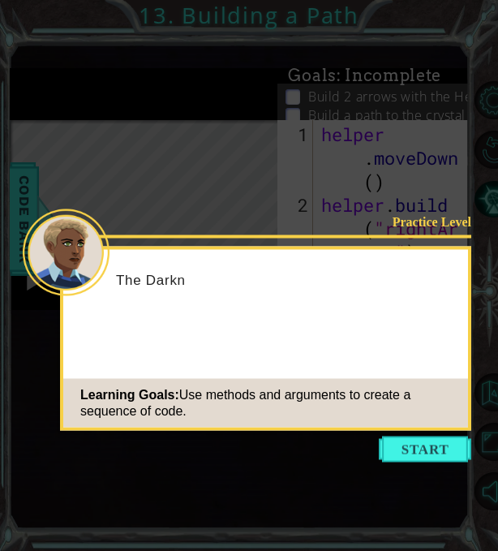
scroll to position [141, 0]
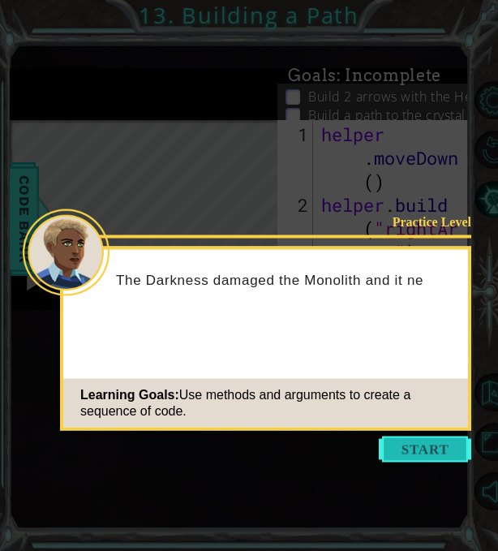
click at [429, 448] on button "Start" at bounding box center [425, 449] width 92 height 26
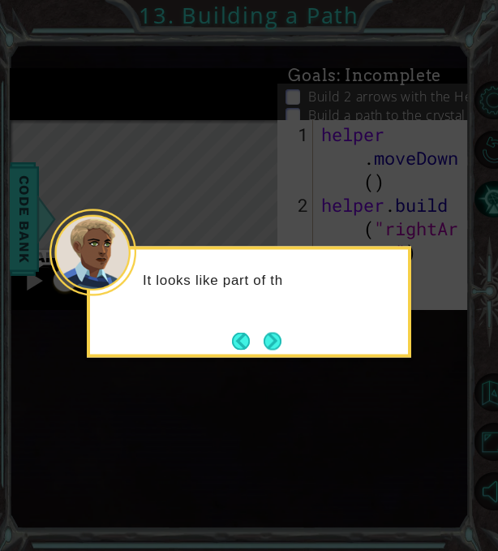
click at [288, 344] on div "It looks like part of th" at bounding box center [249, 301] width 324 height 111
click at [281, 344] on button "Next" at bounding box center [272, 341] width 18 height 18
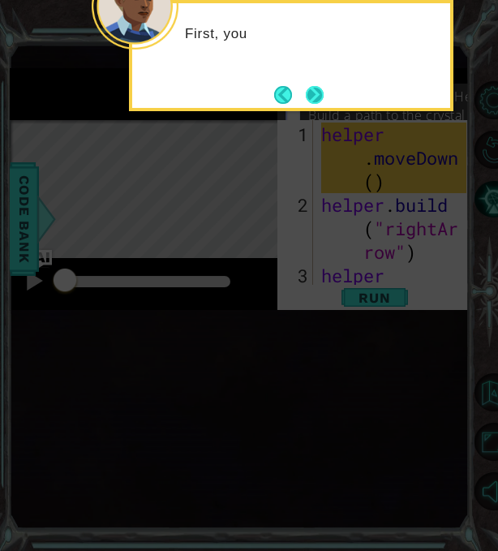
click at [316, 90] on button "Next" at bounding box center [315, 95] width 18 height 18
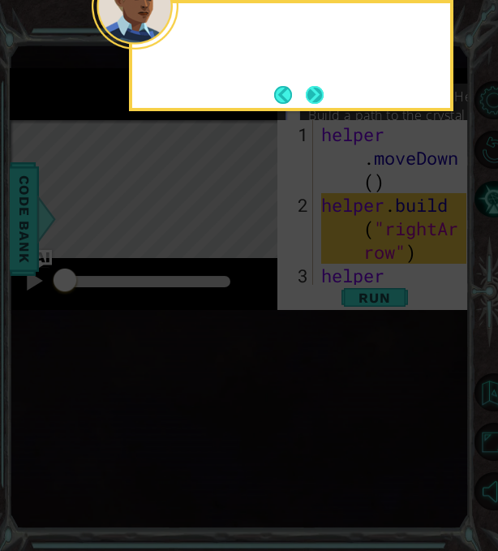
click at [315, 94] on button "Next" at bounding box center [315, 95] width 18 height 18
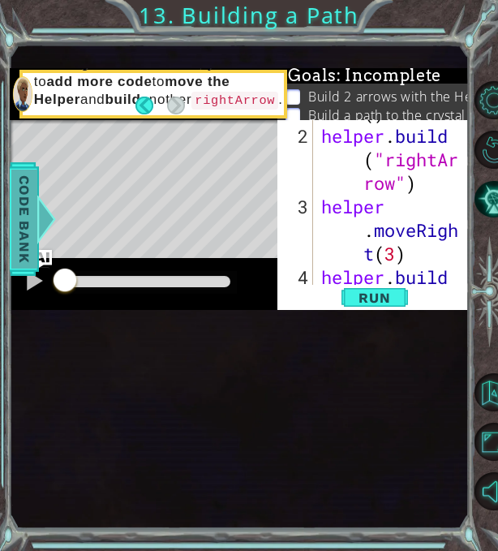
scroll to position [141, 0]
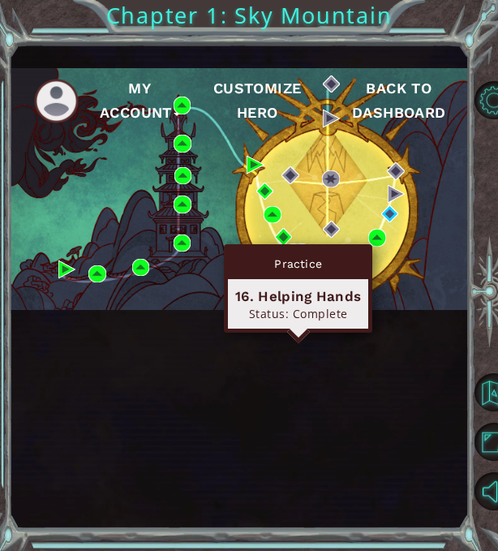
click at [297, 260] on img at bounding box center [297, 251] width 17 height 17
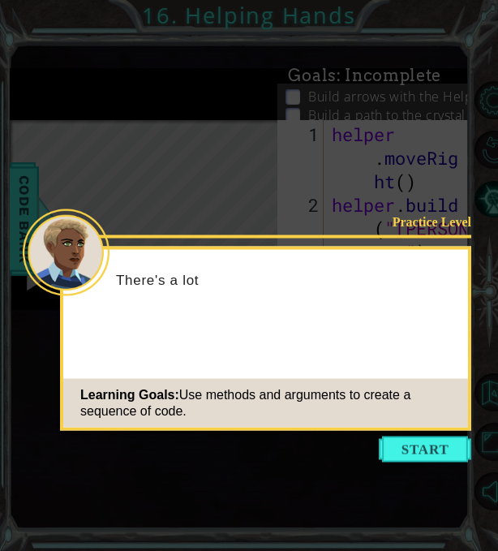
scroll to position [517, 0]
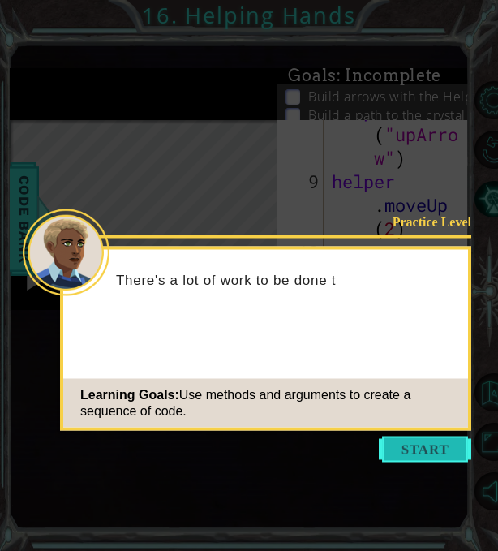
click at [409, 456] on button "Start" at bounding box center [425, 449] width 92 height 26
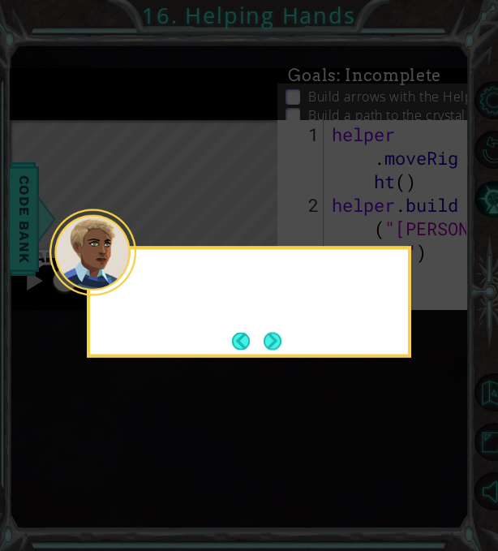
scroll to position [0, 0]
click at [409, 456] on icon at bounding box center [249, 275] width 498 height 551
click at [281, 348] on button "Next" at bounding box center [272, 341] width 18 height 18
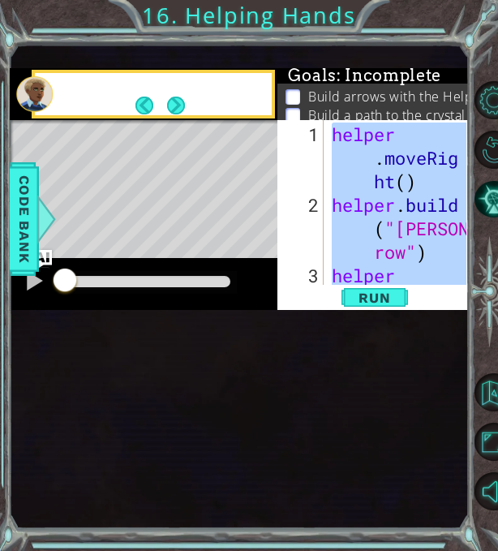
click at [281, 263] on div "2" at bounding box center [302, 228] width 43 height 71
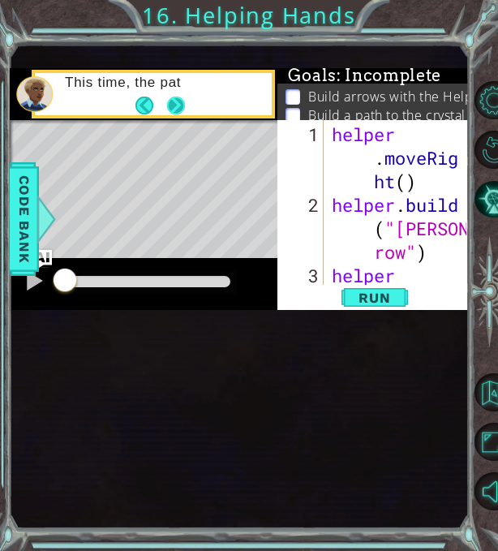
click at [172, 114] on button "Next" at bounding box center [176, 105] width 18 height 18
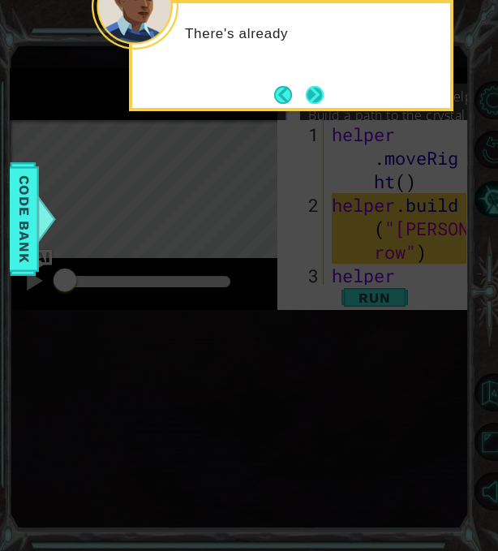
click at [310, 96] on button "Next" at bounding box center [315, 95] width 18 height 18
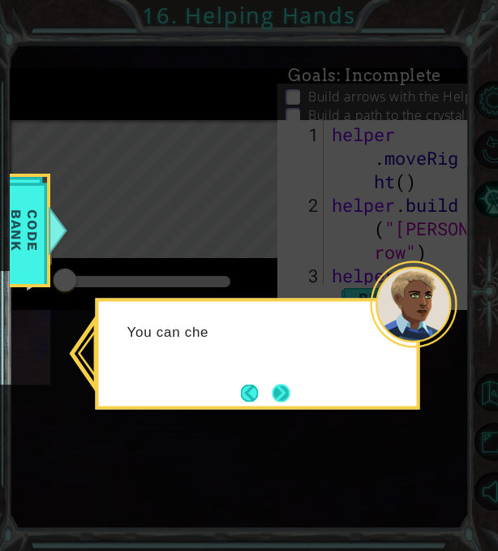
click at [280, 396] on button "Next" at bounding box center [281, 392] width 18 height 18
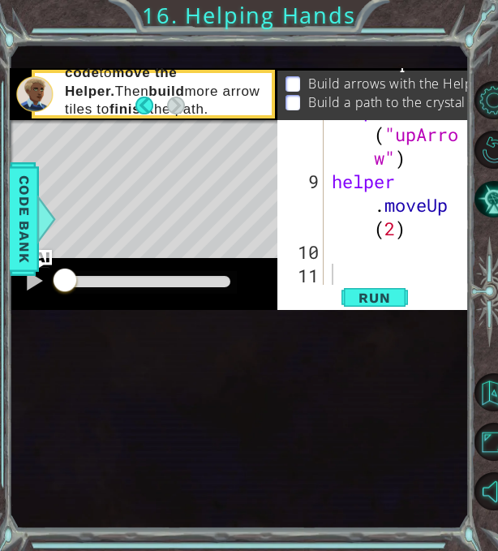
scroll to position [517, 0]
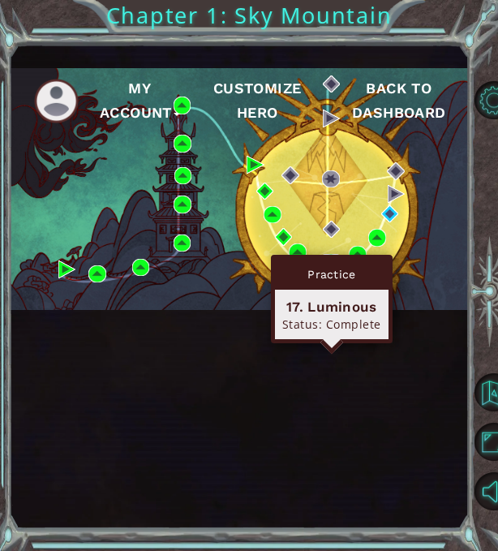
click at [329, 271] on img at bounding box center [330, 262] width 17 height 17
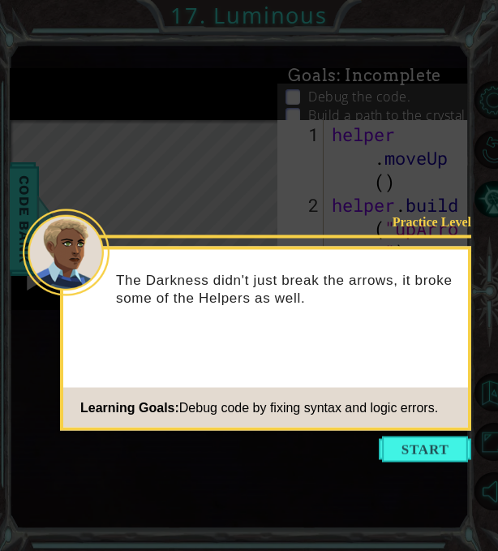
click at [403, 139] on icon at bounding box center [249, 275] width 498 height 551
click at [448, 446] on button "Start" at bounding box center [425, 449] width 92 height 26
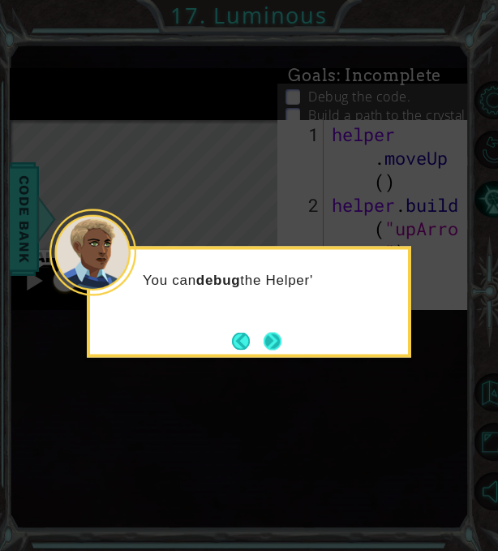
click at [263, 334] on button "Next" at bounding box center [272, 341] width 18 height 18
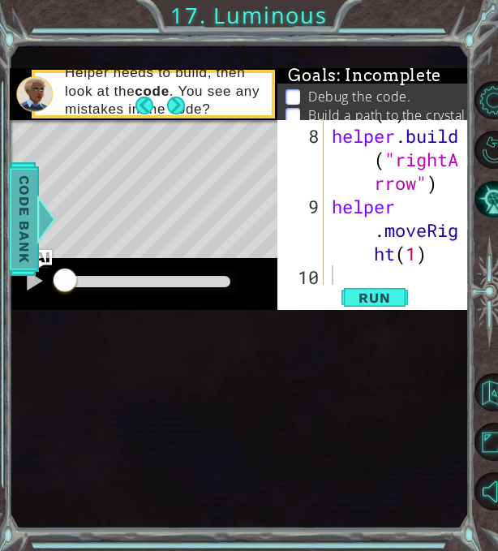
scroll to position [494, 0]
